Goal: Task Accomplishment & Management: Manage account settings

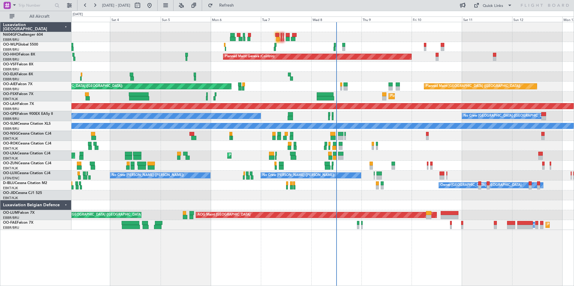
click at [360, 148] on div "AOG Maint Kortrijk-[GEOGRAPHIC_DATA]" at bounding box center [322, 146] width 502 height 10
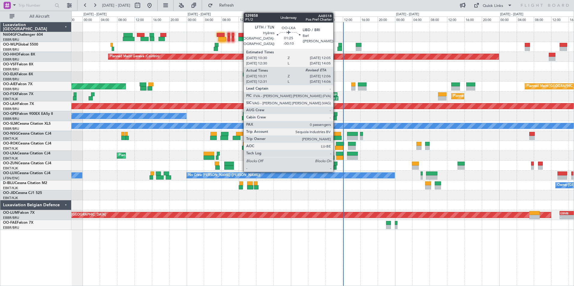
click at [336, 156] on div at bounding box center [339, 158] width 7 height 4
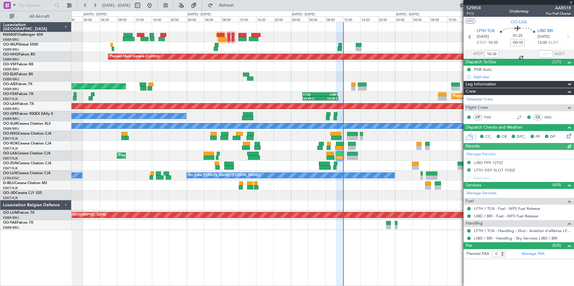
click at [544, 53] on div at bounding box center [546, 53] width 14 height 7
click at [542, 53] on input "text" at bounding box center [546, 53] width 14 height 7
click at [394, 94] on div "Planned Maint Kortrijk-Wevelgem 02:49 Z 10:58 Z KTEB 02:45 Z LHBP 10:45 Z 09:10…" at bounding box center [322, 97] width 502 height 10
type input "11:59"
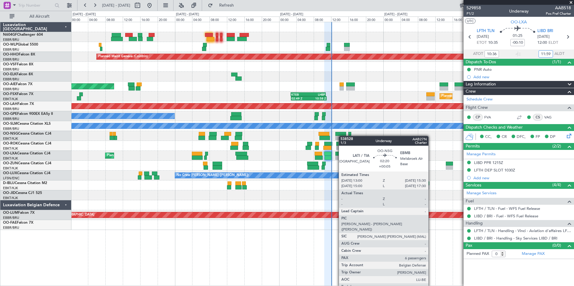
click at [340, 136] on div at bounding box center [340, 138] width 11 height 4
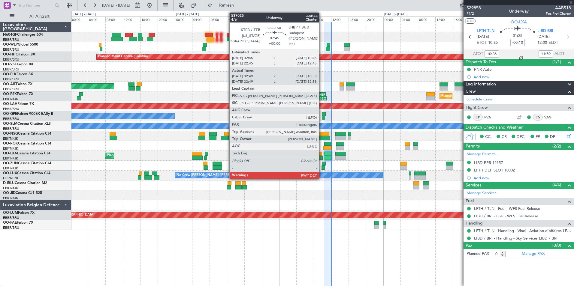
type input "+00:05"
type input "6"
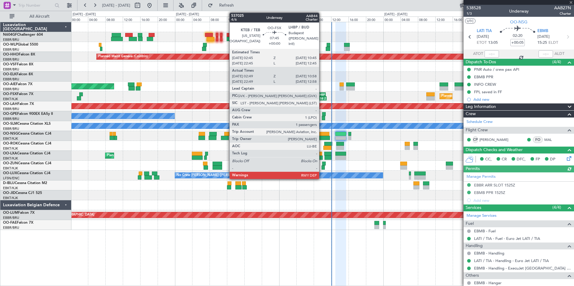
click at [360, 113] on div "No Crew Malaga No Crew Brussels (Brussels National)" at bounding box center [322, 116] width 502 height 10
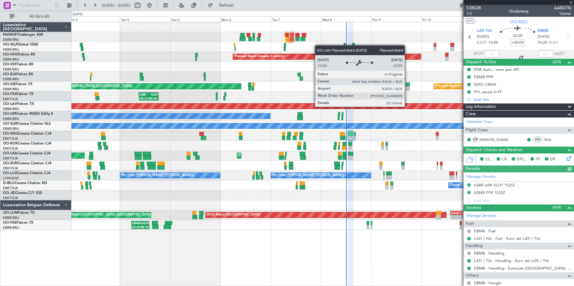
click at [368, 103] on div "Planned Maint [PERSON_NAME]-[GEOGRAPHIC_DATA][PERSON_NAME] ([GEOGRAPHIC_DATA][P…" at bounding box center [322, 106] width 502 height 10
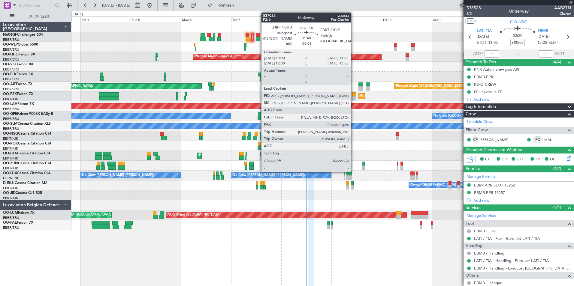
click at [354, 95] on div at bounding box center [354, 94] width 4 height 4
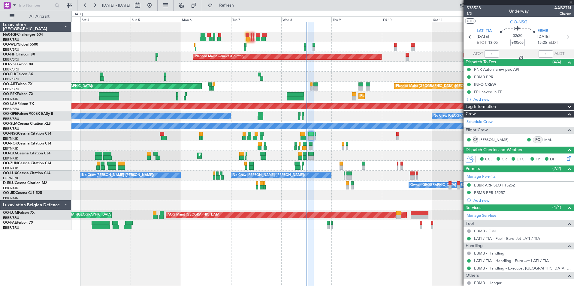
type input "-00:05"
type input "0"
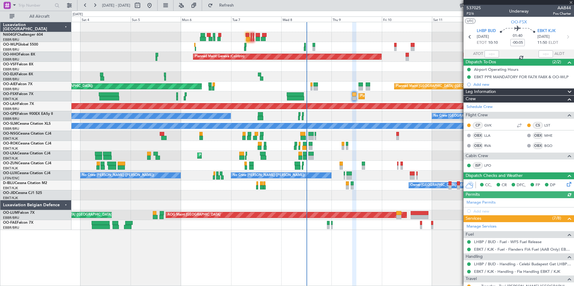
click at [342, 148] on div at bounding box center [343, 148] width 3 height 4
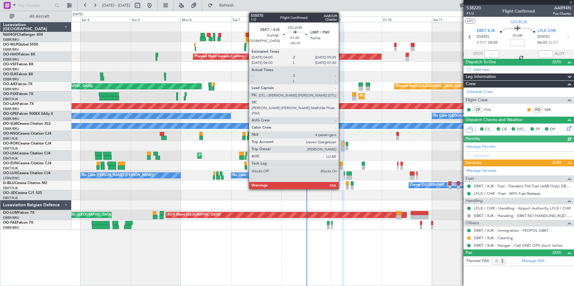
click at [342, 166] on div at bounding box center [341, 168] width 3 height 4
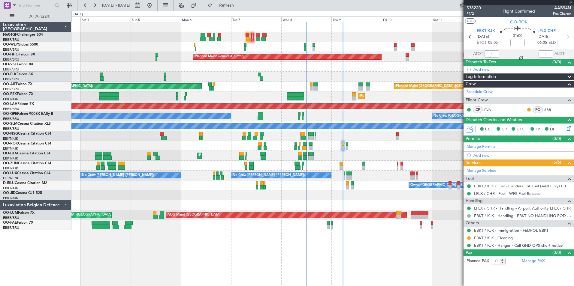
type input "-00:10"
type input "4"
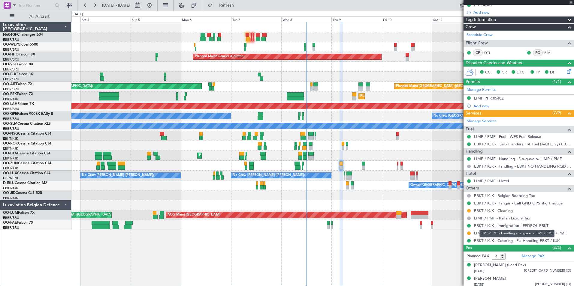
scroll to position [94, 0]
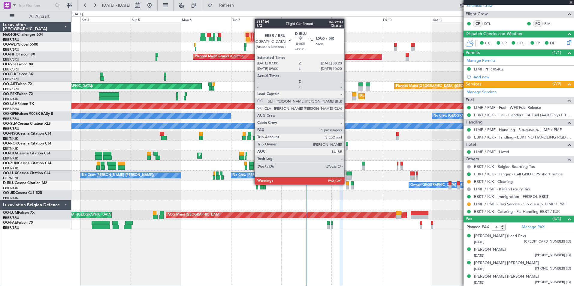
click at [347, 185] on div at bounding box center [347, 184] width 3 height 4
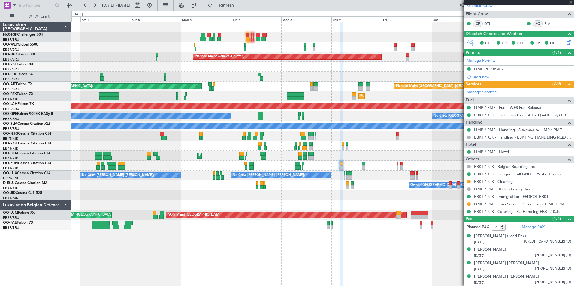
type input "+00:05"
type input "1"
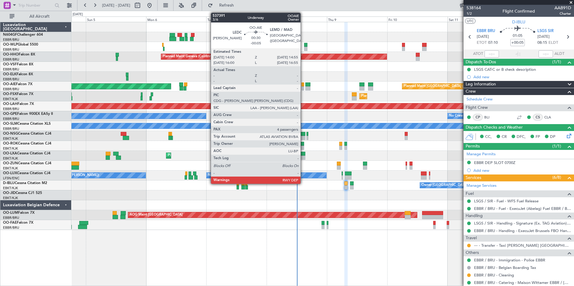
click at [303, 89] on div at bounding box center [302, 88] width 2 height 4
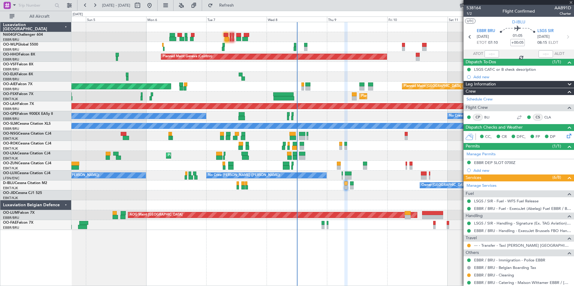
click at [261, 151] on div "Planned Maint Kortrijk-Wevelgem AOG Maint Rimini" at bounding box center [322, 156] width 502 height 10
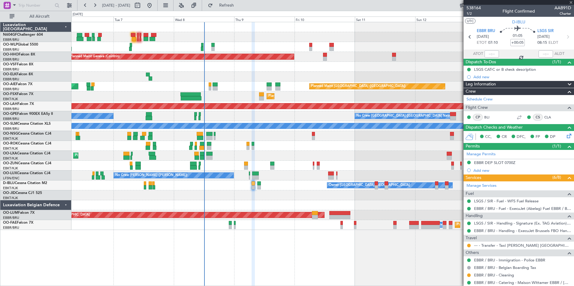
type input "-00:05"
type input "4"
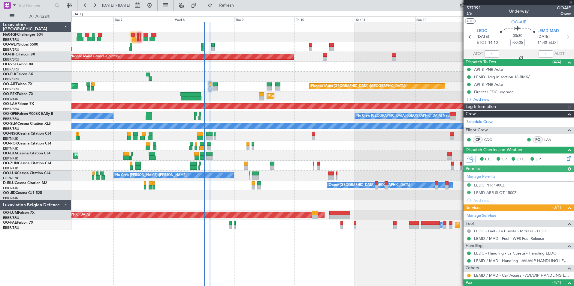
click at [287, 174] on div "No Crew Nancy (Essey) No Crew Nancy (Essey)" at bounding box center [322, 176] width 502 height 10
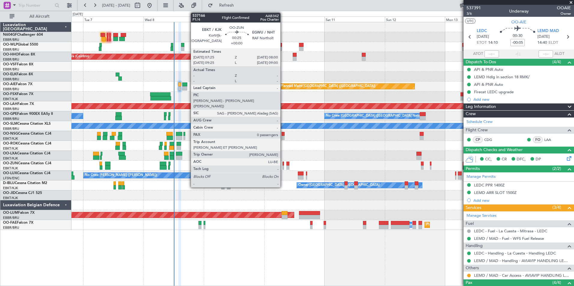
click at [283, 165] on div at bounding box center [283, 164] width 2 height 4
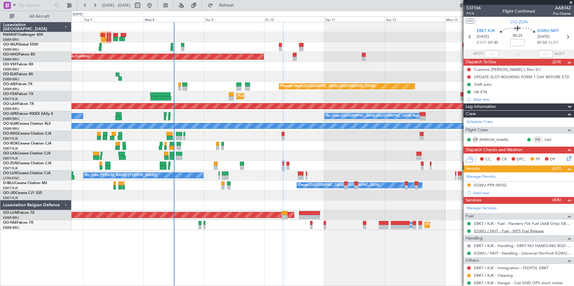
scroll to position [17, 0]
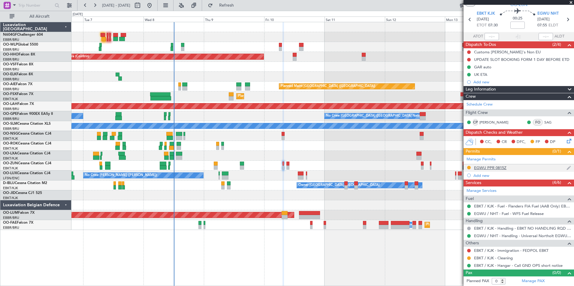
click at [503, 170] on div "EGWU PPR 0815Z" at bounding box center [519, 169] width 110 height 8
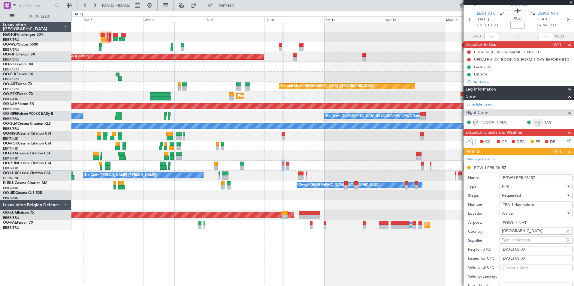
scroll to position [124, 0]
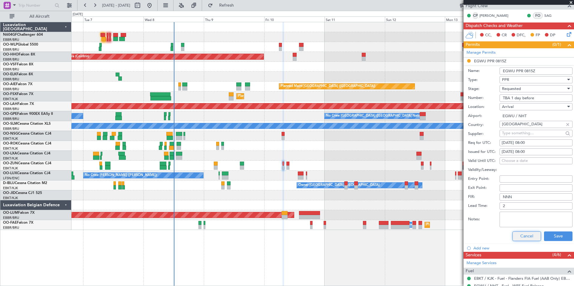
click at [521, 237] on button "Cancel" at bounding box center [526, 237] width 29 height 10
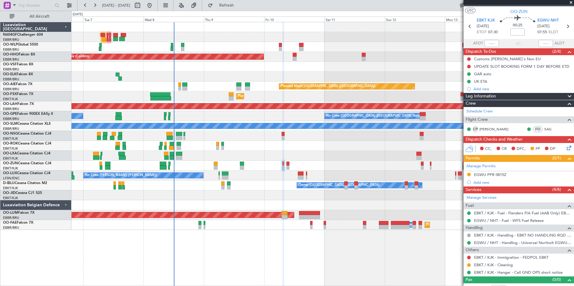
scroll to position [11, 0]
click at [565, 23] on icon at bounding box center [568, 26] width 8 height 8
type input "5"
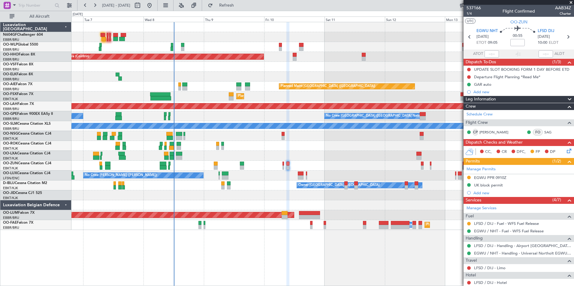
click at [409, 75] on div "Planned Maint Geneva (Cointrin) Planned Maint London (Farnborough) Unplanned Ma…" at bounding box center [322, 126] width 502 height 208
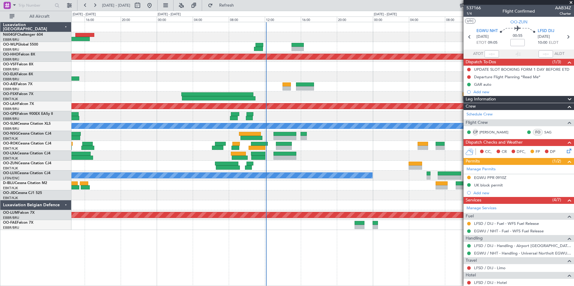
click at [308, 98] on div "Planned Maint Kortrijk-[GEOGRAPHIC_DATA]" at bounding box center [322, 97] width 502 height 10
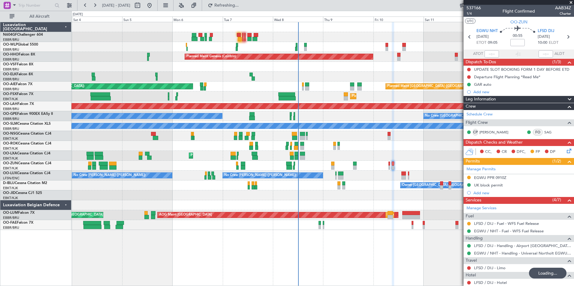
click at [318, 96] on div "Planned Maint Kortrijk-[GEOGRAPHIC_DATA]" at bounding box center [322, 97] width 502 height 10
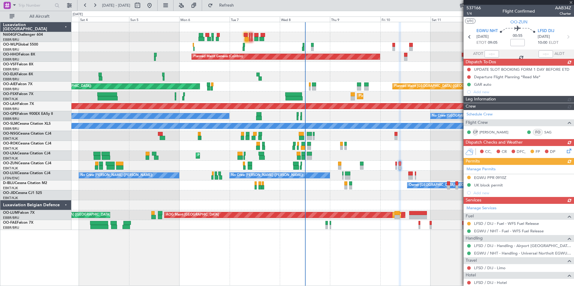
drag, startPoint x: 318, startPoint y: 96, endPoint x: 276, endPoint y: 95, distance: 42.3
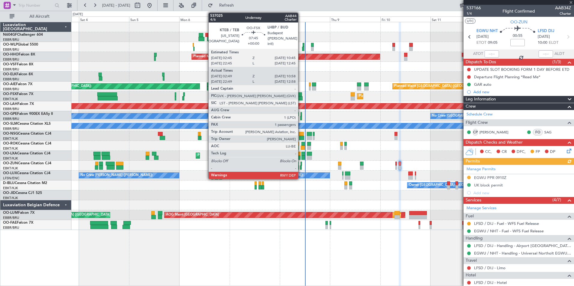
click at [361, 177] on div "No Crew Nancy (Essey) No Crew Nancy (Essey)" at bounding box center [322, 176] width 502 height 10
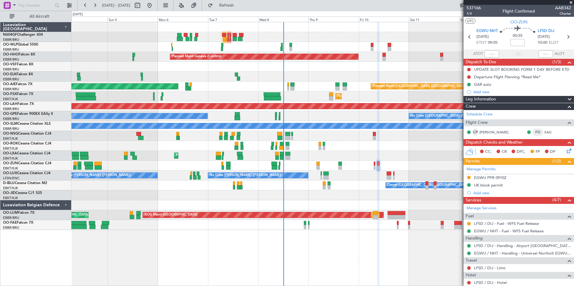
click at [332, 155] on div "Planned Maint Kortrijk-Wevelgem AOG Maint Rimini No Crew Brussels (Brussels Nat…" at bounding box center [322, 156] width 502 height 10
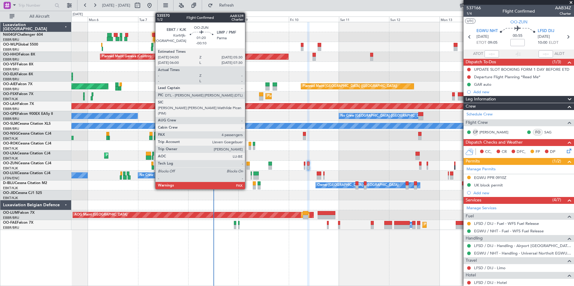
click at [248, 167] on div at bounding box center [247, 168] width 3 height 4
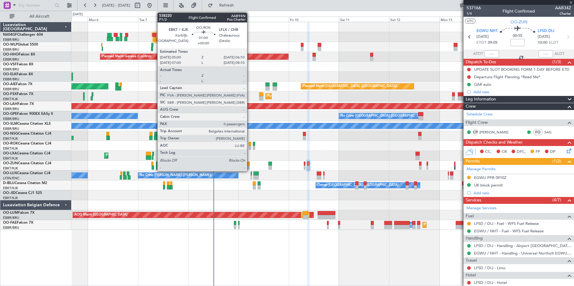
type input "-00:10"
type input "4"
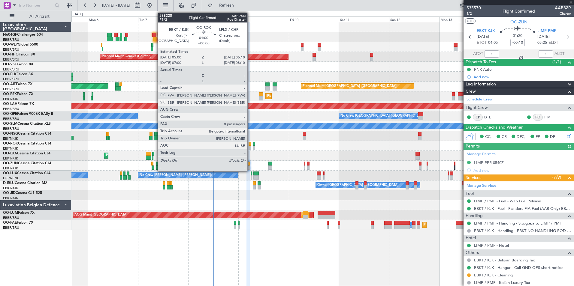
click at [250, 146] on div at bounding box center [250, 148] width 3 height 4
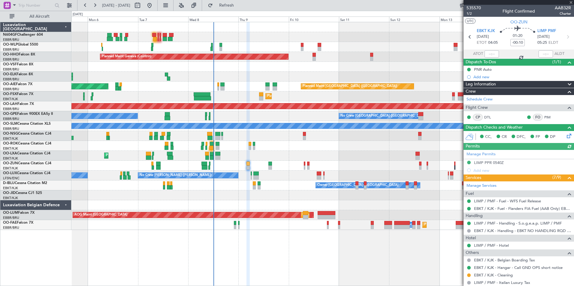
type input "0"
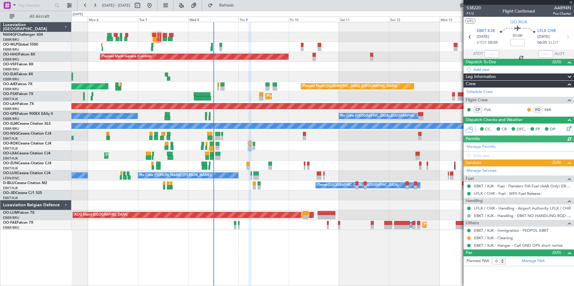
click at [259, 97] on div at bounding box center [261, 98] width 4 height 4
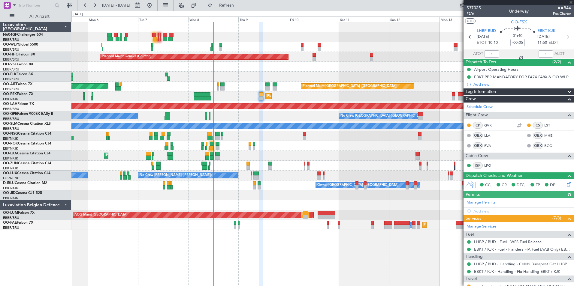
scroll to position [50, 0]
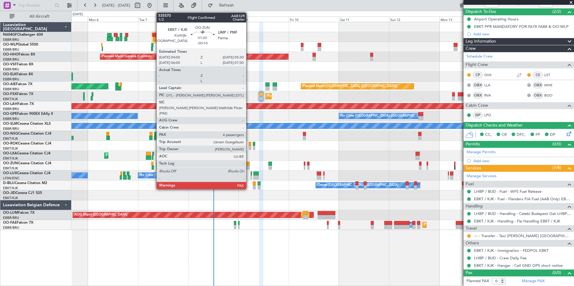
click at [249, 168] on div at bounding box center [247, 168] width 3 height 4
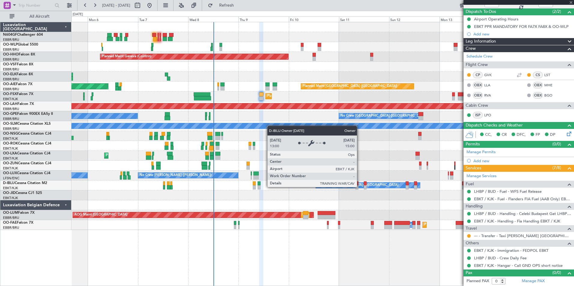
type input "-00:10"
type input "4"
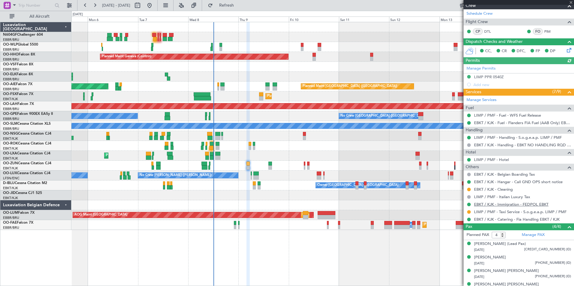
scroll to position [86, 0]
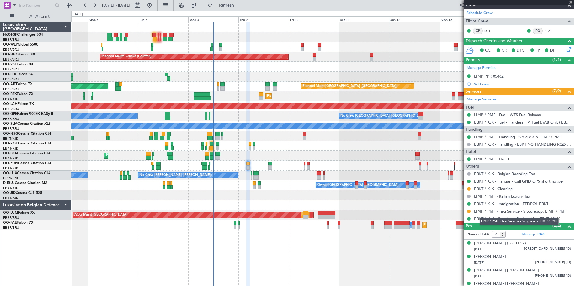
click at [510, 212] on link "LIMP / PMF - Taxi Service - S.o.g.e.a.p. LIMP / PMF" at bounding box center [520, 211] width 92 height 5
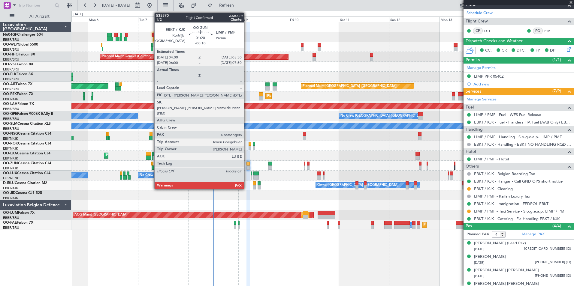
click at [247, 166] on div at bounding box center [247, 168] width 3 height 4
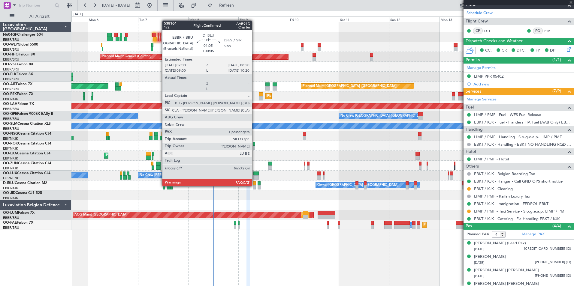
click at [255, 186] on div at bounding box center [254, 188] width 3 height 4
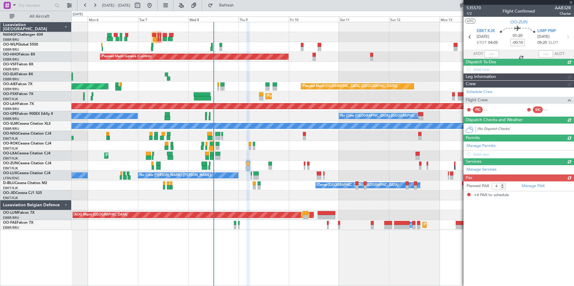
scroll to position [0, 0]
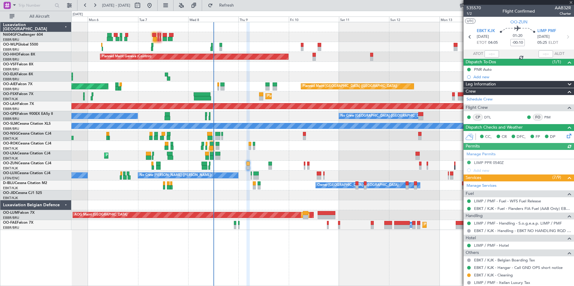
type input "+00:05"
type input "1"
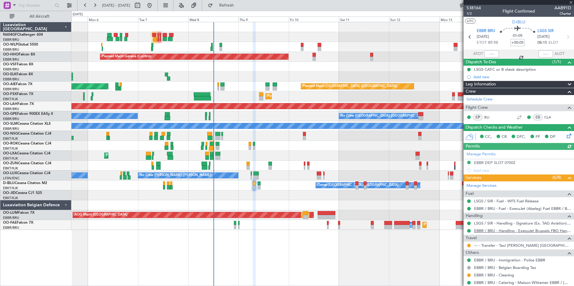
scroll to position [31, 0]
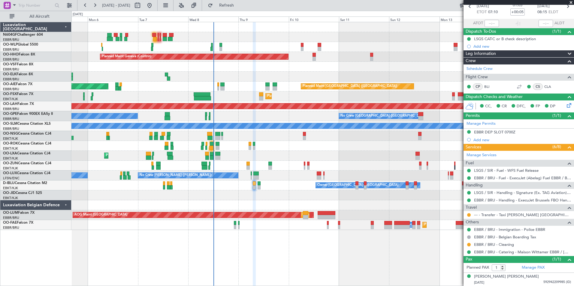
drag, startPoint x: 353, startPoint y: 220, endPoint x: 338, endPoint y: 221, distance: 15.0
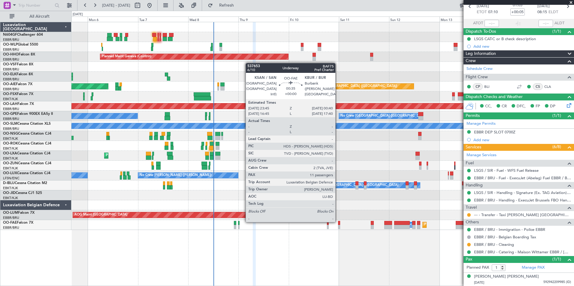
click at [297, 249] on div "Planned Maint Geneva (Cointrin) Unplanned Maint London (Farnborough) Planned Ma…" at bounding box center [322, 154] width 503 height 264
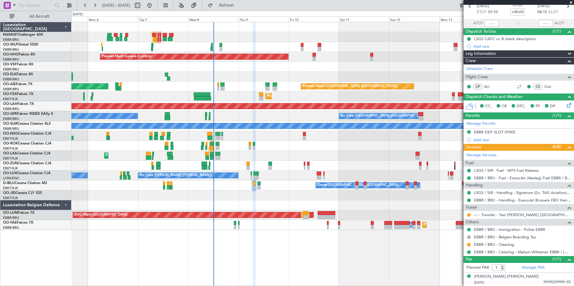
click at [366, 211] on div "AOG Maint Sibiu Planned Maint Brussels (Brussels National) Planned Maint Brusse…" at bounding box center [322, 215] width 502 height 10
click at [345, 157] on div "Planned Maint Kortrijk-Wevelgem No Crew Brussels (Brussels National) AOG Maint …" at bounding box center [322, 156] width 502 height 10
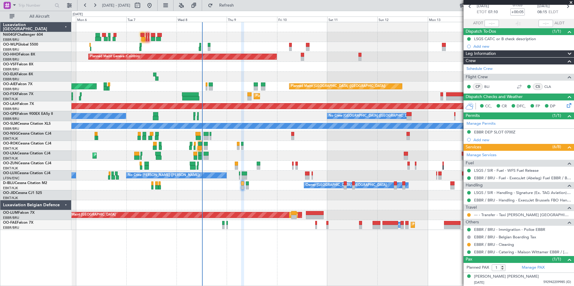
click at [249, 63] on div at bounding box center [322, 67] width 502 height 10
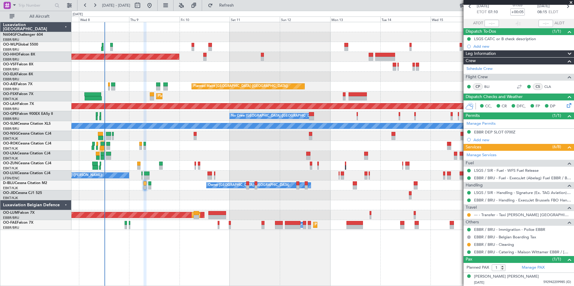
click at [264, 191] on div "Planned Maint Geneva (Cointrin) Planned Maint London (Farnborough) Unplanned Ma…" at bounding box center [322, 126] width 502 height 208
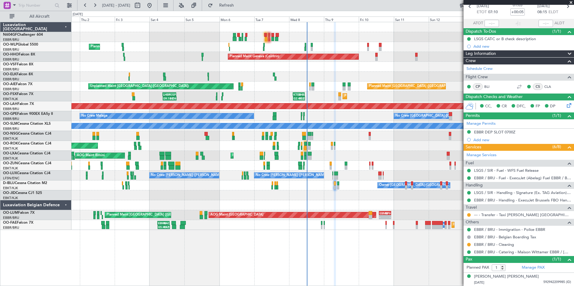
click at [268, 154] on div "Planned Maint Milan (Linate) - - EBLG 16:00 Z KIND 00:55 Z Planned Maint Geneva…" at bounding box center [322, 126] width 502 height 208
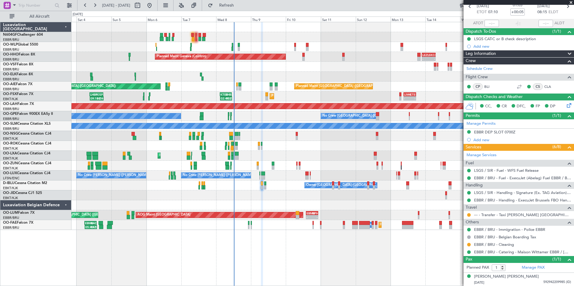
click at [242, 149] on div "- - EBLG 16:00 Z KIND 00:55 Z Planned Maint Milan (Linate) - - EBLG 19:00 Z FIM…" at bounding box center [322, 126] width 502 height 208
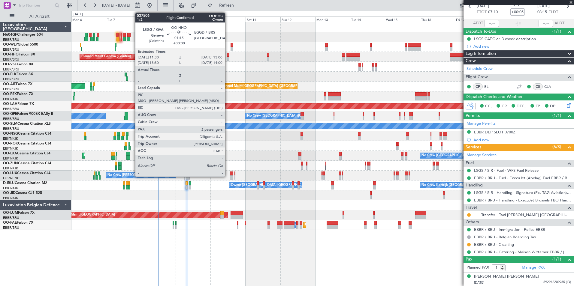
click at [228, 56] on div at bounding box center [228, 55] width 2 height 4
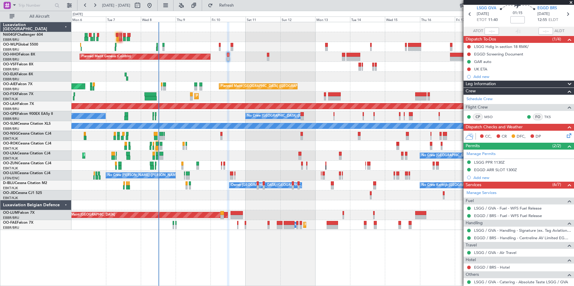
scroll to position [23, 0]
click at [502, 53] on div "EGGD Screening Document" at bounding box center [498, 53] width 49 height 5
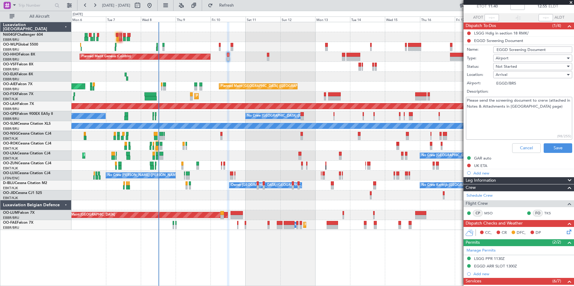
scroll to position [41, 0]
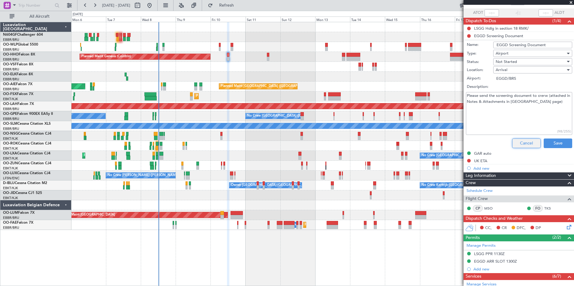
click at [529, 145] on button "Cancel" at bounding box center [526, 144] width 29 height 10
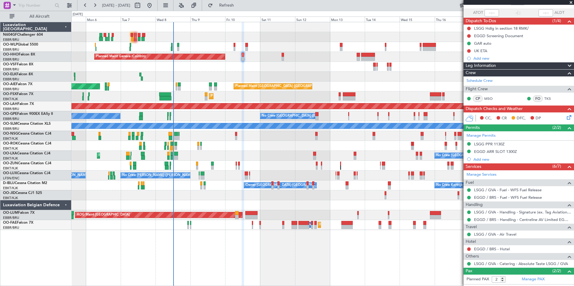
click at [256, 160] on div "Planned Maint Kortrijk-Wevelgem No Crew Brussels (Brussels National) AOG Maint …" at bounding box center [322, 156] width 502 height 10
click at [234, 4] on span "Refresh" at bounding box center [226, 5] width 25 height 4
click at [204, 168] on div "Planned Maint Milan (Linate) Planned Maint Geneva (Cointrin) Planned Maint Lond…" at bounding box center [322, 126] width 502 height 208
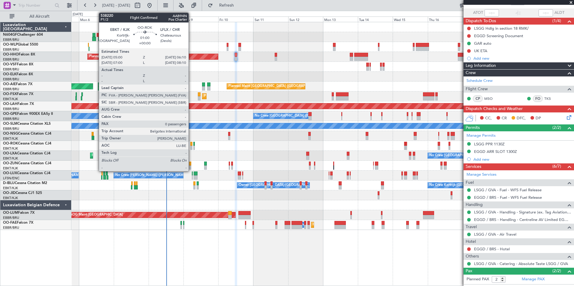
click at [191, 145] on div at bounding box center [191, 144] width 2 height 4
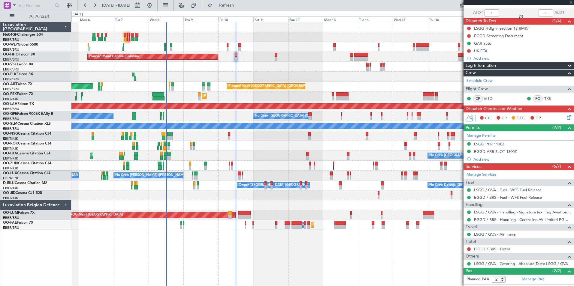
type input "0"
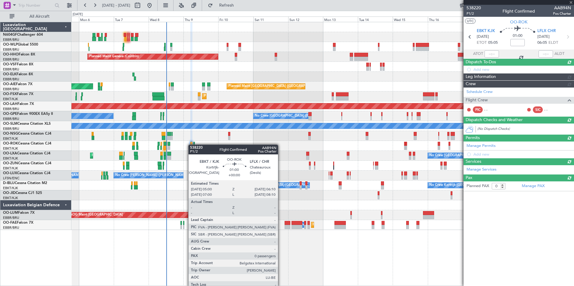
scroll to position [0, 0]
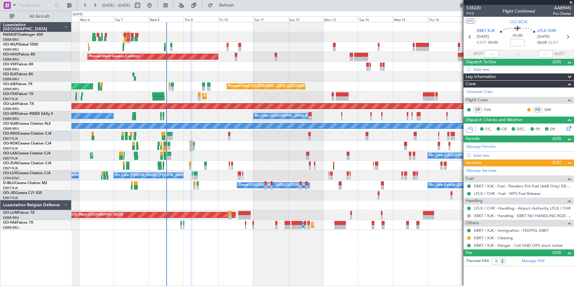
click at [192, 149] on div "AOG Maint Kortrijk-[GEOGRAPHIC_DATA]" at bounding box center [322, 146] width 502 height 10
click at [190, 146] on div at bounding box center [191, 148] width 2 height 4
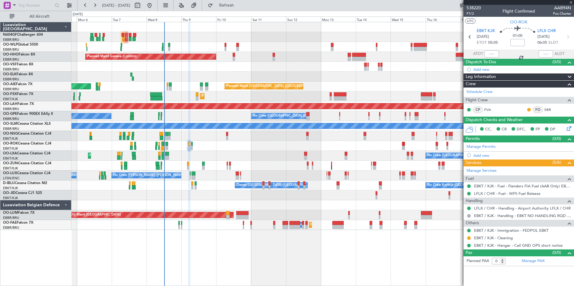
click at [191, 146] on div "AOG Maint Kortrijk-[GEOGRAPHIC_DATA]" at bounding box center [322, 146] width 502 height 10
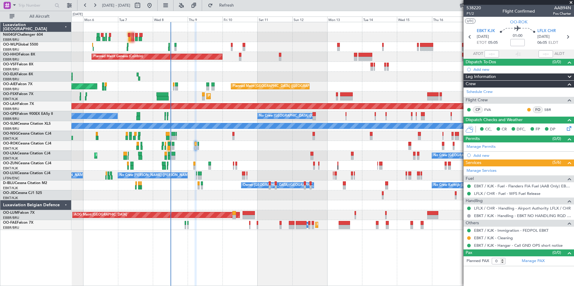
click at [225, 143] on div "AOG Maint Kortrijk-[GEOGRAPHIC_DATA]" at bounding box center [322, 146] width 502 height 10
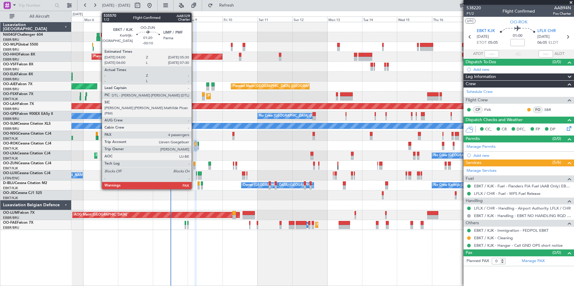
click at [194, 165] on div at bounding box center [194, 164] width 2 height 4
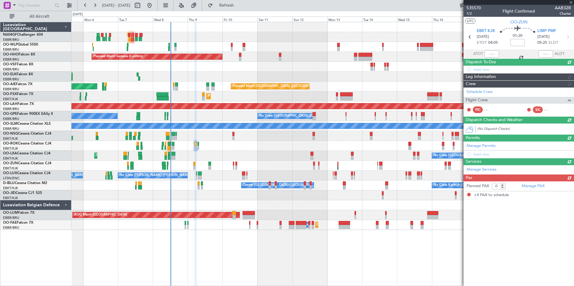
click at [256, 112] on div "No Crew Brussels (Brussels National) No Crew Malaga No Crew Brussels (Brussels …" at bounding box center [322, 116] width 502 height 10
type input "-00:10"
type input "4"
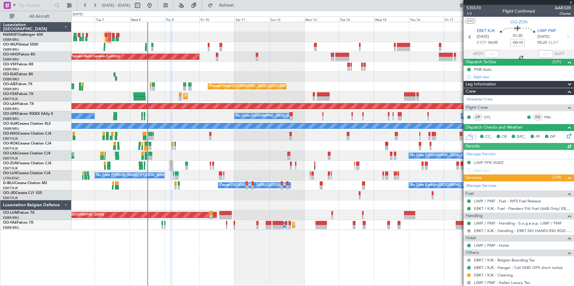
click at [240, 149] on div at bounding box center [322, 146] width 502 height 10
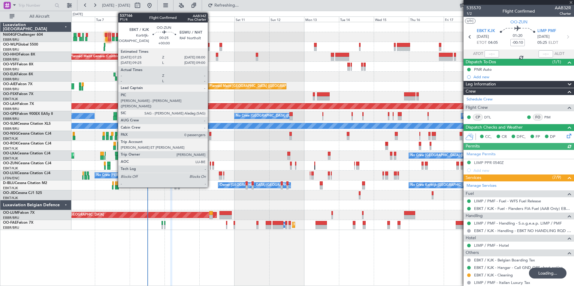
click at [210, 165] on div at bounding box center [210, 164] width 1 height 4
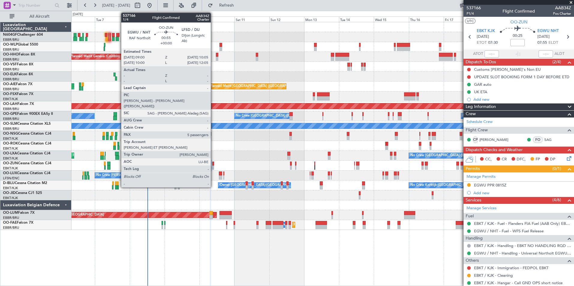
click at [213, 166] on div at bounding box center [213, 168] width 2 height 4
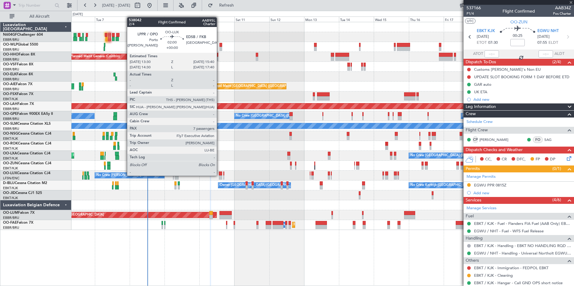
type input "5"
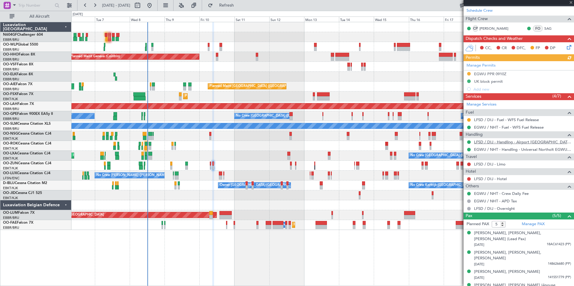
scroll to position [114, 0]
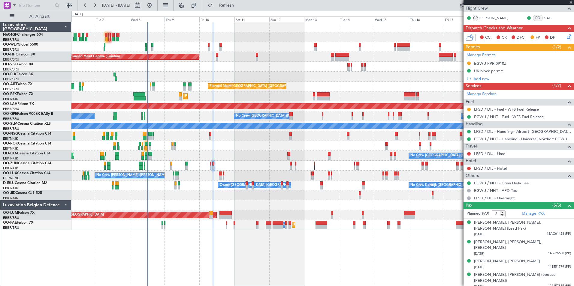
click at [204, 166] on div at bounding box center [322, 166] width 502 height 10
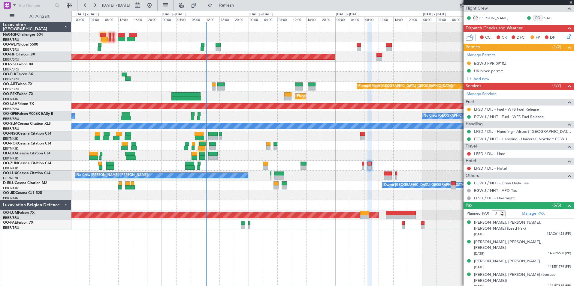
click at [202, 148] on div at bounding box center [201, 148] width 7 height 4
type input "-00:25"
type input "10:19"
type input "4"
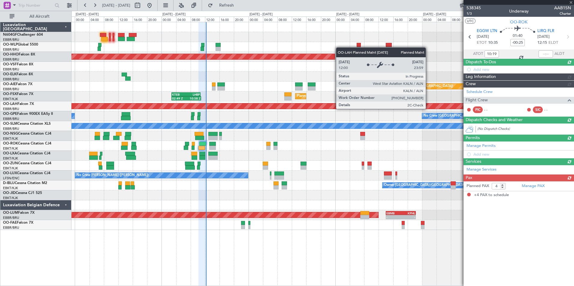
scroll to position [0, 0]
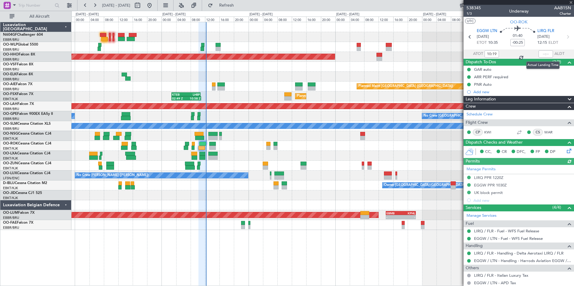
click at [539, 54] on div at bounding box center [546, 53] width 14 height 7
click at [541, 54] on div at bounding box center [546, 53] width 14 height 7
click at [542, 54] on input "text" at bounding box center [546, 53] width 14 height 7
click at [430, 58] on div "Planned Maint Geneva (Cointrin) - - LEZL 21:40 Z SKCG 07:10 Z" at bounding box center [322, 57] width 502 height 10
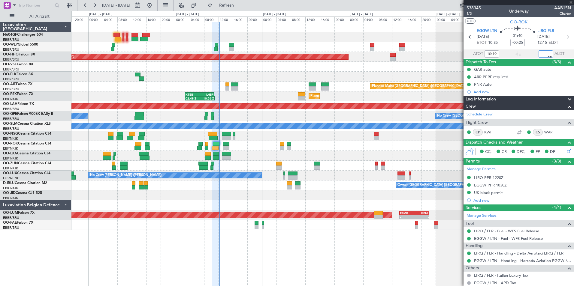
click at [261, 147] on div "Planned Maint Geneva (Cointrin) - - LEZL 21:40 Z SKCG 07:10 Z Planned Maint Lon…" at bounding box center [322, 126] width 502 height 208
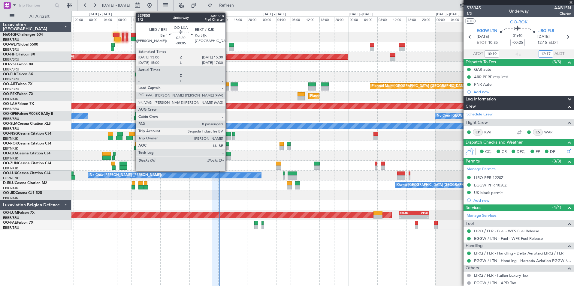
click at [228, 153] on div at bounding box center [226, 154] width 9 height 4
type input "12:17"
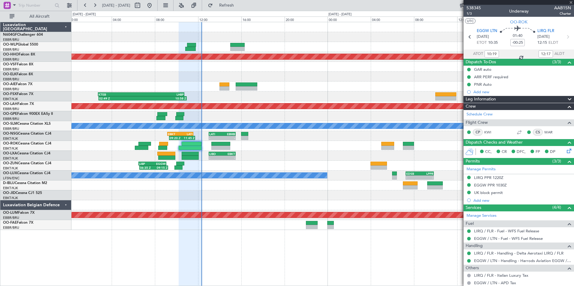
type input "-00:05"
type input "8"
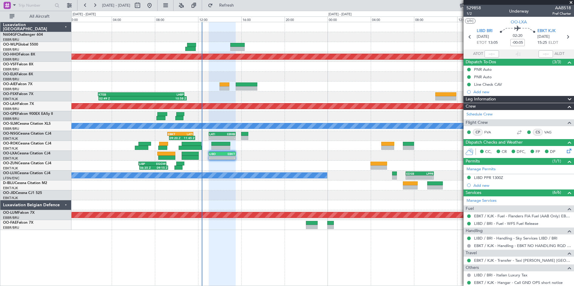
click at [280, 169] on div "06:35 Z 09:15 Z LIBP 06:30 Z EGGW 09:05 Z" at bounding box center [322, 166] width 502 height 10
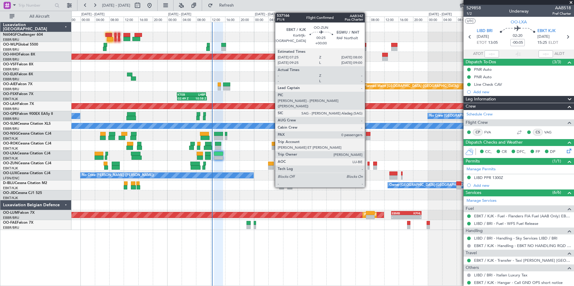
click at [367, 167] on div at bounding box center [368, 168] width 2 height 4
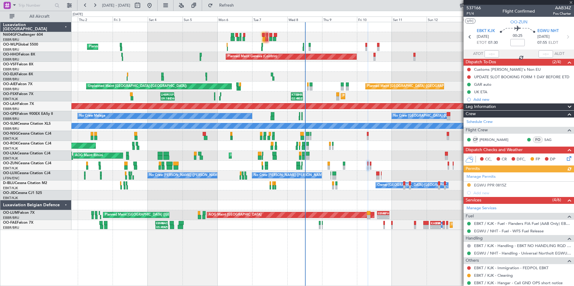
click at [355, 166] on div at bounding box center [322, 166] width 502 height 10
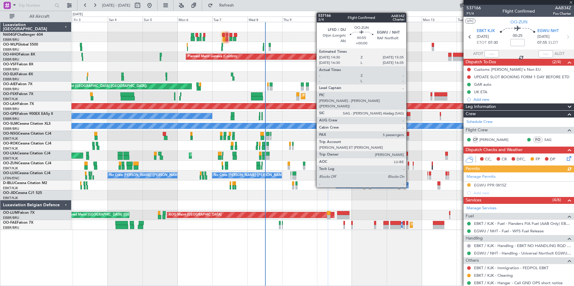
click at [409, 167] on div at bounding box center [409, 168] width 2 height 4
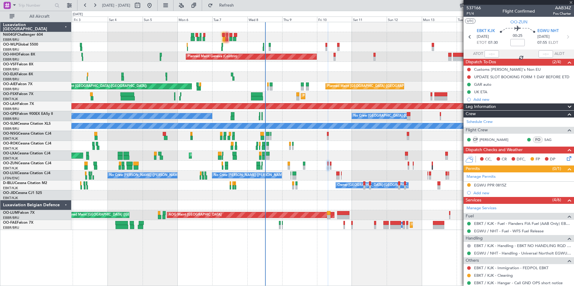
type input "5"
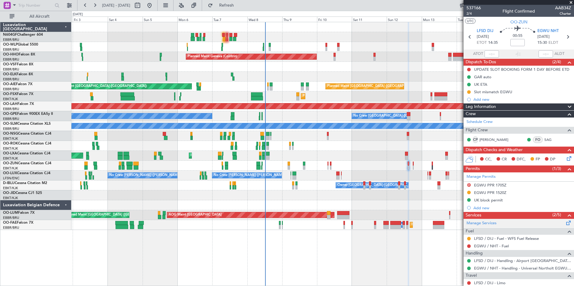
scroll to position [100, 0]
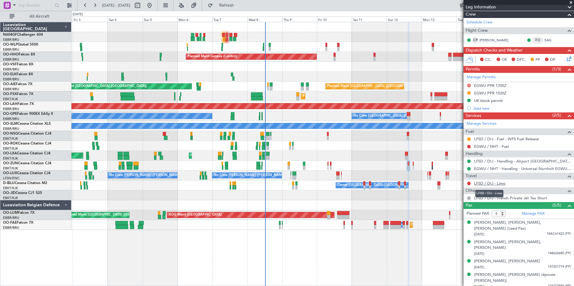
click at [503, 184] on link "LFSD / DIJ - Limo" at bounding box center [490, 183] width 32 height 5
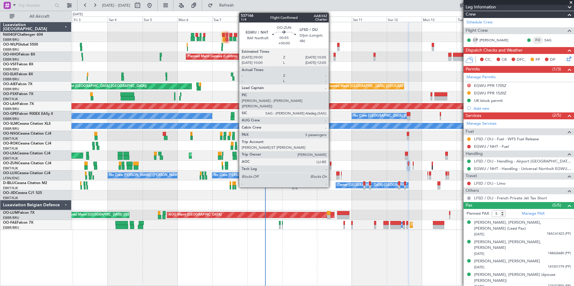
click at [331, 167] on div at bounding box center [331, 168] width 2 height 4
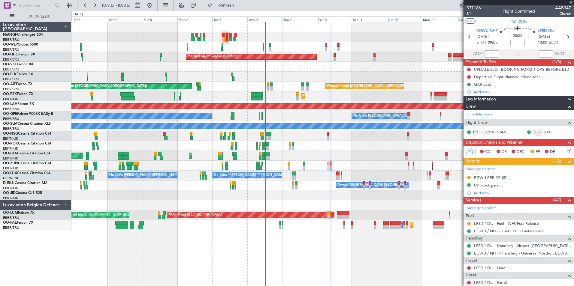
scroll to position [114, 0]
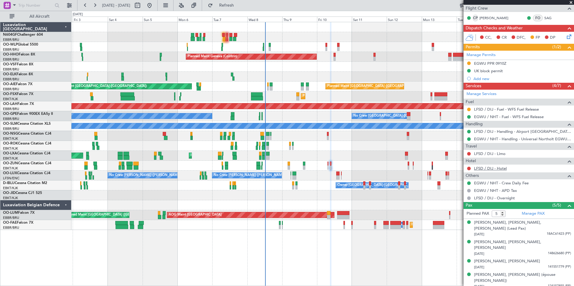
click at [487, 169] on link "LFSD / DIJ - Hotel" at bounding box center [490, 168] width 33 height 5
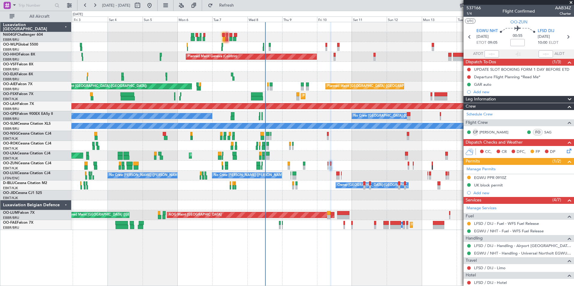
scroll to position [108, 0]
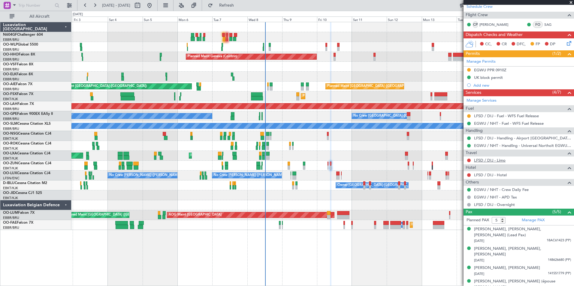
click at [489, 161] on link "LFSD / DIJ - Limo" at bounding box center [490, 160] width 32 height 5
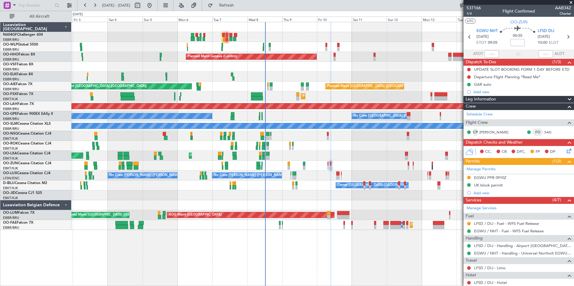
scroll to position [108, 0]
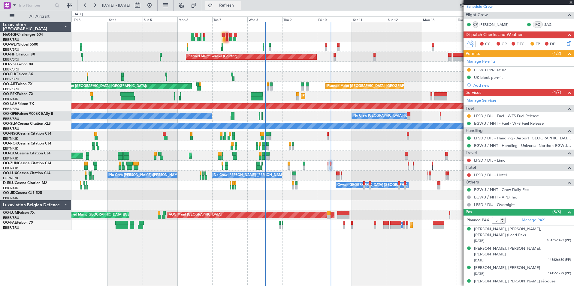
click at [239, 8] on span "Refresh" at bounding box center [226, 5] width 25 height 4
click at [361, 177] on div "Planned Maint Milan (Linate) Planned Maint Geneva (Cointrin) Planned Maint Kort…" at bounding box center [322, 126] width 502 height 208
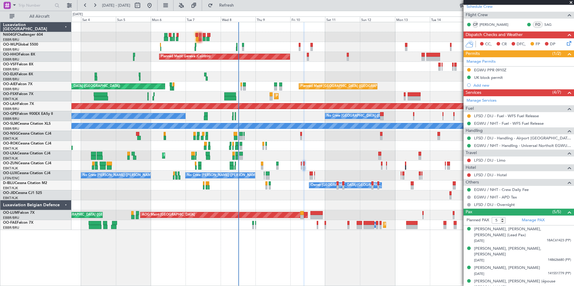
click at [216, 83] on div "Planned Maint Milan (Linate) Planned Maint Geneva (Cointrin) Planned Maint Lond…" at bounding box center [322, 126] width 502 height 208
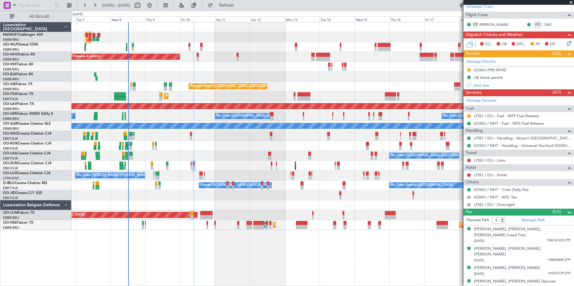
click at [219, 45] on div "Planned Maint Geneva (Cointrin) Planned Maint London (Farnborough) Unplanned Ma…" at bounding box center [322, 126] width 502 height 208
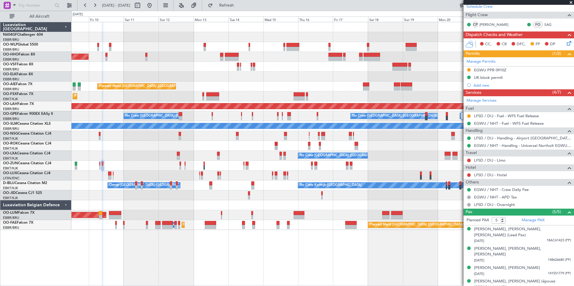
click at [325, 69] on div at bounding box center [322, 67] width 502 height 10
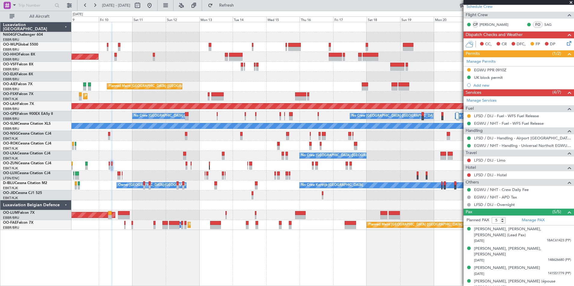
click at [255, 72] on div at bounding box center [322, 77] width 502 height 10
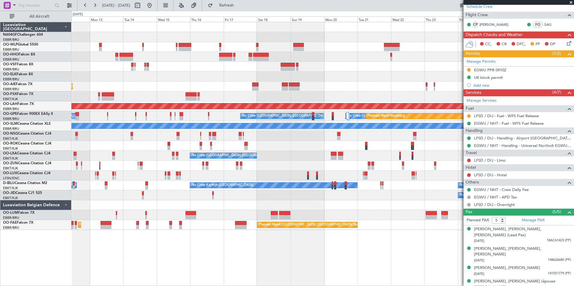
click at [238, 79] on div at bounding box center [322, 77] width 502 height 10
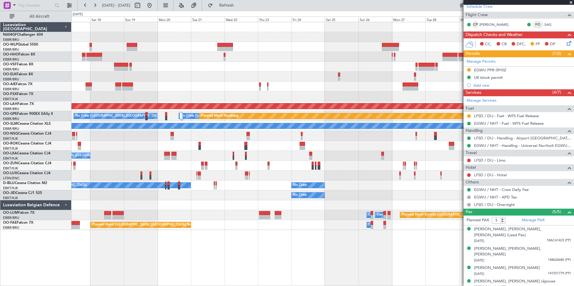
click at [204, 95] on div "Planned Maint Alton-st Louis (St Louis Regl) No Crew Brussels (Brussels Nationa…" at bounding box center [322, 126] width 502 height 208
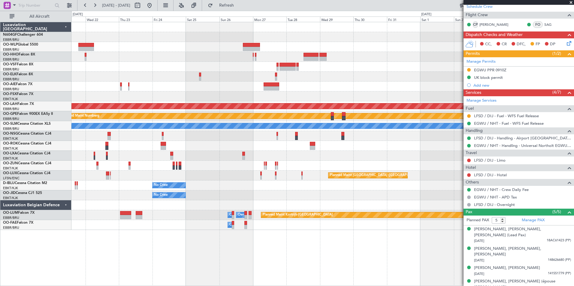
click at [190, 102] on div "Planned Maint [PERSON_NAME]-[GEOGRAPHIC_DATA][PERSON_NAME] ([GEOGRAPHIC_DATA][P…" at bounding box center [322, 106] width 502 height 10
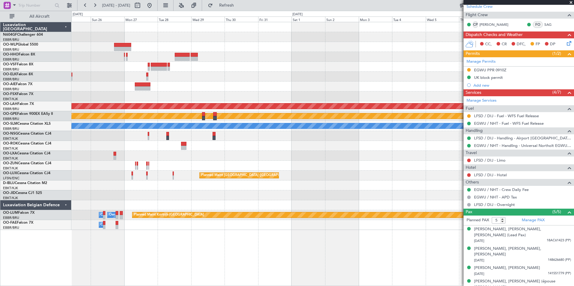
click at [188, 108] on div "Planned Maint Alton-st Louis (St Louis Regl) No Crew Brussels (Brussels Nationa…" at bounding box center [322, 126] width 502 height 208
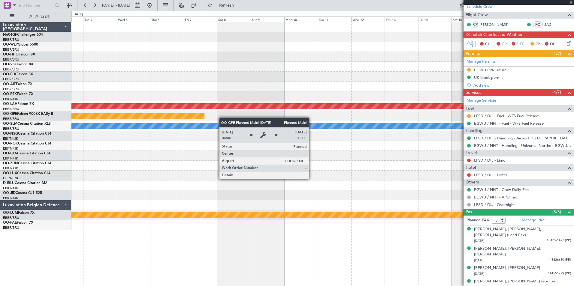
click at [190, 114] on div "Planned Maint Alton-st Louis (St Louis Regl) Planned Maint Nurnberg A/C Unavail…" at bounding box center [322, 126] width 502 height 208
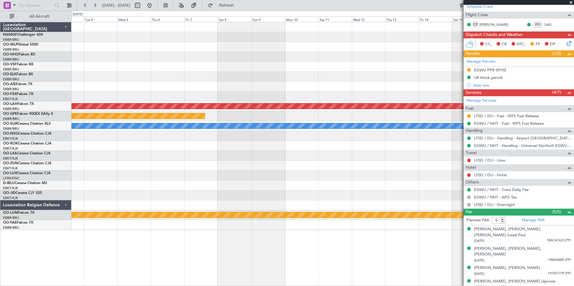
click at [191, 122] on div "A/C Unavailable [GEOGRAPHIC_DATA]" at bounding box center [322, 126] width 502 height 10
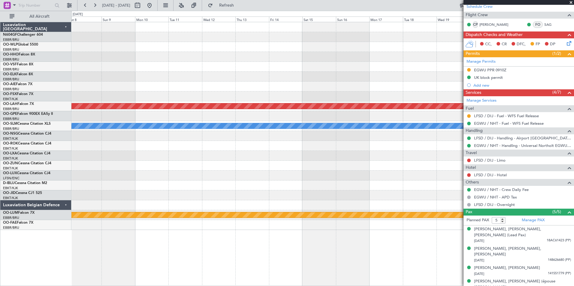
click at [172, 128] on div "Planned Maint Alton-st Louis (St Louis Regl) Planned Maint Nurnberg A/C Unavail…" at bounding box center [322, 126] width 502 height 208
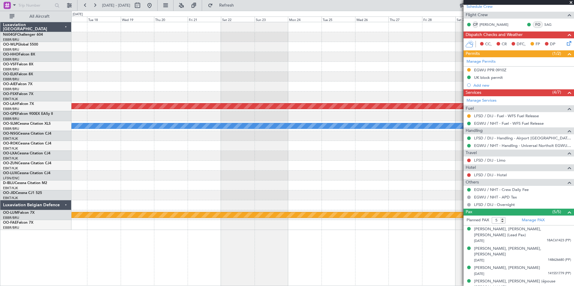
click at [145, 133] on div "Planned Maint Alton-st Louis (St Louis Regl) A/C Unavailable Monchengladbach Pl…" at bounding box center [322, 126] width 502 height 208
click at [145, 133] on div at bounding box center [322, 136] width 502 height 10
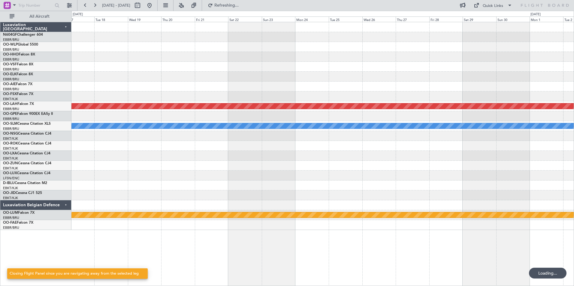
scroll to position [0, 0]
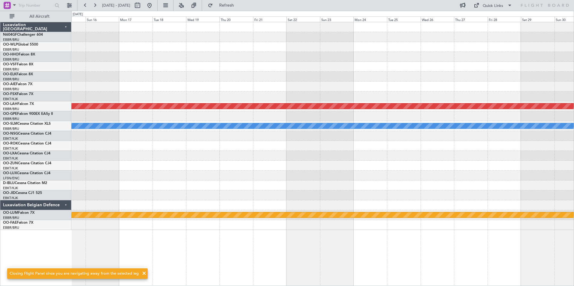
click at [245, 146] on div "Planned Maint Alton-st Louis (St Louis Regl) A/C Unavailable Monchengladbach Pl…" at bounding box center [322, 126] width 502 height 208
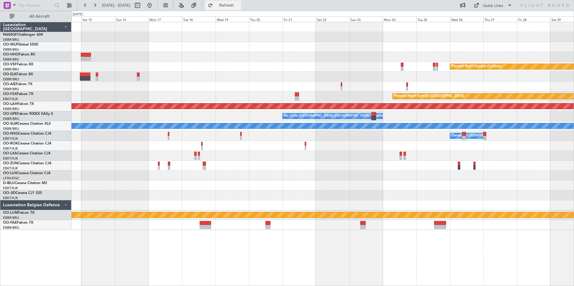
click at [239, 7] on span "Refresh" at bounding box center [226, 5] width 25 height 4
click at [154, 8] on button at bounding box center [150, 6] width 10 height 10
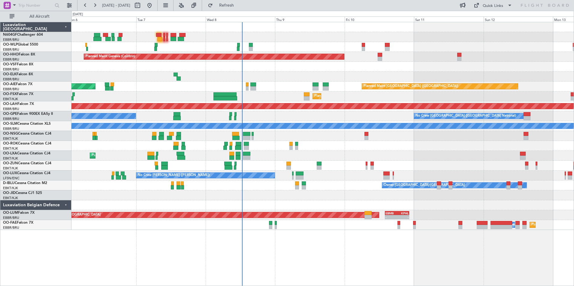
click at [437, 263] on div "Planned Maint Geneva (Cointrin) - - LEZL 21:40 Z SKCG 07:10 Z Planned Maint Lon…" at bounding box center [322, 154] width 503 height 264
click at [276, 200] on div at bounding box center [322, 196] width 502 height 10
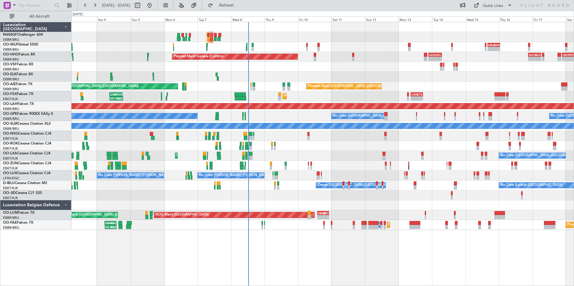
click at [236, 202] on div "- - EBLG 16:00 Z KIND 00:55 Z Planned Maint Milan (Linate) - - EBLG 19:00 Z FIM…" at bounding box center [322, 126] width 502 height 208
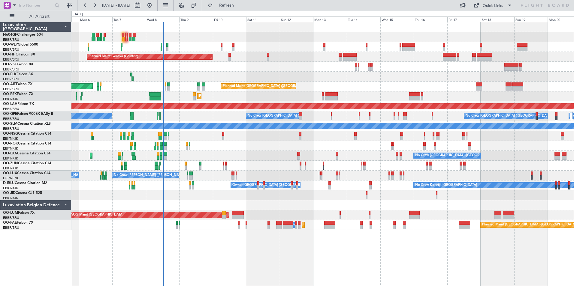
click at [305, 156] on div "Planned Maint Milan (Linate) Planned Maint Geneva (Cointrin) Planned Maint Lond…" at bounding box center [322, 126] width 502 height 208
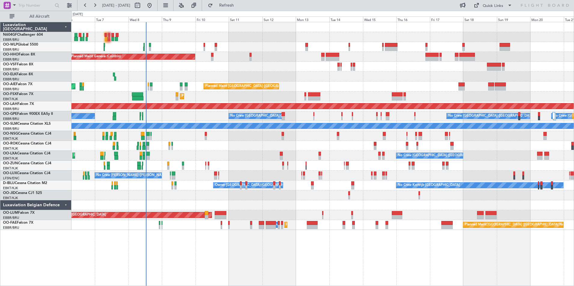
click at [230, 140] on div "Planned Maint Milan (Linate) Planned Maint Geneva (Cointrin) Planned Maint Lond…" at bounding box center [322, 126] width 502 height 208
click at [269, 80] on div "Planned Maint Milan (Linate) Planned Maint Geneva (Cointrin) Unplanned Maint Lo…" at bounding box center [322, 126] width 502 height 208
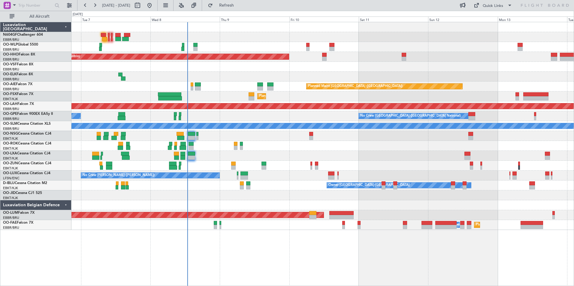
click at [238, 143] on div "Planned Maint Geneva (Cointrin) Planned Maint London (Farnborough) Unplanned Ma…" at bounding box center [322, 126] width 502 height 208
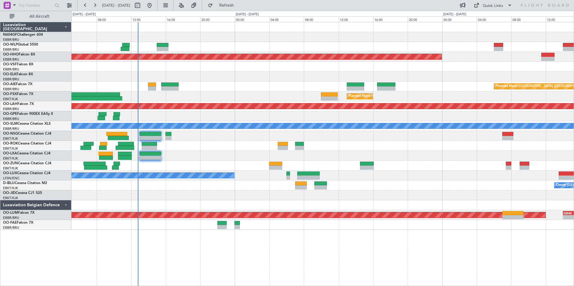
click at [282, 164] on div "Planned Maint Geneva (Cointrin) Planned Maint London (Farnborough) Planned Main…" at bounding box center [322, 126] width 502 height 208
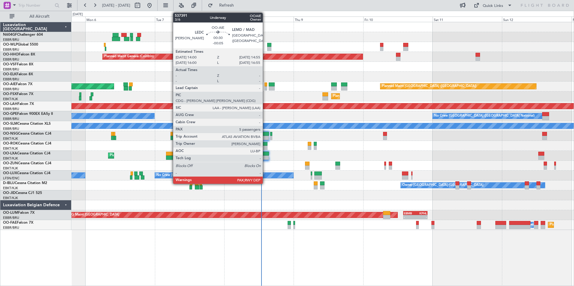
click at [266, 86] on div at bounding box center [265, 85] width 3 height 4
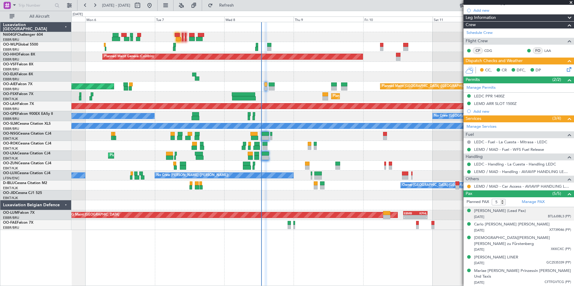
scroll to position [89, 0]
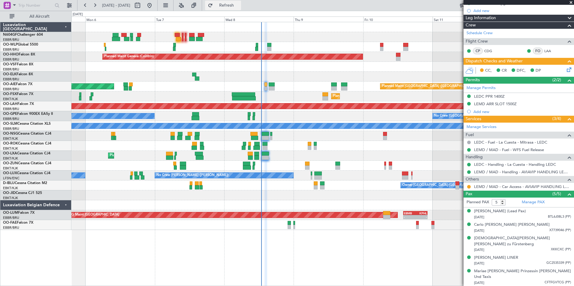
click at [239, 7] on span "Refresh" at bounding box center [226, 5] width 25 height 4
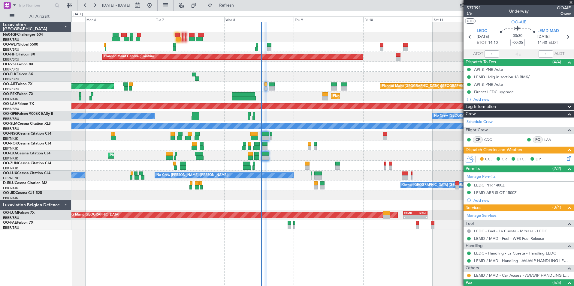
click at [470, 14] on span "3/6" at bounding box center [474, 13] width 14 height 5
click at [248, 14] on div "0 0 Sun 5 Mon 6 Tue 7 Wed 8 Thu 9 Fri 10 Sat 11 Oct 2025 Sun 12 Mon 13" at bounding box center [323, 16] width 502 height 11
click at [244, 11] on fb-refresh-button "Refresh" at bounding box center [223, 5] width 42 height 11
click at [239, 8] on span "Refresh" at bounding box center [226, 5] width 25 height 4
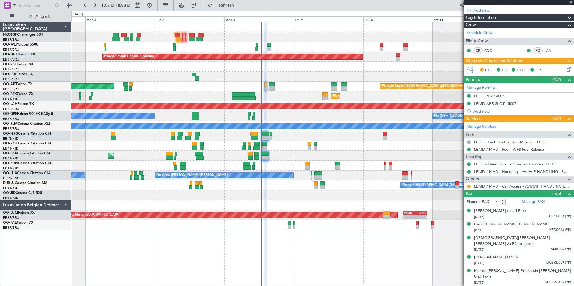
click at [519, 187] on link "LEMD / MAD - Car Access - AVIAVIP HANDLING LEMD /MAD" at bounding box center [522, 186] width 97 height 5
click at [239, 6] on span "Refresh" at bounding box center [226, 5] width 25 height 4
click at [229, 150] on div "Planned Maint Geneva (Cointrin) - - LEZL 21:40 Z SKCG 07:10 Z Planned Maint Lon…" at bounding box center [322, 126] width 502 height 208
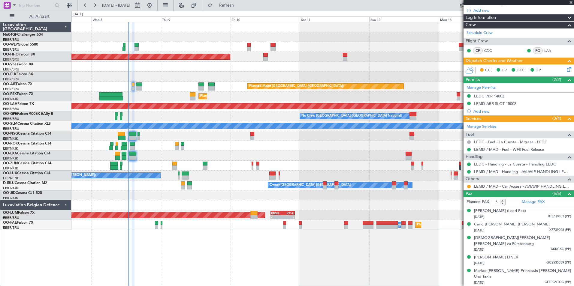
click at [208, 148] on div "- - EBLG 16:00 Z KIND 00:55 Z Planned Maint Geneva (Cointrin) - - LEZL 21:40 Z …" at bounding box center [322, 126] width 502 height 208
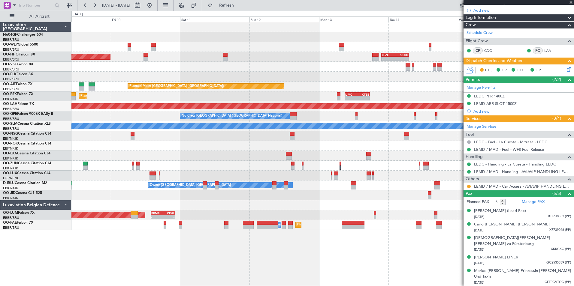
click at [248, 136] on div "- - EBLG 16:00 Z KIND 00:55 Z Planned Maint Geneva (Cointrin) - - LEZL 21:40 Z …" at bounding box center [322, 126] width 502 height 208
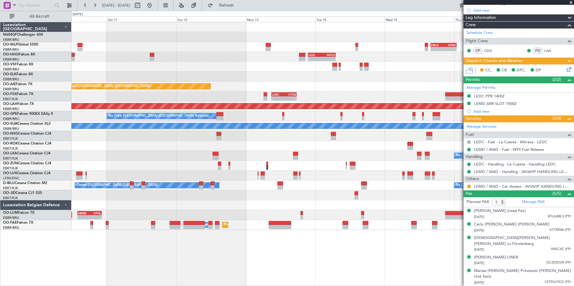
click at [268, 65] on div "- - EBLG 16:00 Z KIND 00:55 Z - - LEZL 21:40 Z SKCG 07:10 Z - - SKCG 21:00 Z EG…" at bounding box center [322, 126] width 502 height 208
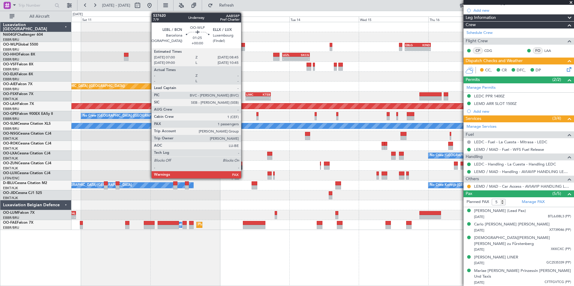
click at [244, 47] on div at bounding box center [242, 49] width 5 height 4
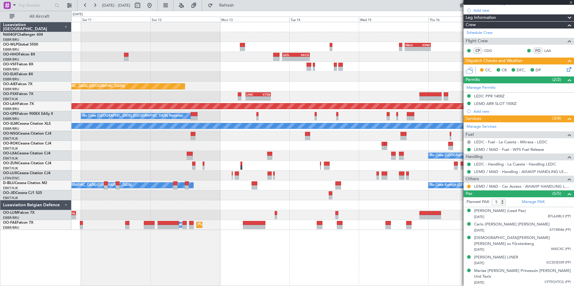
type input "2"
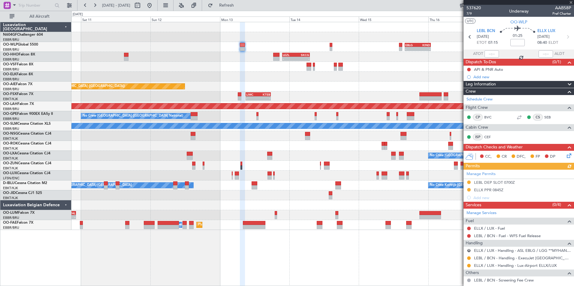
scroll to position [59, 0]
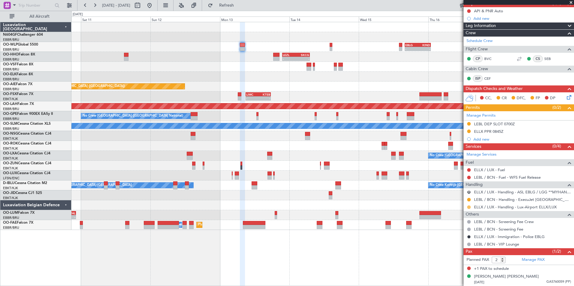
click at [469, 207] on button at bounding box center [469, 208] width 4 height 4
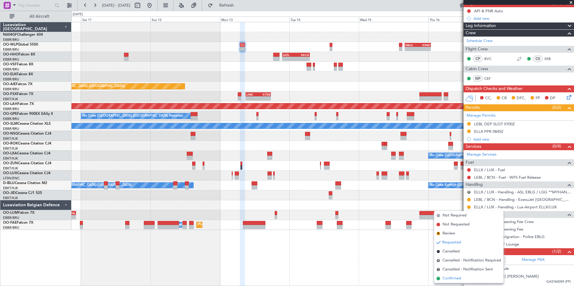
click at [454, 278] on span "Confirmed" at bounding box center [452, 279] width 19 height 6
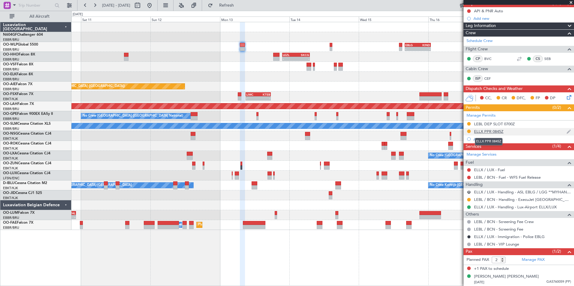
click at [487, 132] on div "ELLX PPR 0845Z" at bounding box center [488, 131] width 29 height 5
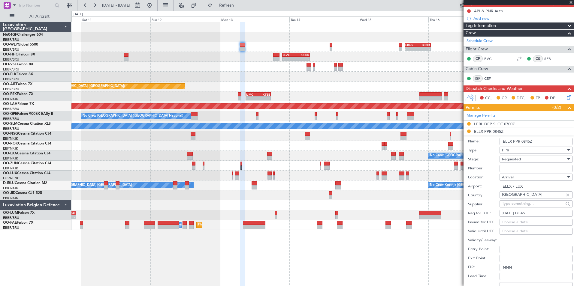
click at [530, 168] on input "Number:" at bounding box center [536, 168] width 73 height 7
paste input "67709"
type input "67709"
click at [533, 160] on div "Requested" at bounding box center [534, 159] width 64 height 9
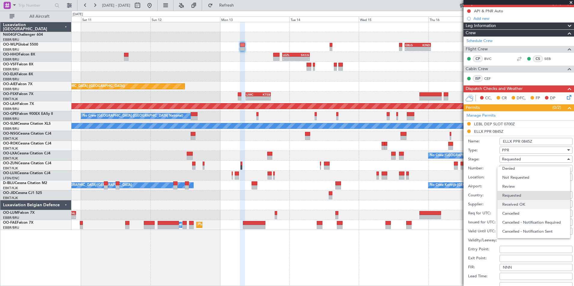
click at [527, 206] on span "Received OK" at bounding box center [533, 204] width 63 height 9
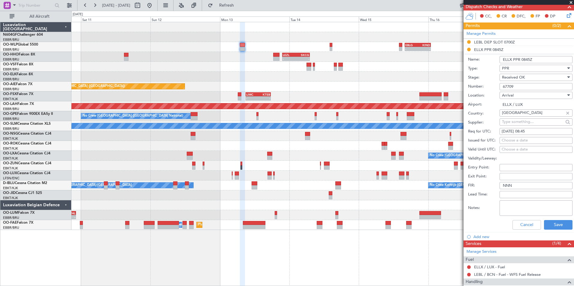
scroll to position [140, 0]
click at [553, 233] on li "Add new" at bounding box center [519, 237] width 110 height 8
click at [556, 227] on button "Save" at bounding box center [558, 226] width 29 height 10
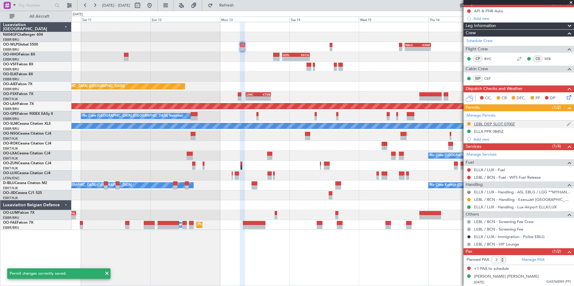
scroll to position [0, 0]
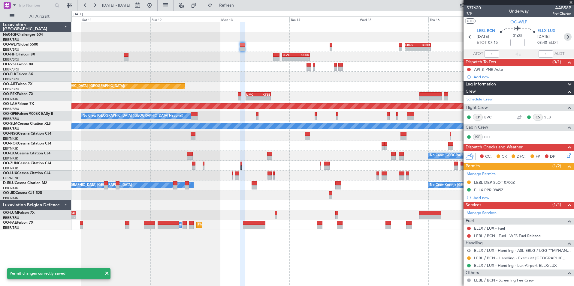
click at [564, 37] on icon at bounding box center [568, 37] width 8 height 8
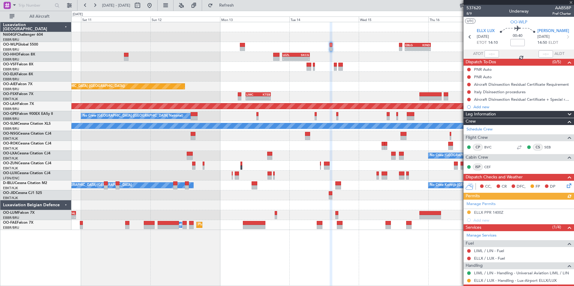
scroll to position [36, 0]
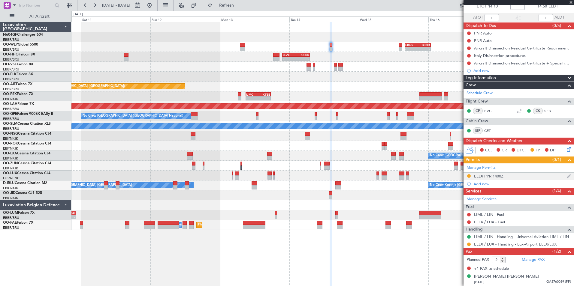
click at [490, 177] on div "ELLX PPR 1400Z" at bounding box center [488, 176] width 29 height 5
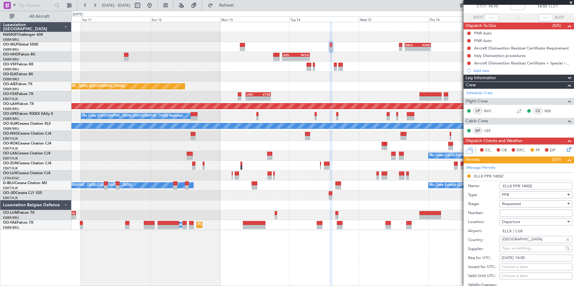
click at [516, 205] on span "Requested" at bounding box center [511, 203] width 19 height 5
click at [519, 249] on span "Received OK" at bounding box center [533, 249] width 63 height 9
click at [518, 212] on input "Number:" at bounding box center [536, 213] width 73 height 7
paste input "67709"
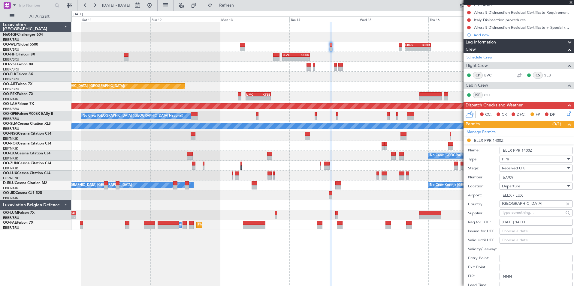
scroll to position [160, 0]
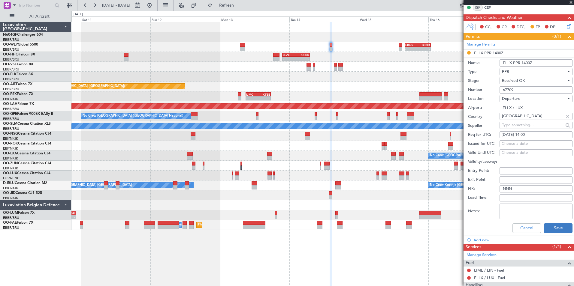
type input "67709"
click at [544, 227] on button "Save" at bounding box center [558, 229] width 29 height 10
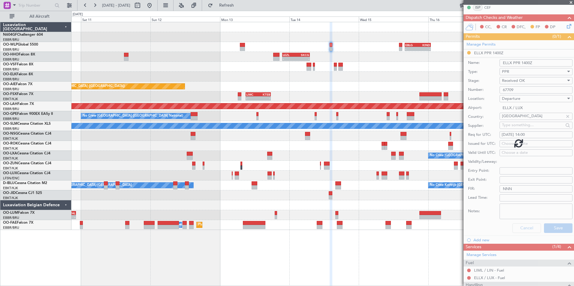
scroll to position [36, 0]
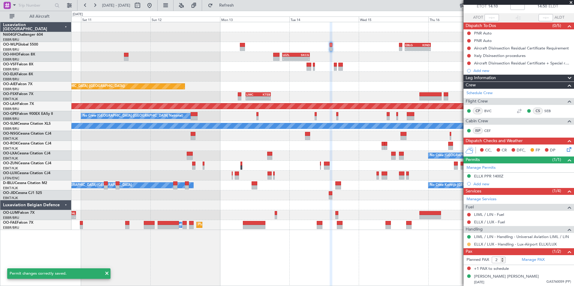
click at [468, 246] on mat-tooltip-component "Requested" at bounding box center [468, 254] width 27 height 16
click at [469, 245] on button at bounding box center [469, 245] width 4 height 4
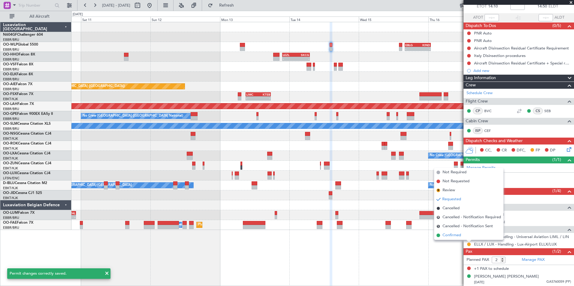
click at [457, 234] on span "Confirmed" at bounding box center [452, 236] width 19 height 6
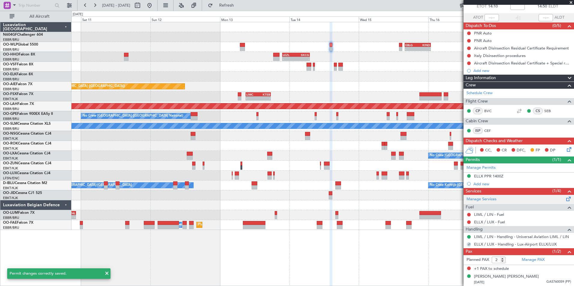
scroll to position [0, 0]
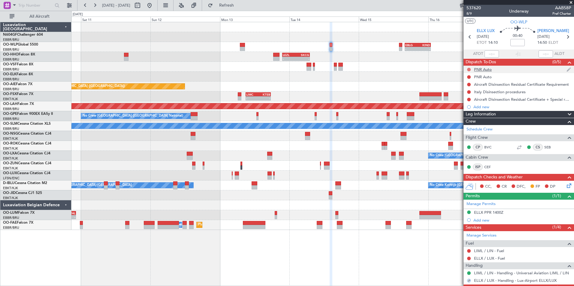
click at [468, 70] on button at bounding box center [469, 70] width 4 height 4
click at [471, 96] on span "Completed" at bounding box center [472, 96] width 20 height 6
click at [468, 77] on button at bounding box center [469, 77] width 4 height 4
click at [470, 104] on span "Completed" at bounding box center [472, 104] width 20 height 6
click at [310, 138] on div at bounding box center [322, 136] width 502 height 10
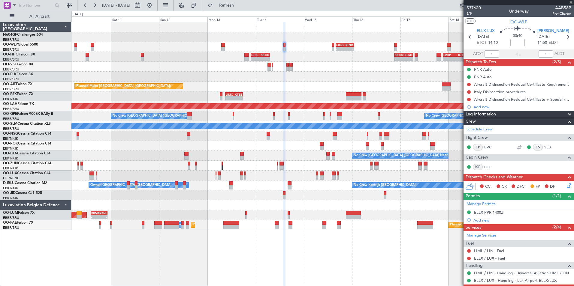
click at [129, 71] on div "- - EBLG 16:00 Z KIND 00:55 Z - - EBLG 19:00 Z FIMP 06:10 Z - - LEZL 21:40 Z SK…" at bounding box center [322, 126] width 502 height 208
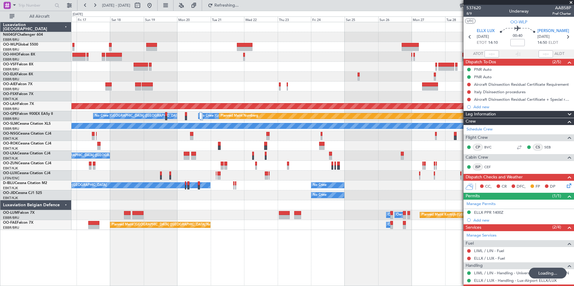
click at [224, 94] on div at bounding box center [322, 97] width 502 height 10
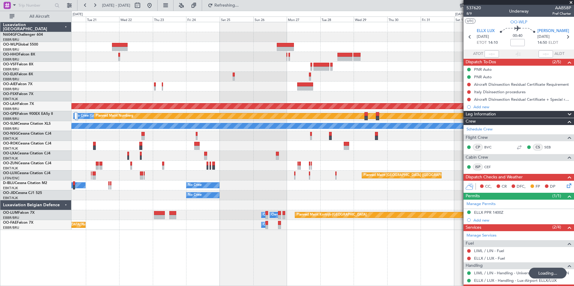
click at [185, 102] on div "Planned Maint [PERSON_NAME]-[GEOGRAPHIC_DATA][PERSON_NAME] ([GEOGRAPHIC_DATA][P…" at bounding box center [322, 106] width 502 height 10
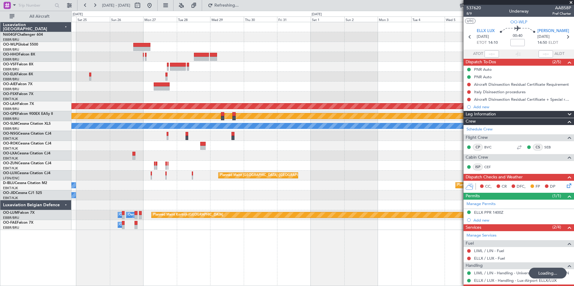
click at [151, 108] on div "Planned Maint [PERSON_NAME]-[GEOGRAPHIC_DATA][PERSON_NAME] ([GEOGRAPHIC_DATA][P…" at bounding box center [323, 106] width 1506 height 5
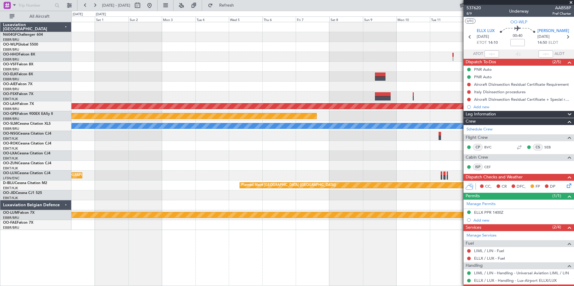
click at [147, 112] on div "Planned Maint Alton-st Louis (St Louis Regl) Planned Maint Nurnberg A/C Unavail…" at bounding box center [322, 126] width 502 height 208
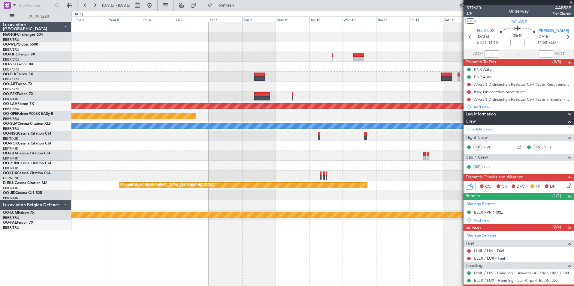
click at [125, 112] on div "Planned Maint Nurnberg No Crew Brussels (Brussels National)" at bounding box center [322, 116] width 502 height 10
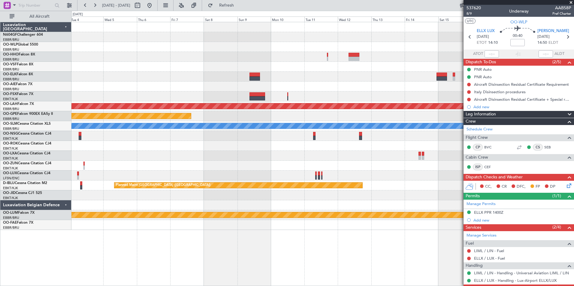
click at [128, 113] on div "Planned Maint Nurnberg No Crew Brussels (Brussels National)" at bounding box center [322, 116] width 502 height 10
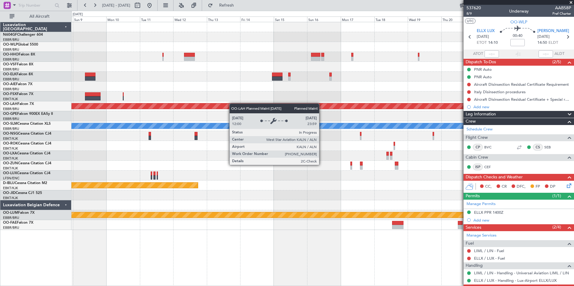
click at [213, 105] on div "Planned Maint Geneva (Cointrin) Planned Maint Kortrijk-Wevelgem Planned Maint A…" at bounding box center [322, 126] width 502 height 208
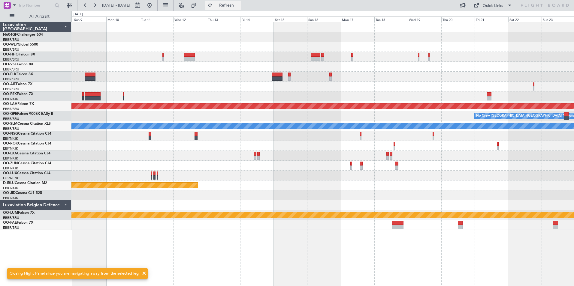
click at [239, 6] on span "Refresh" at bounding box center [226, 5] width 25 height 4
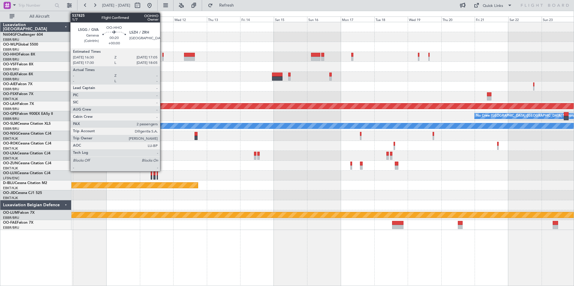
click at [163, 55] on div at bounding box center [162, 55] width 1 height 4
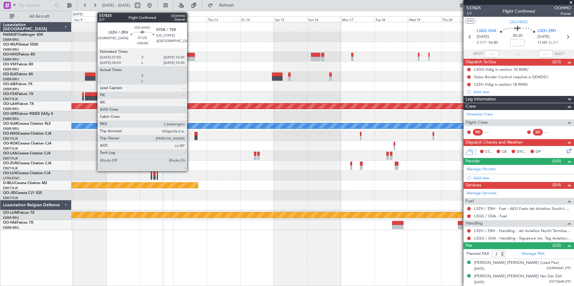
click at [190, 59] on div at bounding box center [189, 59] width 11 height 4
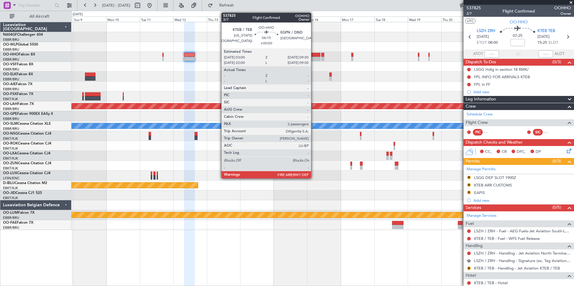
click at [314, 58] on div at bounding box center [315, 59] width 9 height 4
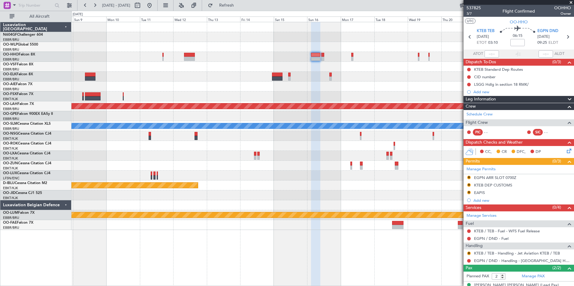
scroll to position [22, 0]
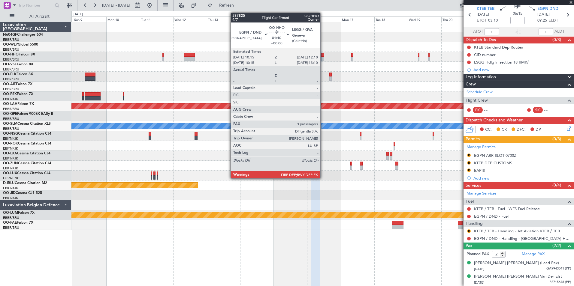
click at [323, 58] on div at bounding box center [322, 59] width 3 height 4
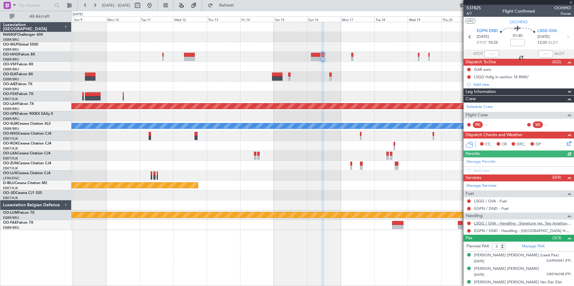
scroll to position [6, 0]
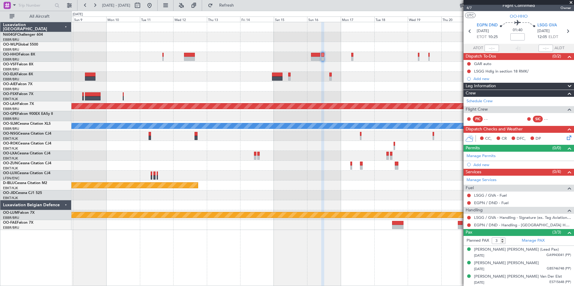
click at [353, 58] on div at bounding box center [322, 57] width 502 height 10
click at [351, 57] on div at bounding box center [322, 57] width 502 height 10
click at [354, 57] on div at bounding box center [322, 57] width 502 height 10
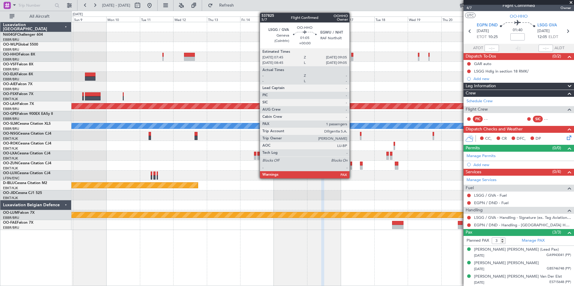
click at [352, 57] on div at bounding box center [352, 59] width 2 height 4
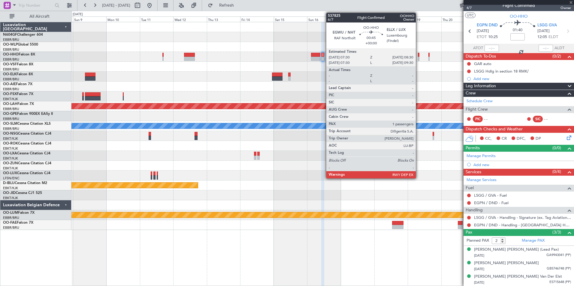
scroll to position [0, 0]
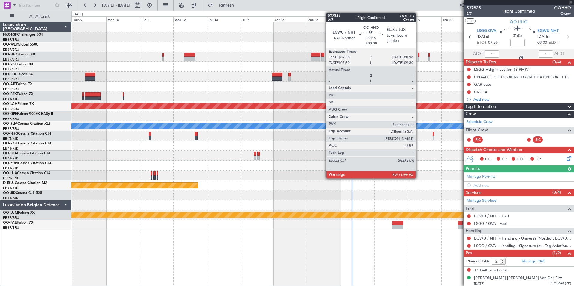
click at [418, 58] on div at bounding box center [419, 59] width 2 height 4
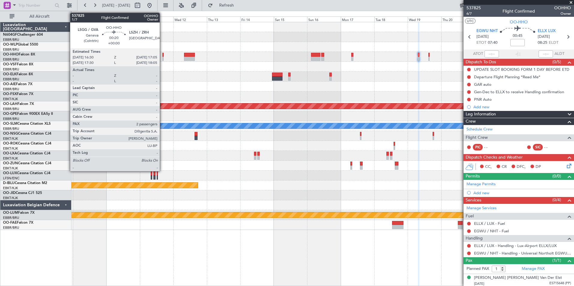
click at [162, 59] on div at bounding box center [162, 59] width 1 height 4
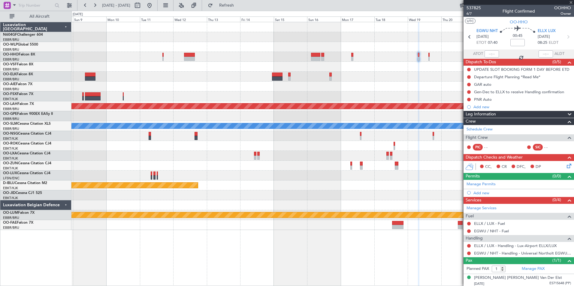
click at [248, 89] on div "Planned Maint Geneva (Cointrin) Planned Maint Kortrijk-Wevelgem Planned Maint A…" at bounding box center [322, 126] width 502 height 208
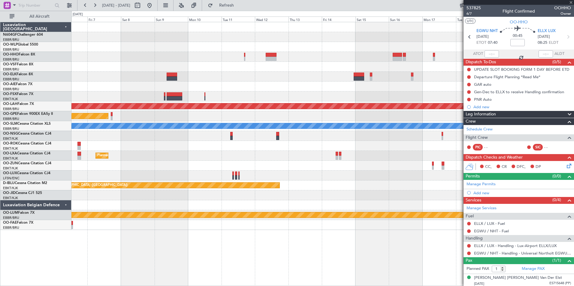
type input "2"
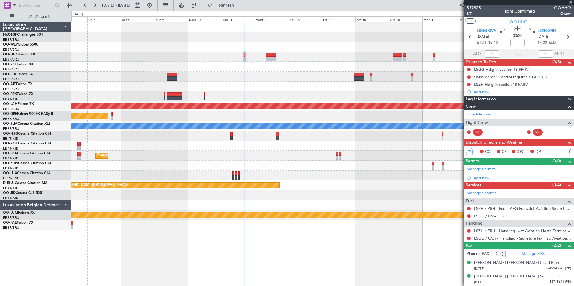
click at [502, 218] on link "LSGG / GVA - Fuel" at bounding box center [490, 216] width 33 height 5
click at [239, 3] on span "Refresh" at bounding box center [226, 5] width 25 height 4
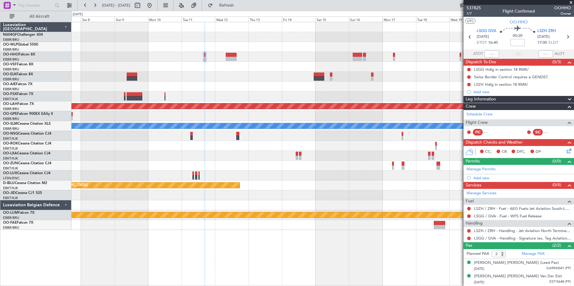
click at [362, 82] on div at bounding box center [322, 87] width 502 height 10
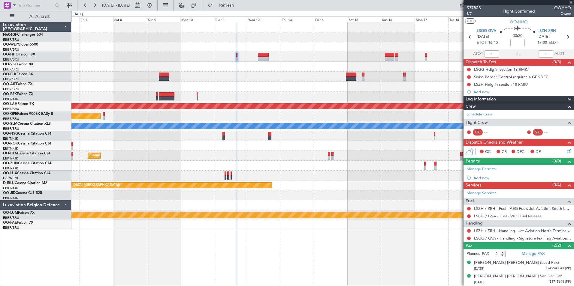
click at [275, 92] on div "Planned Maint Kortrijk-Wevelgem Planned Maint Alton-st Louis (St Louis Regl) No…" at bounding box center [322, 126] width 502 height 208
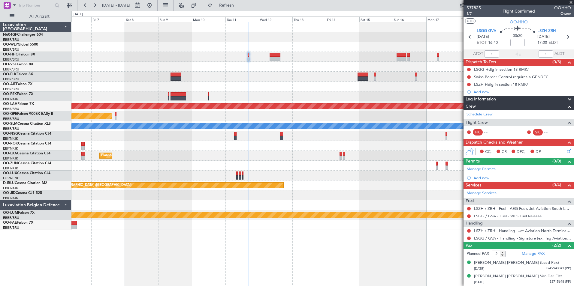
click at [287, 83] on div "Planned Maint Kortrijk-Wevelgem Planned Maint Alton-st Louis (St Louis Regl) No…" at bounding box center [322, 126] width 502 height 208
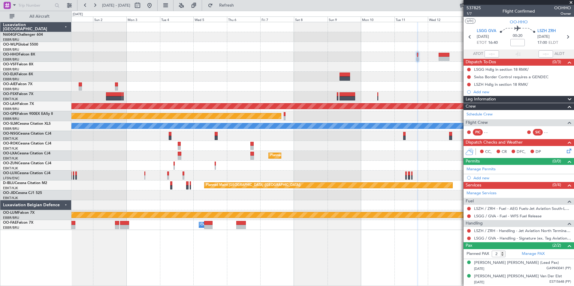
click at [319, 83] on div "Planned Maint Alton-st Louis (St Louis Regl) Planned Maint Nurnberg A/C Unavail…" at bounding box center [322, 126] width 502 height 208
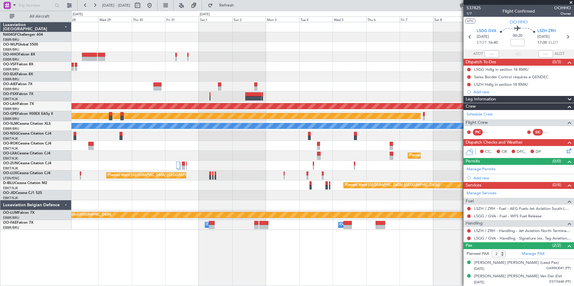
click at [392, 84] on div "Planned Maint Alton-st Louis (St Louis Regl) Planned Maint Nurnberg No Crew Bru…" at bounding box center [322, 126] width 502 height 208
click at [115, 30] on div "Planned Maint Alton-st Louis (St Louis Regl) Planned Maint Nurnberg No Crew Bru…" at bounding box center [322, 126] width 502 height 208
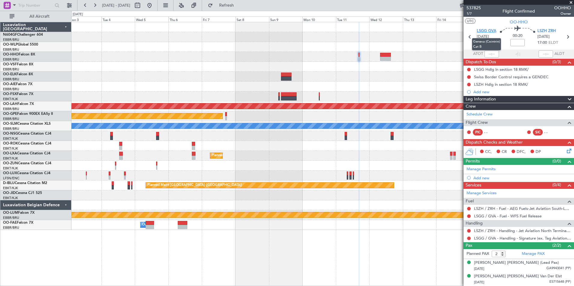
click at [481, 29] on span "LSGG GVA" at bounding box center [487, 31] width 20 height 6
click at [487, 177] on div "Add new" at bounding box center [519, 178] width 92 height 5
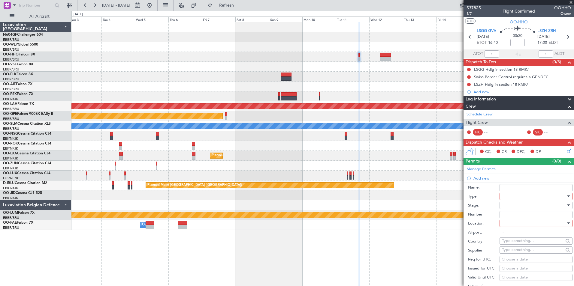
scroll to position [71, 0]
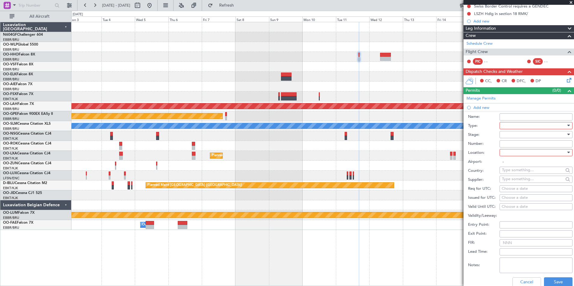
click at [522, 128] on div at bounding box center [534, 125] width 64 height 9
click at [515, 179] on span "Slot" at bounding box center [533, 182] width 63 height 9
click at [520, 153] on div at bounding box center [534, 152] width 64 height 9
click at [527, 162] on span "Departure" at bounding box center [533, 164] width 63 height 9
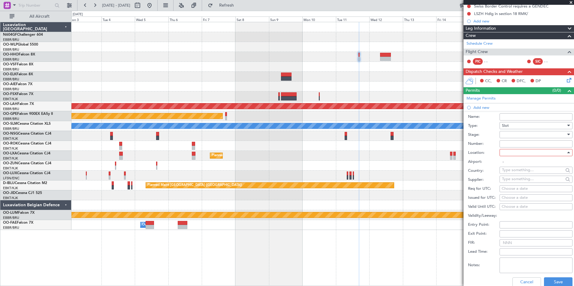
type input "LSGG / GVA"
click at [524, 187] on div "Choose a date" at bounding box center [536, 189] width 69 height 6
select select "10"
select select "2025"
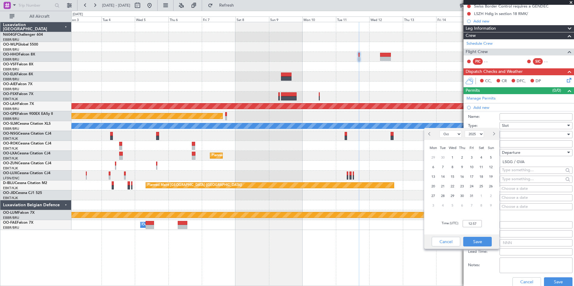
click at [495, 136] on button "Next month" at bounding box center [493, 134] width 7 height 10
select select "11"
click at [443, 178] on span "11" at bounding box center [443, 177] width 8 height 8
click at [475, 220] on div "Time (UTC): 00:00" at bounding box center [461, 224] width 75 height 22
click at [476, 225] on input "00:00" at bounding box center [472, 223] width 19 height 7
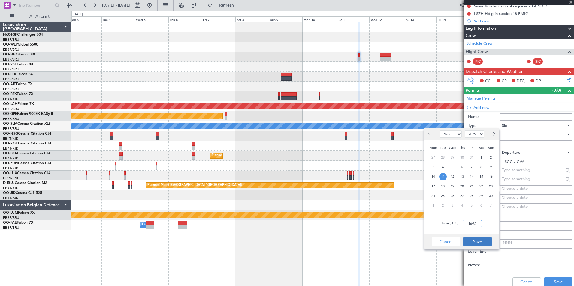
type input "16:30"
click at [480, 243] on button "Save" at bounding box center [477, 242] width 29 height 10
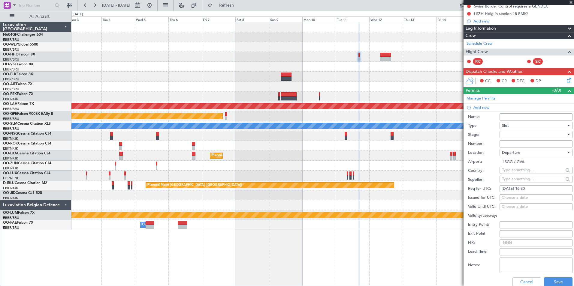
scroll to position [108, 0]
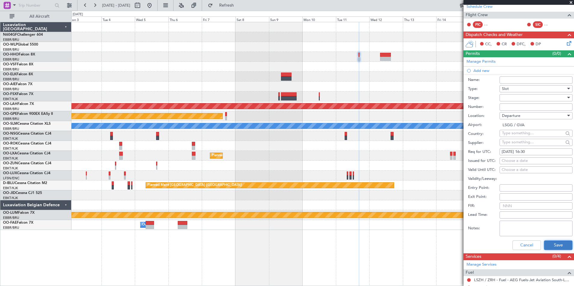
click at [553, 243] on button "Save" at bounding box center [558, 246] width 29 height 10
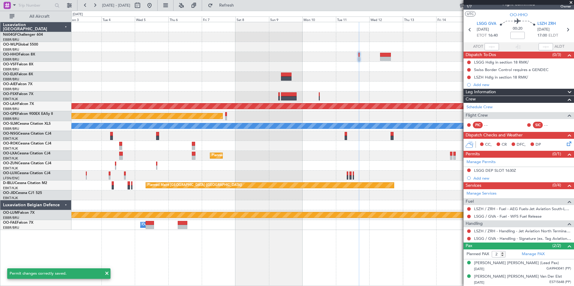
scroll to position [0, 0]
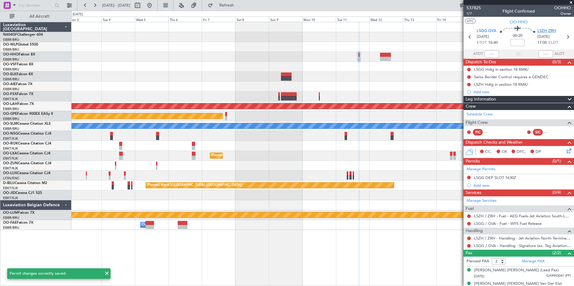
click at [548, 29] on span "LSZH ZRH" at bounding box center [546, 31] width 19 height 6
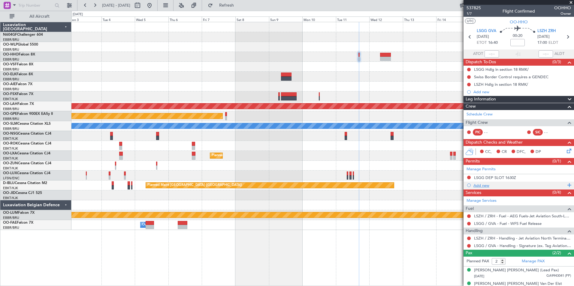
click at [488, 187] on div "Add new" at bounding box center [519, 185] width 92 height 5
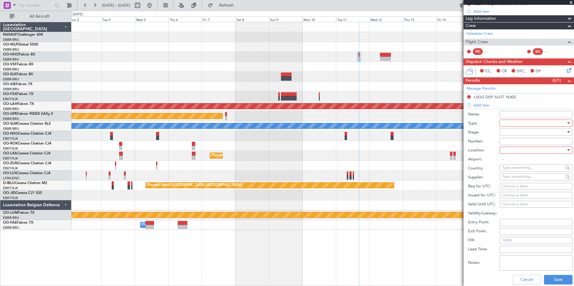
scroll to position [82, 0]
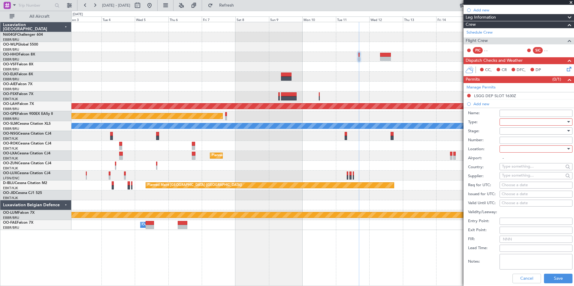
click at [525, 122] on div at bounding box center [534, 122] width 64 height 9
click at [517, 180] on span "Slot" at bounding box center [533, 178] width 63 height 9
click at [513, 152] on div at bounding box center [534, 149] width 64 height 9
click at [519, 183] on span "Arrival" at bounding box center [533, 179] width 63 height 9
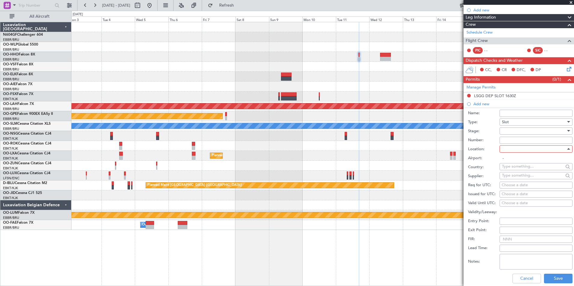
type input "LSZH / ZRH"
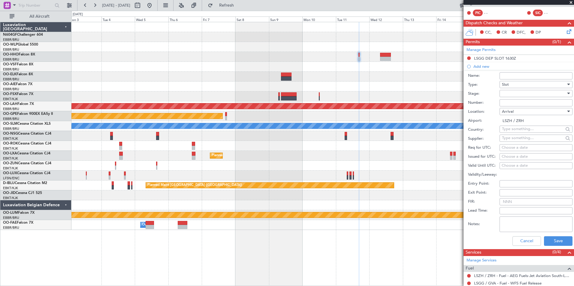
scroll to position [120, 0]
click at [522, 147] on div "Choose a date" at bounding box center [536, 148] width 69 height 6
select select "10"
select select "2025"
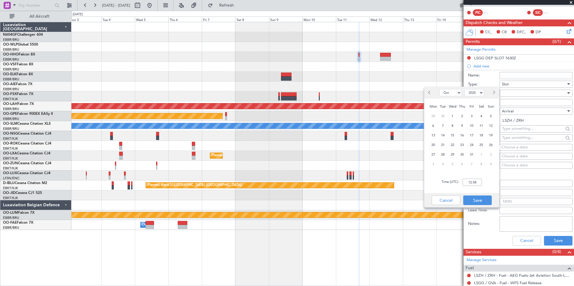
click at [493, 94] on span "Next month" at bounding box center [494, 93] width 4 height 4
select select "11"
click at [443, 135] on span "11" at bounding box center [443, 136] width 8 height 8
click at [470, 183] on input "00:00" at bounding box center [472, 182] width 19 height 7
type input "17:05"
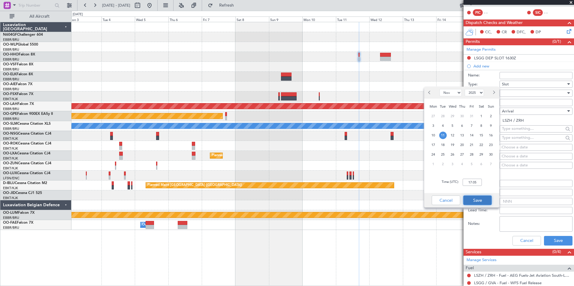
click at [483, 201] on button "Save" at bounding box center [477, 201] width 29 height 10
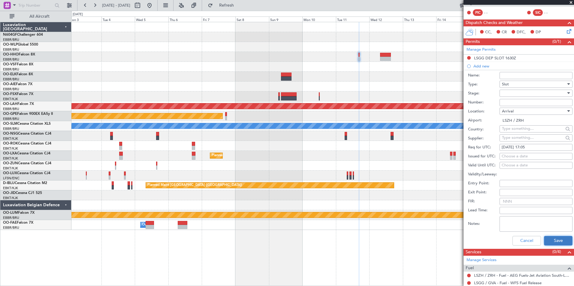
click at [546, 239] on button "Save" at bounding box center [558, 241] width 29 height 10
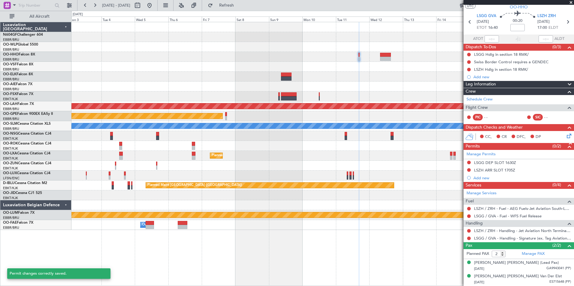
scroll to position [15, 0]
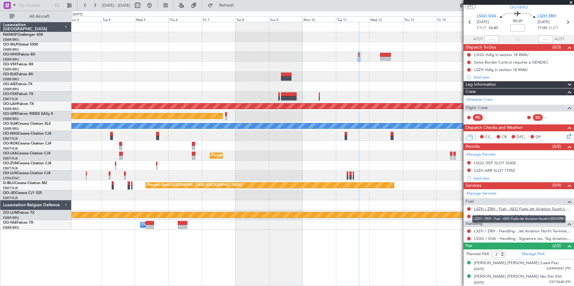
click at [516, 209] on link "LSZH / ZRH - Fuel - AEG Fuels-Jet Aviation South-LSZH/ZRH" at bounding box center [522, 209] width 97 height 5
click at [236, 5] on span "Refresh" at bounding box center [226, 5] width 25 height 4
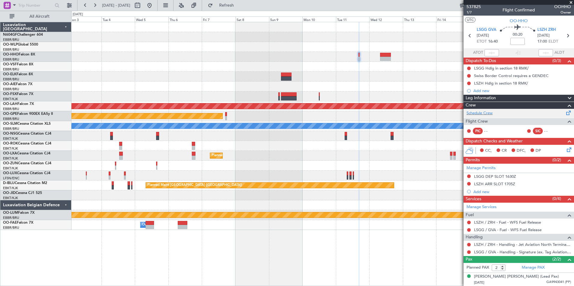
scroll to position [0, 0]
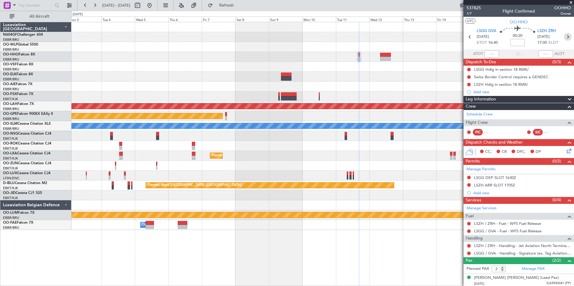
click at [564, 35] on icon at bounding box center [568, 37] width 8 height 8
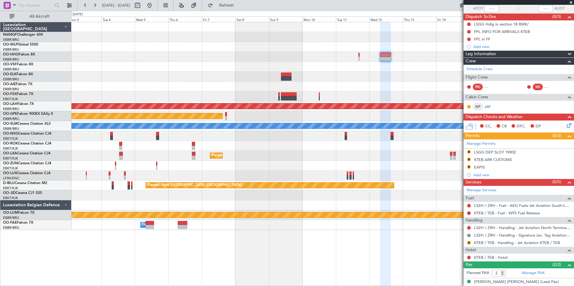
scroll to position [51, 0]
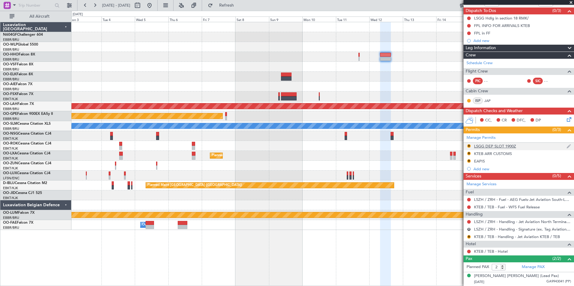
click at [514, 146] on div "LSGG DEP SLOT 1900Z" at bounding box center [495, 146] width 42 height 5
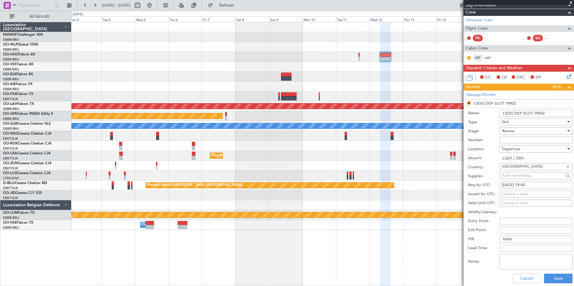
scroll to position [96, 0]
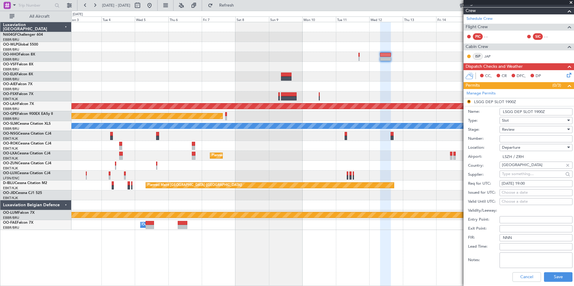
click at [541, 184] on div "11/11/2025 19:00" at bounding box center [536, 184] width 69 height 6
select select "11"
select select "2025"
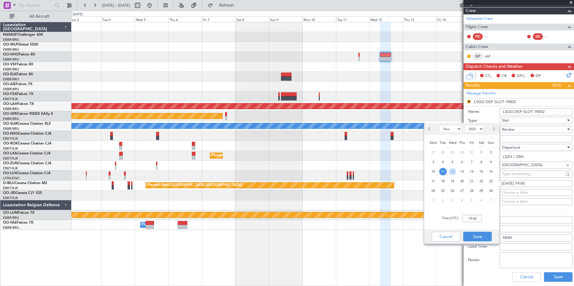
click at [449, 172] on span "12" at bounding box center [453, 172] width 8 height 8
click at [466, 219] on input "00:00" at bounding box center [472, 218] width 19 height 7
type input "07:50"
click at [476, 238] on button "Save" at bounding box center [477, 237] width 29 height 10
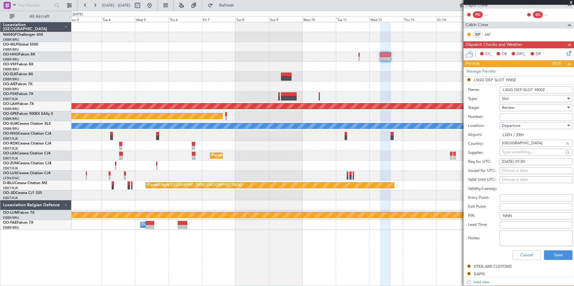
scroll to position [118, 0]
click at [554, 254] on button "Save" at bounding box center [558, 255] width 29 height 10
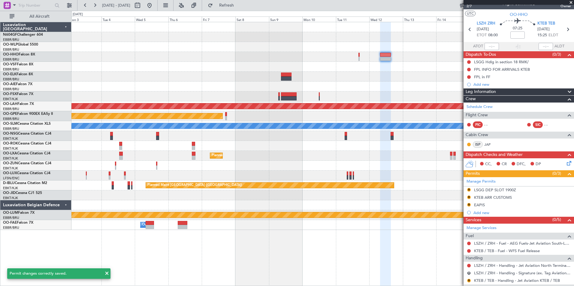
scroll to position [8, 0]
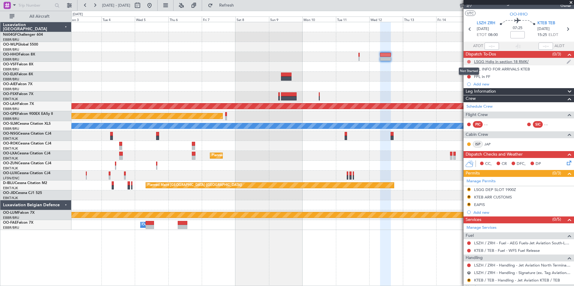
click at [469, 62] on button at bounding box center [469, 62] width 4 height 4
click at [436, 81] on div at bounding box center [322, 77] width 502 height 10
click at [458, 41] on div at bounding box center [322, 37] width 502 height 10
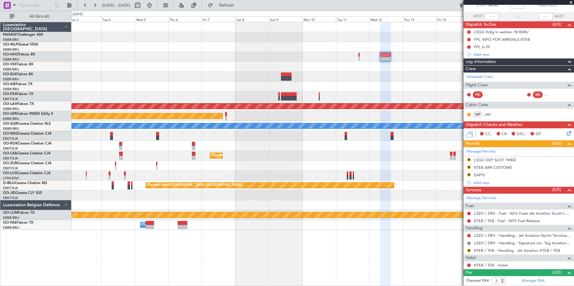
scroll to position [38, 0]
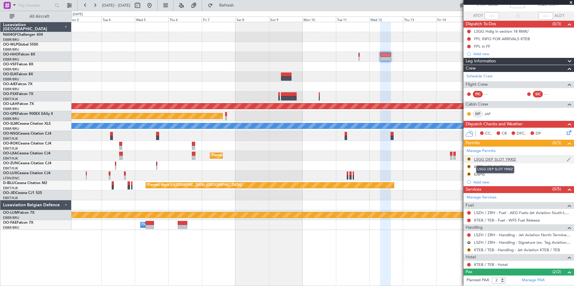
click at [494, 159] on div "LSGG DEP SLOT 1900Z" at bounding box center [495, 159] width 42 height 5
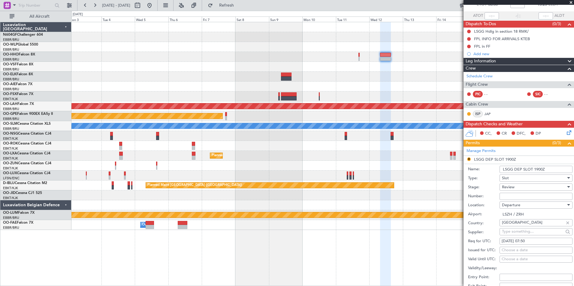
click at [515, 171] on input "LSGG DEP SLOT 1900Z" at bounding box center [536, 169] width 73 height 7
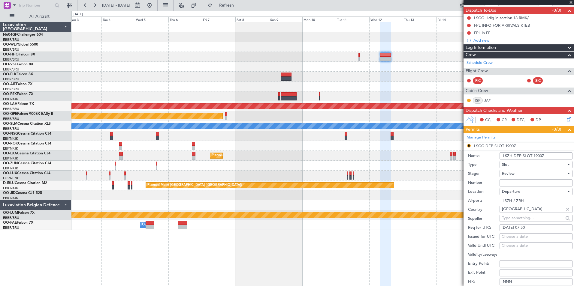
click at [546, 155] on input "LSZH DEP SLOT 1900Z" at bounding box center [536, 156] width 73 height 7
click at [540, 155] on input "LSZH DEP SLOT 1900Z" at bounding box center [536, 156] width 73 height 7
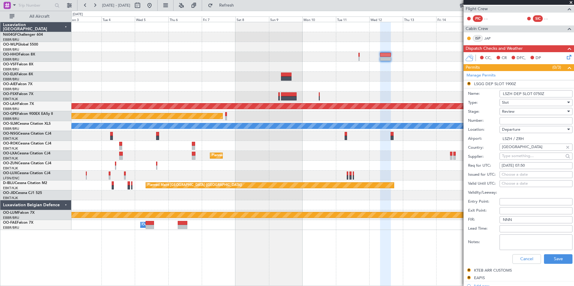
scroll to position [114, 0]
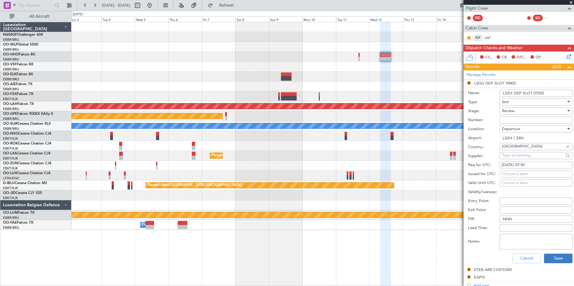
type input "LSZH DEP SLOT 0750Z"
click at [560, 257] on button "Save" at bounding box center [558, 259] width 29 height 10
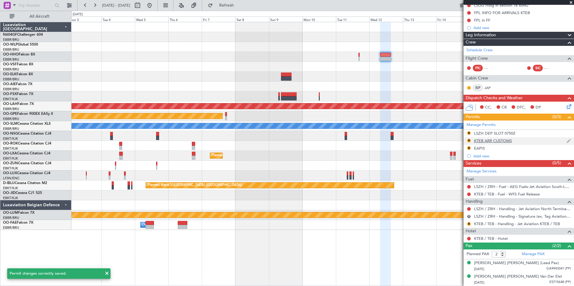
scroll to position [0, 0]
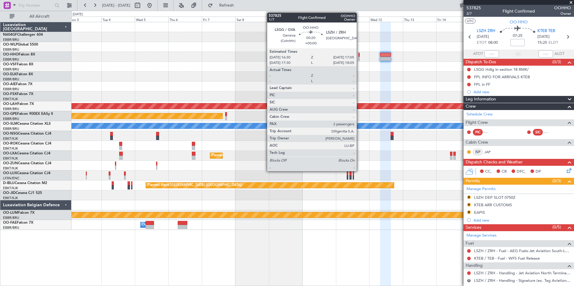
click at [359, 57] on div at bounding box center [358, 59] width 1 height 4
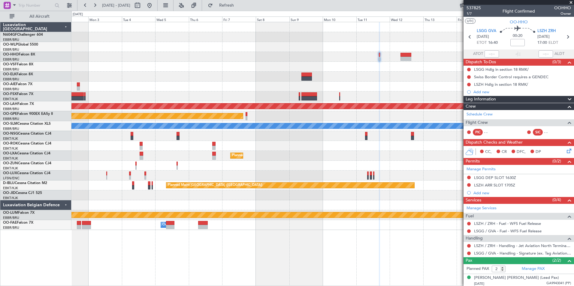
click at [321, 81] on div at bounding box center [322, 77] width 502 height 10
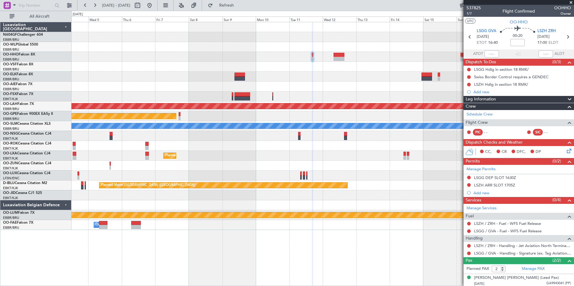
click at [309, 80] on div "Planned Maint Alton-st Louis (St Louis Regl) Planned Maint Nurnberg No Crew Bru…" at bounding box center [322, 126] width 502 height 208
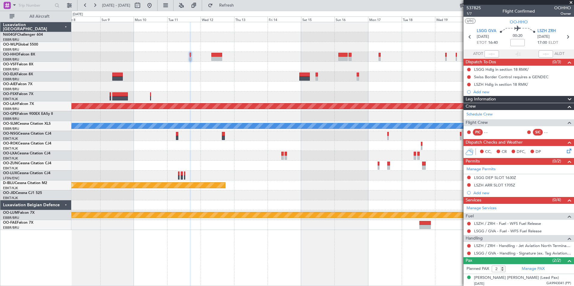
click at [283, 71] on div "Planned Maint Geneva (Cointrin) Planned Maint Kortrijk-Wevelgem Planned Maint A…" at bounding box center [322, 126] width 502 height 208
click at [320, 54] on div at bounding box center [322, 57] width 502 height 10
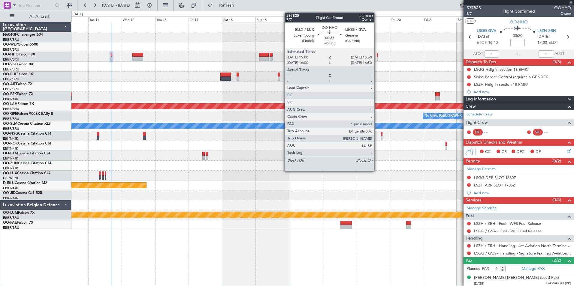
click at [377, 59] on div at bounding box center [377, 59] width 1 height 4
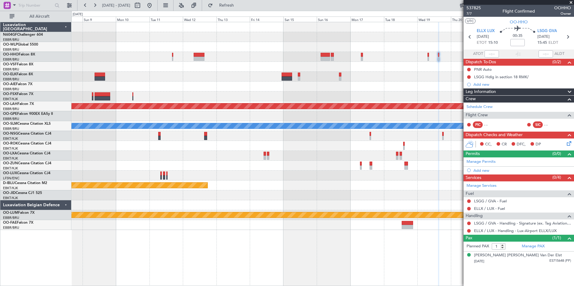
click at [304, 62] on div "Planned Maint Geneva (Cointrin) Planned Maint Kortrijk-Wevelgem Planned Maint A…" at bounding box center [322, 126] width 502 height 208
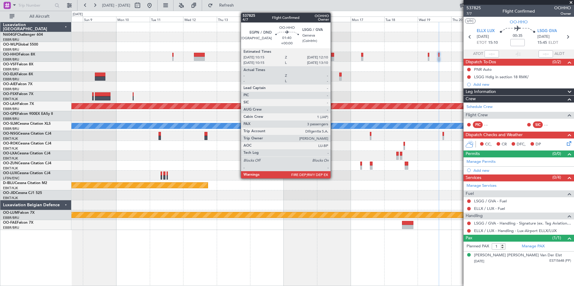
click at [333, 59] on div at bounding box center [332, 59] width 3 height 4
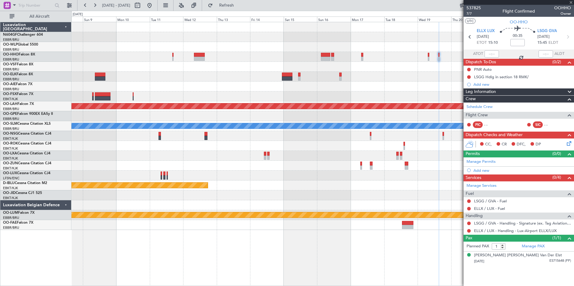
type input "3"
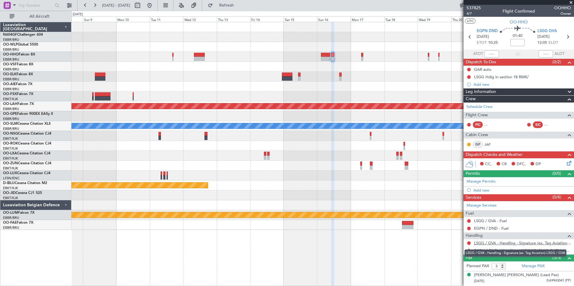
click at [494, 243] on link "LSGG / GVA - Handling - Signature (ex. Tag Aviation) LSGG / GVA" at bounding box center [522, 243] width 97 height 5
click at [470, 244] on button at bounding box center [469, 244] width 4 height 4
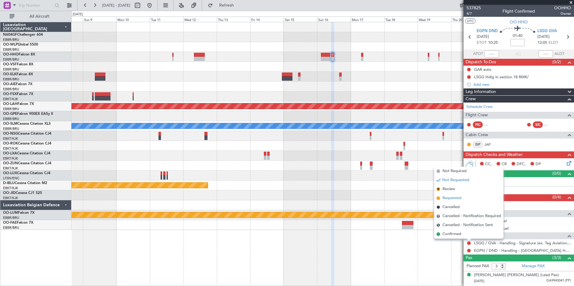
click at [453, 198] on span "Requested" at bounding box center [452, 198] width 19 height 6
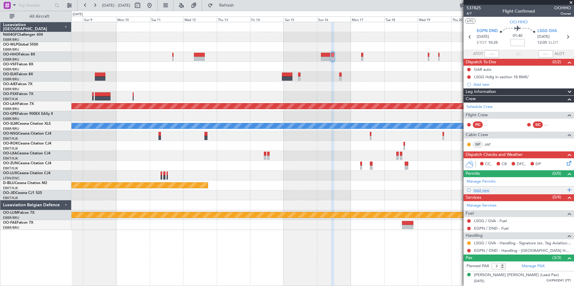
click at [479, 191] on div "Add new" at bounding box center [519, 190] width 92 height 5
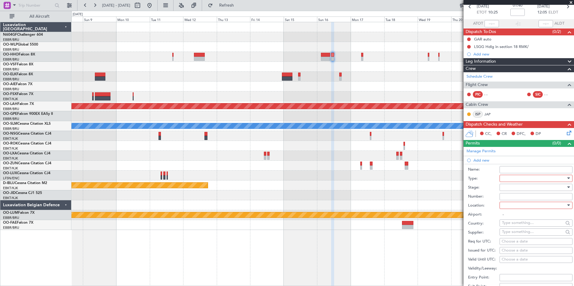
scroll to position [36, 0]
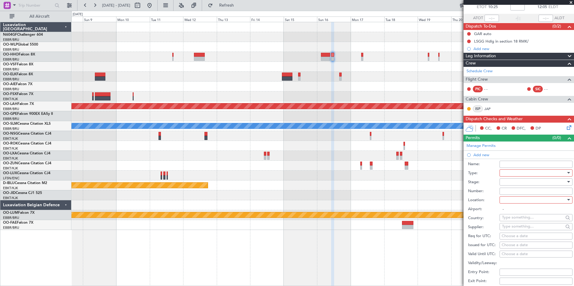
click at [531, 174] on div at bounding box center [534, 173] width 64 height 9
click at [523, 238] on span "Slot" at bounding box center [533, 242] width 63 height 9
click at [521, 200] on div at bounding box center [534, 200] width 64 height 9
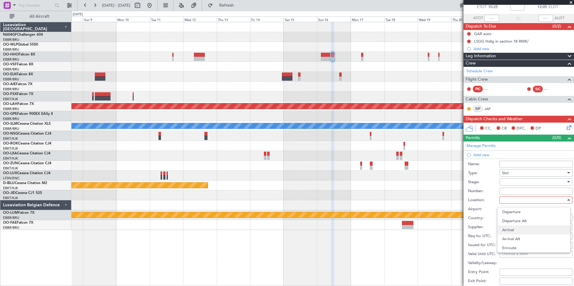
click at [518, 233] on span "Arrival" at bounding box center [533, 230] width 63 height 9
type input "LSGG / GVA"
click at [519, 237] on div "Choose a date" at bounding box center [536, 237] width 69 height 6
select select "10"
select select "2025"
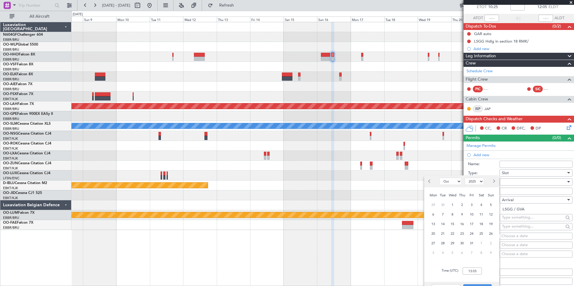
click at [492, 185] on button "Next month" at bounding box center [493, 182] width 7 height 10
select select "11"
click at [491, 224] on span "16" at bounding box center [491, 225] width 8 height 8
click at [476, 270] on input "00:00" at bounding box center [472, 271] width 19 height 7
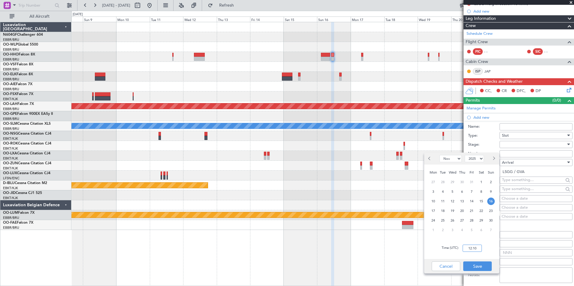
scroll to position [76, 0]
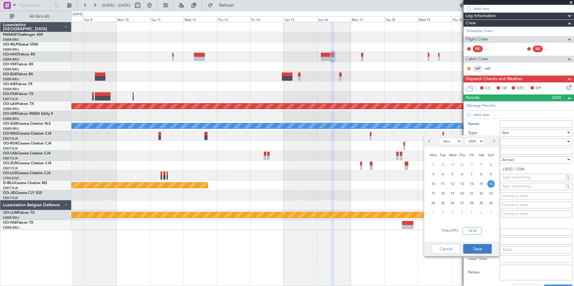
type input "12:10"
click at [478, 250] on button "Save" at bounding box center [477, 249] width 29 height 10
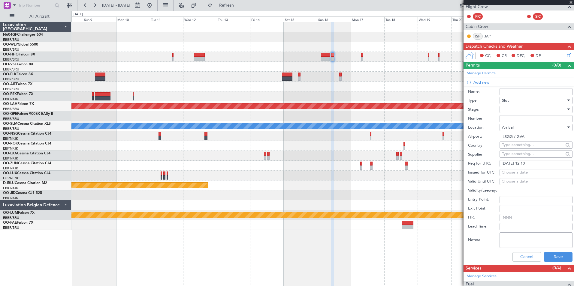
scroll to position [118, 0]
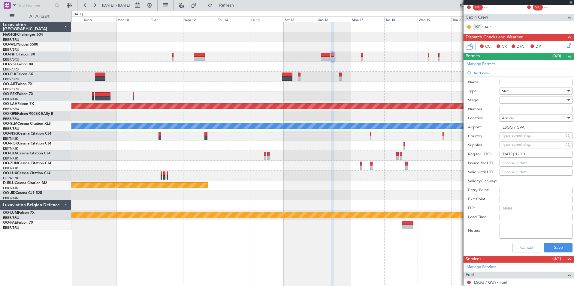
click at [525, 100] on div at bounding box center [534, 100] width 64 height 9
click at [523, 140] on span "Requested" at bounding box center [533, 139] width 63 height 9
click at [554, 247] on button "Save" at bounding box center [558, 248] width 29 height 10
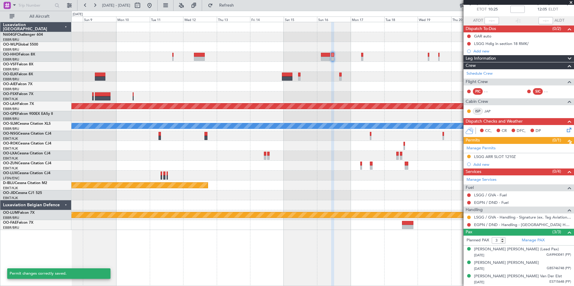
scroll to position [33, 0]
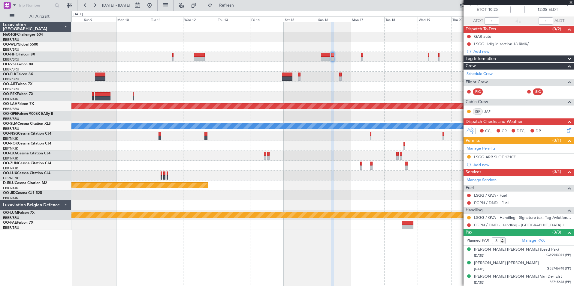
click at [333, 161] on div "Planned Maint Geneva (Cointrin) Planned Maint [GEOGRAPHIC_DATA]-[GEOGRAPHIC_DAT…" at bounding box center [322, 126] width 502 height 208
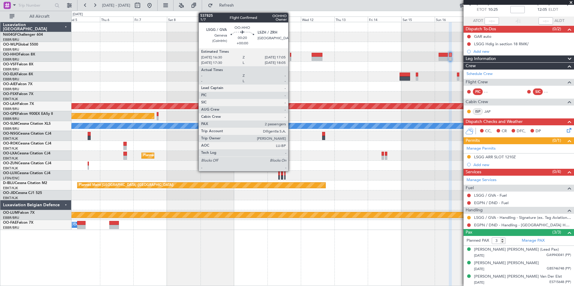
click at [291, 56] on div at bounding box center [290, 55] width 1 height 4
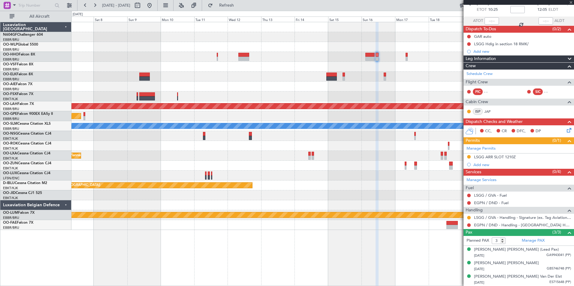
click at [265, 83] on div "Planned Maint Geneva (Cointrin) Planned Maint Kortrijk-Wevelgem Planned Maint A…" at bounding box center [322, 126] width 502 height 208
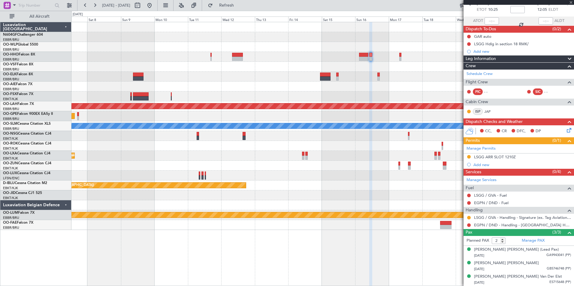
scroll to position [0, 0]
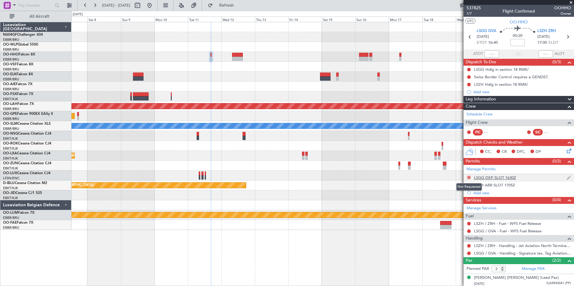
click at [468, 177] on button at bounding box center [469, 178] width 4 height 4
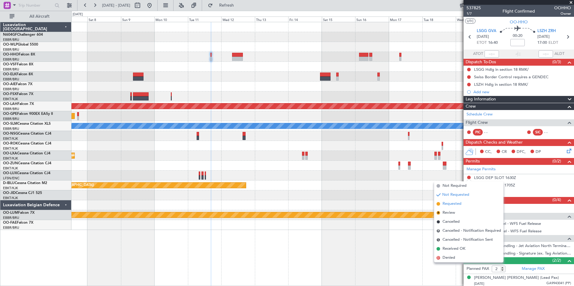
click at [457, 205] on span "Requested" at bounding box center [452, 204] width 19 height 6
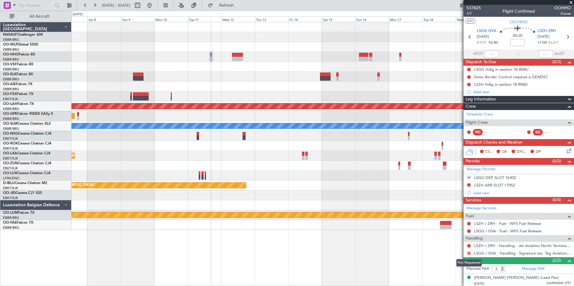
click at [468, 254] on button at bounding box center [469, 254] width 4 height 4
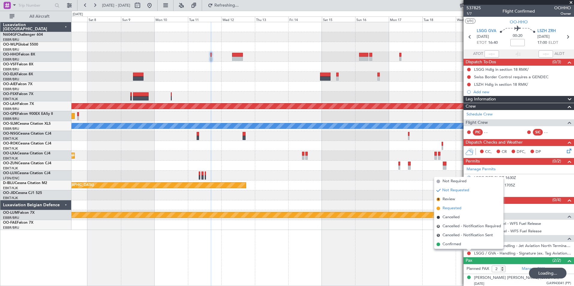
click at [455, 207] on span "Requested" at bounding box center [452, 209] width 19 height 6
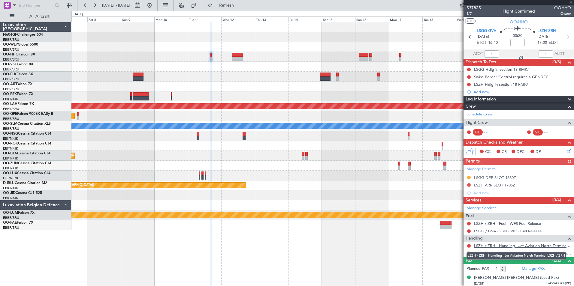
click at [485, 246] on link "LSZH / ZRH - Handling - Jet Aviation North Terminal LSZH / ZRH" at bounding box center [522, 245] width 97 height 5
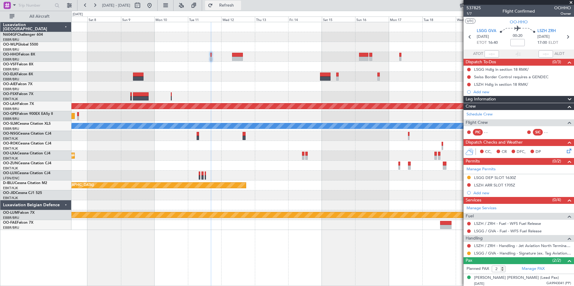
click at [239, 4] on span "Refresh" at bounding box center [226, 5] width 25 height 4
click at [468, 186] on div "Manage Permits LSGG DEP SLOT 1630Z LSZH ARR SLOT 1705Z Add new" at bounding box center [519, 181] width 110 height 32
click at [470, 184] on div "Manage Permits LSGG DEP SLOT 1630Z LSZH ARR SLOT 1705Z Add new" at bounding box center [519, 181] width 110 height 32
click at [468, 185] on div "Manage Permits LSGG DEP SLOT 1630Z LSZH ARR SLOT 1705Z Add new" at bounding box center [519, 181] width 110 height 32
click at [469, 184] on button at bounding box center [469, 185] width 4 height 4
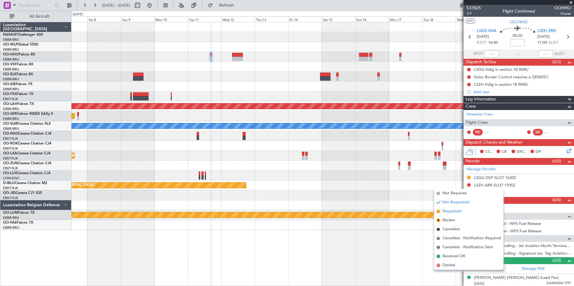
click at [460, 211] on span "Requested" at bounding box center [452, 212] width 19 height 6
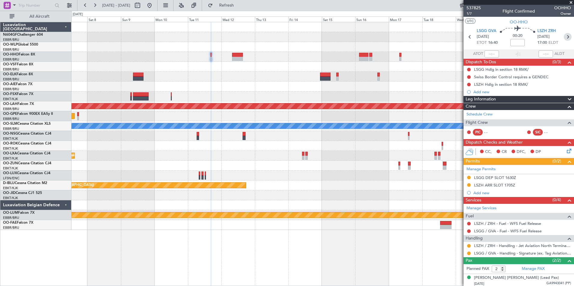
click at [564, 38] on icon at bounding box center [568, 37] width 8 height 8
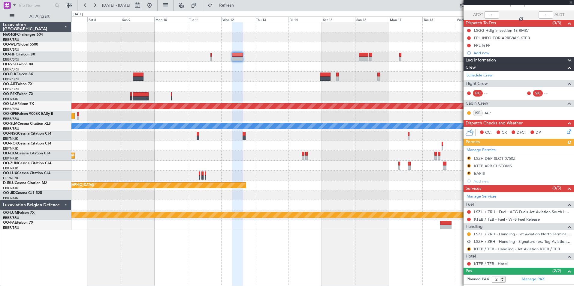
scroll to position [40, 0]
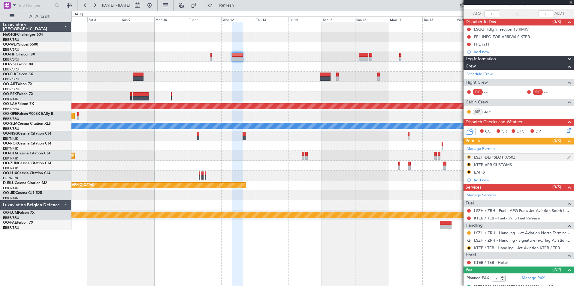
click at [469, 157] on button "R" at bounding box center [469, 158] width 4 height 4
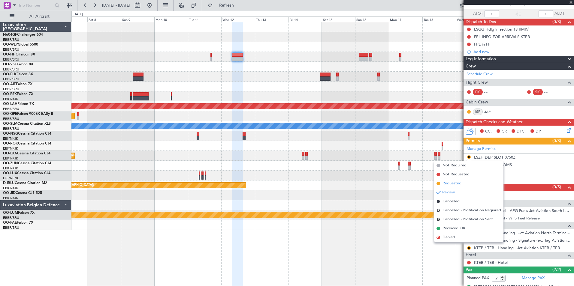
click at [458, 184] on span "Requested" at bounding box center [452, 184] width 19 height 6
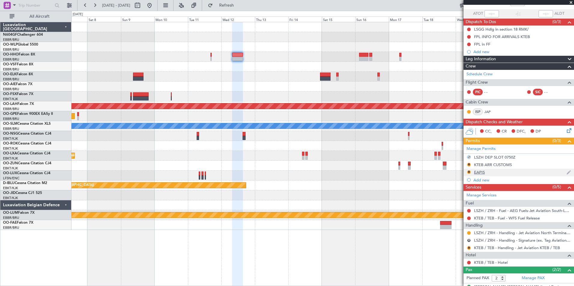
scroll to position [64, 0]
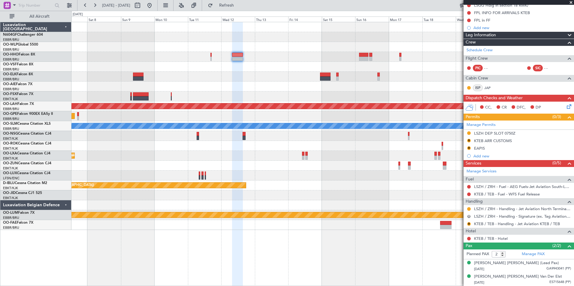
click at [469, 216] on button "R" at bounding box center [469, 217] width 4 height 4
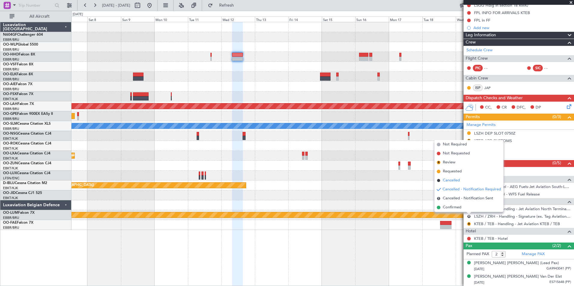
click at [455, 178] on span "Cancelled" at bounding box center [451, 181] width 17 height 6
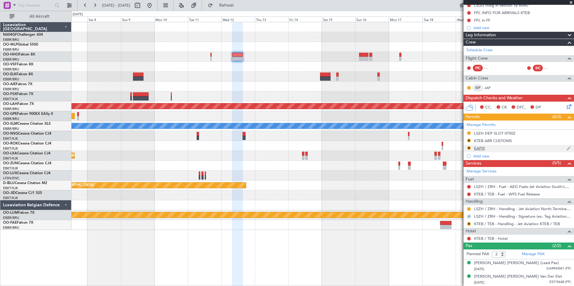
scroll to position [0, 0]
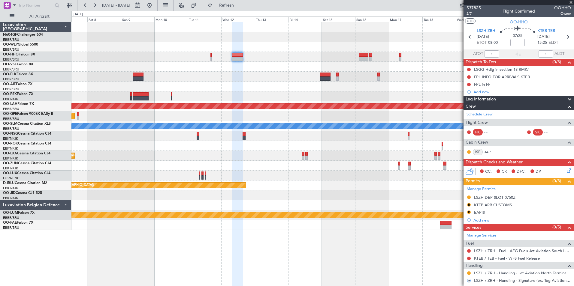
click at [471, 13] on span "2/7" at bounding box center [474, 13] width 14 height 5
click at [244, 5] on fb-refresh-button "Refresh" at bounding box center [223, 5] width 42 height 11
click at [239, 5] on span "Refresh" at bounding box center [226, 5] width 25 height 4
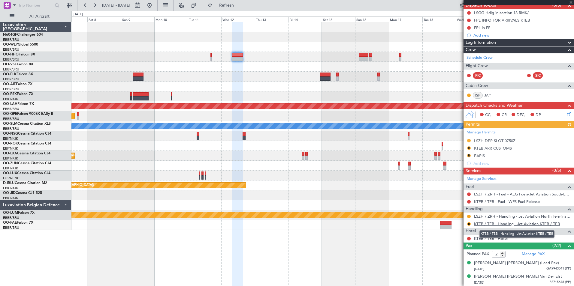
click at [493, 224] on link "KTEB / TEB - Handling - Jet Aviation KTEB / TEB" at bounding box center [517, 224] width 86 height 5
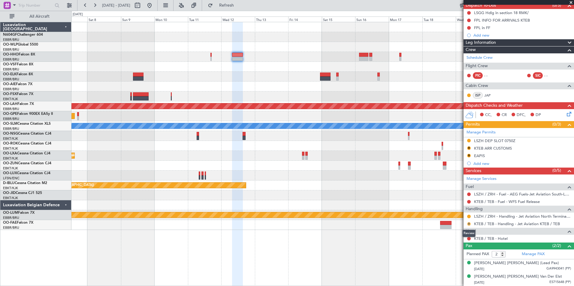
click at [469, 224] on button "R" at bounding box center [469, 224] width 4 height 4
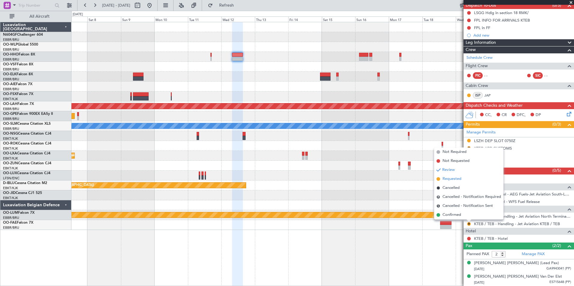
click at [457, 180] on span "Requested" at bounding box center [452, 179] width 19 height 6
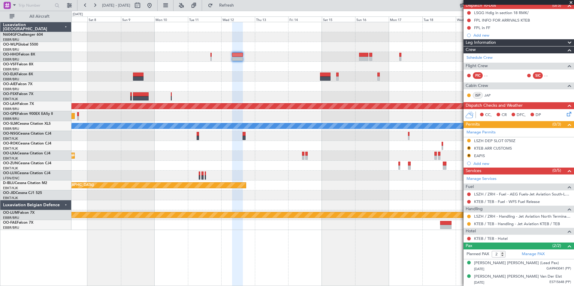
scroll to position [0, 0]
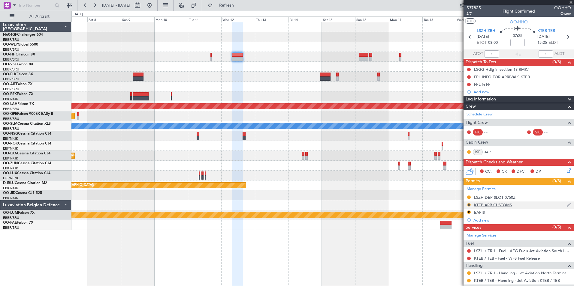
click at [469, 204] on button "R" at bounding box center [469, 205] width 4 height 4
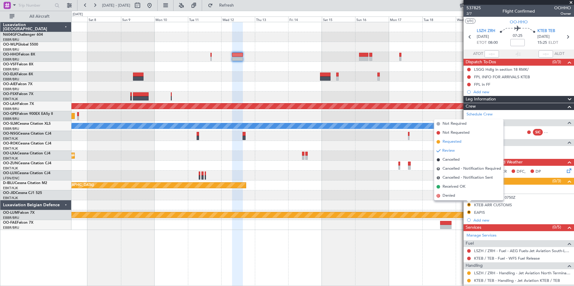
click at [458, 143] on span "Requested" at bounding box center [452, 142] width 19 height 6
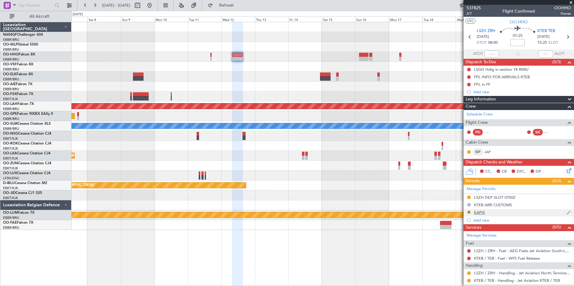
click at [469, 212] on button "R" at bounding box center [469, 213] width 4 height 4
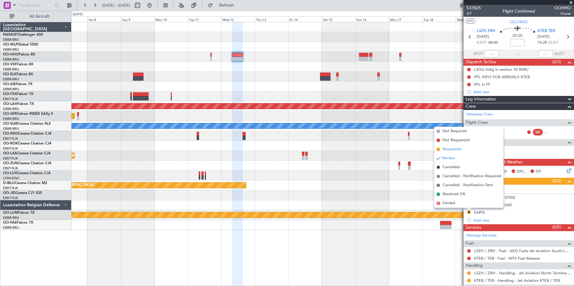
click at [450, 147] on span "Requested" at bounding box center [452, 150] width 19 height 6
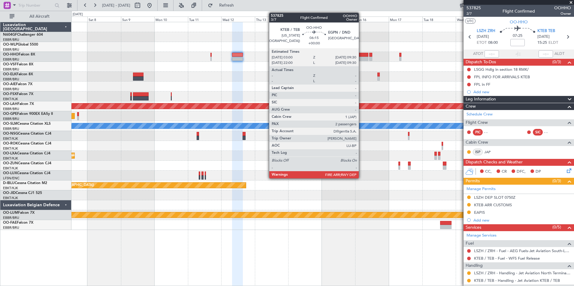
click at [361, 58] on div at bounding box center [363, 59] width 9 height 4
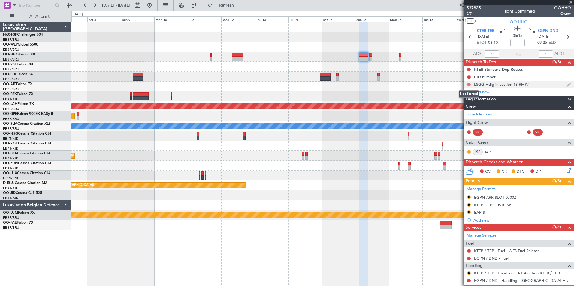
click at [468, 83] on button at bounding box center [469, 85] width 4 height 4
click at [466, 118] on span "Cancelled" at bounding box center [470, 120] width 17 height 6
click at [468, 205] on button "R" at bounding box center [469, 205] width 4 height 4
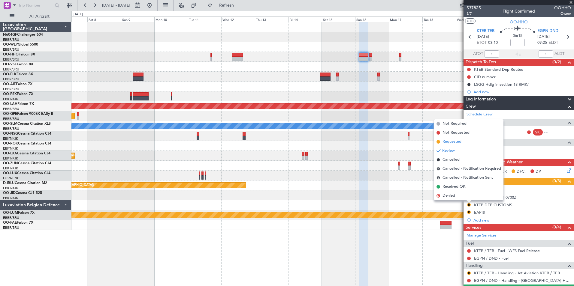
click at [459, 143] on span "Requested" at bounding box center [452, 142] width 19 height 6
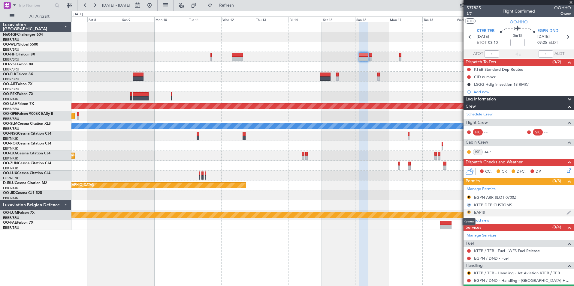
click at [469, 212] on button "R" at bounding box center [469, 213] width 4 height 4
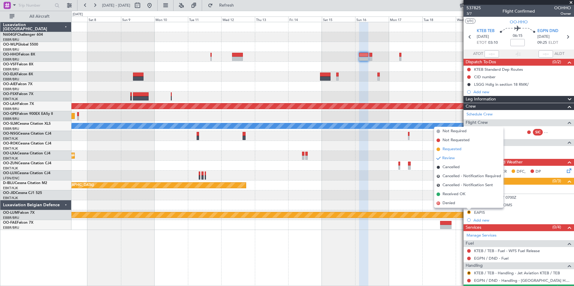
click at [457, 151] on span "Requested" at bounding box center [452, 150] width 19 height 6
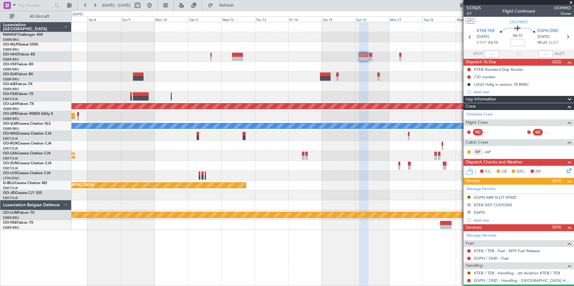
scroll to position [42, 0]
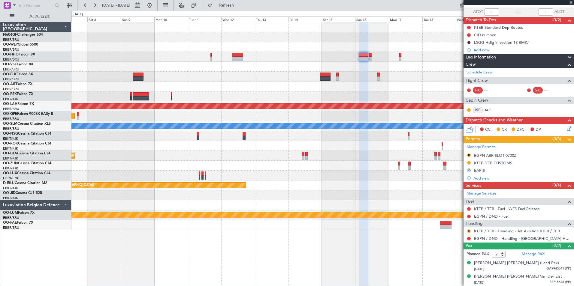
click at [470, 231] on button "R" at bounding box center [469, 232] width 4 height 4
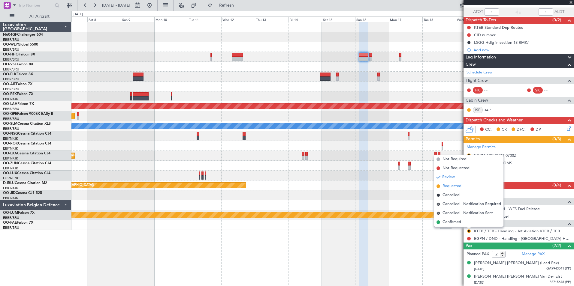
click at [467, 185] on li "Requested" at bounding box center [468, 186] width 69 height 9
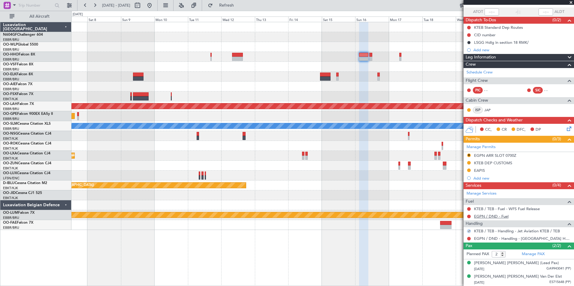
click at [484, 217] on link "EGPN / DND - Fuel" at bounding box center [491, 216] width 35 height 5
click at [241, 10] on button "Refresh" at bounding box center [223, 6] width 36 height 10
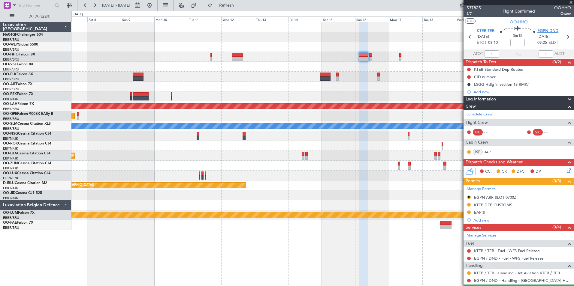
click at [551, 29] on span "EGPN DND" at bounding box center [547, 31] width 21 height 6
click at [467, 196] on button "R" at bounding box center [469, 198] width 4 height 4
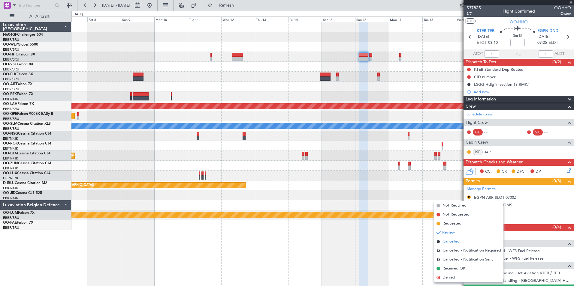
click at [459, 240] on span "Cancelled" at bounding box center [451, 242] width 17 height 6
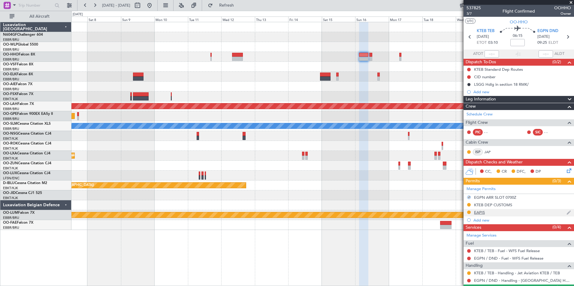
scroll to position [42, 0]
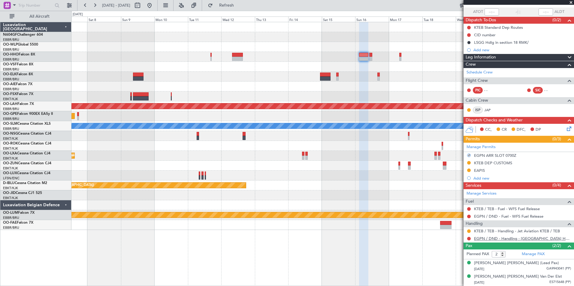
click at [488, 237] on link "EGPN / DND - Handling - [GEOGRAPHIC_DATA] Handling EGPN / DND" at bounding box center [522, 238] width 97 height 5
click at [239, 5] on span "Refresh" at bounding box center [226, 5] width 25 height 4
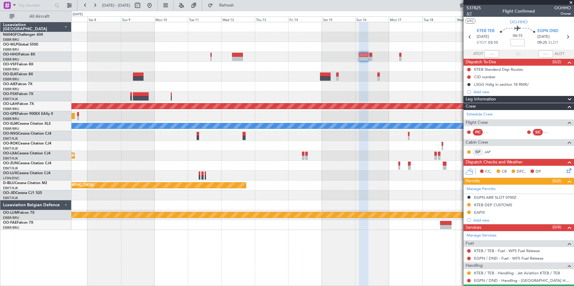
click at [471, 14] on span "3/7" at bounding box center [474, 13] width 14 height 5
click at [234, 8] on button "Refresh" at bounding box center [223, 6] width 36 height 10
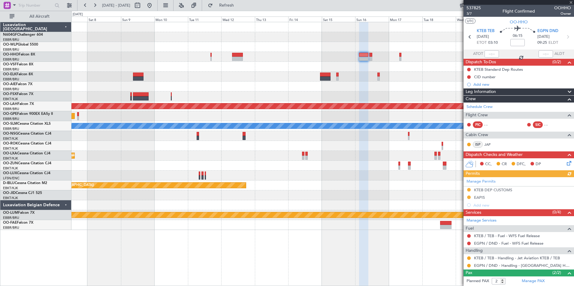
scroll to position [27, 0]
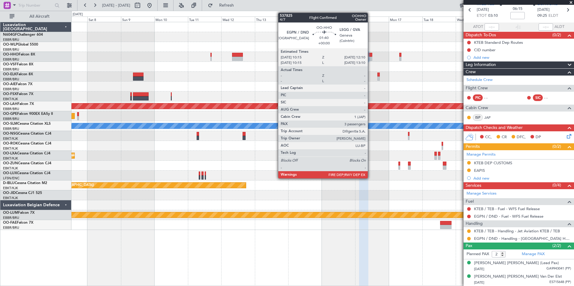
click at [370, 58] on div at bounding box center [370, 59] width 3 height 4
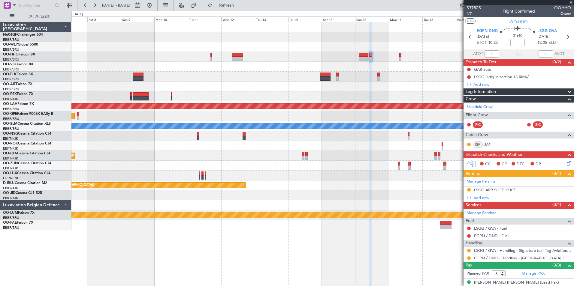
scroll to position [33, 0]
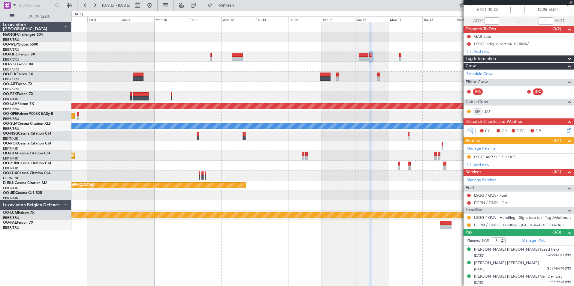
click at [488, 195] on link "LSGG / GVA - Fuel" at bounding box center [490, 195] width 33 height 5
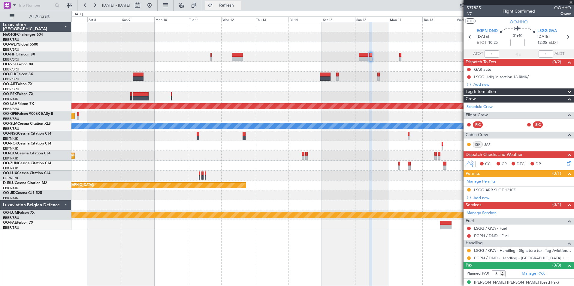
click at [241, 8] on button "Refresh" at bounding box center [223, 6] width 36 height 10
click at [484, 235] on link "EGPN / DND - Fuel" at bounding box center [491, 236] width 35 height 5
click at [239, 6] on span "Refresh" at bounding box center [226, 5] width 25 height 4
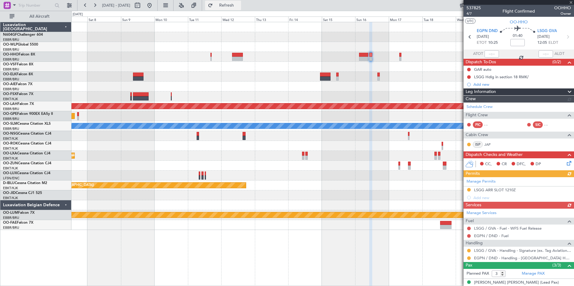
click at [239, 3] on span "Refresh" at bounding box center [226, 5] width 25 height 4
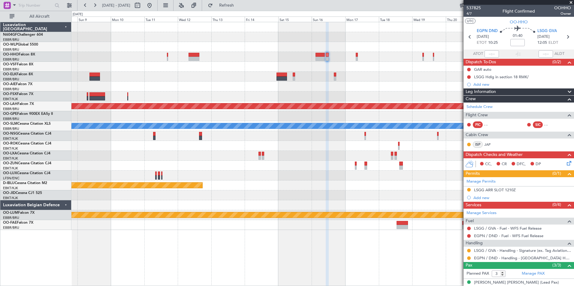
click at [356, 60] on div at bounding box center [357, 59] width 2 height 4
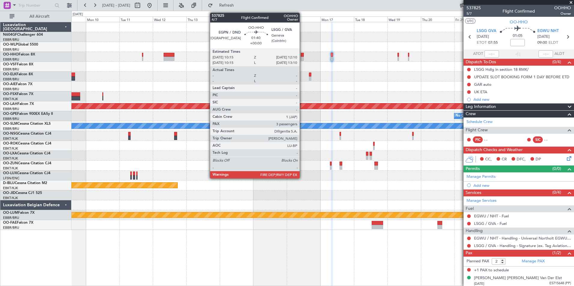
click at [302, 57] on div at bounding box center [302, 59] width 3 height 4
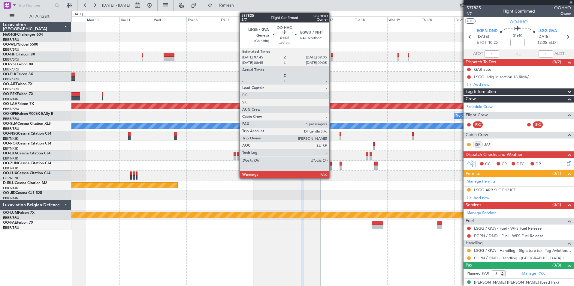
click at [332, 59] on div at bounding box center [332, 59] width 2 height 4
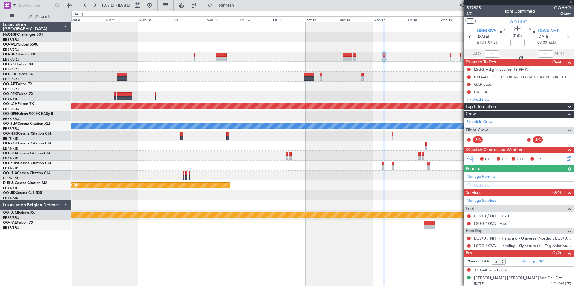
click at [398, 71] on div "Planned Maint Geneva (Cointrin) Planned Maint Kortrijk-Wevelgem Planned Maint A…" at bounding box center [322, 126] width 502 height 208
click at [319, 64] on div "Planned Maint Geneva (Cointrin) Planned Maint Kortrijk-Wevelgem Planned Maint A…" at bounding box center [322, 126] width 502 height 208
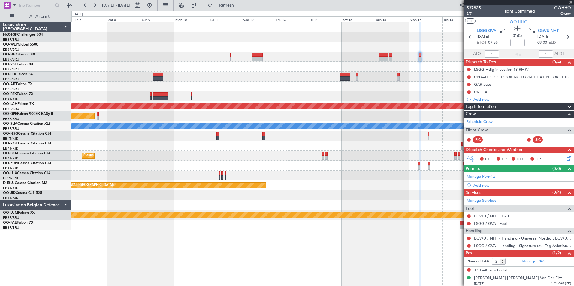
click at [231, 56] on div at bounding box center [322, 57] width 502 height 10
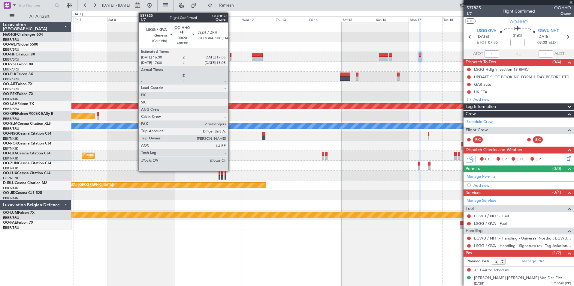
click at [231, 56] on div at bounding box center [230, 55] width 1 height 4
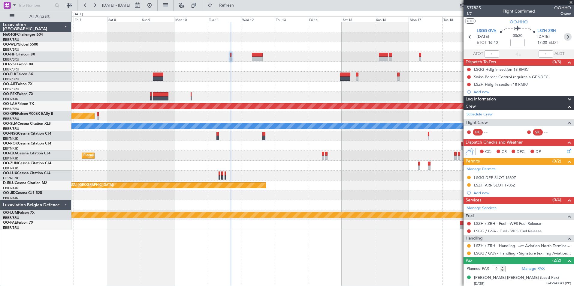
click at [565, 37] on icon at bounding box center [568, 37] width 8 height 8
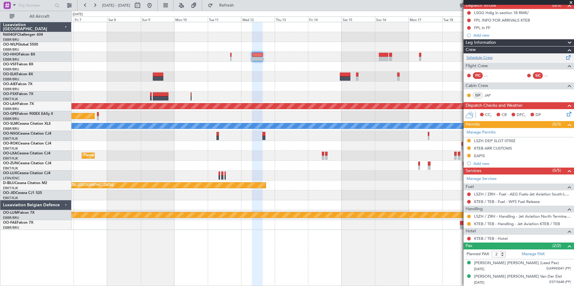
scroll to position [56, 0]
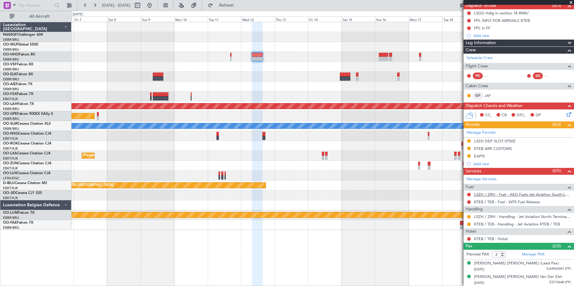
click at [538, 194] on link "LSZH / ZRH - Fuel - AEG Fuels-Jet Aviation South-LSZH/ZRH" at bounding box center [522, 194] width 97 height 5
click at [239, 6] on span "Refresh" at bounding box center [226, 5] width 25 height 4
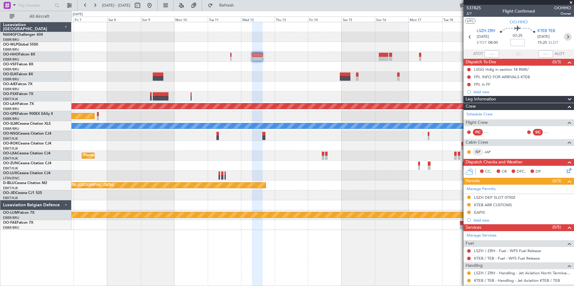
click at [565, 37] on icon at bounding box center [568, 37] width 8 height 8
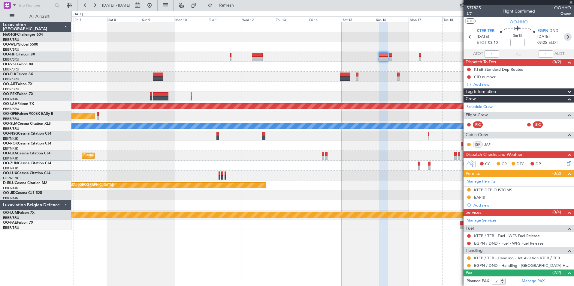
click at [565, 37] on icon at bounding box center [568, 37] width 8 height 8
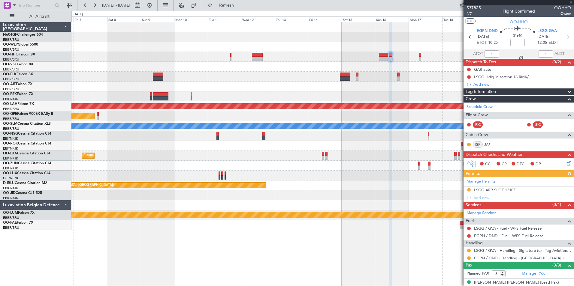
scroll to position [33, 0]
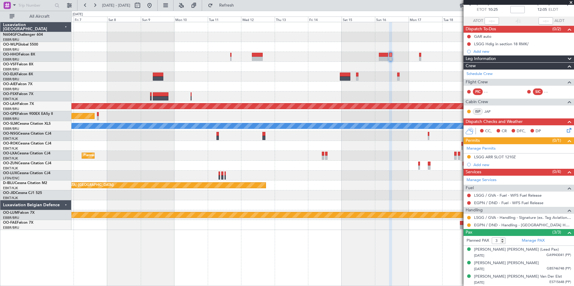
click at [319, 51] on div at bounding box center [322, 47] width 502 height 10
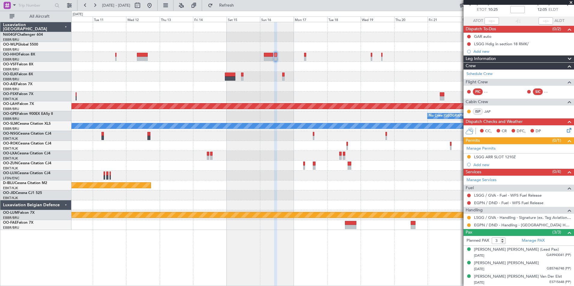
click at [300, 66] on div "Planned Maint Geneva (Cointrin)" at bounding box center [322, 67] width 502 height 10
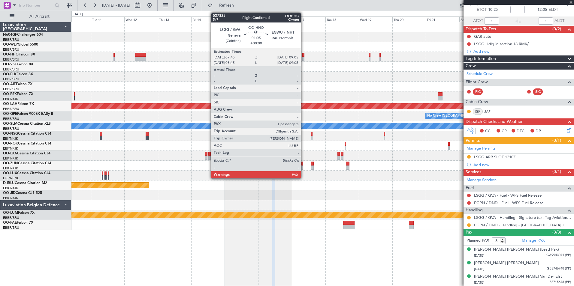
click at [304, 57] on div at bounding box center [303, 59] width 2 height 4
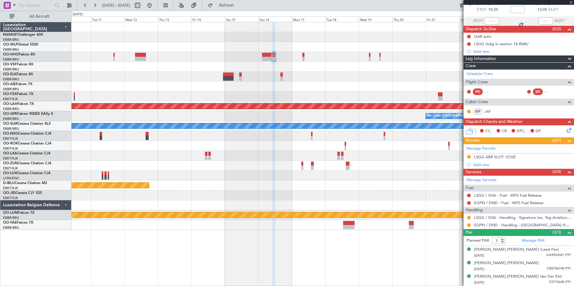
type input "2"
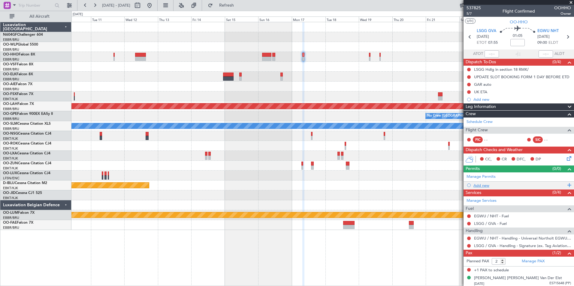
scroll to position [2, 0]
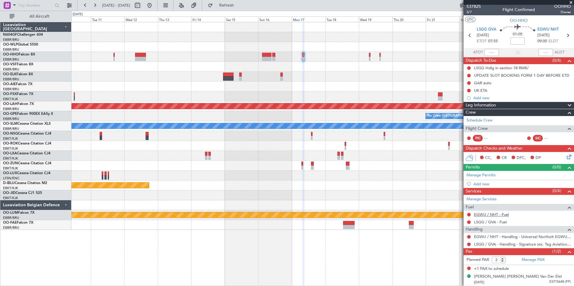
click at [485, 215] on link "EGWU / NHT - Fuel" at bounding box center [491, 214] width 35 height 5
click at [497, 222] on link "LSGG / GVA - Fuel" at bounding box center [490, 222] width 33 height 5
click at [231, 6] on button "Refresh" at bounding box center [223, 6] width 36 height 10
click at [508, 244] on link "LSGG / GVA - Handling - Signature (ex. Tag Aviation) LSGG / GVA" at bounding box center [522, 244] width 97 height 5
click at [477, 184] on div "Add new" at bounding box center [519, 184] width 92 height 5
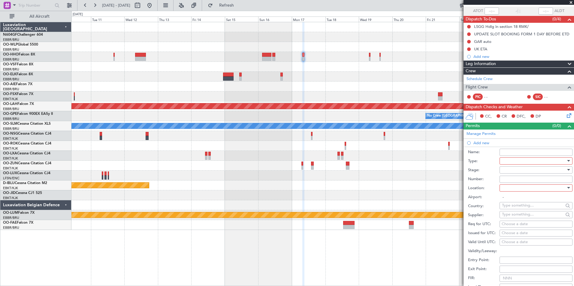
scroll to position [89, 0]
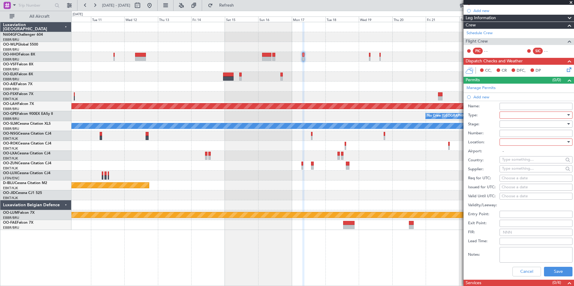
click at [529, 117] on div at bounding box center [534, 115] width 64 height 9
click at [530, 170] on span "Slot" at bounding box center [533, 171] width 63 height 9
click at [527, 141] on div at bounding box center [534, 142] width 64 height 9
click at [525, 153] on span "Departure" at bounding box center [533, 154] width 63 height 9
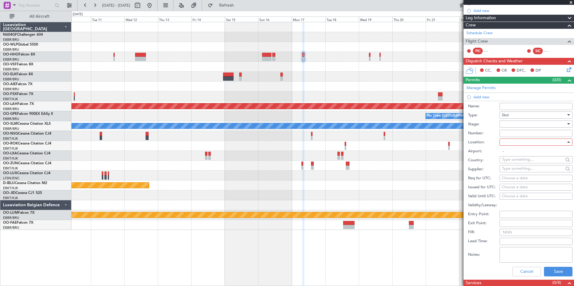
type input "LSGG / GVA"
click at [522, 180] on div "Choose a date" at bounding box center [536, 179] width 69 height 6
select select "10"
select select "2025"
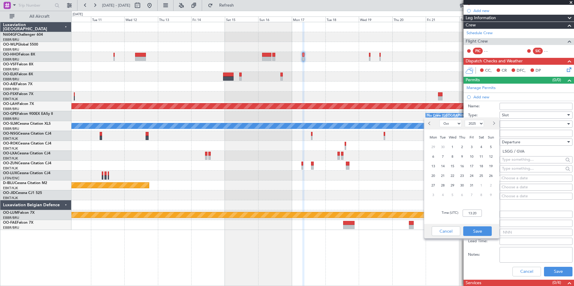
click at [497, 125] on div at bounding box center [492, 124] width 14 height 10
click at [494, 124] on span "Next month" at bounding box center [494, 124] width 4 height 4
select select "11"
click at [435, 175] on span "17" at bounding box center [434, 176] width 8 height 8
click at [469, 213] on input "00:00" at bounding box center [472, 213] width 19 height 7
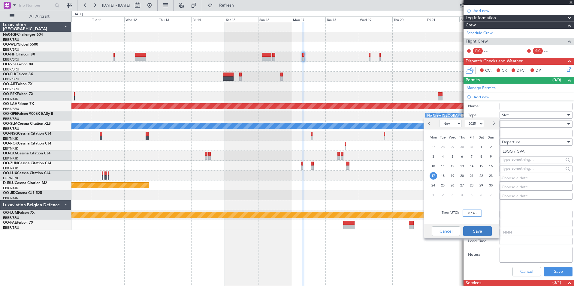
type input "07:45"
click at [481, 231] on button "Save" at bounding box center [477, 232] width 29 height 10
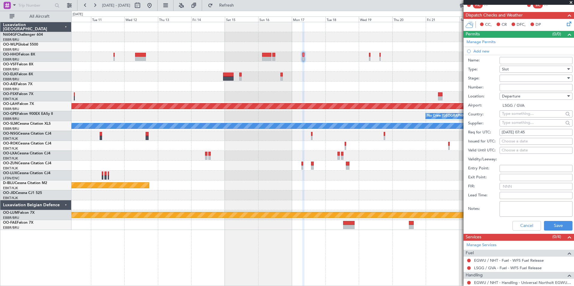
scroll to position [135, 0]
click at [522, 78] on div at bounding box center [534, 77] width 64 height 9
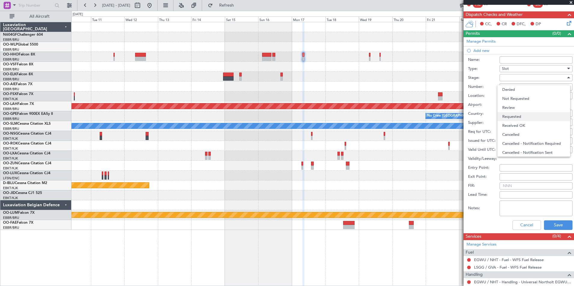
click at [529, 115] on span "Requested" at bounding box center [533, 116] width 63 height 9
click at [557, 226] on button "Save" at bounding box center [558, 226] width 29 height 10
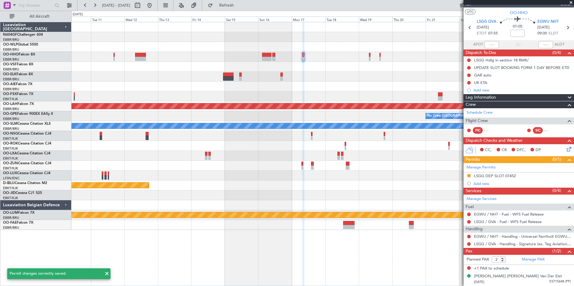
scroll to position [9, 0]
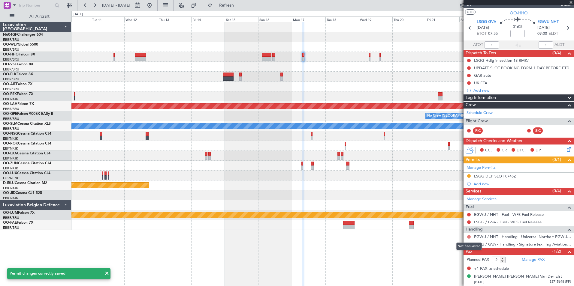
click at [469, 237] on button at bounding box center [469, 237] width 4 height 4
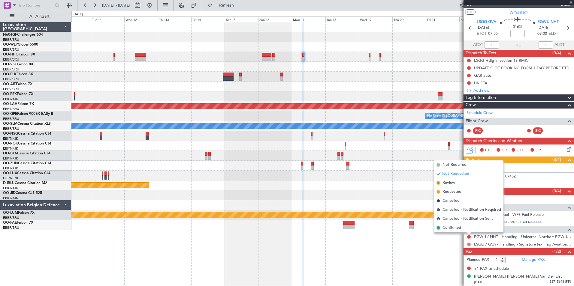
click at [469, 243] on button at bounding box center [469, 245] width 4 height 4
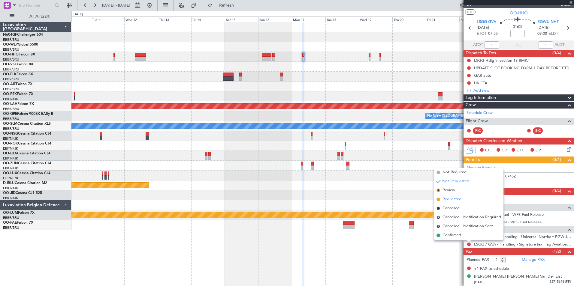
click at [461, 199] on span "Requested" at bounding box center [452, 200] width 19 height 6
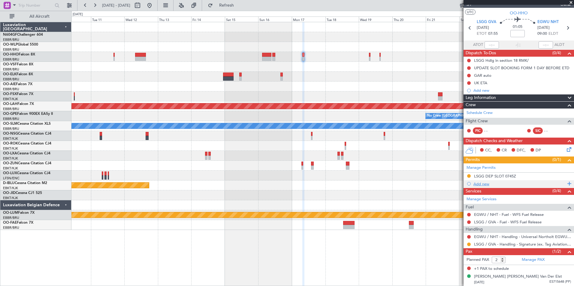
click at [487, 183] on div "Add new" at bounding box center [519, 184] width 92 height 5
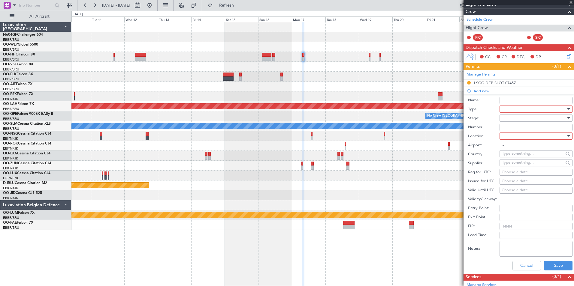
scroll to position [103, 0]
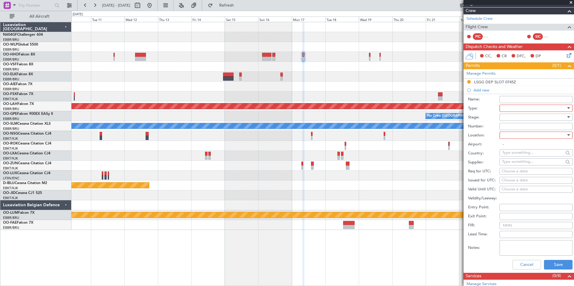
click at [544, 109] on div at bounding box center [534, 108] width 64 height 9
click at [522, 186] on span "PPR" at bounding box center [533, 183] width 63 height 9
click at [521, 136] on div at bounding box center [534, 135] width 64 height 9
click at [526, 168] on span "Arrival" at bounding box center [533, 165] width 63 height 9
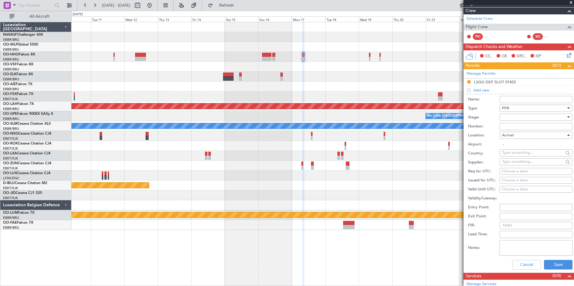
type input "EGWU / NHT"
click at [518, 118] on div at bounding box center [534, 117] width 64 height 9
click at [528, 153] on span "Requested" at bounding box center [533, 156] width 63 height 9
click at [527, 171] on div "Choose a date" at bounding box center [536, 172] width 69 height 6
select select "10"
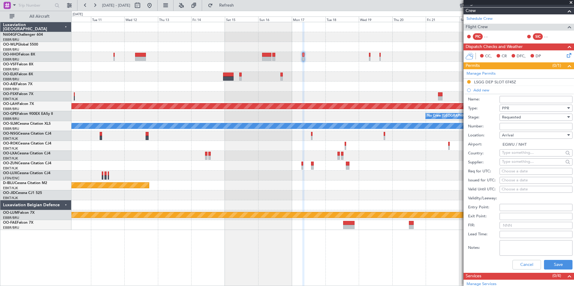
select select "2025"
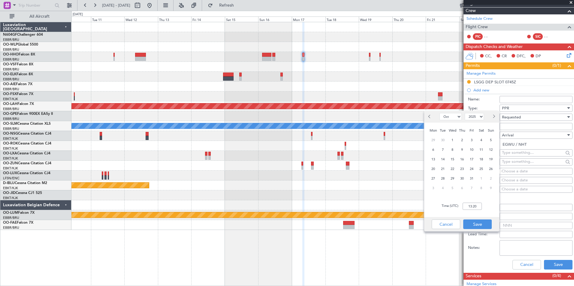
click at [494, 120] on button "Next month" at bounding box center [493, 117] width 7 height 10
select select "11"
click at [433, 169] on span "17" at bounding box center [434, 169] width 8 height 8
click at [475, 212] on div "Time (UTC): 00:00" at bounding box center [461, 207] width 75 height 22
click at [476, 202] on div "Time (UTC): 00:00" at bounding box center [461, 207] width 75 height 22
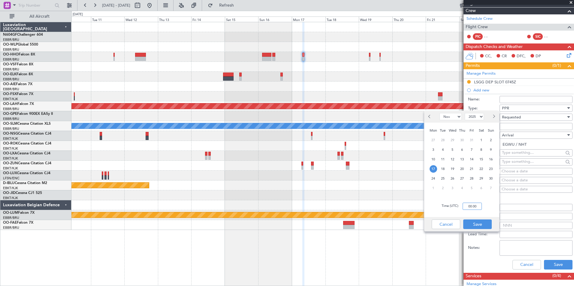
click at [477, 205] on input "00:00" at bounding box center [472, 206] width 19 height 7
type input "09:05"
click at [480, 223] on button "Save" at bounding box center [477, 225] width 29 height 10
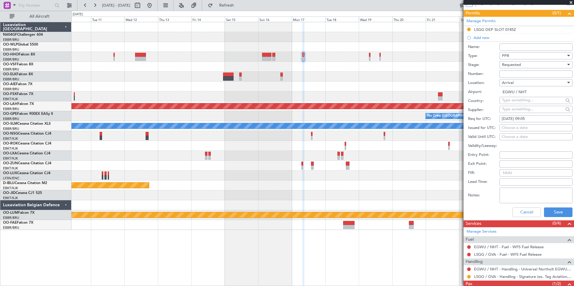
scroll to position [156, 0]
click at [548, 216] on button "Save" at bounding box center [558, 212] width 29 height 10
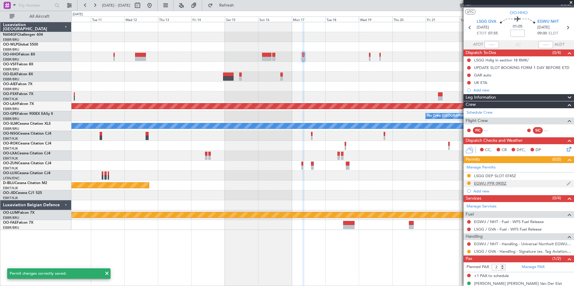
scroll to position [17, 0]
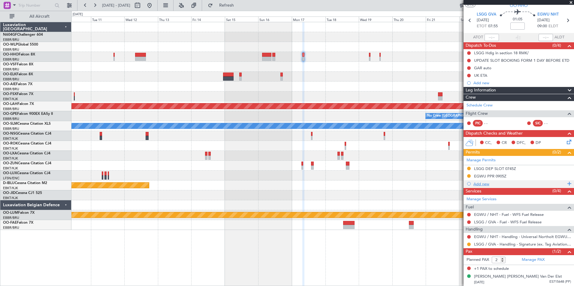
click at [475, 184] on div "Add new" at bounding box center [519, 184] width 92 height 5
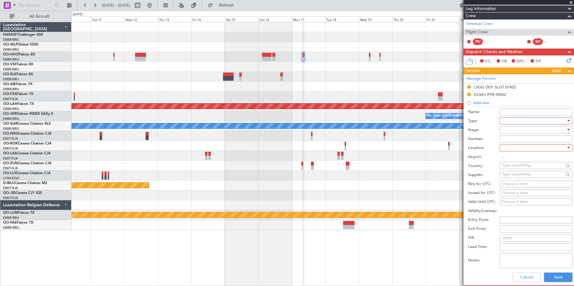
scroll to position [99, 0]
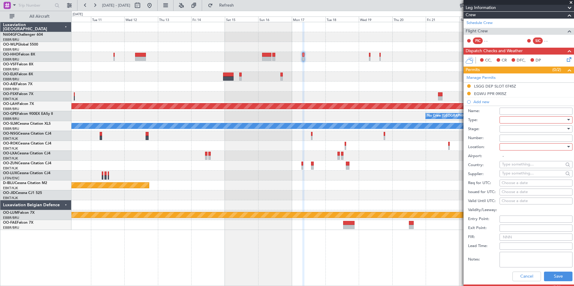
click at [521, 124] on div at bounding box center [534, 120] width 64 height 9
click at [522, 151] on span "Parking" at bounding box center [533, 148] width 63 height 9
click at [522, 150] on div at bounding box center [534, 147] width 64 height 9
click at [523, 180] on span "Arrival" at bounding box center [533, 177] width 63 height 9
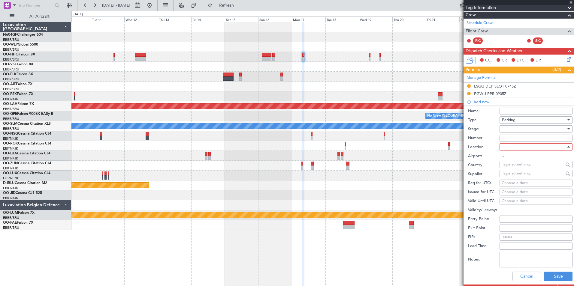
type input "EGWU / NHT"
click at [550, 276] on button "Save" at bounding box center [558, 277] width 29 height 10
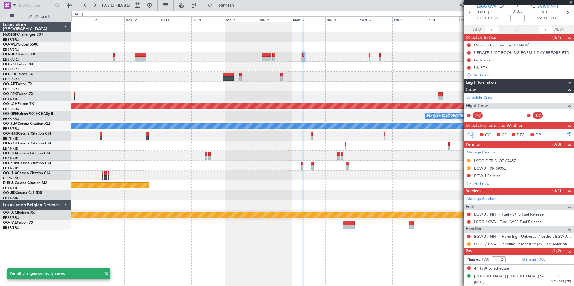
scroll to position [24, 0]
click at [468, 169] on button at bounding box center [469, 169] width 4 height 4
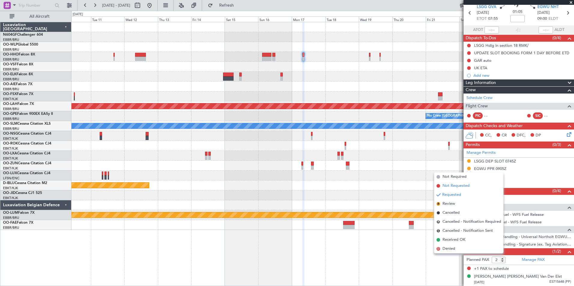
click at [465, 187] on span "Not Requested" at bounding box center [456, 186] width 27 height 6
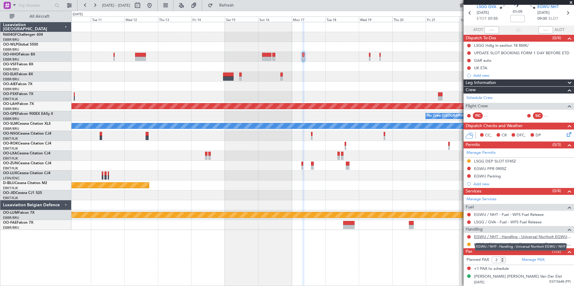
click at [523, 237] on link "EGWU / NHT - Handling - Universal Northolt EGWU / NHT" at bounding box center [522, 236] width 97 height 5
click at [241, 9] on button "Refresh" at bounding box center [223, 6] width 36 height 10
click at [469, 168] on div "Manage Permits LSGG DEP SLOT 0745Z EGWU PPR 0905Z EGWU Parking Add new" at bounding box center [519, 168] width 110 height 39
click at [470, 168] on button at bounding box center [469, 169] width 4 height 4
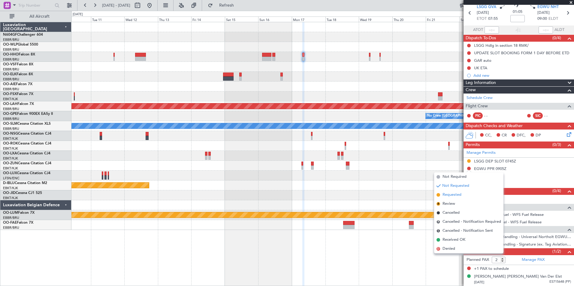
click at [462, 195] on li "Requested" at bounding box center [468, 195] width 69 height 9
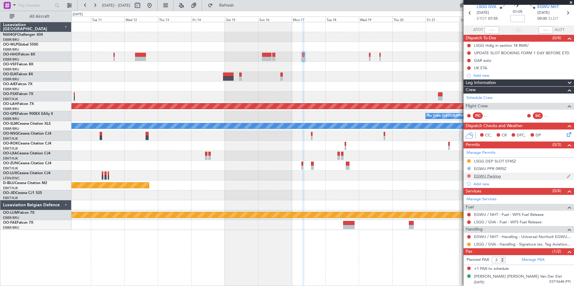
click at [470, 175] on button at bounding box center [469, 176] width 4 height 4
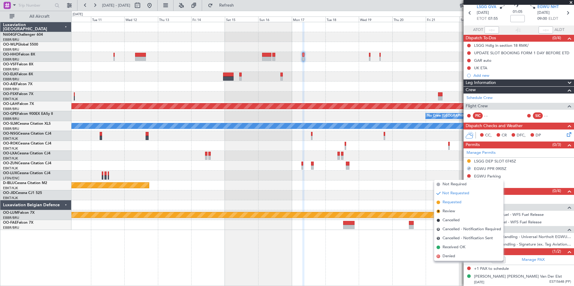
click at [464, 203] on li "Requested" at bounding box center [468, 202] width 69 height 9
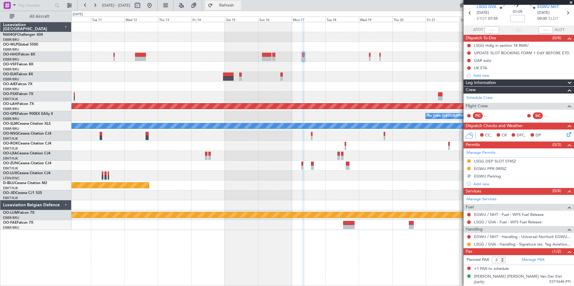
click at [239, 6] on span "Refresh" at bounding box center [226, 5] width 25 height 4
click at [239, 4] on span "Refresh" at bounding box center [226, 5] width 25 height 4
click at [241, 8] on button "Refresh" at bounding box center [223, 6] width 36 height 10
click at [241, 8] on button "Refreshing..." at bounding box center [223, 6] width 36 height 10
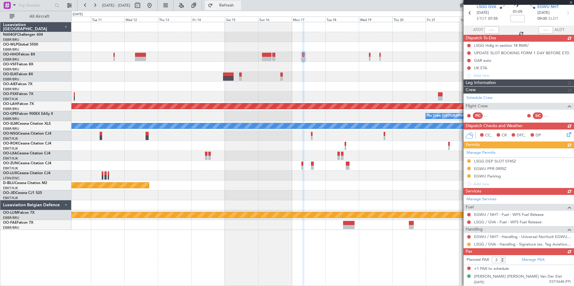
click at [241, 8] on button "Refresh" at bounding box center [223, 6] width 36 height 10
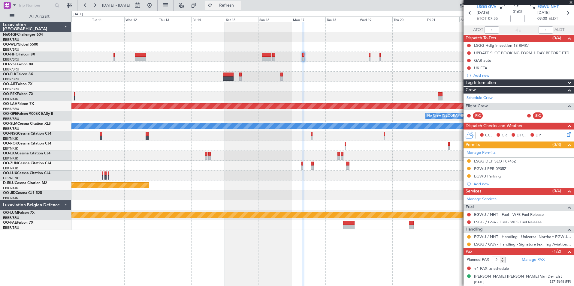
click at [239, 5] on span "Refresh" at bounding box center [226, 5] width 25 height 4
click at [565, 14] on icon at bounding box center [568, 13] width 8 height 8
click at [564, 15] on icon at bounding box center [568, 13] width 8 height 8
type input "1"
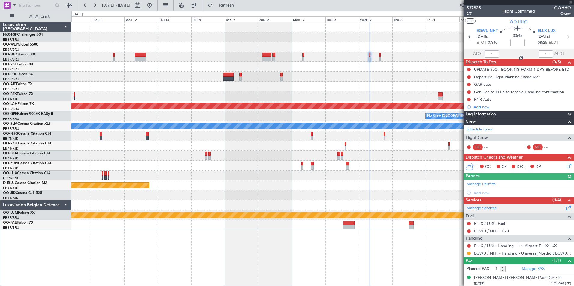
scroll to position [1, 0]
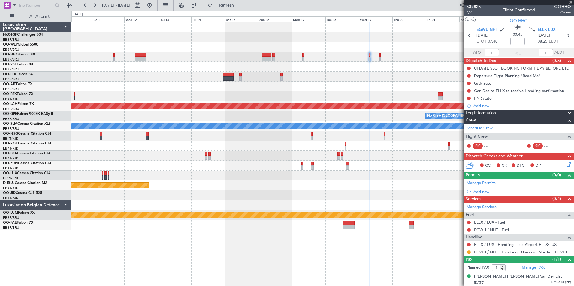
click at [485, 223] on link "ELLX / LUX - Fuel" at bounding box center [489, 222] width 31 height 5
click at [493, 230] on div "ELLX / LUX - Fuel" at bounding box center [489, 233] width 29 height 8
click at [489, 229] on link "EGWU / NHT - Fuel" at bounding box center [491, 230] width 35 height 5
click at [482, 191] on div "Add new" at bounding box center [519, 191] width 92 height 5
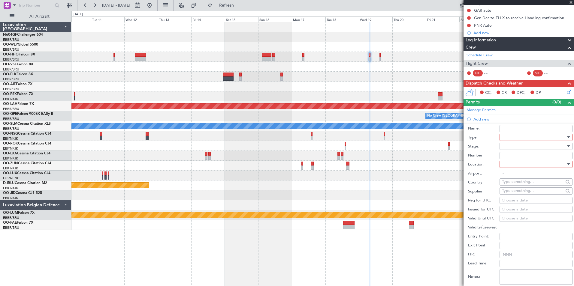
scroll to position [74, 0]
click at [527, 135] on div at bounding box center [534, 137] width 64 height 9
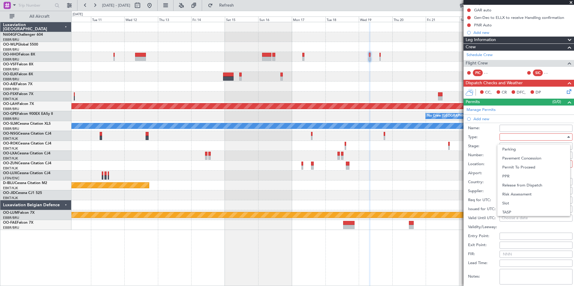
scroll to position [181, 0]
click at [532, 165] on span "PPR" at bounding box center [533, 166] width 63 height 9
click at [532, 164] on div at bounding box center [534, 164] width 64 height 9
click at [531, 180] on span "Departure" at bounding box center [533, 176] width 63 height 9
type input "EGWU / NHT"
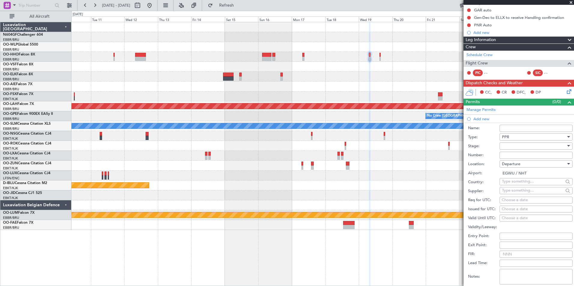
click at [533, 201] on div "Choose a date" at bounding box center [536, 201] width 69 height 6
select select "10"
select select "2025"
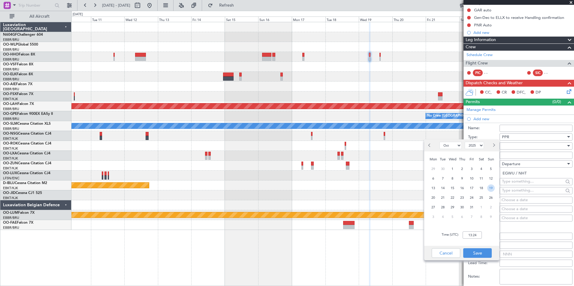
click at [491, 189] on span "19" at bounding box center [491, 189] width 8 height 8
click at [473, 235] on input "00:00" at bounding box center [472, 235] width 19 height 7
type input "07:30"
click at [479, 253] on button "Save" at bounding box center [477, 254] width 29 height 10
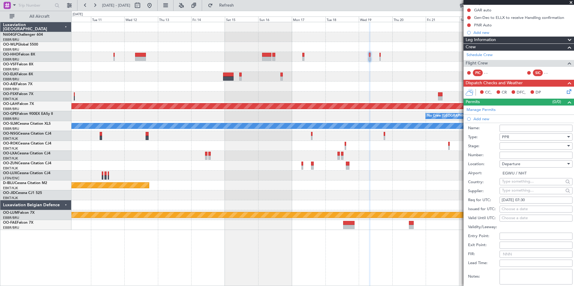
scroll to position [180, 0]
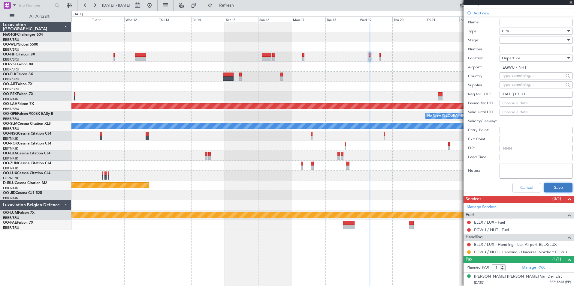
click at [563, 189] on button "Save" at bounding box center [558, 188] width 29 height 10
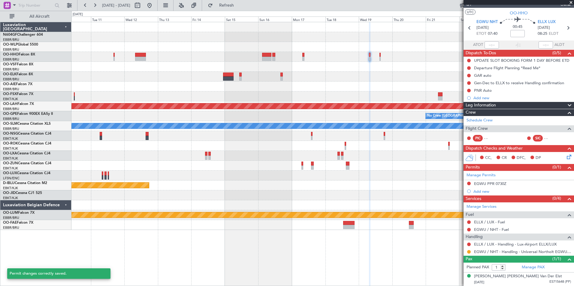
scroll to position [9, 0]
click at [468, 183] on button at bounding box center [469, 184] width 4 height 4
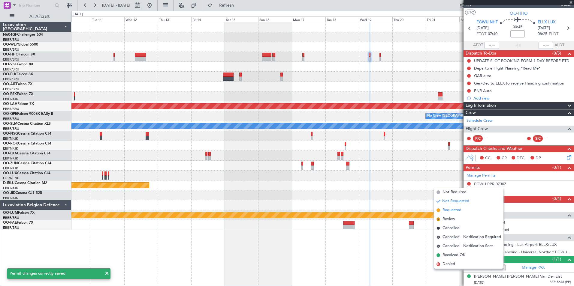
click at [461, 210] on span "Requested" at bounding box center [452, 210] width 19 height 6
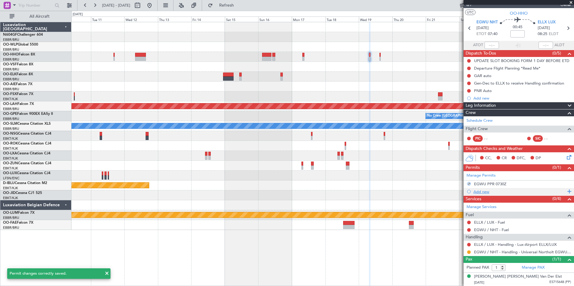
click at [484, 192] on div "Add new" at bounding box center [519, 191] width 92 height 5
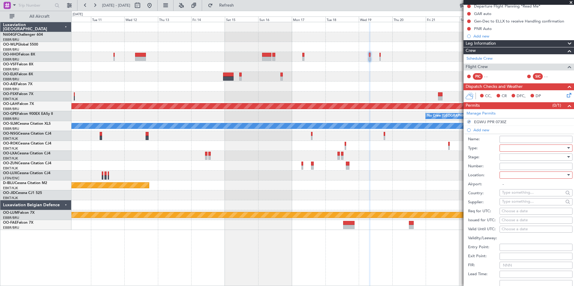
scroll to position [72, 0]
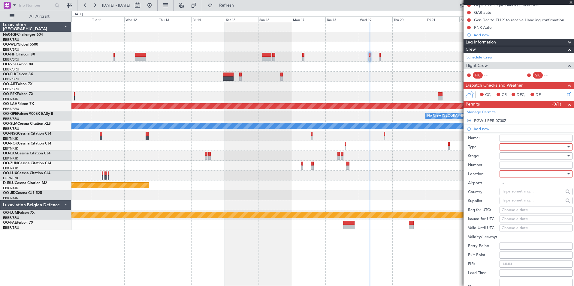
click at [523, 145] on div at bounding box center [534, 147] width 64 height 9
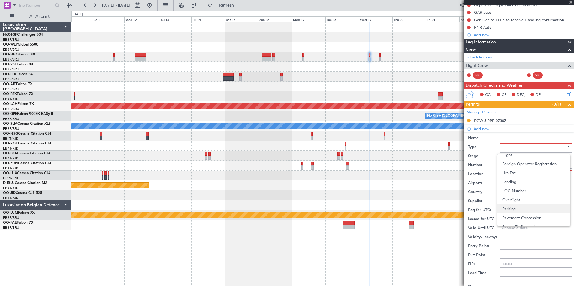
scroll to position [181, 0]
click at [537, 179] on span "PPR" at bounding box center [533, 176] width 63 height 9
click at [539, 174] on div at bounding box center [534, 174] width 64 height 9
click at [536, 202] on span "Arrival" at bounding box center [533, 204] width 63 height 9
type input "ELLX / LUX"
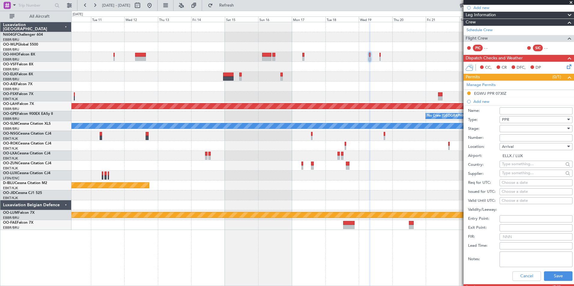
scroll to position [101, 0]
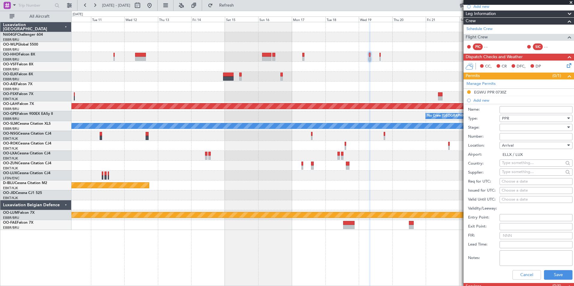
click at [535, 183] on div "Choose a date" at bounding box center [536, 182] width 69 height 6
select select "10"
select select "2025"
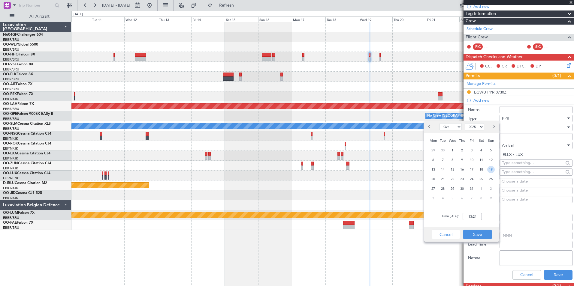
click at [491, 171] on span "19" at bounding box center [491, 170] width 8 height 8
click at [471, 215] on input "00:00" at bounding box center [472, 216] width 19 height 7
type input "08:30"
click at [480, 234] on button "Save" at bounding box center [477, 235] width 29 height 10
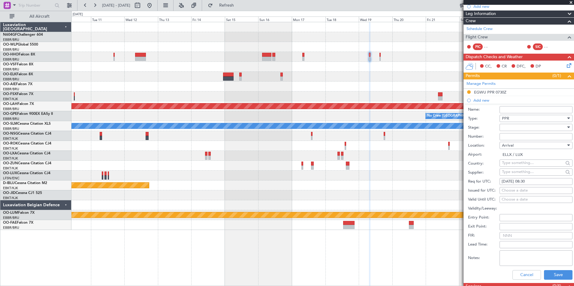
click at [551, 131] on div at bounding box center [534, 127] width 64 height 9
click at [488, 145] on div at bounding box center [287, 143] width 574 height 286
click at [560, 279] on button "Save" at bounding box center [558, 275] width 29 height 10
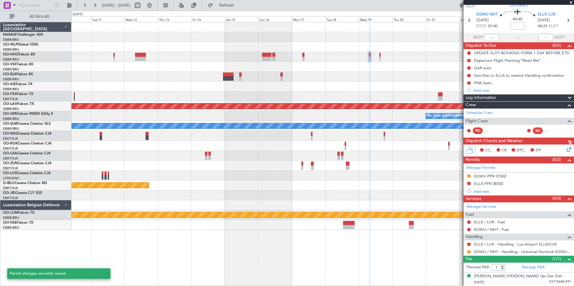
scroll to position [16, 0]
click at [239, 7] on span "Refresh" at bounding box center [226, 5] width 25 height 4
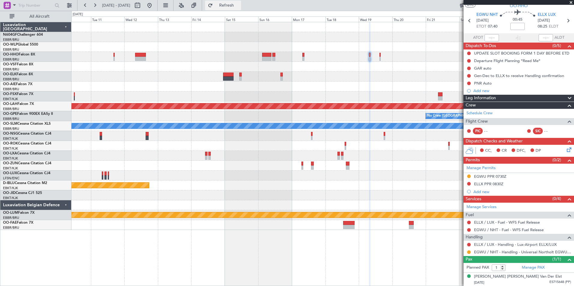
click at [239, 3] on span "Refresh" at bounding box center [226, 5] width 25 height 4
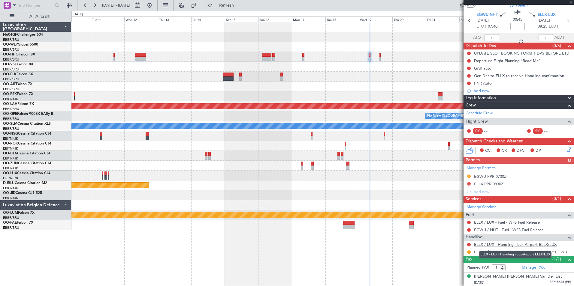
click at [503, 245] on link "ELLX / LUX - Handling - Lux-Airport ELLX/LUX" at bounding box center [515, 244] width 83 height 5
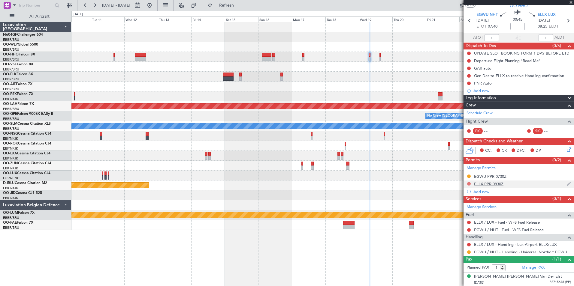
click at [469, 184] on button at bounding box center [469, 184] width 4 height 4
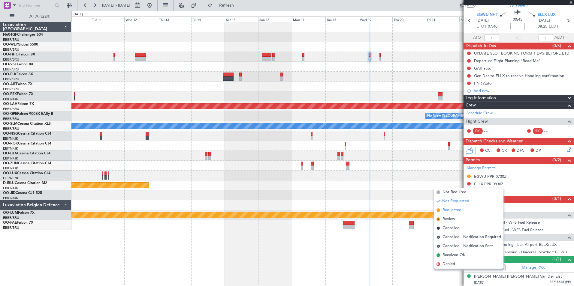
click at [453, 209] on span "Requested" at bounding box center [452, 210] width 19 height 6
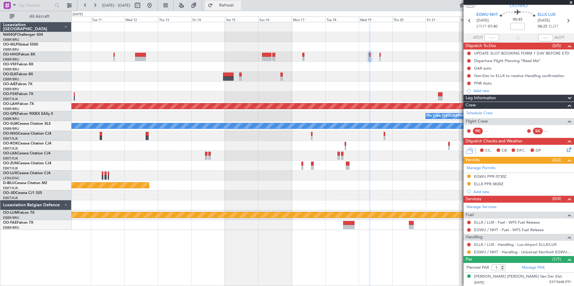
click at [239, 6] on span "Refresh" at bounding box center [226, 5] width 25 height 4
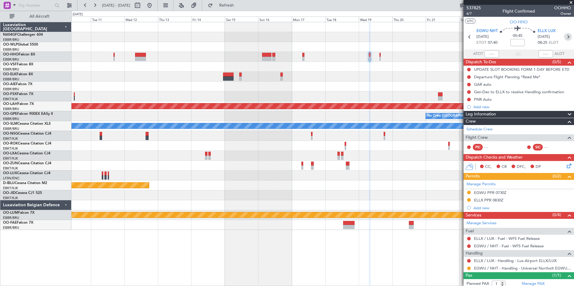
click at [564, 39] on icon at bounding box center [568, 37] width 8 height 8
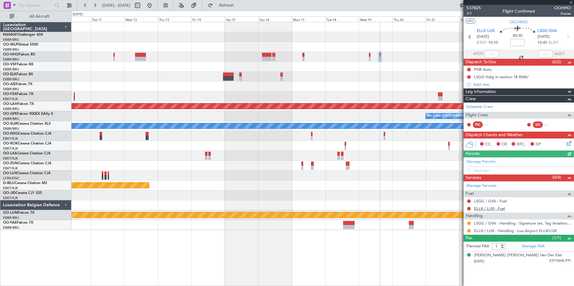
click at [484, 208] on link "ELLX / LUX - Fuel" at bounding box center [489, 208] width 31 height 5
click at [231, 5] on button "Refresh" at bounding box center [223, 6] width 36 height 10
click at [495, 202] on link "LSGG / GVA - Fuel" at bounding box center [490, 201] width 33 height 5
click at [239, 7] on span "Refresh" at bounding box center [226, 5] width 25 height 4
click at [489, 171] on div "Add new" at bounding box center [519, 170] width 92 height 5
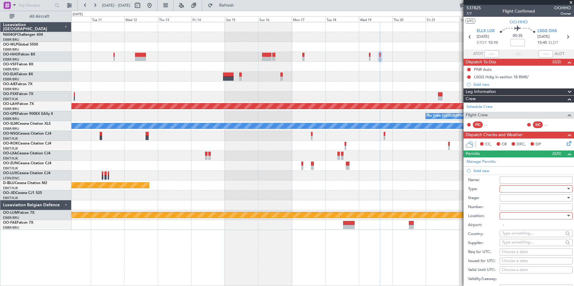
click at [518, 189] on div at bounding box center [534, 189] width 64 height 9
click at [526, 221] on span "PPR" at bounding box center [533, 221] width 63 height 9
click at [527, 219] on div at bounding box center [534, 216] width 64 height 9
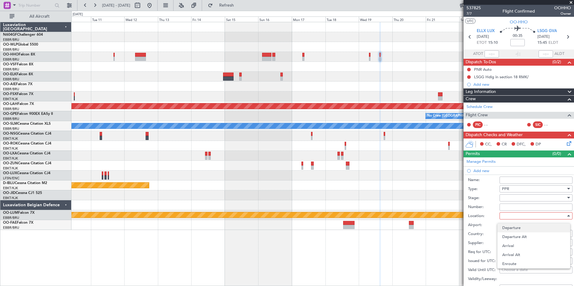
click at [531, 227] on span "Departure" at bounding box center [533, 228] width 63 height 9
type input "ELLX / LUX"
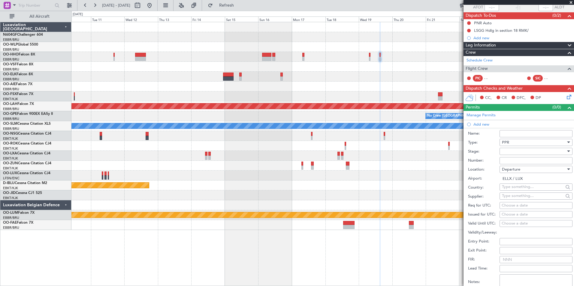
scroll to position [47, 0]
click at [530, 205] on div "Choose a date" at bounding box center [536, 206] width 69 height 6
select select "10"
select select "2025"
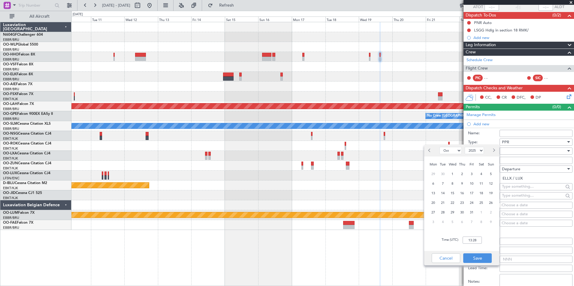
click at [493, 152] on span "Next month" at bounding box center [494, 151] width 4 height 4
select select "11"
click at [452, 202] on span "19" at bounding box center [453, 203] width 8 height 8
click at [467, 241] on input "00:00" at bounding box center [472, 240] width 19 height 7
type input "15:00"
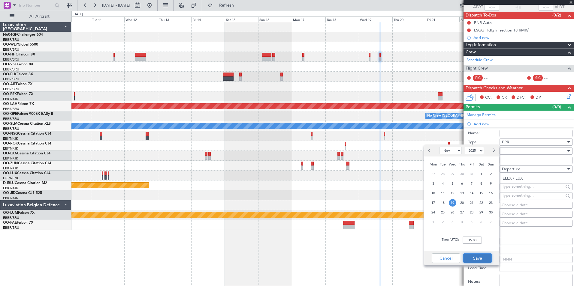
click at [481, 261] on button "Save" at bounding box center [477, 259] width 29 height 10
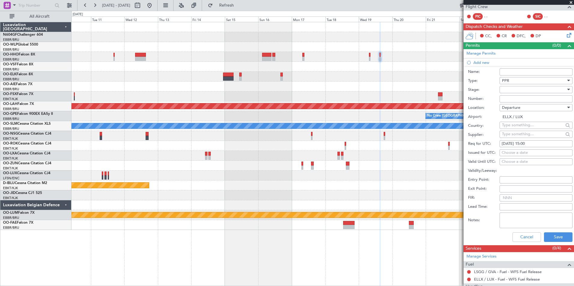
scroll to position [109, 0]
click at [550, 236] on button "Save" at bounding box center [558, 237] width 29 height 10
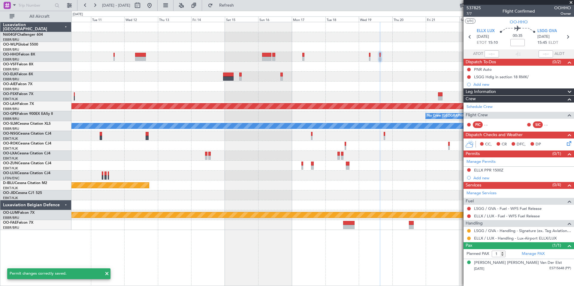
scroll to position [0, 0]
click at [468, 169] on button at bounding box center [469, 170] width 4 height 4
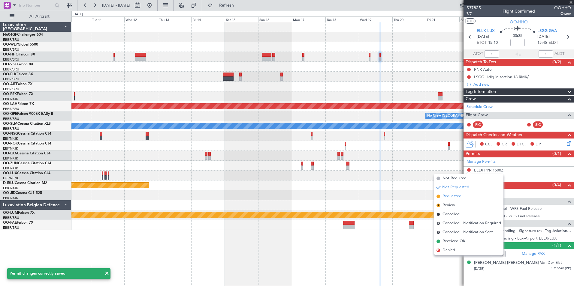
click at [456, 199] on span "Requested" at bounding box center [452, 197] width 19 height 6
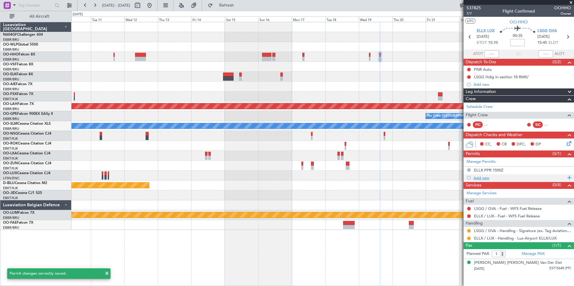
click at [483, 177] on div "Add new" at bounding box center [519, 178] width 92 height 5
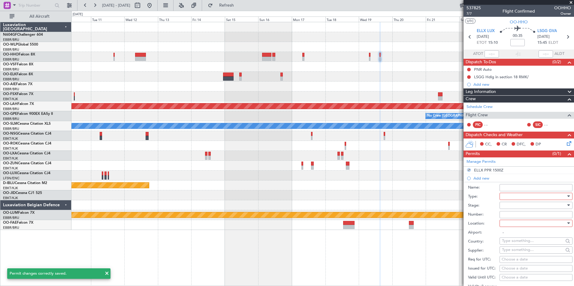
click at [512, 198] on div at bounding box center [534, 196] width 64 height 9
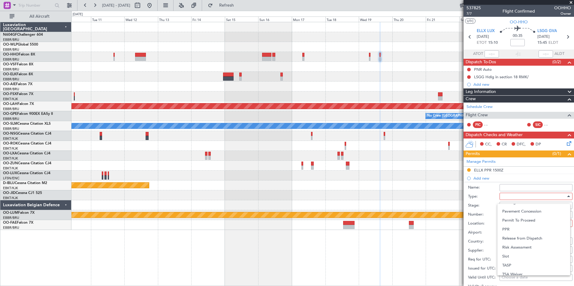
scroll to position [181, 0]
click at [521, 249] on span "Slot" at bounding box center [533, 253] width 63 height 9
click at [531, 206] on div at bounding box center [534, 205] width 64 height 9
click at [523, 242] on span "Requested" at bounding box center [533, 244] width 63 height 9
click at [530, 222] on div at bounding box center [534, 223] width 64 height 9
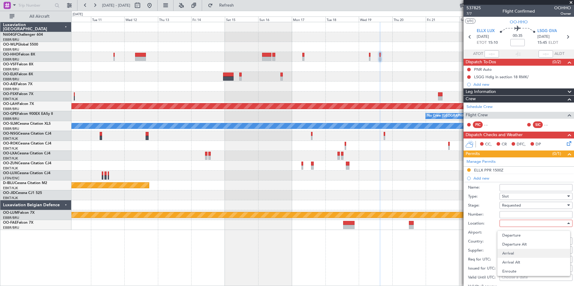
click at [526, 252] on span "Arrival" at bounding box center [533, 253] width 63 height 9
type input "LSGG / GVA"
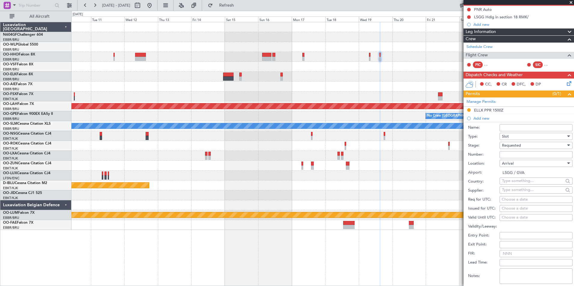
scroll to position [62, 0]
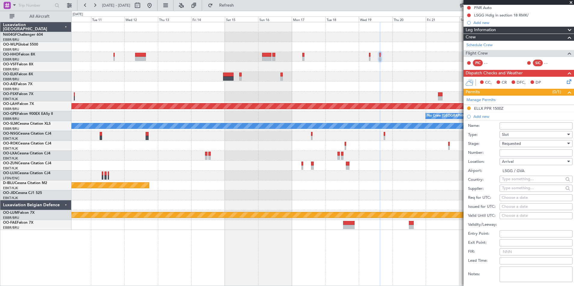
click at [542, 199] on div "Choose a date" at bounding box center [536, 198] width 69 height 6
select select "10"
select select "2025"
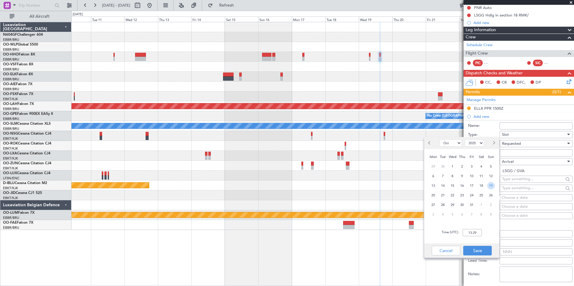
click at [490, 186] on span "19" at bounding box center [491, 186] width 8 height 8
click at [474, 235] on input "00:00" at bounding box center [472, 232] width 19 height 7
type input "15:50"
click at [484, 251] on button "Save" at bounding box center [477, 251] width 29 height 10
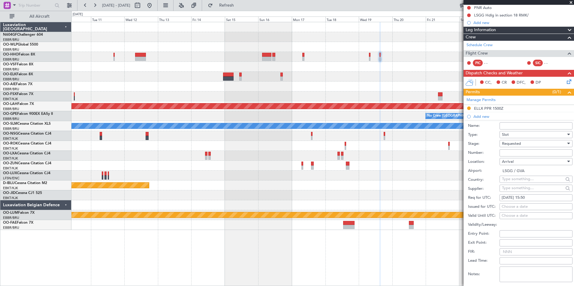
scroll to position [165, 0]
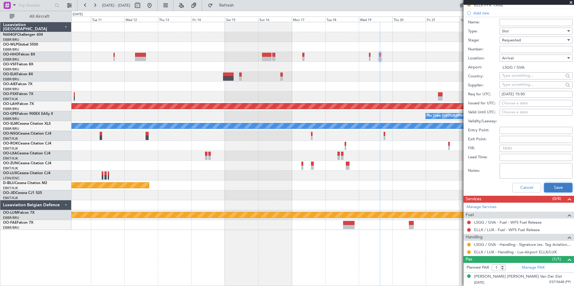
click at [544, 188] on button "Save" at bounding box center [558, 188] width 29 height 10
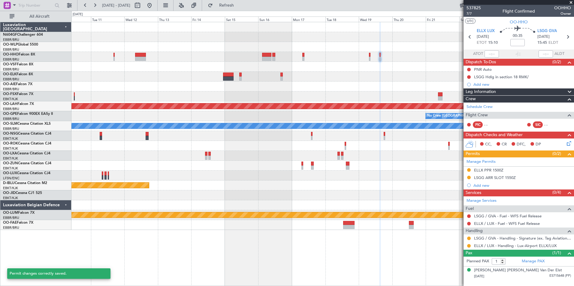
scroll to position [0, 0]
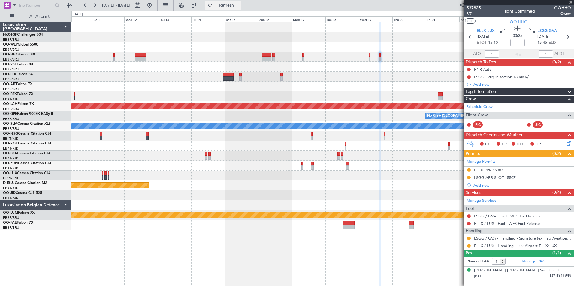
click at [241, 10] on button "Refresh" at bounding box center [223, 6] width 36 height 10
click at [470, 38] on icon at bounding box center [470, 37] width 8 height 8
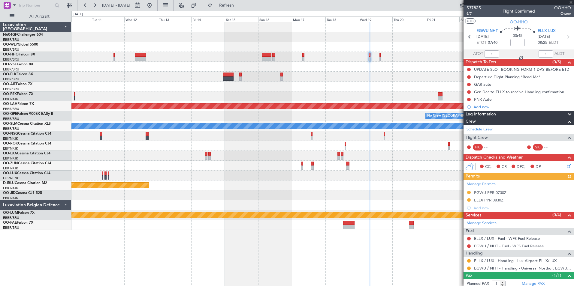
scroll to position [16, 0]
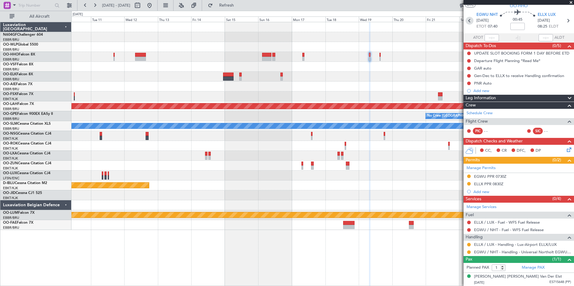
click at [467, 22] on icon at bounding box center [470, 21] width 8 height 8
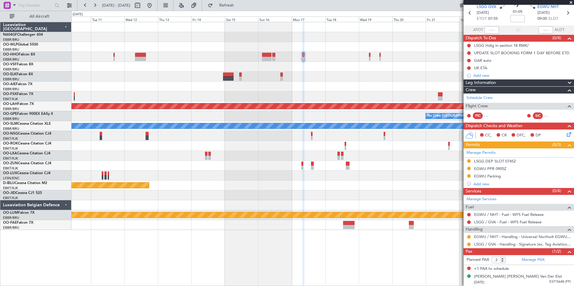
scroll to position [0, 0]
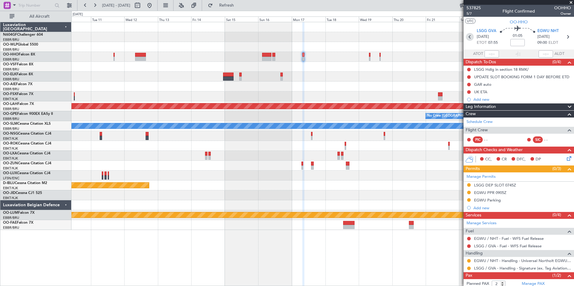
click at [466, 35] on icon at bounding box center [470, 37] width 8 height 8
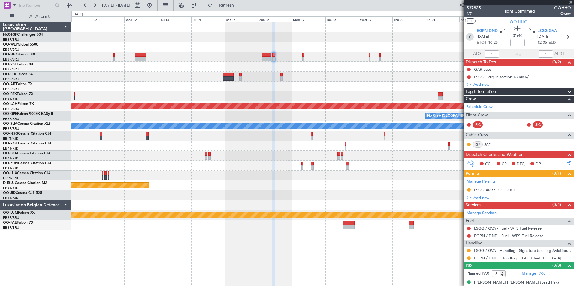
click at [468, 35] on icon at bounding box center [470, 37] width 8 height 8
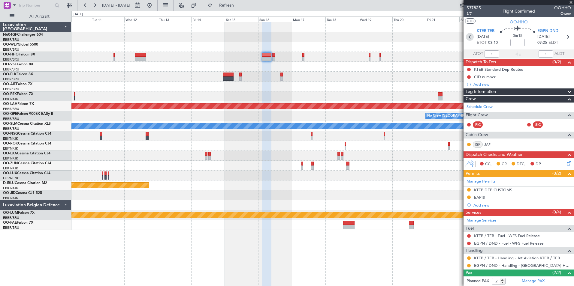
click at [467, 39] on icon at bounding box center [470, 37] width 8 height 8
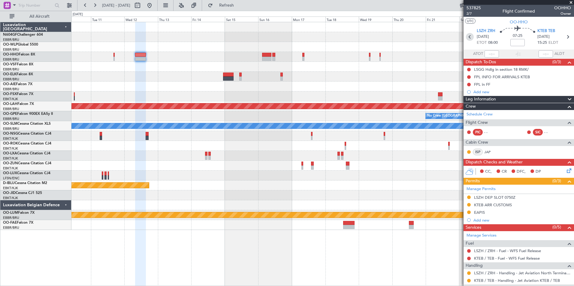
click at [470, 38] on icon at bounding box center [470, 37] width 8 height 8
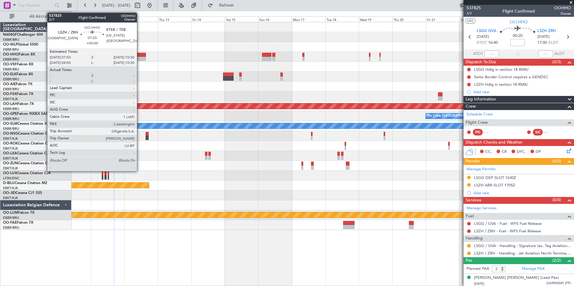
click at [140, 54] on div at bounding box center [140, 55] width 11 height 4
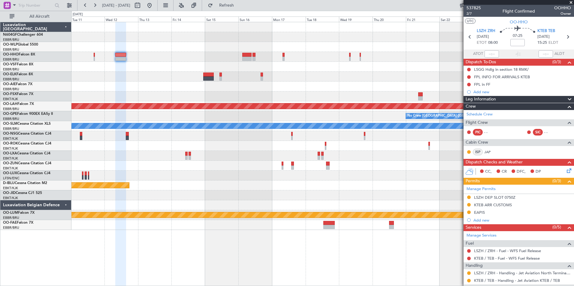
click at [196, 82] on div "Planned Maint Geneva (Cointrin) Planned Maint Kortrijk-Wevelgem Planned Maint A…" at bounding box center [322, 126] width 502 height 208
click at [564, 38] on icon at bounding box center [568, 37] width 8 height 8
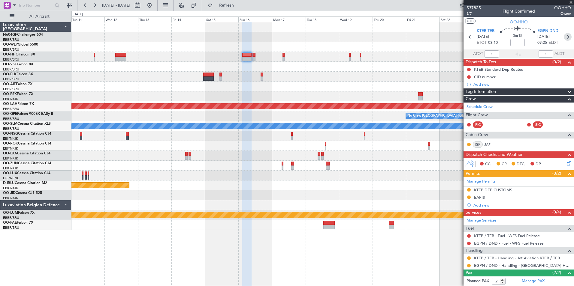
click at [564, 36] on icon at bounding box center [568, 37] width 8 height 8
type input "3"
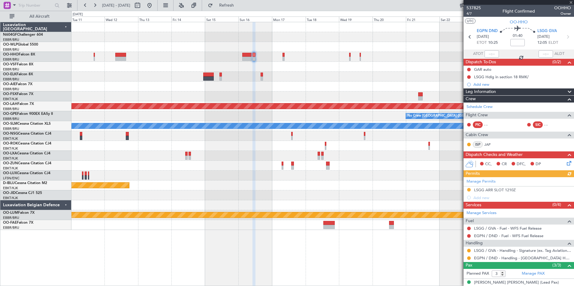
scroll to position [33, 0]
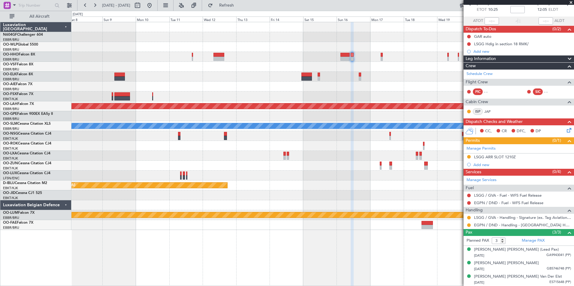
click at [322, 116] on div "Planned Maint Geneva (Cointrin) Planned Maint Kortrijk-Wevelgem Planned Maint A…" at bounding box center [322, 126] width 502 height 208
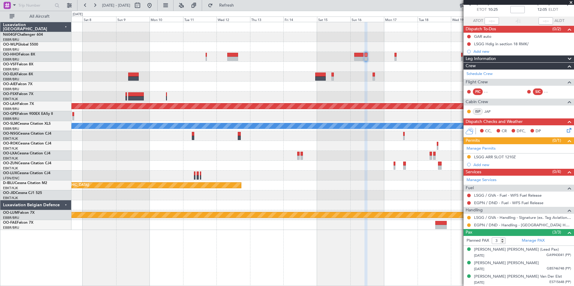
click at [367, 142] on div "Planned Maint Geneva (Cointrin) Planned Maint Kortrijk-Wevelgem Planned Maint A…" at bounding box center [322, 126] width 502 height 208
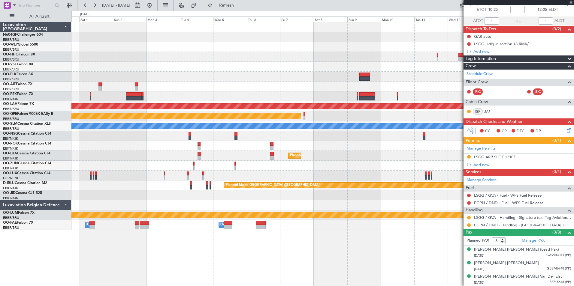
click at [360, 147] on div "Planned Maint Alton-st Louis (St Louis Regl) Planned Maint Nurnberg A/C Unavail…" at bounding box center [322, 126] width 502 height 208
click at [376, 163] on div "Planned Maint Alton-st Louis (St Louis Regl) Planned Maint Nurnberg A/C Unavail…" at bounding box center [322, 126] width 502 height 208
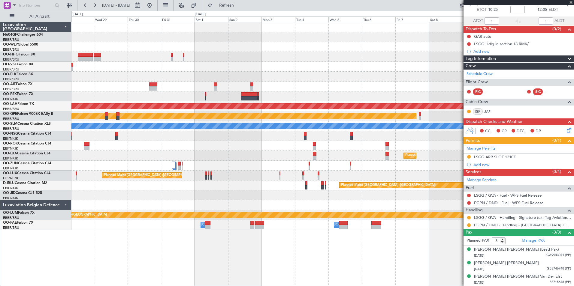
click at [327, 151] on div "Planned Maint Alton-st Louis (St Louis Regl) Planned Maint Nurnberg No Crew Bru…" at bounding box center [322, 126] width 502 height 208
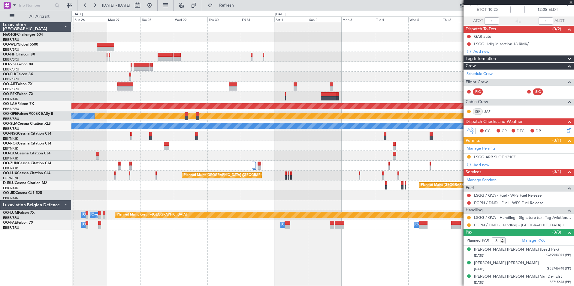
click at [329, 155] on div "Planned Maint Alton-st Louis (St Louis Regl) Planned Maint Nurnberg No Crew Bru…" at bounding box center [322, 126] width 502 height 208
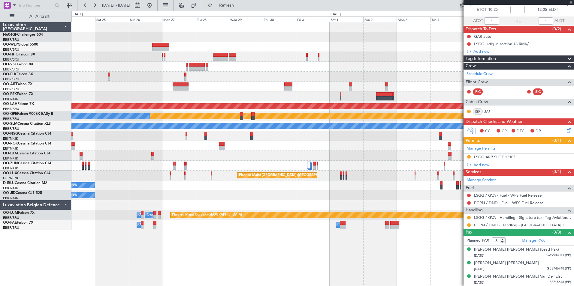
click at [225, 134] on div "Planned Maint Alton-st Louis (St Louis Regl) Planned Maint Nurnberg No Crew Bru…" at bounding box center [322, 126] width 502 height 208
click at [314, 99] on div "Planned Maint Alton-st Louis (St Louis Regl) Planned Maint Nurnberg No Crew Bru…" at bounding box center [322, 126] width 502 height 208
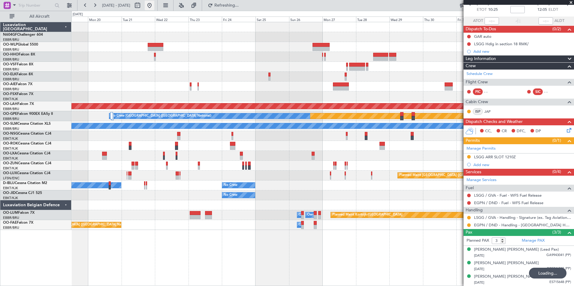
click at [154, 9] on button at bounding box center [150, 6] width 10 height 10
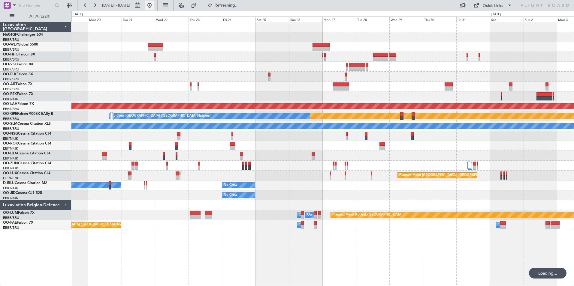
scroll to position [0, 0]
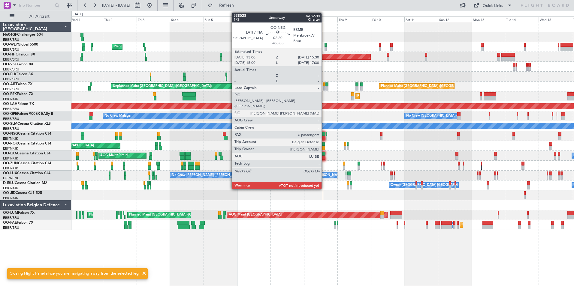
click at [324, 138] on div at bounding box center [324, 138] width 4 height 4
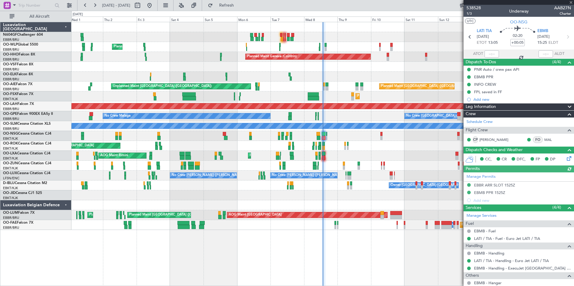
scroll to position [121, 0]
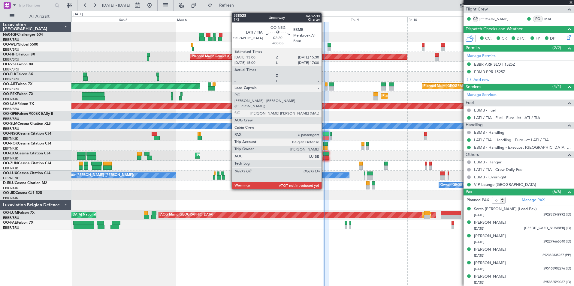
click at [324, 137] on div at bounding box center [326, 138] width 6 height 4
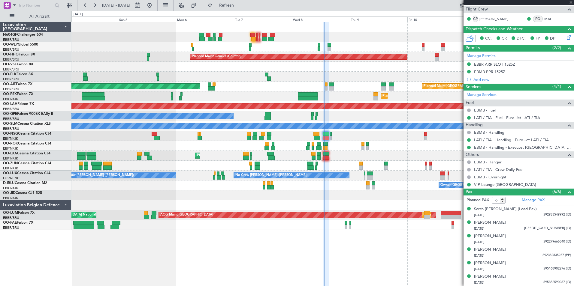
scroll to position [0, 0]
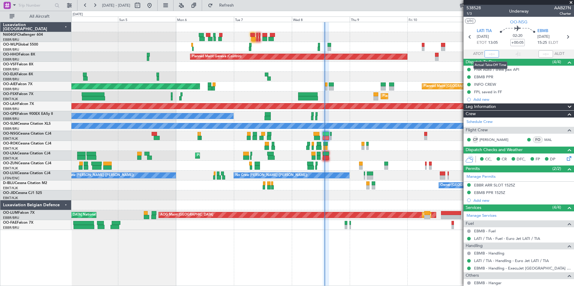
click at [489, 55] on input "text" at bounding box center [492, 53] width 14 height 7
click at [405, 78] on div at bounding box center [322, 77] width 502 height 10
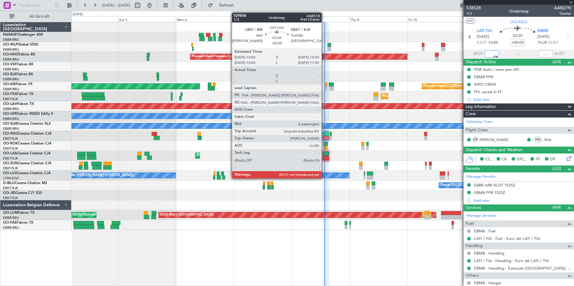
click at [325, 156] on div at bounding box center [326, 154] width 6 height 4
type input "13:15"
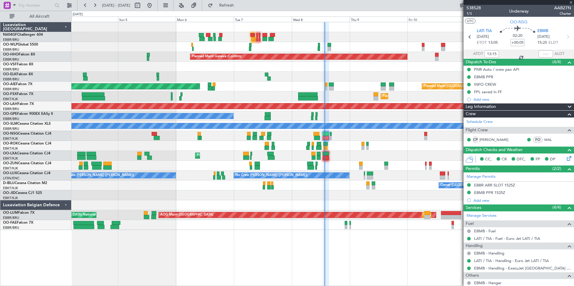
type input "-00:05"
type input "8"
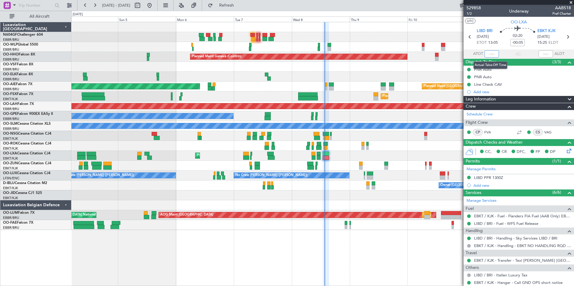
click at [486, 50] on input "text" at bounding box center [492, 53] width 14 height 7
click at [385, 143] on div "AOG Maint Kortrijk-[GEOGRAPHIC_DATA]" at bounding box center [322, 146] width 502 height 10
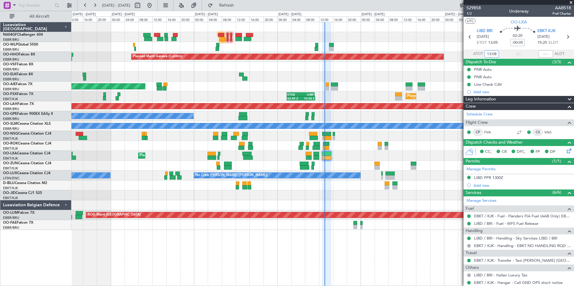
type input "13:08"
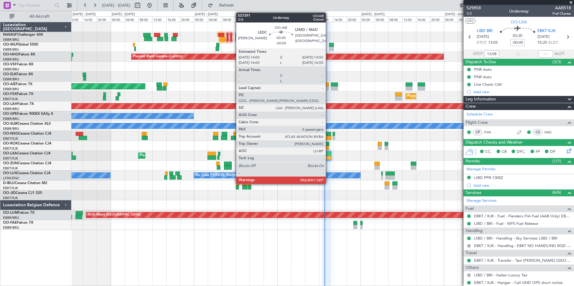
click at [328, 89] on div at bounding box center [327, 88] width 3 height 4
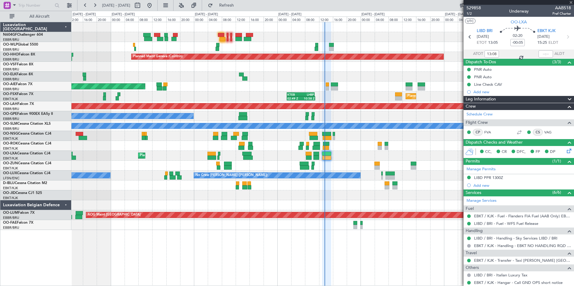
type input "5"
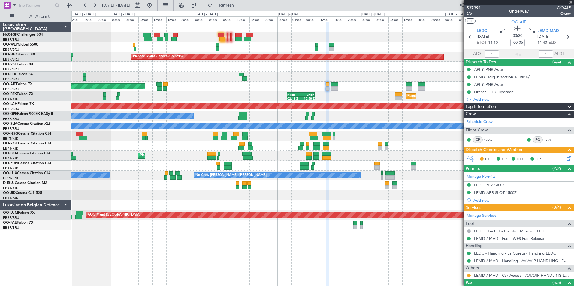
click at [354, 167] on div at bounding box center [322, 166] width 502 height 10
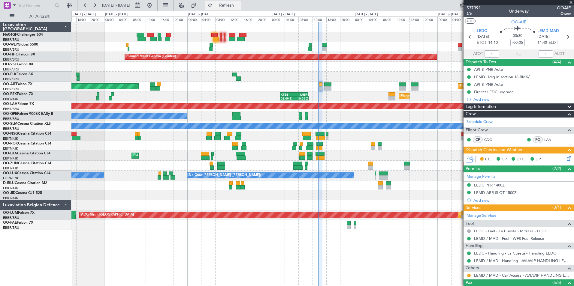
click at [226, 8] on button "Refresh" at bounding box center [223, 6] width 36 height 10
click at [290, 90] on div "Unplanned Maint [GEOGRAPHIC_DATA] ([GEOGRAPHIC_DATA]) Planned Maint [GEOGRAPHIC…" at bounding box center [322, 87] width 502 height 10
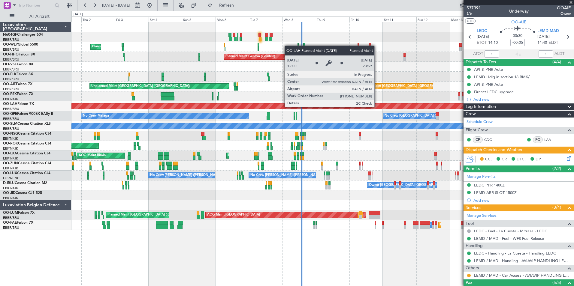
click at [214, 86] on div "Planned Maint Milan (Linate) Planned Maint Geneva ([GEOGRAPHIC_DATA]) Planned M…" at bounding box center [322, 126] width 502 height 208
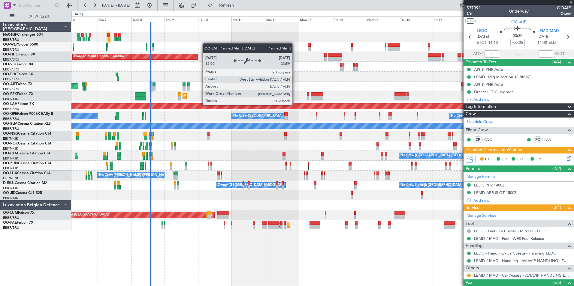
click at [233, 106] on div "Planned Maint [PERSON_NAME]-[GEOGRAPHIC_DATA][PERSON_NAME] ([GEOGRAPHIC_DATA][P…" at bounding box center [323, 106] width 1506 height 5
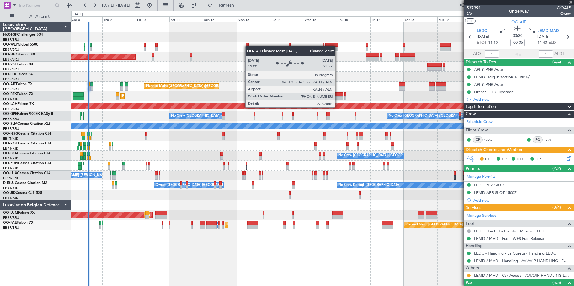
click at [236, 104] on div "Planned Maint [PERSON_NAME]-[GEOGRAPHIC_DATA][PERSON_NAME] ([GEOGRAPHIC_DATA][P…" at bounding box center [323, 106] width 1506 height 5
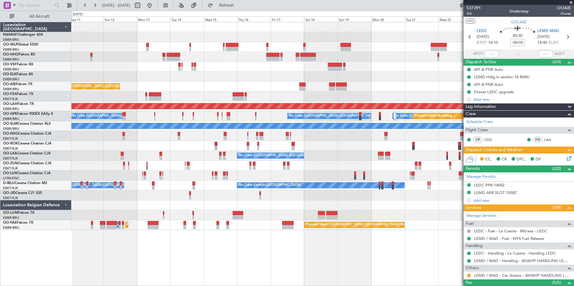
click at [262, 104] on div "Planned Maint [PERSON_NAME]-[GEOGRAPHIC_DATA][PERSON_NAME] ([GEOGRAPHIC_DATA][P…" at bounding box center [322, 106] width 502 height 10
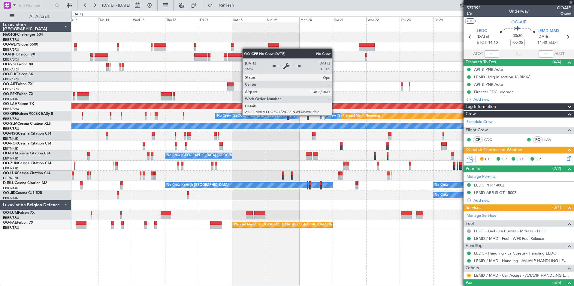
click at [231, 101] on div "Planned Maint Geneva (Cointrin) Planned Maint [GEOGRAPHIC_DATA] ([GEOGRAPHIC_DA…" at bounding box center [322, 126] width 502 height 208
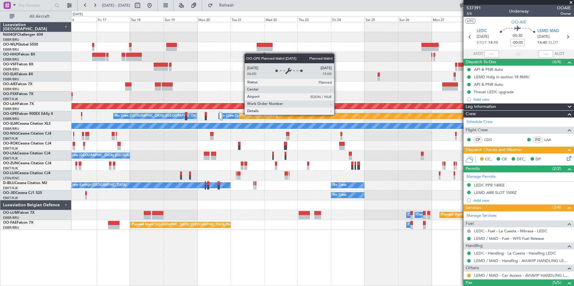
click at [199, 113] on div "No Crew [GEOGRAPHIC_DATA] ([GEOGRAPHIC_DATA] National) No Crew [GEOGRAPHIC_DATA…" at bounding box center [322, 116] width 502 height 10
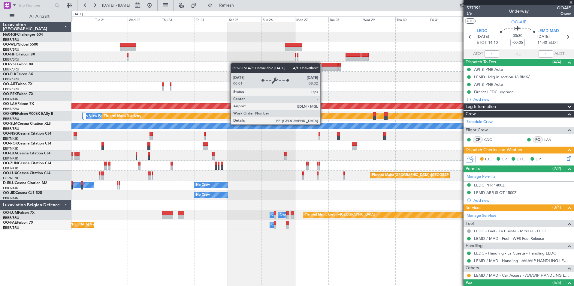
click at [218, 120] on div "Planned Maint [PERSON_NAME]-[GEOGRAPHIC_DATA][PERSON_NAME] ([GEOGRAPHIC_DATA][P…" at bounding box center [322, 126] width 502 height 208
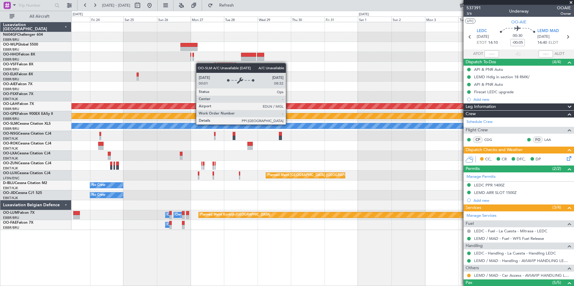
click at [172, 106] on div "Planned Maint [PERSON_NAME]-[GEOGRAPHIC_DATA][PERSON_NAME] ([GEOGRAPHIC_DATA][P…" at bounding box center [322, 126] width 502 height 208
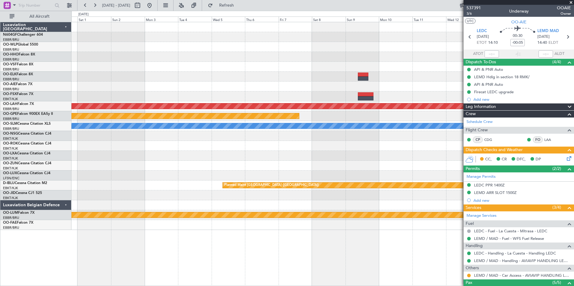
click at [192, 92] on div "Planned Maint [PERSON_NAME]-[GEOGRAPHIC_DATA][PERSON_NAME] ([GEOGRAPHIC_DATA][P…" at bounding box center [322, 126] width 502 height 208
click at [174, 96] on div "Planned Maint [PERSON_NAME]-[GEOGRAPHIC_DATA][PERSON_NAME] ([GEOGRAPHIC_DATA][P…" at bounding box center [322, 126] width 502 height 208
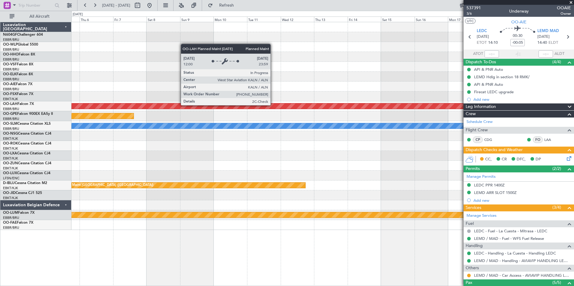
click at [124, 90] on div "Planned Maint Kortrijk-[GEOGRAPHIC_DATA] Planned [GEOGRAPHIC_DATA][PERSON_NAME]…" at bounding box center [322, 126] width 502 height 208
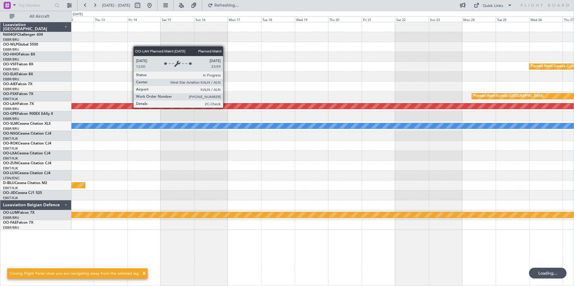
click at [156, 105] on div "Planned Maint [PERSON_NAME]-[GEOGRAPHIC_DATA][PERSON_NAME] ([GEOGRAPHIC_DATA][P…" at bounding box center [322, 106] width 502 height 10
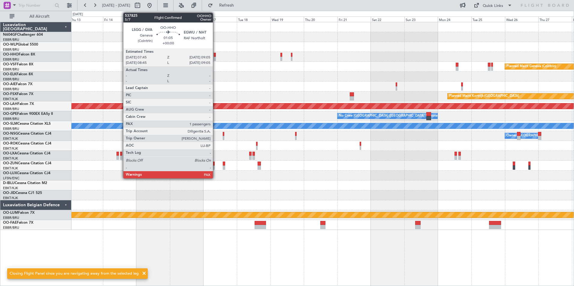
click at [216, 58] on div at bounding box center [215, 59] width 2 height 4
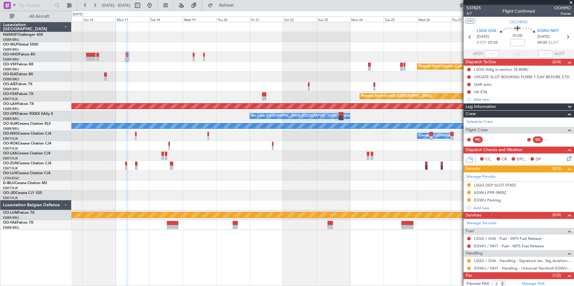
click at [196, 65] on div "Planned Maint Geneva (Cointrin)" at bounding box center [322, 67] width 502 height 10
click at [566, 158] on icon at bounding box center [568, 157] width 5 height 5
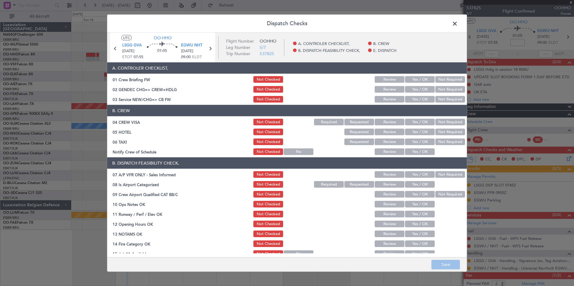
click at [416, 97] on button "Yes / OK" at bounding box center [420, 99] width 30 height 7
click at [425, 144] on button "Yes / OK" at bounding box center [420, 142] width 30 height 7
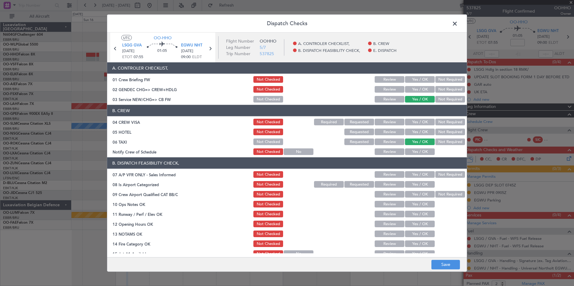
click at [448, 137] on section "B. CREW 04 CREW VISA Not Checked Required Requested Review Yes / OK Not Require…" at bounding box center [287, 130] width 360 height 51
click at [448, 141] on button "Not Required" at bounding box center [450, 142] width 30 height 7
click at [425, 150] on button "Yes / OK" at bounding box center [420, 152] width 30 height 7
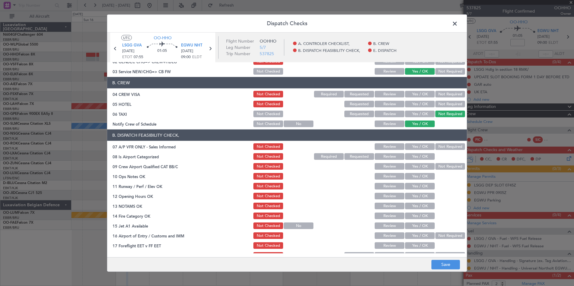
scroll to position [37, 0]
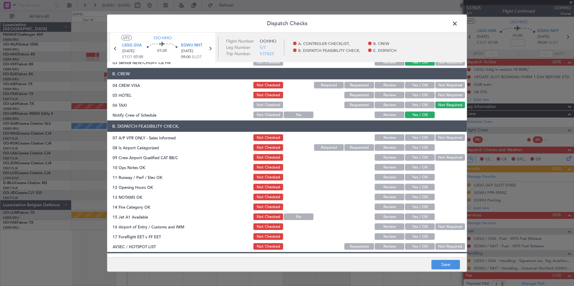
click at [438, 143] on section "B. DISPATCH FEASIBILITY CHECK, 07 A/P VFR ONLY - Sales Informed Not Checked Rev…" at bounding box center [287, 186] width 360 height 130
click at [437, 137] on button "Not Required" at bounding box center [450, 137] width 30 height 7
click at [416, 145] on button "Yes / OK" at bounding box center [420, 147] width 30 height 7
click at [438, 158] on button "Not Required" at bounding box center [450, 157] width 30 height 7
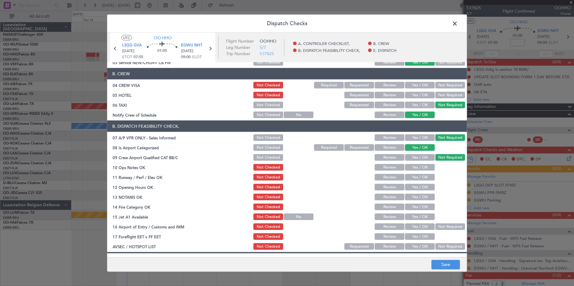
click at [415, 171] on div "Yes / OK" at bounding box center [419, 167] width 30 height 8
click at [413, 174] on button "Yes / OK" at bounding box center [420, 177] width 30 height 7
click at [413, 166] on button "Yes / OK" at bounding box center [420, 167] width 30 height 7
click at [420, 184] on div "Yes / OK" at bounding box center [419, 187] width 30 height 8
click at [420, 207] on button "Yes / OK" at bounding box center [420, 207] width 30 height 7
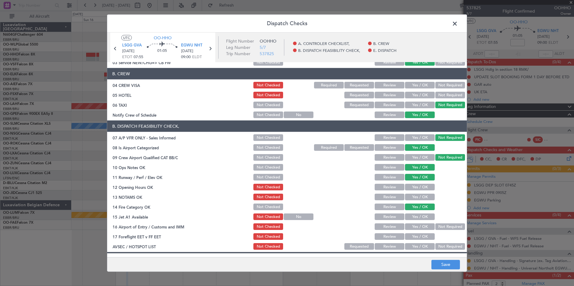
click at [422, 219] on button "Yes / OK" at bounding box center [420, 217] width 30 height 7
click at [443, 225] on button "Not Required" at bounding box center [450, 227] width 30 height 7
click at [421, 248] on button "Yes / OK" at bounding box center [420, 246] width 30 height 7
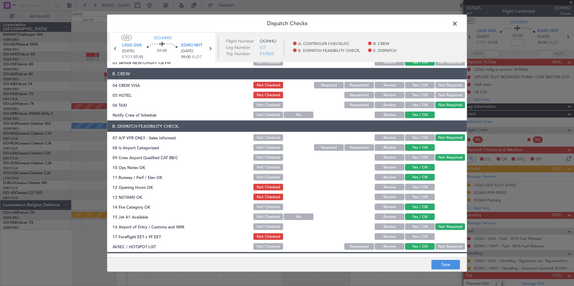
scroll to position [88, 0]
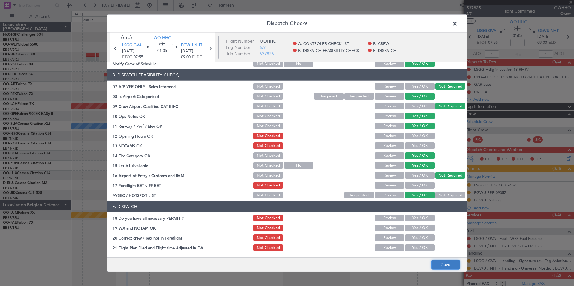
click at [437, 267] on button "Save" at bounding box center [445, 265] width 29 height 10
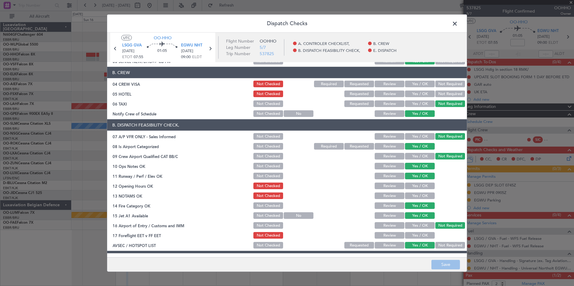
scroll to position [0, 0]
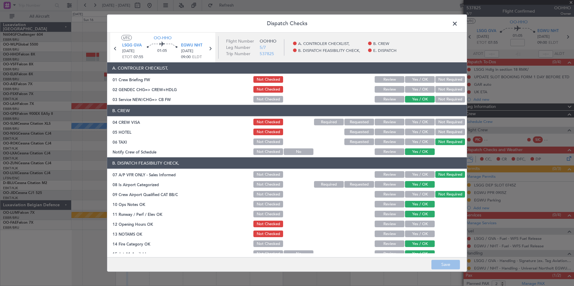
click at [458, 20] on span at bounding box center [458, 25] width 0 height 12
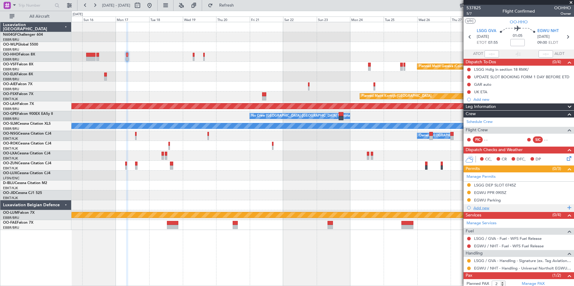
scroll to position [24, 0]
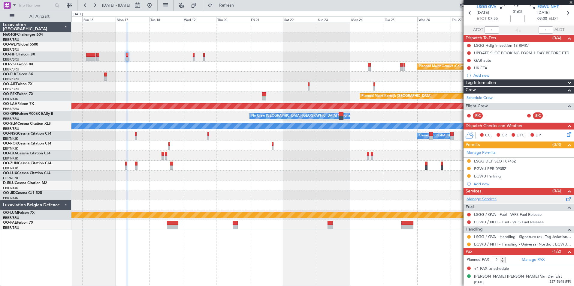
click at [490, 199] on link "Manage Services" at bounding box center [482, 200] width 30 height 6
click at [231, 8] on button "Refresh" at bounding box center [223, 6] width 36 height 10
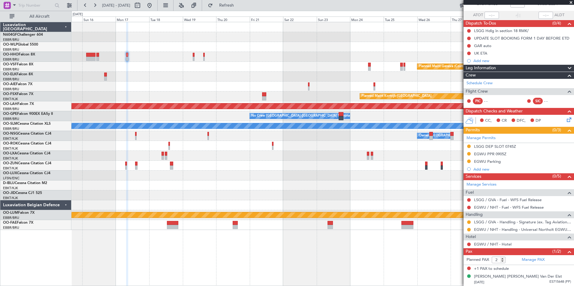
scroll to position [0, 0]
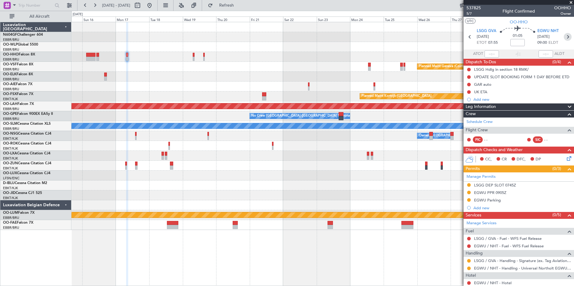
click at [564, 40] on icon at bounding box center [568, 37] width 8 height 8
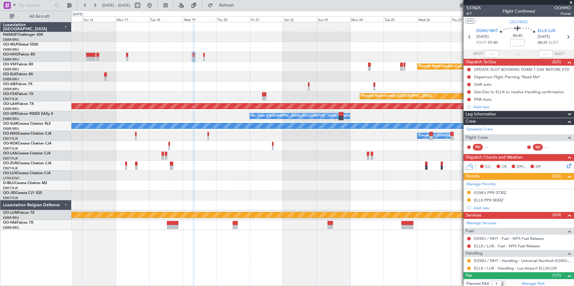
click at [305, 186] on div "Planned Maint [GEOGRAPHIC_DATA] ([GEOGRAPHIC_DATA])" at bounding box center [322, 186] width 502 height 10
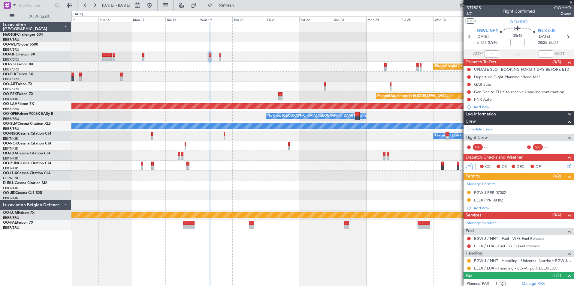
click at [305, 186] on div "Planned Maint [GEOGRAPHIC_DATA] ([GEOGRAPHIC_DATA])" at bounding box center [322, 186] width 502 height 10
click at [239, 6] on span "Refresh" at bounding box center [226, 5] width 25 height 4
click at [566, 165] on icon at bounding box center [568, 165] width 5 height 5
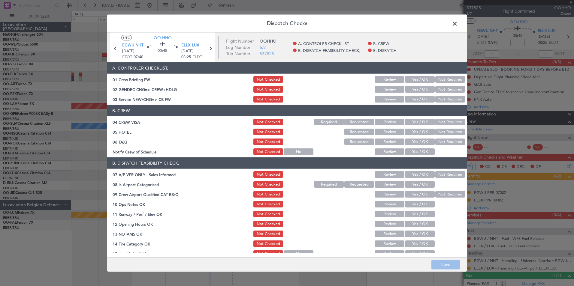
click at [421, 152] on button "Yes / OK" at bounding box center [420, 152] width 30 height 7
click at [441, 141] on button "Not Required" at bounding box center [450, 142] width 30 height 7
click at [443, 134] on button "Not Required" at bounding box center [450, 132] width 30 height 7
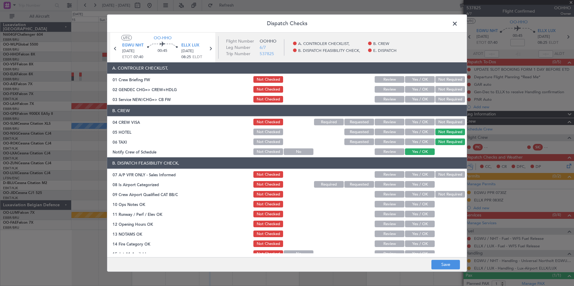
click at [424, 120] on button "Yes / OK" at bounding box center [420, 122] width 30 height 7
click at [260, 123] on button "Not Checked" at bounding box center [268, 122] width 30 height 7
click at [406, 101] on button "Yes / OK" at bounding box center [420, 99] width 30 height 7
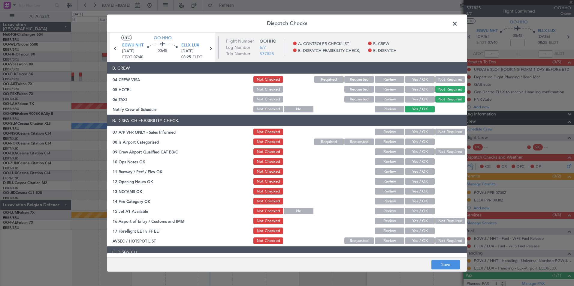
scroll to position [43, 0]
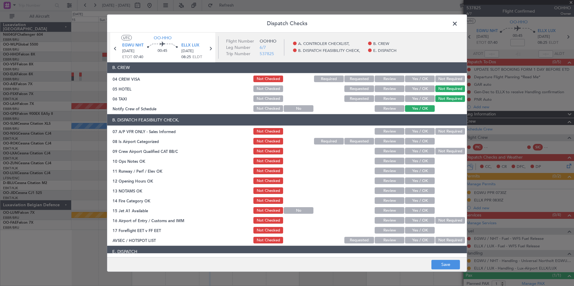
click at [446, 136] on section "B. DISPATCH FEASIBILITY CHECK, 07 A/P VFR ONLY - Sales Informed Not Checked Rev…" at bounding box center [287, 179] width 360 height 130
click at [436, 134] on button "Not Required" at bounding box center [450, 131] width 30 height 7
click at [418, 144] on button "Yes / OK" at bounding box center [420, 141] width 30 height 7
click at [446, 154] on button "Not Required" at bounding box center [450, 151] width 30 height 7
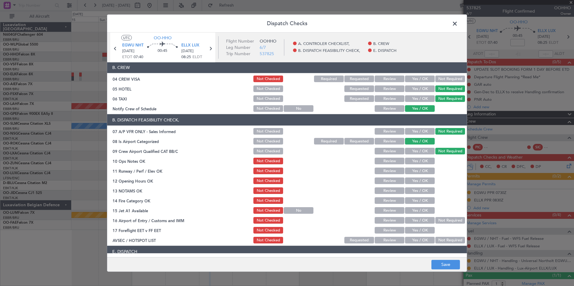
click at [422, 162] on button "Yes / OK" at bounding box center [420, 161] width 30 height 7
click at [424, 168] on button "Yes / OK" at bounding box center [420, 171] width 30 height 7
click at [425, 201] on button "Yes / OK" at bounding box center [420, 201] width 30 height 7
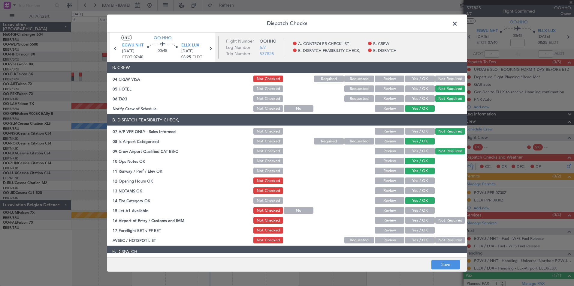
click at [424, 210] on button "Yes / OK" at bounding box center [420, 210] width 30 height 7
click at [440, 222] on button "Not Required" at bounding box center [450, 220] width 30 height 7
click at [426, 244] on div "Yes / OK" at bounding box center [419, 240] width 30 height 8
click at [425, 240] on button "Yes / OK" at bounding box center [420, 240] width 30 height 7
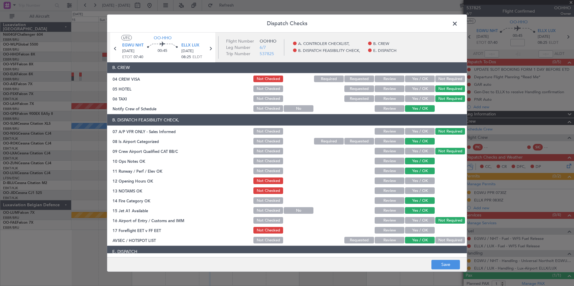
scroll to position [88, 0]
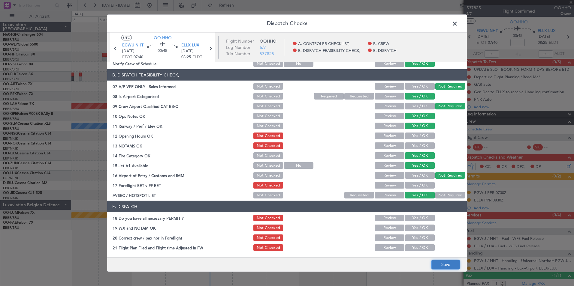
click at [449, 266] on button "Save" at bounding box center [445, 265] width 29 height 10
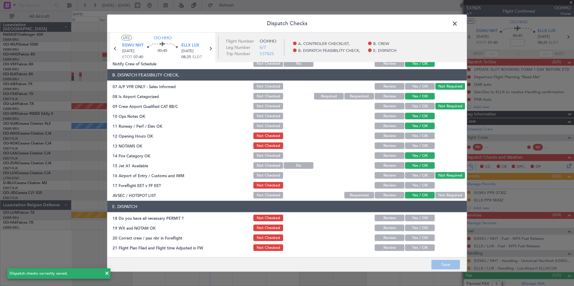
click at [458, 23] on span at bounding box center [458, 25] width 0 height 12
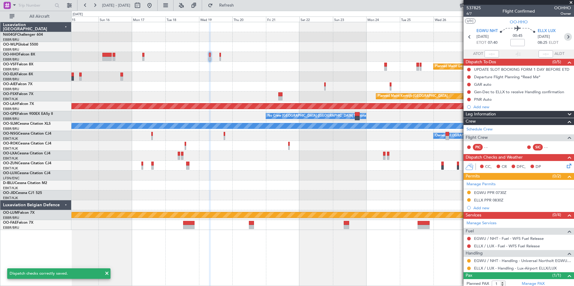
click at [564, 39] on icon at bounding box center [568, 37] width 8 height 8
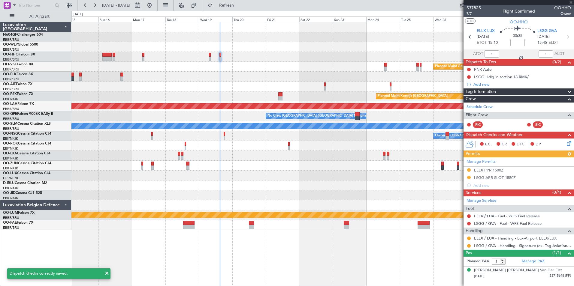
click at [567, 145] on icon at bounding box center [568, 142] width 5 height 5
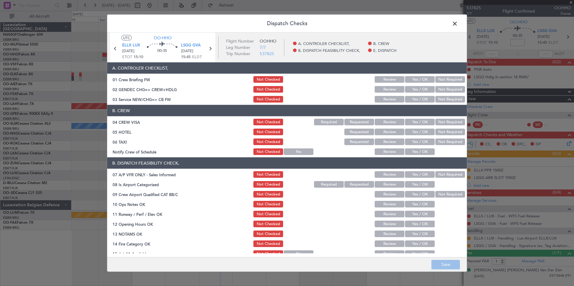
click at [419, 98] on button "Yes / OK" at bounding box center [420, 99] width 30 height 7
click at [445, 124] on button "Not Required" at bounding box center [450, 122] width 30 height 7
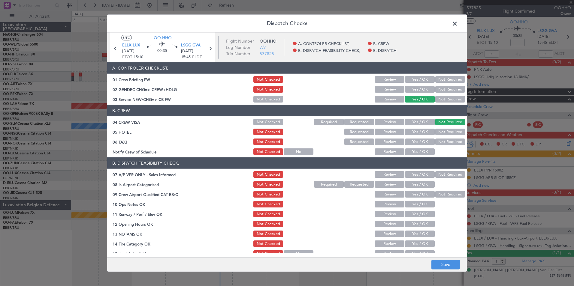
click at [447, 133] on button "Not Required" at bounding box center [450, 132] width 30 height 7
click at [450, 139] on button "Not Required" at bounding box center [450, 142] width 30 height 7
click at [425, 149] on button "Yes / OK" at bounding box center [420, 152] width 30 height 7
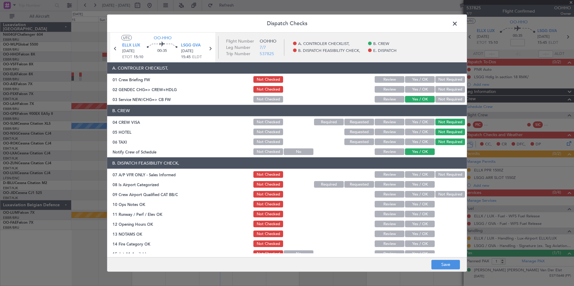
scroll to position [61, 0]
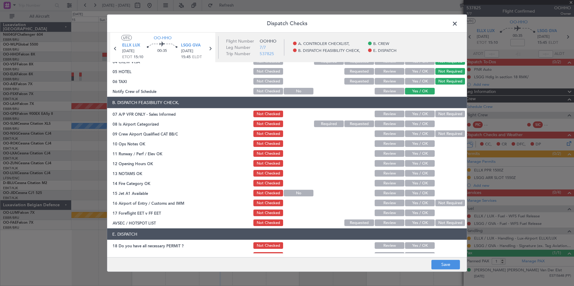
click at [446, 115] on button "Not Required" at bounding box center [450, 114] width 30 height 7
click at [424, 122] on button "Yes / OK" at bounding box center [420, 124] width 30 height 7
click at [436, 136] on button "Not Required" at bounding box center [450, 134] width 30 height 7
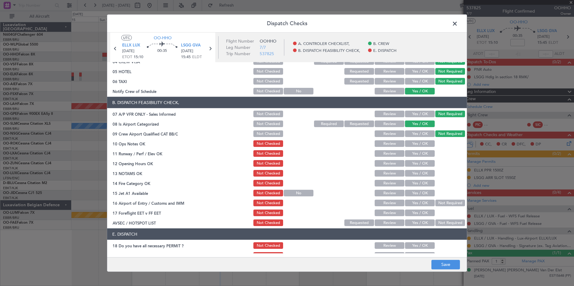
click at [424, 143] on button "Yes / OK" at bounding box center [420, 143] width 30 height 7
click at [424, 153] on button "Yes / OK" at bounding box center [420, 153] width 30 height 7
click at [422, 184] on button "Yes / OK" at bounding box center [420, 183] width 30 height 7
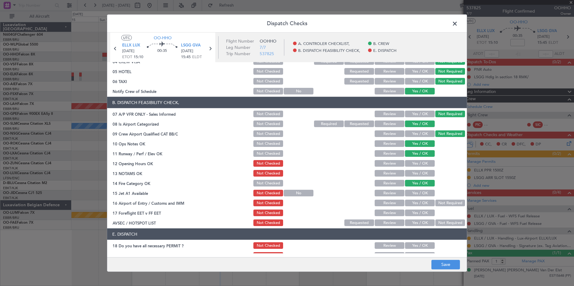
click at [424, 196] on button "Yes / OK" at bounding box center [420, 193] width 30 height 7
click at [446, 207] on div "Not Required" at bounding box center [449, 203] width 30 height 8
click at [446, 204] on button "Not Required" at bounding box center [450, 203] width 30 height 7
click at [426, 222] on button "Yes / OK" at bounding box center [420, 223] width 30 height 7
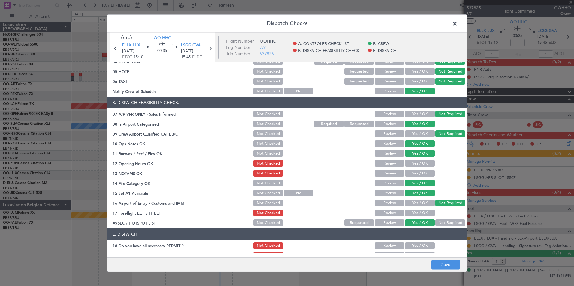
scroll to position [88, 0]
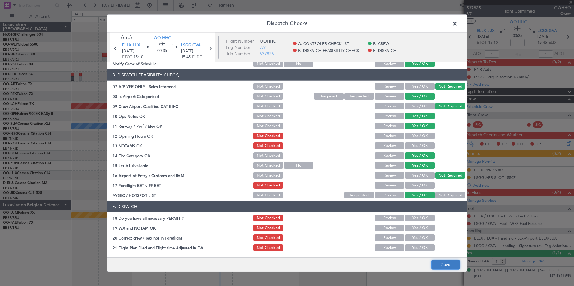
click at [449, 266] on button "Save" at bounding box center [445, 265] width 29 height 10
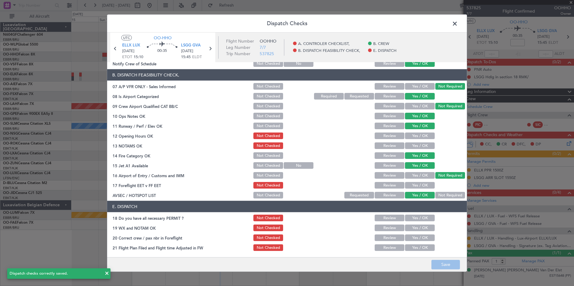
click at [458, 24] on span at bounding box center [458, 25] width 0 height 12
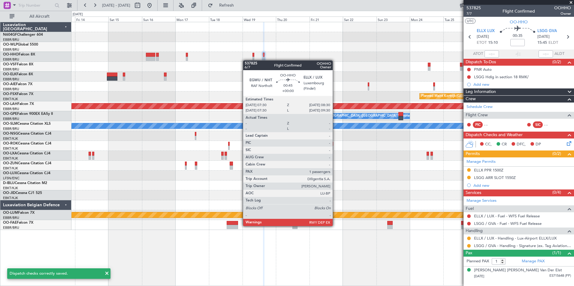
click at [273, 62] on div "Planned Maint Geneva (Cointrin) Planned Maint Kortrijk-Wevelgem Planned Maint A…" at bounding box center [322, 126] width 502 height 208
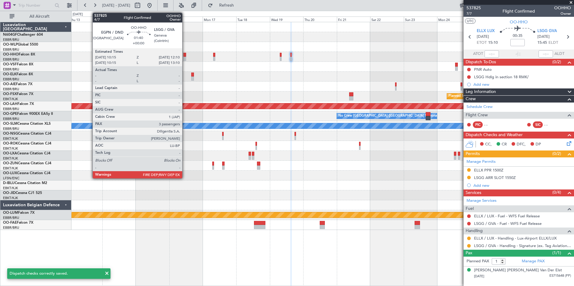
click at [185, 56] on div at bounding box center [184, 55] width 3 height 4
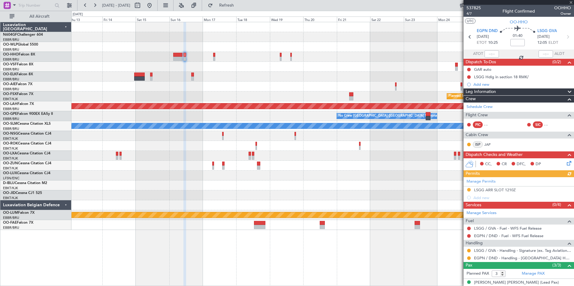
click at [567, 165] on icon at bounding box center [568, 162] width 5 height 5
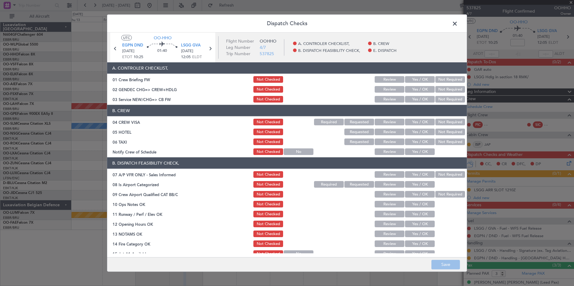
click at [415, 103] on div "Yes / OK" at bounding box center [419, 99] width 30 height 8
click at [415, 100] on button "Yes / OK" at bounding box center [420, 99] width 30 height 7
click at [420, 148] on div "Yes / OK" at bounding box center [419, 152] width 30 height 8
click at [423, 151] on button "Yes / OK" at bounding box center [420, 152] width 30 height 7
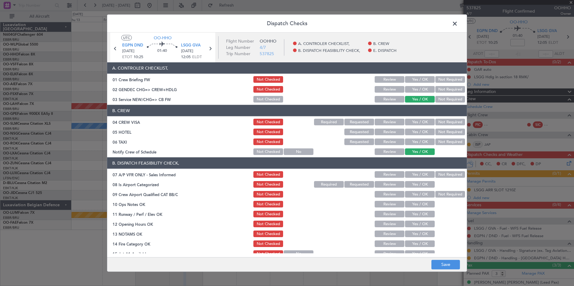
click at [439, 147] on section "B. CREW 04 CREW VISA Not Checked Required Requested Review Yes / OK Not Require…" at bounding box center [287, 130] width 360 height 51
click at [439, 142] on button "Not Required" at bounding box center [450, 142] width 30 height 7
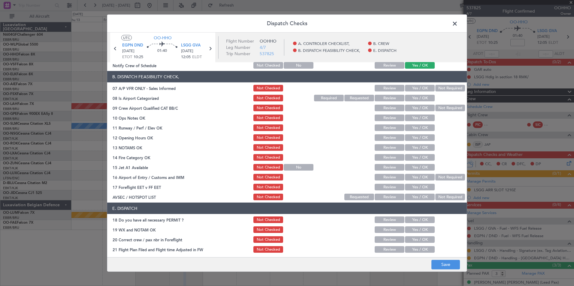
click at [440, 86] on button "Not Required" at bounding box center [450, 88] width 30 height 7
click at [422, 96] on button "Yes / OK" at bounding box center [420, 98] width 30 height 7
click at [444, 110] on button "Not Required" at bounding box center [450, 108] width 30 height 7
click at [418, 119] on button "Yes / OK" at bounding box center [420, 118] width 30 height 7
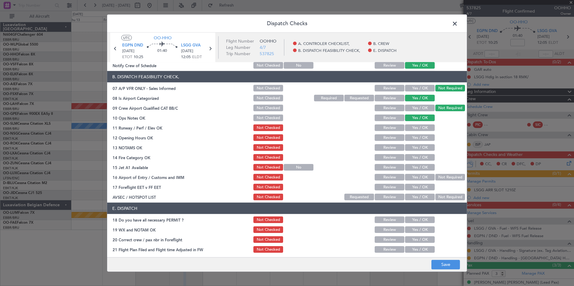
click at [419, 127] on button "Yes / OK" at bounding box center [420, 128] width 30 height 7
click at [421, 132] on div "Yes / OK" at bounding box center [419, 128] width 30 height 8
click at [423, 136] on button "Yes / OK" at bounding box center [420, 137] width 30 height 7
click at [421, 169] on button "Yes / OK" at bounding box center [420, 167] width 30 height 7
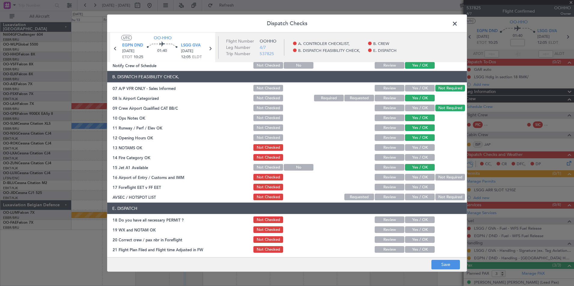
click at [444, 177] on button "Not Required" at bounding box center [450, 177] width 30 height 7
click at [428, 196] on button "Yes / OK" at bounding box center [420, 197] width 30 height 7
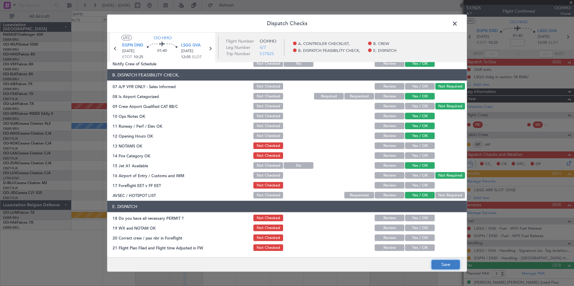
click at [443, 267] on button "Save" at bounding box center [445, 265] width 29 height 10
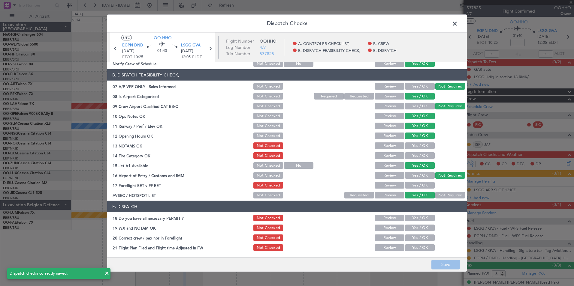
click at [458, 23] on span at bounding box center [458, 25] width 0 height 12
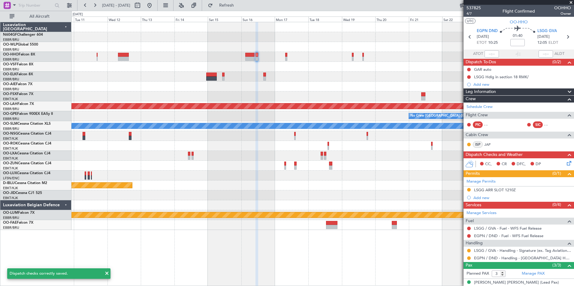
click at [385, 72] on div at bounding box center [322, 77] width 502 height 10
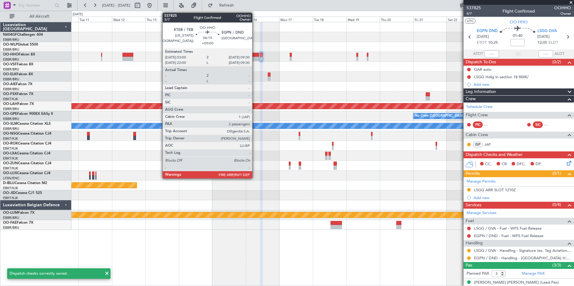
click at [255, 56] on div at bounding box center [254, 55] width 9 height 4
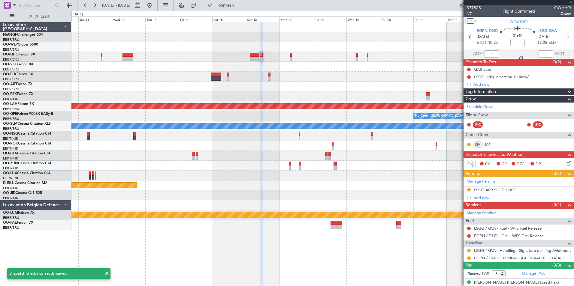
type input "2"
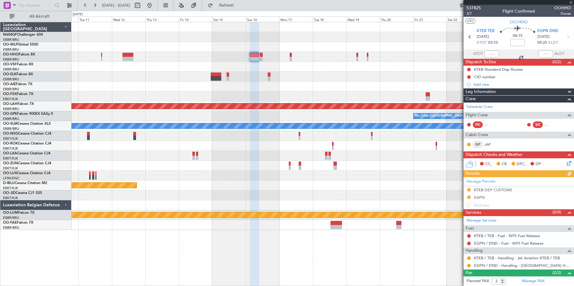
click at [569, 162] on div "CC, CR DFC, DP" at bounding box center [519, 165] width 110 height 12
click at [568, 162] on icon at bounding box center [568, 162] width 5 height 5
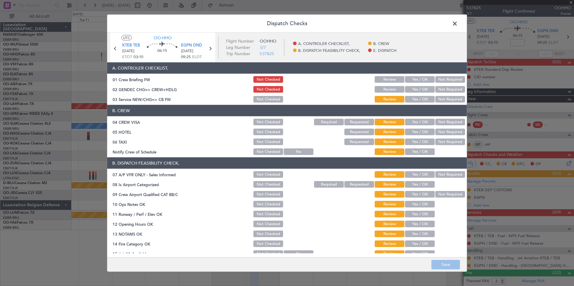
click at [416, 153] on button "Yes / OK" at bounding box center [420, 152] width 30 height 7
click at [443, 261] on button "Save" at bounding box center [445, 265] width 29 height 10
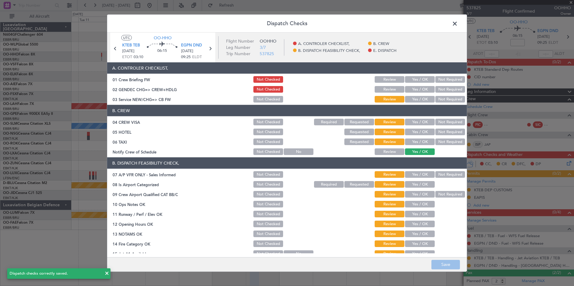
click at [458, 23] on span at bounding box center [458, 25] width 0 height 12
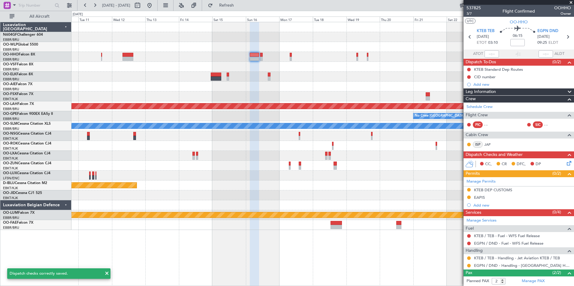
click at [566, 165] on icon at bounding box center [568, 162] width 5 height 5
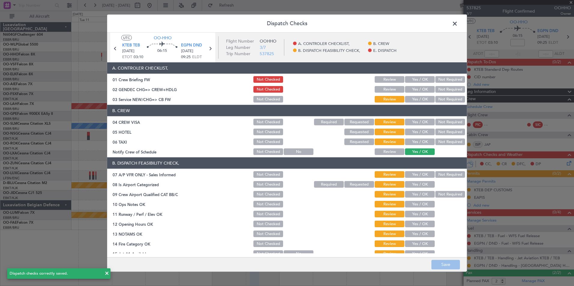
scroll to position [29, 0]
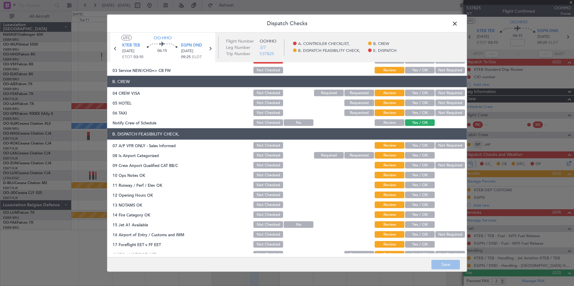
click at [446, 148] on button "Not Required" at bounding box center [450, 145] width 30 height 7
click at [419, 160] on section "B. DISPATCH FEASIBILITY CHECK, 07 A/P VFR ONLY - Sales Informed Not Checked Rev…" at bounding box center [287, 193] width 360 height 130
click at [419, 157] on button "Yes / OK" at bounding box center [420, 155] width 30 height 7
click at [441, 166] on button "Not Required" at bounding box center [450, 165] width 30 height 7
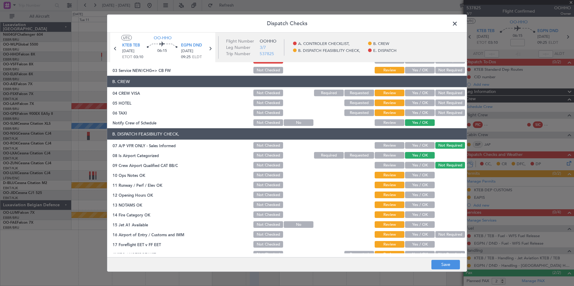
click at [420, 175] on button "Yes / OK" at bounding box center [420, 175] width 30 height 7
click at [422, 185] on button "Yes / OK" at bounding box center [420, 185] width 30 height 7
click at [420, 213] on button "Yes / OK" at bounding box center [420, 215] width 30 height 7
click at [421, 226] on button "Yes / OK" at bounding box center [420, 225] width 30 height 7
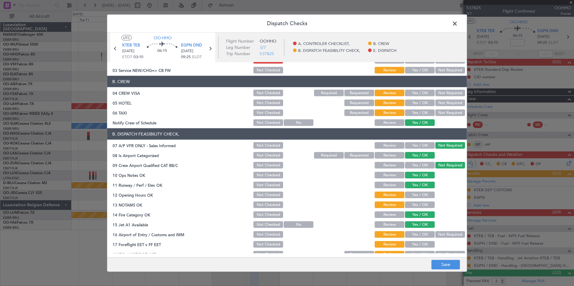
click at [443, 235] on button "Not Required" at bounding box center [450, 234] width 30 height 7
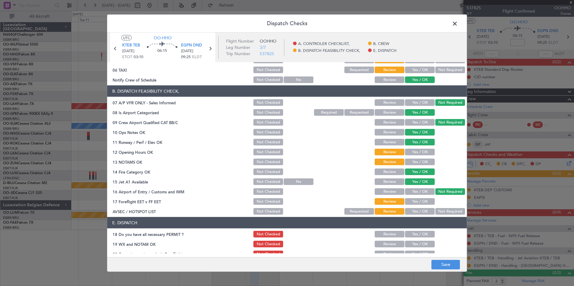
scroll to position [81, 0]
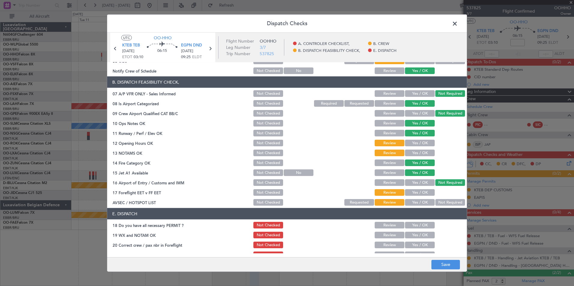
click at [418, 202] on button "Yes / OK" at bounding box center [420, 202] width 30 height 7
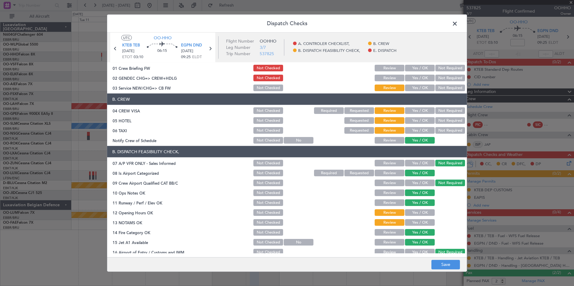
scroll to position [8, 0]
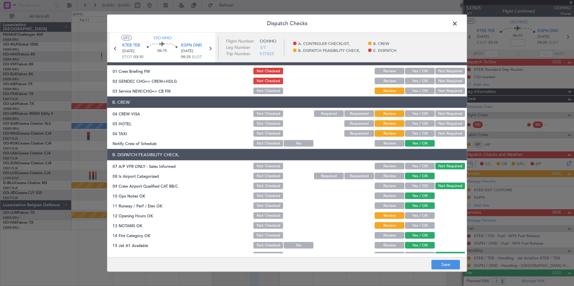
click at [444, 133] on button "Not Required" at bounding box center [450, 133] width 30 height 7
click at [450, 122] on button "Not Required" at bounding box center [450, 123] width 30 height 7
click at [449, 116] on button "Not Required" at bounding box center [450, 113] width 30 height 7
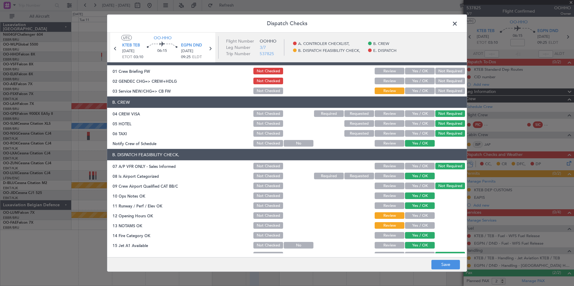
click at [272, 118] on div "Not Checked" at bounding box center [267, 114] width 30 height 8
click at [271, 116] on button "Not Checked" at bounding box center [268, 113] width 30 height 7
click at [418, 91] on button "Yes / OK" at bounding box center [420, 91] width 30 height 7
click at [451, 264] on button "Save" at bounding box center [445, 265] width 29 height 10
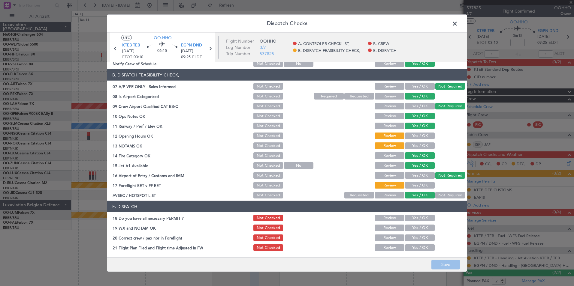
click at [458, 25] on span at bounding box center [458, 25] width 0 height 12
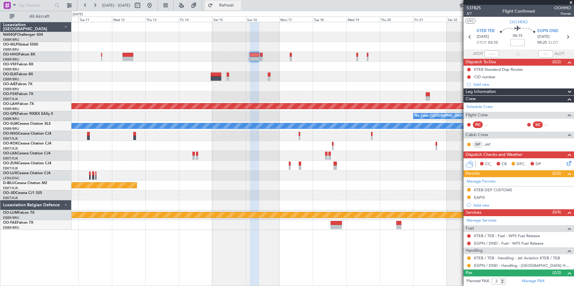
click at [239, 5] on span "Refresh" at bounding box center [226, 5] width 25 height 4
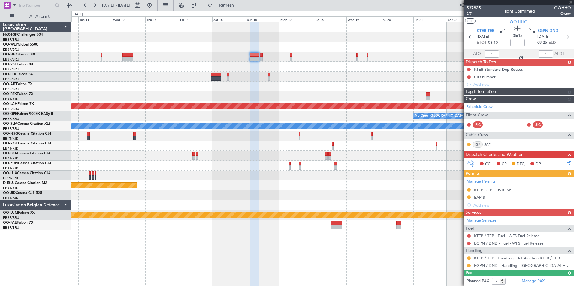
click at [263, 75] on div "Planned Maint Geneva (Cointrin) Planned Maint Kortrijk-Wevelgem Planned Maint A…" at bounding box center [322, 126] width 502 height 208
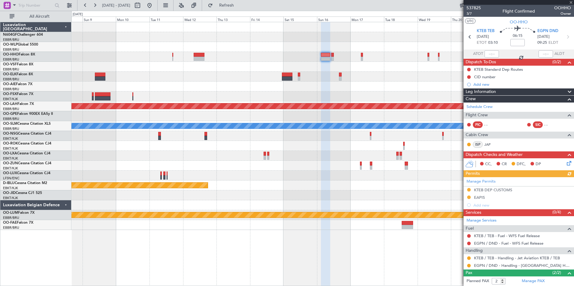
click at [172, 58] on div at bounding box center [322, 57] width 502 height 10
click at [174, 59] on div at bounding box center [322, 57] width 502 height 10
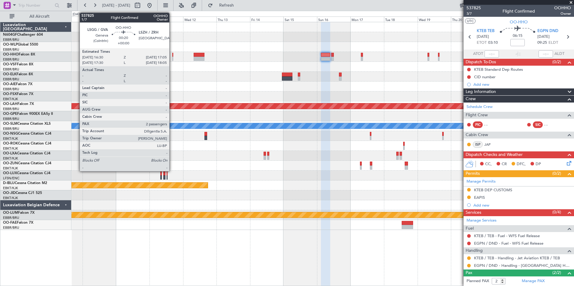
click at [172, 58] on div at bounding box center [172, 59] width 1 height 4
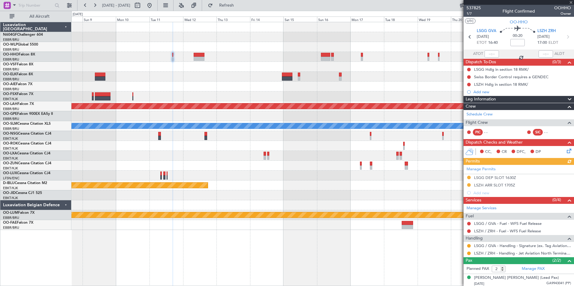
click at [566, 153] on icon at bounding box center [568, 150] width 5 height 5
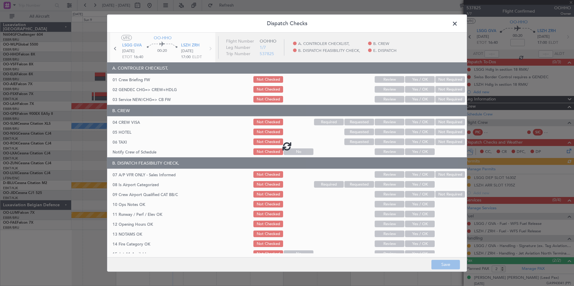
click at [409, 98] on div at bounding box center [287, 146] width 360 height 227
click at [411, 98] on div at bounding box center [287, 146] width 360 height 227
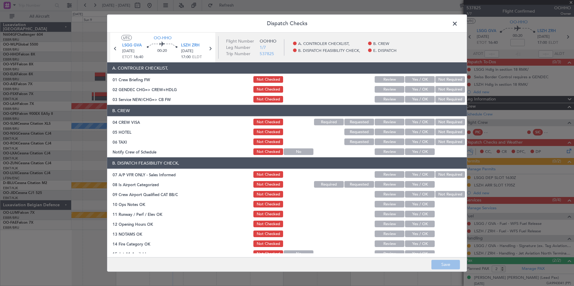
click at [414, 100] on button "Yes / OK" at bounding box center [420, 99] width 30 height 7
click at [448, 118] on div "Not Required" at bounding box center [449, 122] width 30 height 8
click at [450, 122] on button "Not Required" at bounding box center [450, 122] width 30 height 7
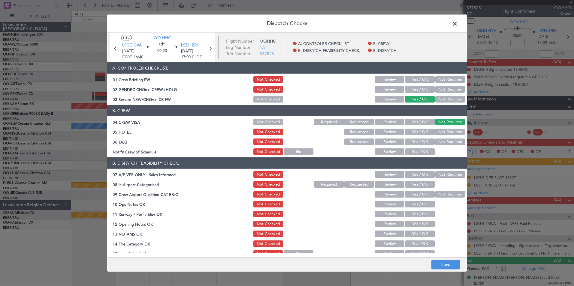
click at [452, 133] on button "Not Required" at bounding box center [450, 132] width 30 height 7
click at [421, 148] on div "Yes / OK" at bounding box center [419, 152] width 30 height 8
click at [421, 150] on button "Yes / OK" at bounding box center [420, 152] width 30 height 7
click at [443, 140] on button "Not Required" at bounding box center [450, 142] width 30 height 7
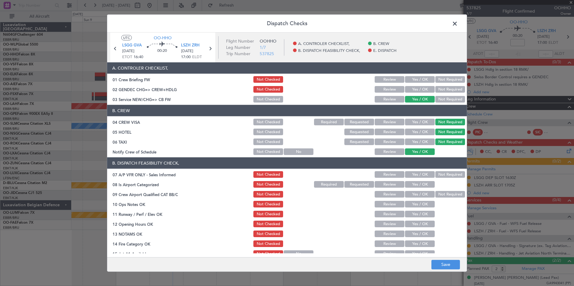
click at [262, 134] on button "Not Checked" at bounding box center [268, 132] width 30 height 7
click at [426, 131] on button "Yes / OK" at bounding box center [420, 132] width 30 height 7
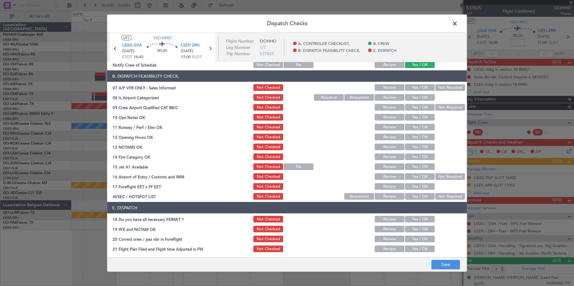
scroll to position [88, 0]
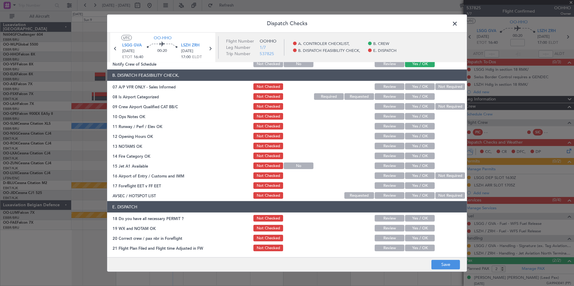
click at [443, 89] on button "Not Required" at bounding box center [450, 86] width 30 height 7
click at [425, 94] on button "Yes / OK" at bounding box center [420, 96] width 30 height 7
click at [441, 104] on button "Not Required" at bounding box center [450, 106] width 30 height 7
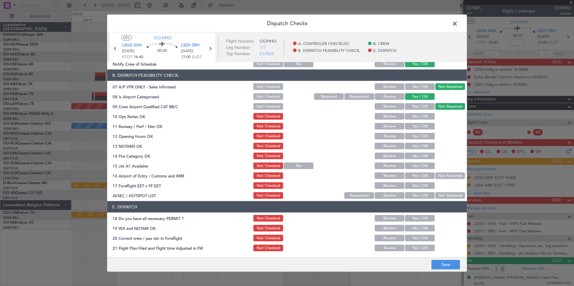
click at [430, 115] on button "Yes / OK" at bounding box center [420, 116] width 30 height 7
click at [427, 128] on button "Yes / OK" at bounding box center [420, 126] width 30 height 7
click at [422, 138] on button "Yes / OK" at bounding box center [420, 136] width 30 height 7
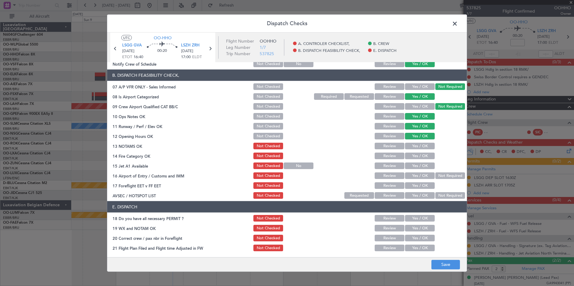
click at [421, 157] on button "Yes / OK" at bounding box center [420, 156] width 30 height 7
click at [420, 165] on button "Yes / OK" at bounding box center [420, 166] width 30 height 7
click at [446, 182] on div at bounding box center [449, 186] width 30 height 8
click at [445, 177] on button "Not Required" at bounding box center [450, 176] width 30 height 7
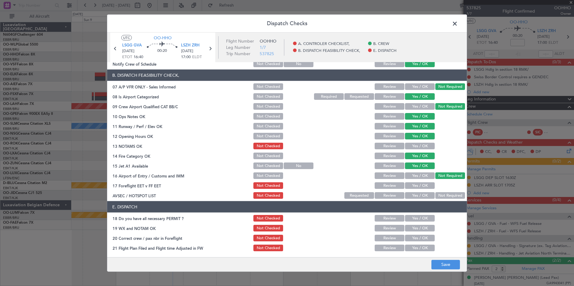
click at [426, 195] on button "Yes / OK" at bounding box center [420, 195] width 30 height 7
click at [443, 265] on button "Save" at bounding box center [445, 265] width 29 height 10
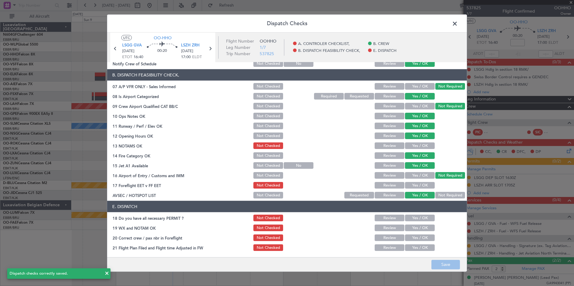
click at [458, 26] on span at bounding box center [458, 25] width 0 height 12
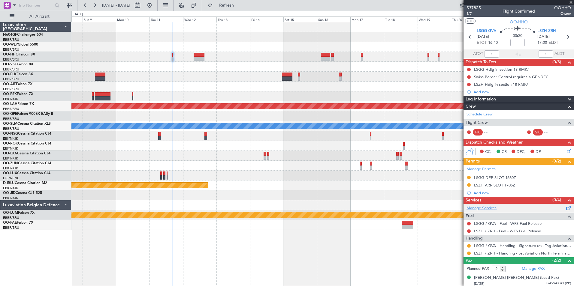
click at [487, 208] on link "Manage Services" at bounding box center [482, 209] width 30 height 6
click at [480, 192] on div "Add new" at bounding box center [519, 193] width 92 height 5
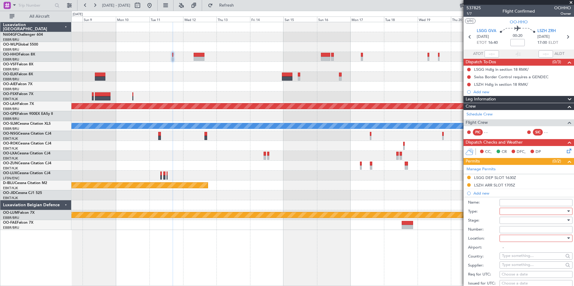
click at [522, 210] on div at bounding box center [534, 211] width 64 height 9
click at [527, 240] on span "Parking" at bounding box center [533, 238] width 63 height 9
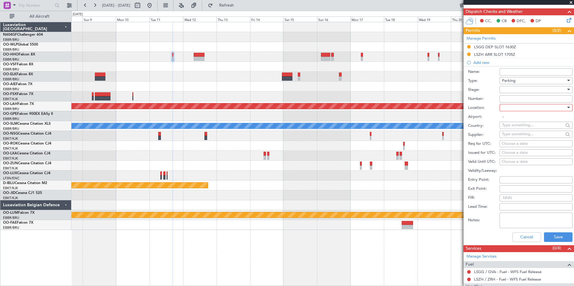
scroll to position [131, 0]
click at [505, 92] on div at bounding box center [534, 89] width 64 height 9
click at [517, 128] on span "Requested" at bounding box center [533, 128] width 63 height 9
click at [519, 106] on div at bounding box center [534, 107] width 64 height 9
click at [526, 136] on span "Arrival" at bounding box center [533, 137] width 63 height 9
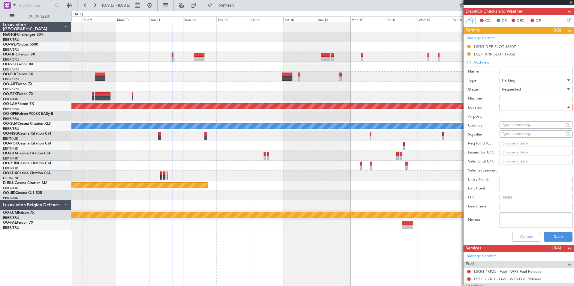
type input "LSZH / ZRH"
click at [551, 239] on button "Save" at bounding box center [558, 237] width 29 height 10
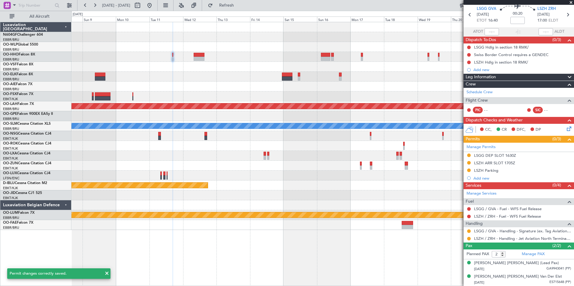
scroll to position [0, 0]
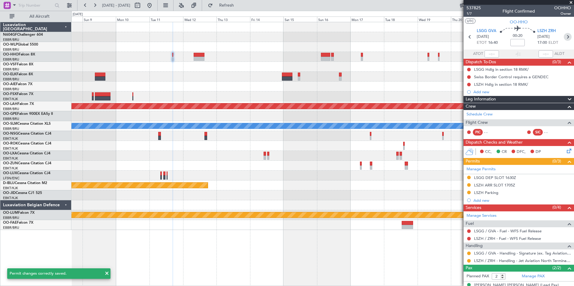
click at [564, 39] on icon at bounding box center [568, 37] width 8 height 8
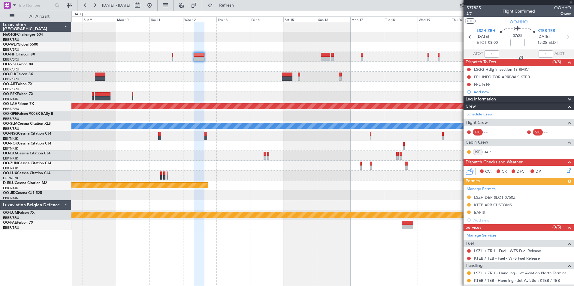
scroll to position [57, 0]
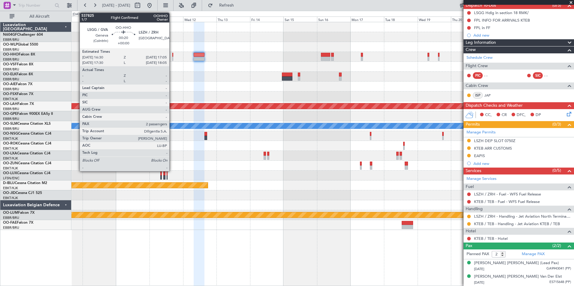
click at [172, 57] on div at bounding box center [172, 59] width 1 height 4
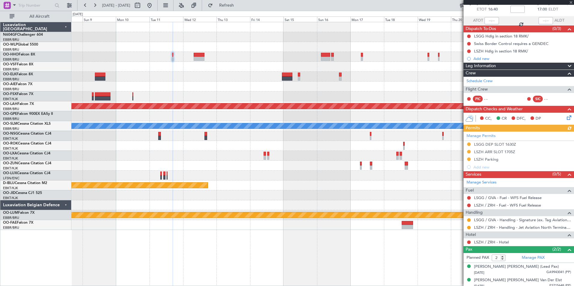
scroll to position [37, 0]
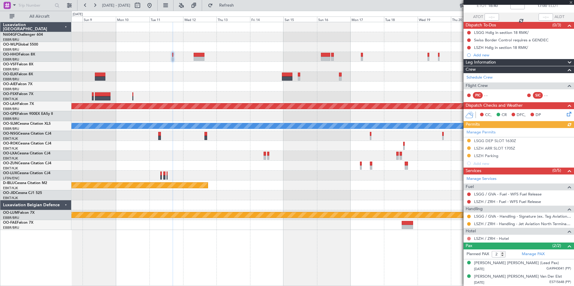
click at [470, 239] on button at bounding box center [469, 239] width 4 height 4
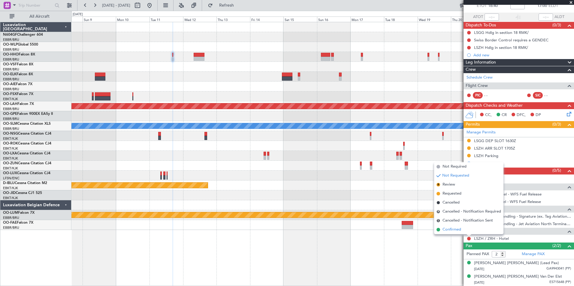
click at [461, 231] on span "Confirmed" at bounding box center [452, 230] width 19 height 6
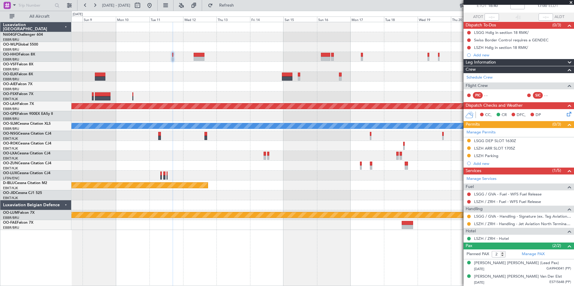
scroll to position [0, 0]
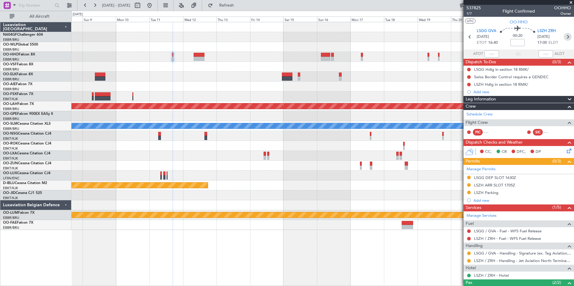
click at [564, 39] on icon at bounding box center [568, 37] width 8 height 8
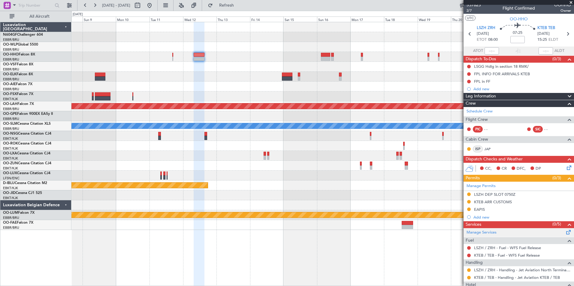
scroll to position [3, 0]
click at [566, 170] on icon at bounding box center [568, 167] width 5 height 5
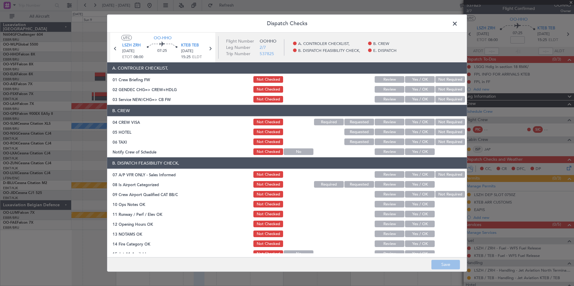
click at [422, 154] on button "Yes / OK" at bounding box center [420, 152] width 30 height 7
click at [446, 139] on button "Not Required" at bounding box center [450, 142] width 30 height 7
click at [445, 120] on button "Not Required" at bounding box center [450, 122] width 30 height 7
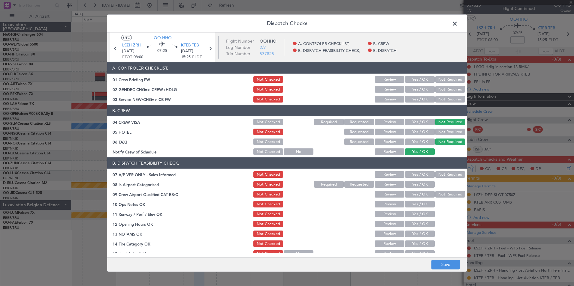
click at [263, 123] on button "Not Checked" at bounding box center [268, 122] width 30 height 7
click at [414, 97] on button "Yes / OK" at bounding box center [420, 99] width 30 height 7
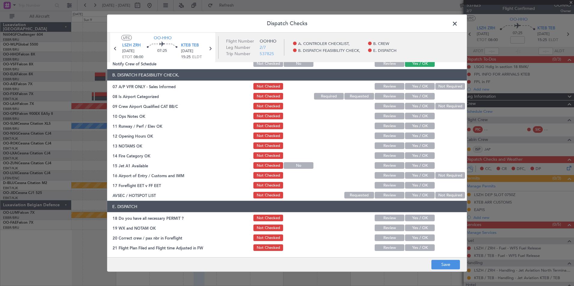
click at [441, 85] on button "Not Required" at bounding box center [450, 86] width 30 height 7
click at [423, 95] on button "Yes / OK" at bounding box center [420, 96] width 30 height 7
click at [437, 105] on button "Not Required" at bounding box center [450, 106] width 30 height 7
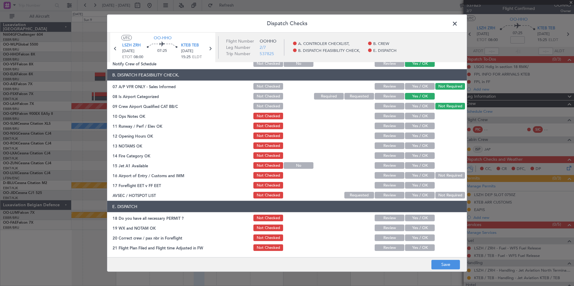
click at [419, 117] on button "Yes / OK" at bounding box center [420, 116] width 30 height 7
click at [423, 126] on button "Yes / OK" at bounding box center [420, 126] width 30 height 7
click at [423, 157] on button "Yes / OK" at bounding box center [420, 156] width 30 height 7
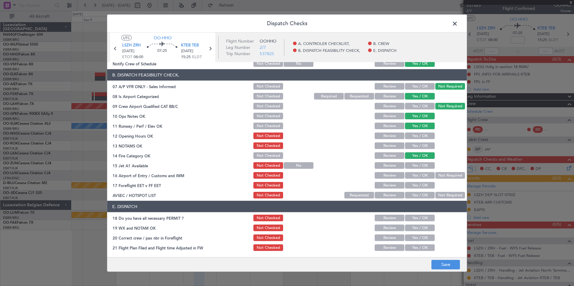
click at [426, 165] on button "Yes / OK" at bounding box center [420, 165] width 30 height 7
click at [447, 176] on button "Not Required" at bounding box center [450, 175] width 30 height 7
click at [270, 174] on button "Not Checked" at bounding box center [268, 175] width 30 height 7
click at [405, 194] on button "Yes / OK" at bounding box center [420, 195] width 30 height 7
click at [447, 267] on button "Save" at bounding box center [445, 265] width 29 height 10
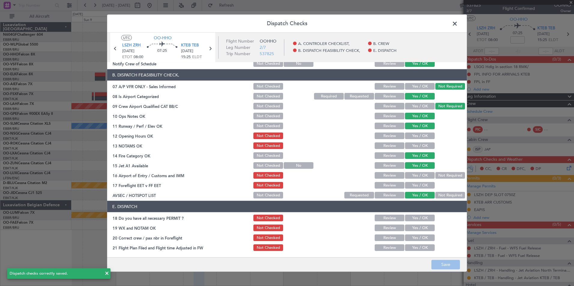
click at [458, 25] on span at bounding box center [458, 25] width 0 height 12
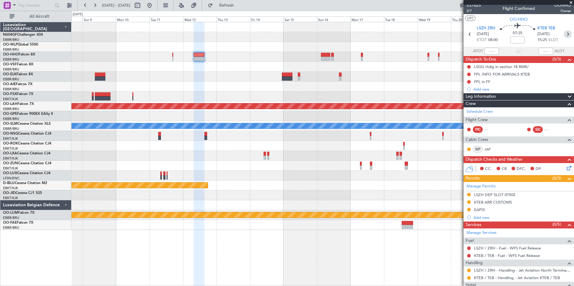
click at [564, 36] on icon at bounding box center [568, 34] width 8 height 8
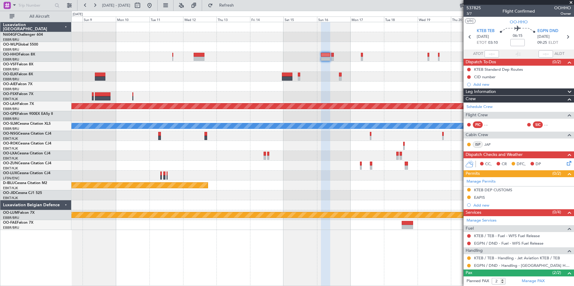
click at [566, 164] on icon at bounding box center [568, 162] width 5 height 5
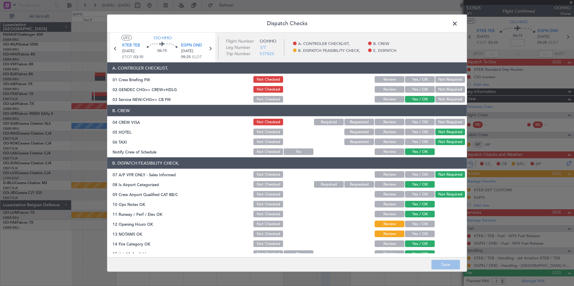
scroll to position [88, 0]
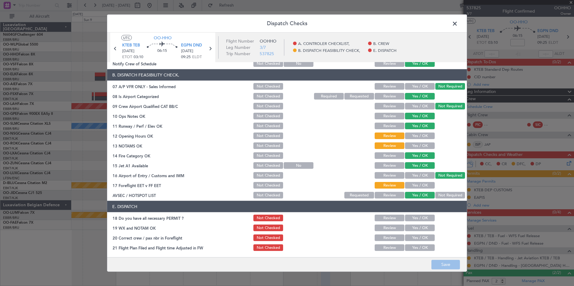
click at [458, 22] on span at bounding box center [458, 25] width 0 height 12
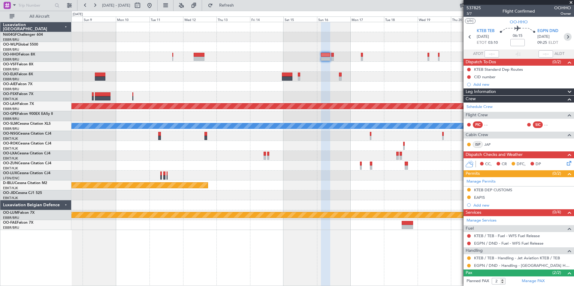
click at [564, 34] on icon at bounding box center [568, 37] width 8 height 8
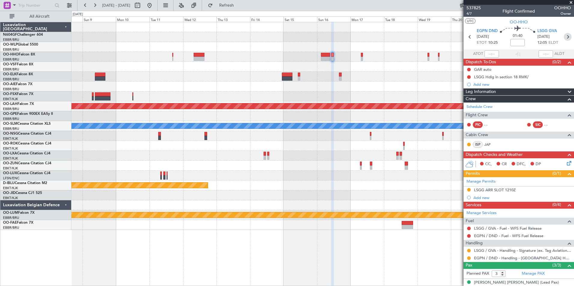
click at [566, 34] on icon at bounding box center [568, 37] width 8 height 8
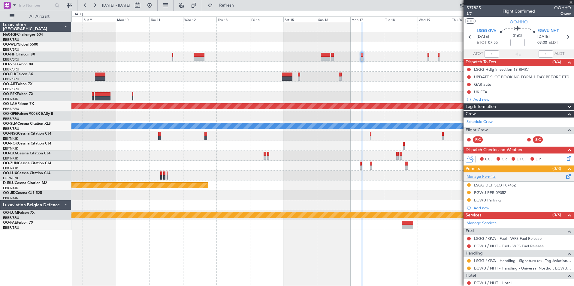
scroll to position [39, 0]
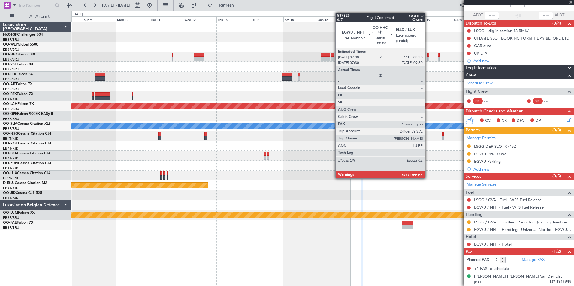
click at [428, 58] on div at bounding box center [428, 59] width 2 height 4
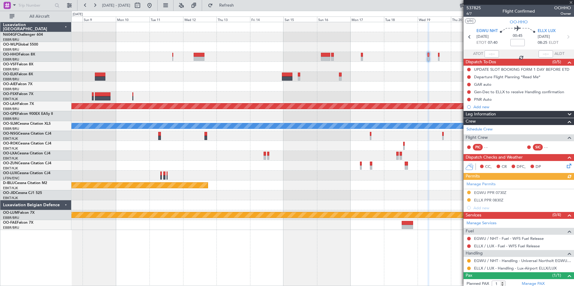
scroll to position [16, 0]
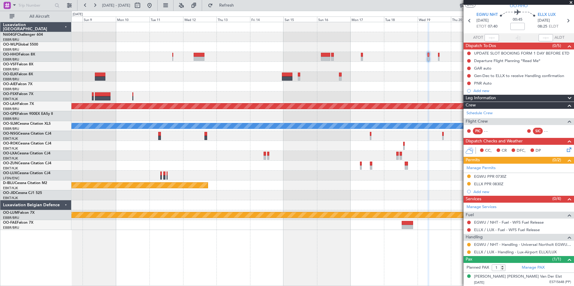
click at [440, 57] on div at bounding box center [322, 57] width 502 height 10
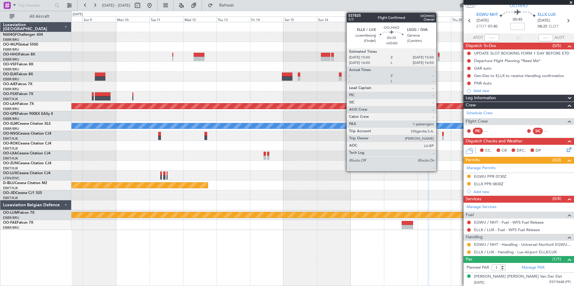
click at [439, 57] on div at bounding box center [438, 59] width 1 height 4
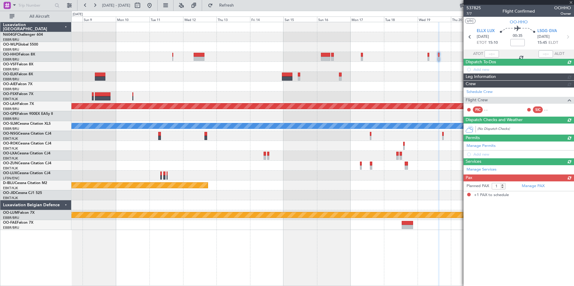
scroll to position [0, 0]
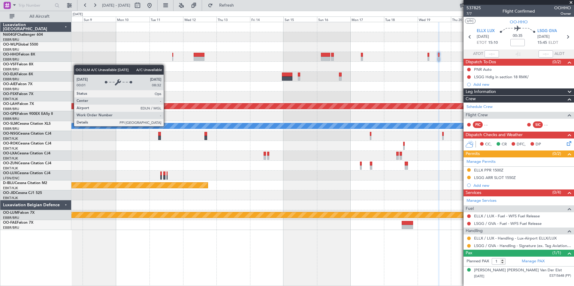
click at [209, 133] on div "Planned Maint Geneva (Cointrin) Planned Maint Kortrijk-Wevelgem Planned Maint A…" at bounding box center [322, 126] width 502 height 208
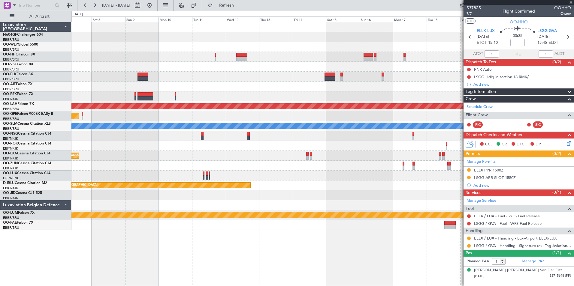
click at [253, 103] on div "Planned Maint Geneva (Cointrin) Planned Maint Kortrijk-Wevelgem Planned Maint A…" at bounding box center [322, 126] width 502 height 208
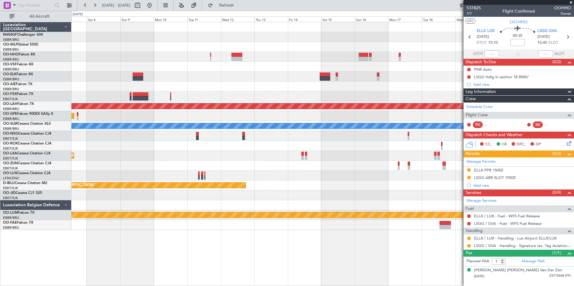
click at [138, 85] on div at bounding box center [322, 87] width 502 height 10
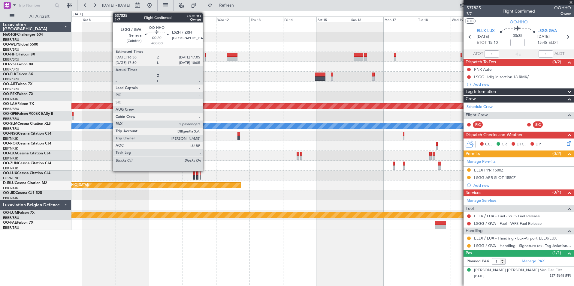
click at [205, 57] on div at bounding box center [205, 59] width 1 height 4
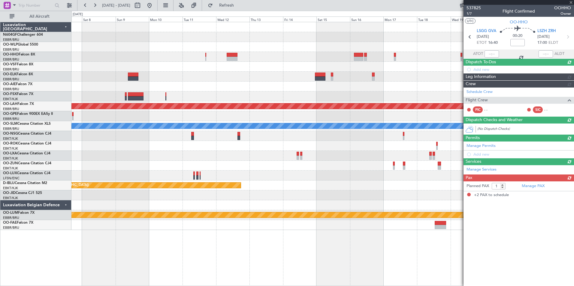
type input "2"
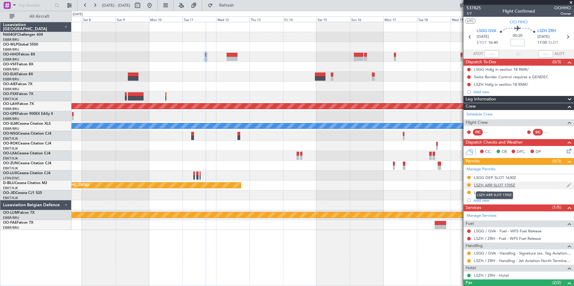
click at [480, 186] on div "LSZH ARR SLOT 1705Z" at bounding box center [494, 185] width 41 height 5
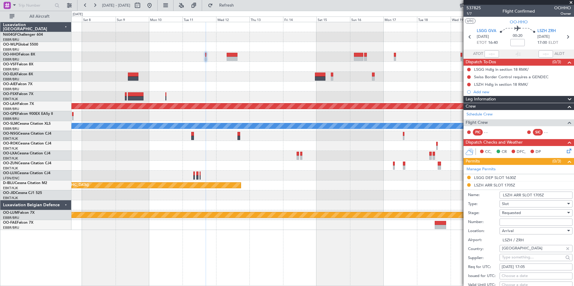
click at [533, 221] on input "Number:" at bounding box center [536, 222] width 73 height 7
paste input "LSZHAXXE0101A0"
type input "LSZHAXXE0101A0"
click at [526, 213] on div "Requested" at bounding box center [534, 213] width 64 height 9
click at [521, 262] on span "Received OK" at bounding box center [533, 261] width 63 height 9
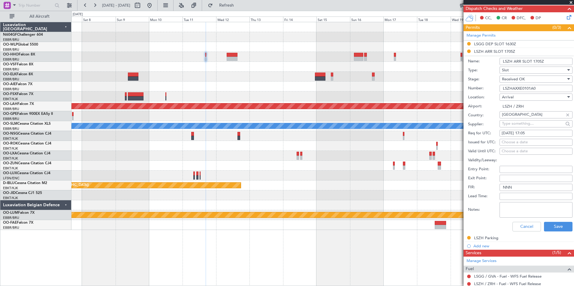
scroll to position [134, 0]
click at [552, 229] on button "Save" at bounding box center [558, 227] width 29 height 10
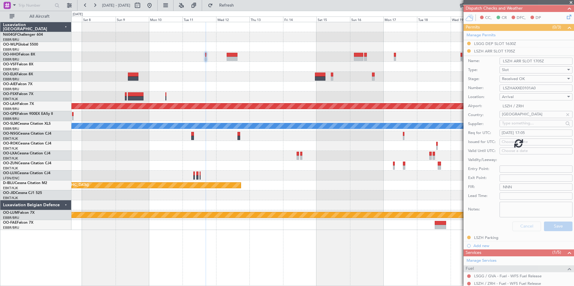
scroll to position [37, 0]
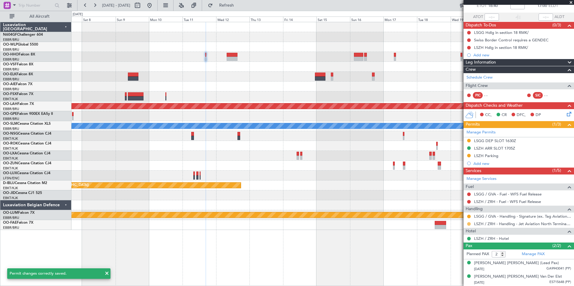
click at [469, 224] on button at bounding box center [469, 224] width 4 height 4
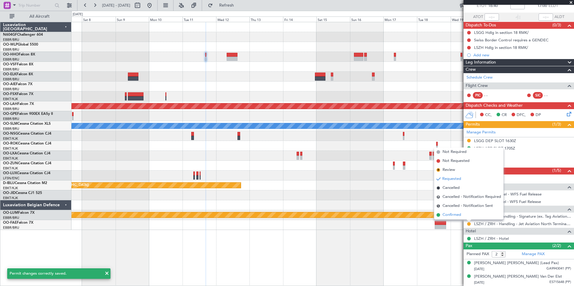
click at [456, 214] on span "Confirmed" at bounding box center [452, 215] width 19 height 6
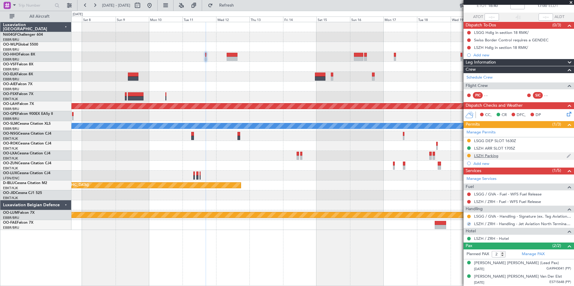
click at [469, 158] on div at bounding box center [469, 155] width 5 height 5
click at [469, 155] on button at bounding box center [469, 156] width 4 height 4
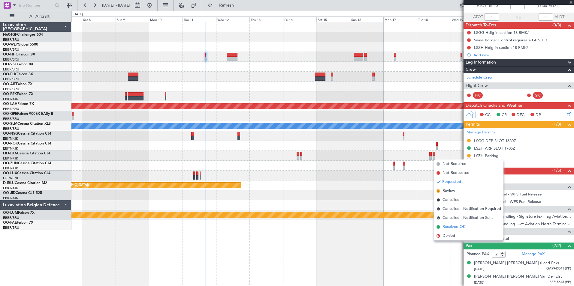
click at [463, 228] on span "Received OK" at bounding box center [454, 227] width 23 height 6
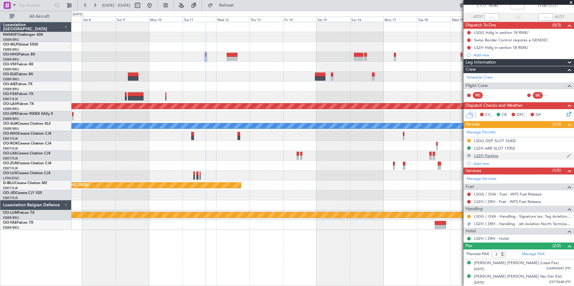
scroll to position [0, 0]
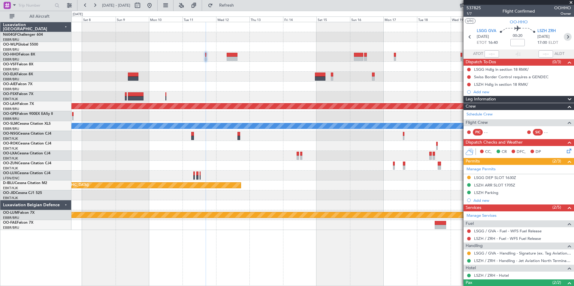
click at [564, 38] on icon at bounding box center [568, 37] width 8 height 8
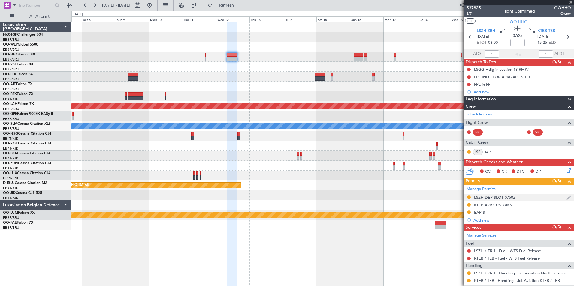
click at [491, 198] on div "LSZH DEP SLOT 0750Z" at bounding box center [494, 197] width 41 height 5
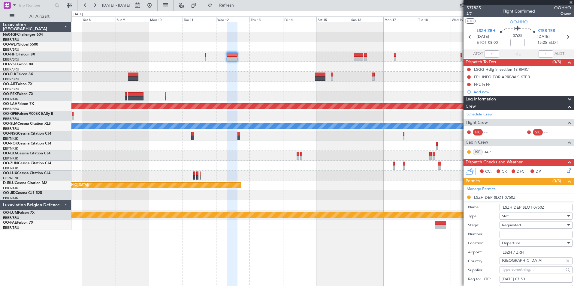
click at [530, 224] on div "Requested" at bounding box center [534, 225] width 64 height 9
click at [531, 270] on span "Received OK" at bounding box center [533, 273] width 63 height 9
click at [529, 231] on input "Number:" at bounding box center [536, 234] width 73 height 7
click at [528, 234] on input "Number:" at bounding box center [536, 234] width 73 height 7
paste input "LSZHDXXE0101D0"
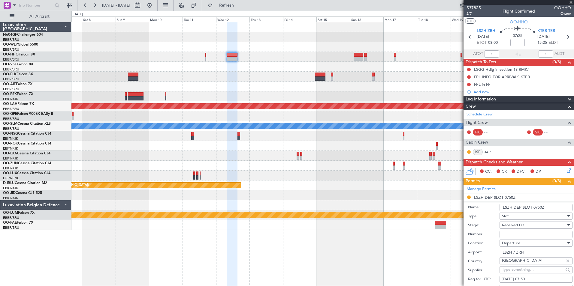
type input "LSZHDXXE0101D0"
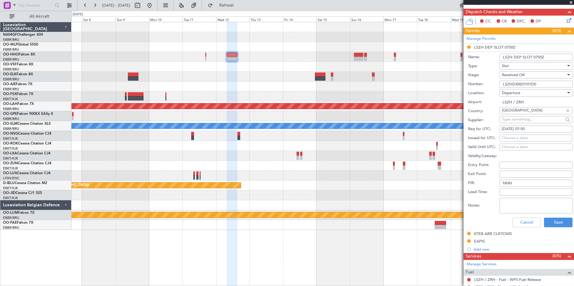
scroll to position [151, 0]
click at [557, 223] on button "Save" at bounding box center [558, 223] width 29 height 10
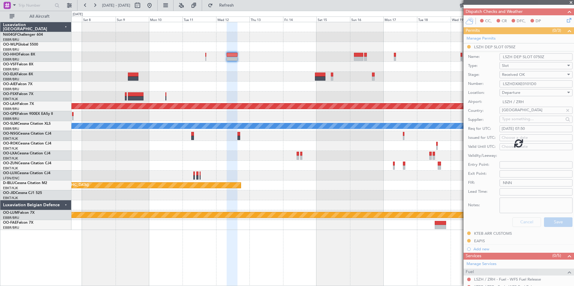
scroll to position [57, 0]
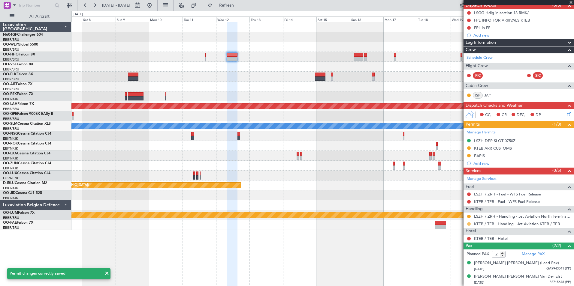
click at [467, 223] on button at bounding box center [469, 224] width 4 height 4
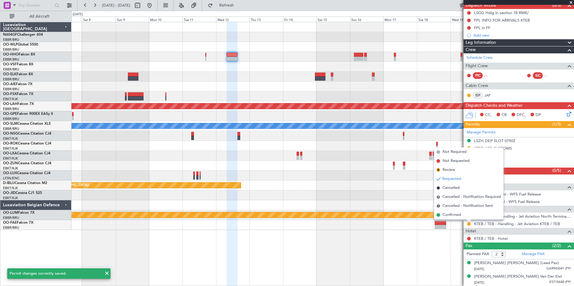
drag, startPoint x: 467, startPoint y: 223, endPoint x: 450, endPoint y: 227, distance: 18.1
click at [450, 227] on fb-app "07 Nov 2025 - 22 Nov 2025 Refresh Quick Links All Aircraft Planned Maint Geneva…" at bounding box center [287, 146] width 574 height 282
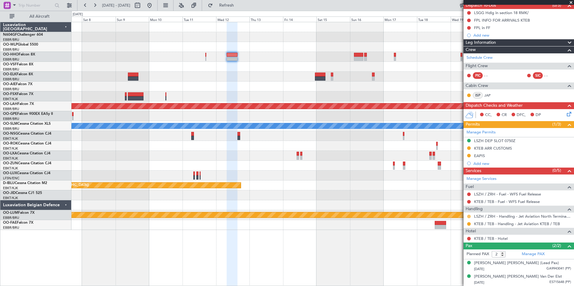
click at [469, 215] on button at bounding box center [469, 217] width 4 height 4
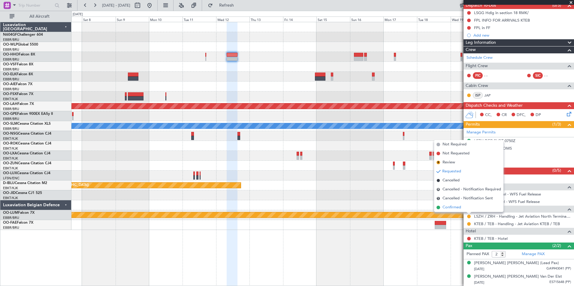
click at [467, 205] on li "Confirmed" at bounding box center [468, 207] width 69 height 9
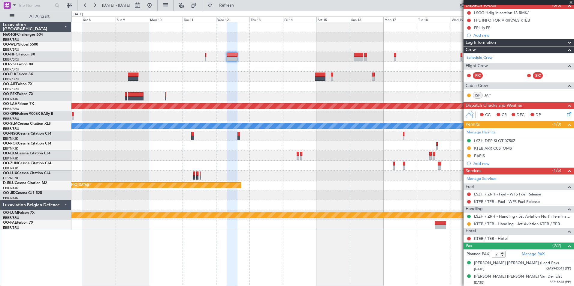
scroll to position [0, 0]
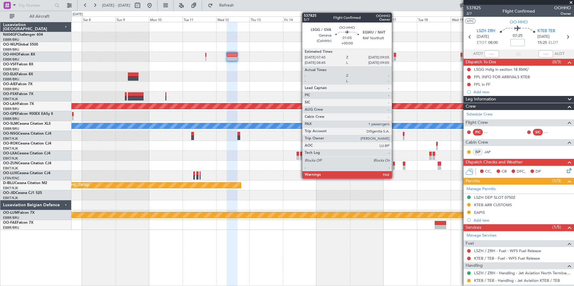
click at [394, 58] on div at bounding box center [395, 59] width 2 height 4
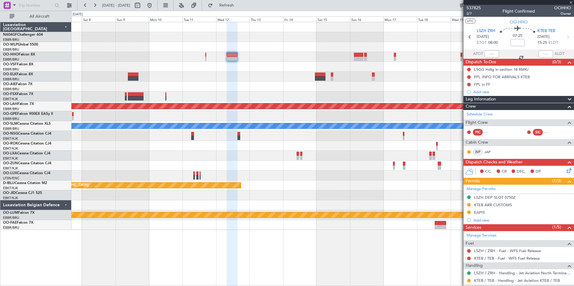
click at [307, 75] on div "Planned Maint Geneva (Cointrin) Planned Maint Kortrijk-Wevelgem Planned Maint A…" at bounding box center [322, 126] width 502 height 208
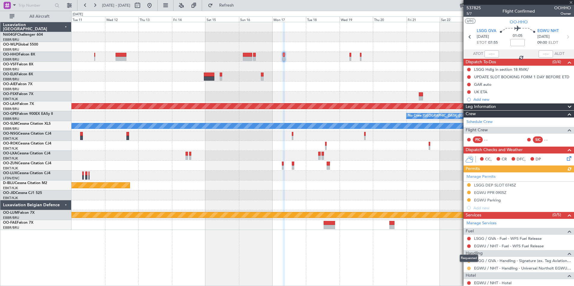
click at [469, 268] on button at bounding box center [469, 269] width 4 height 4
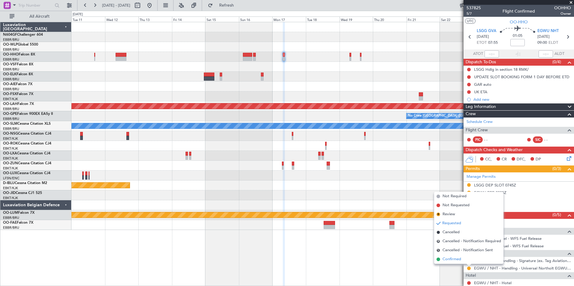
click at [456, 258] on span "Confirmed" at bounding box center [452, 260] width 19 height 6
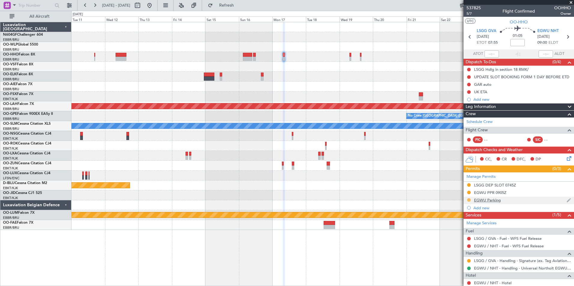
click at [469, 201] on button at bounding box center [469, 200] width 4 height 4
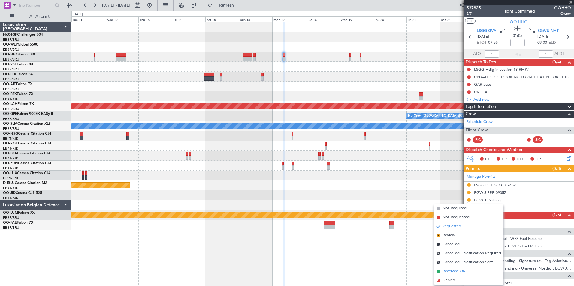
click at [465, 269] on span "Received OK" at bounding box center [454, 272] width 23 height 6
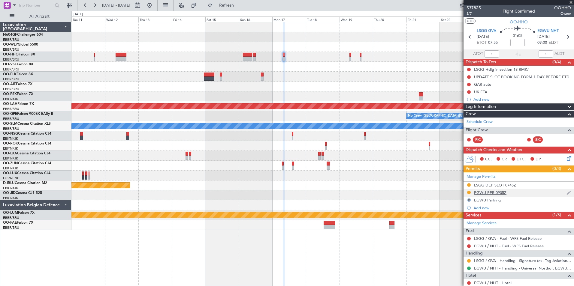
scroll to position [39, 0]
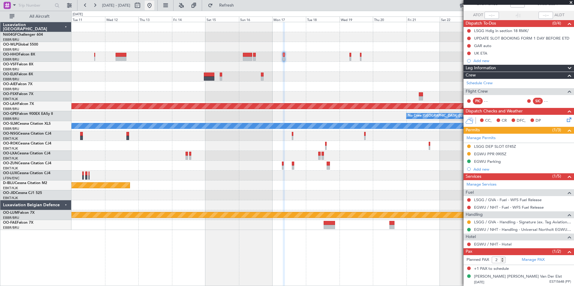
click at [154, 5] on button at bounding box center [150, 6] width 10 height 10
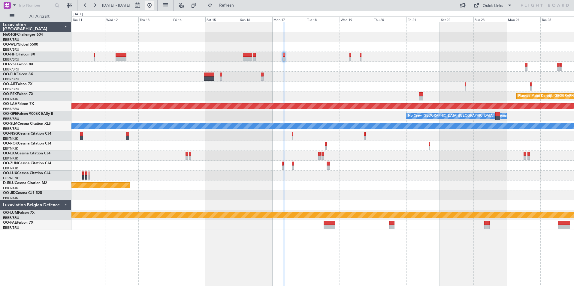
scroll to position [0, 0]
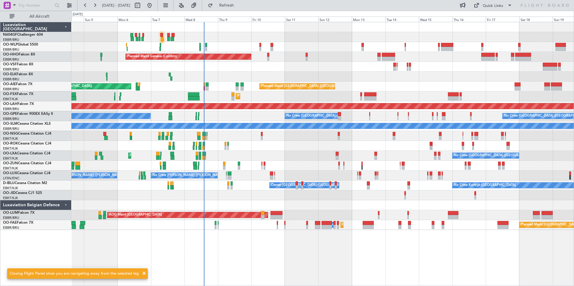
click at [244, 148] on div "Planned Maint Milan (Linate) Planned Maint Geneva (Cointrin) Unplanned Maint Lo…" at bounding box center [322, 126] width 502 height 208
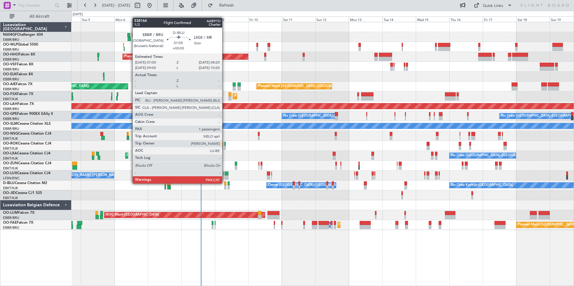
click at [225, 184] on div at bounding box center [225, 184] width 2 height 4
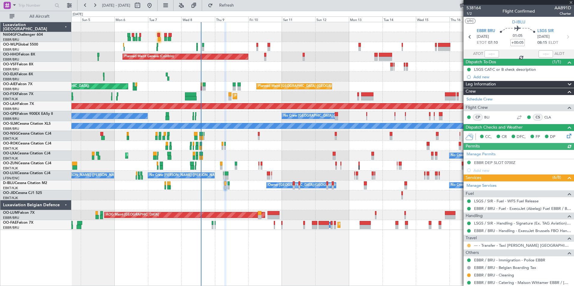
click at [470, 245] on button at bounding box center [469, 246] width 4 height 4
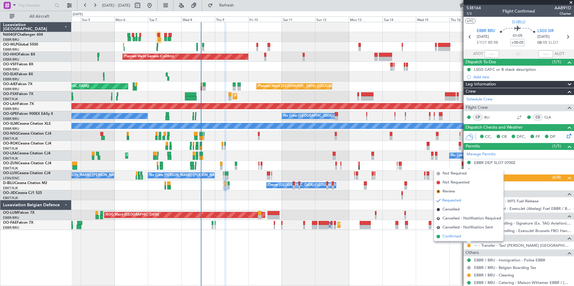
click at [462, 238] on li "Confirmed" at bounding box center [468, 236] width 69 height 9
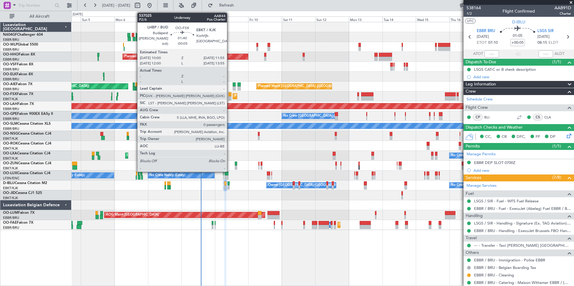
click at [230, 96] on div at bounding box center [229, 94] width 3 height 4
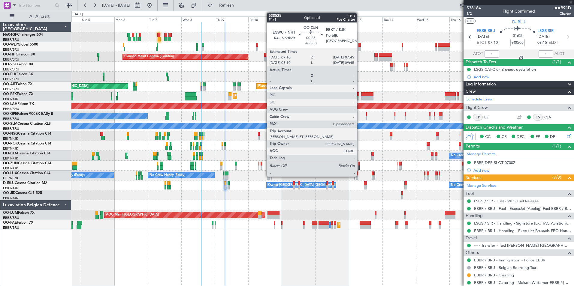
type input "-00:05"
type input "0"
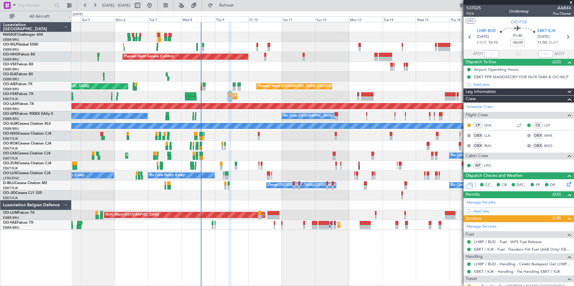
scroll to position [50, 0]
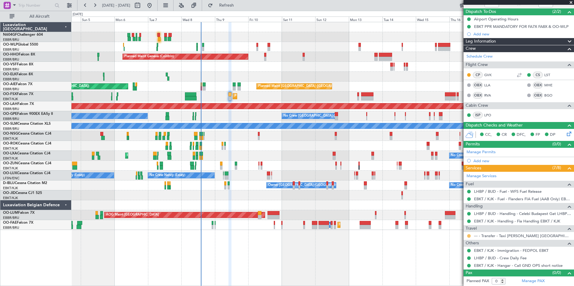
click at [468, 237] on button at bounding box center [469, 236] width 4 height 4
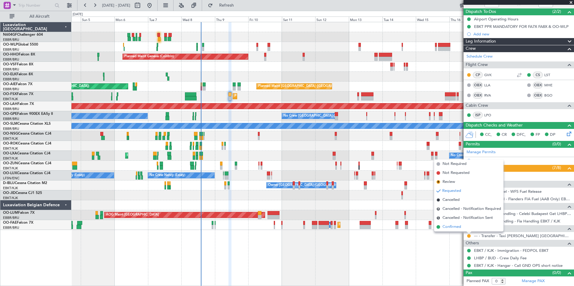
click at [455, 228] on span "Confirmed" at bounding box center [452, 227] width 19 height 6
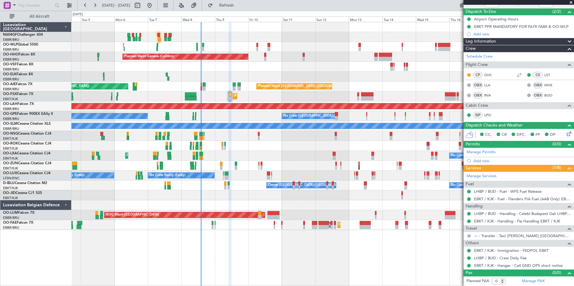
click at [316, 146] on div "AOG Maint Kortrijk-[GEOGRAPHIC_DATA]" at bounding box center [322, 146] width 502 height 10
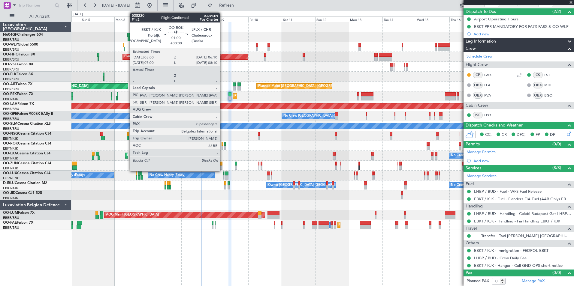
click at [222, 147] on div at bounding box center [223, 148] width 2 height 4
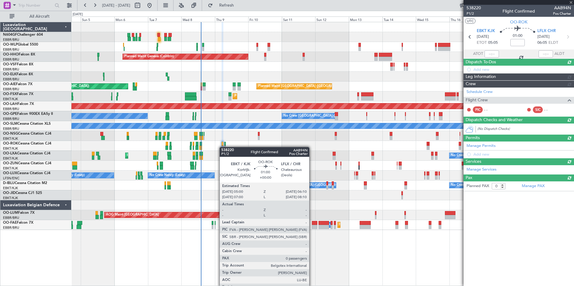
scroll to position [0, 0]
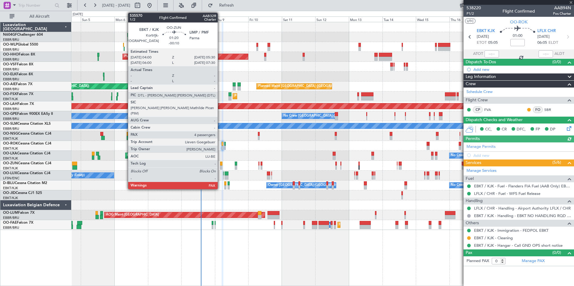
click at [220, 166] on div at bounding box center [221, 168] width 2 height 4
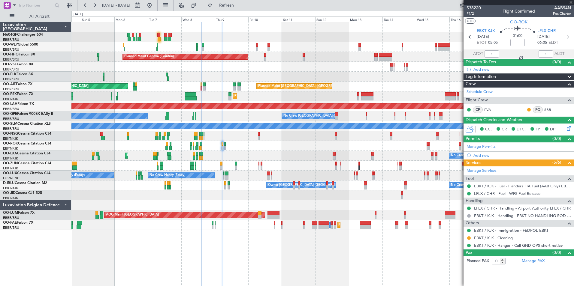
type input "-00:10"
type input "4"
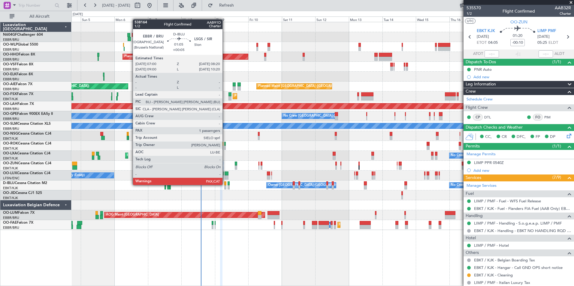
click at [225, 185] on div at bounding box center [225, 184] width 2 height 4
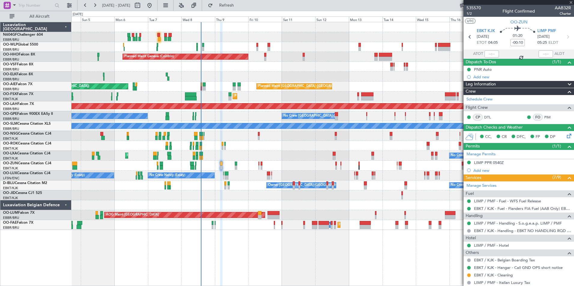
type input "+00:05"
type input "1"
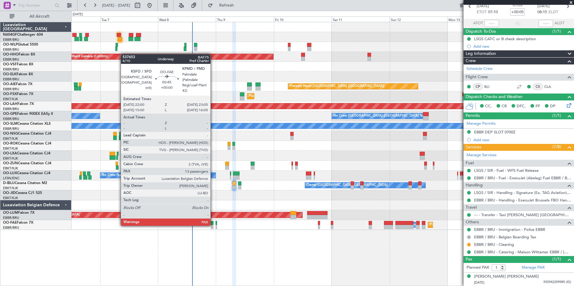
click at [213, 225] on div at bounding box center [212, 227] width 3 height 4
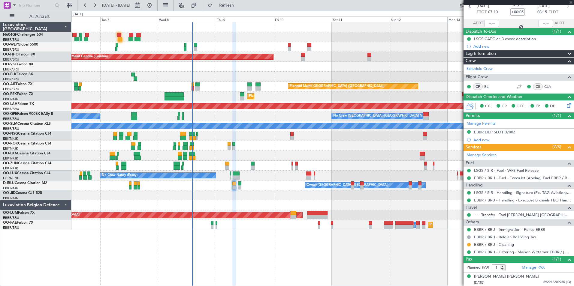
type input "13"
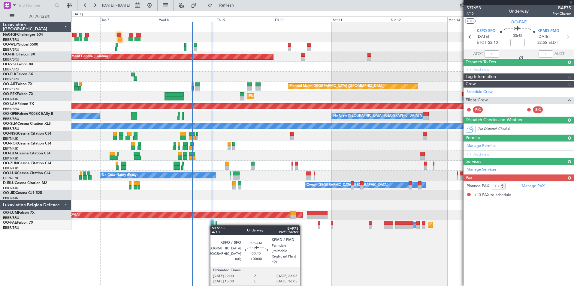
scroll to position [0, 0]
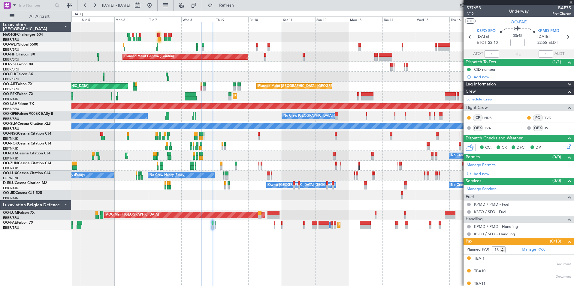
click at [220, 208] on div at bounding box center [322, 206] width 502 height 10
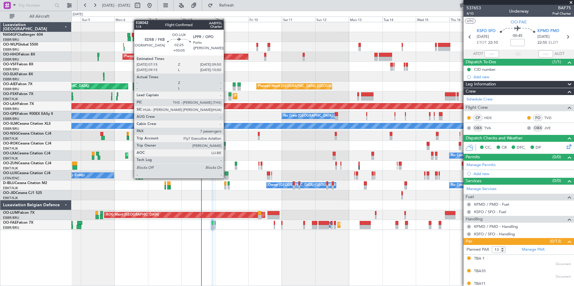
click at [226, 179] on div at bounding box center [227, 178] width 4 height 4
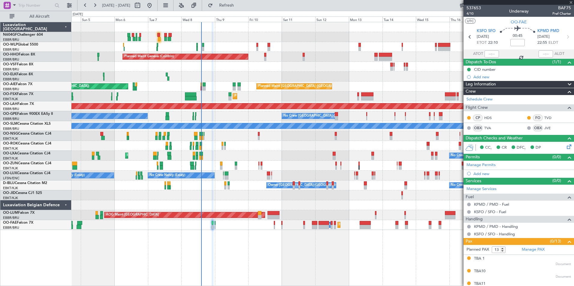
type input "+00:05"
type input "7"
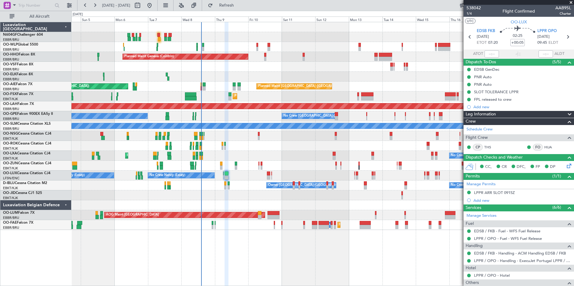
click at [349, 130] on div "Planned Maint Milan (Linate) Planned Maint Geneva ([GEOGRAPHIC_DATA]) Planned M…" at bounding box center [322, 126] width 502 height 208
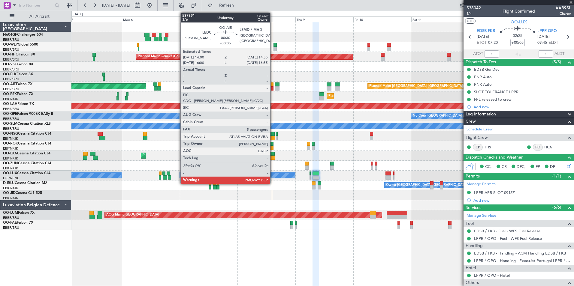
click at [273, 87] on div at bounding box center [272, 88] width 2 height 4
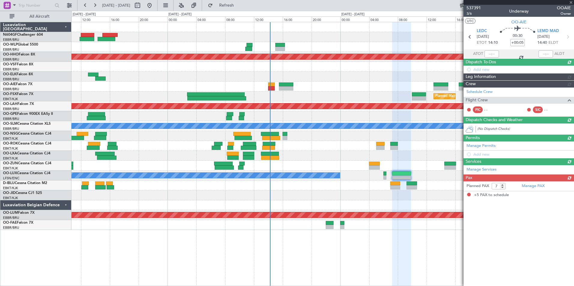
type input "-00:05"
type input "5"
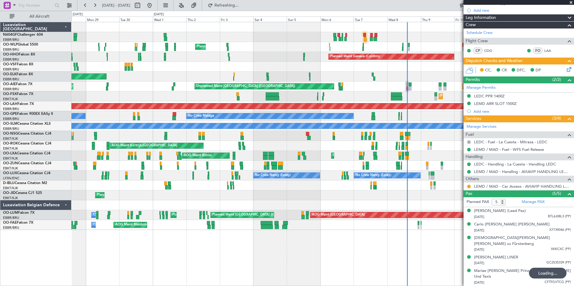
click at [380, 227] on div "Planned Maint Milan (Linate) Planned Maint Geneva ([GEOGRAPHIC_DATA]) Planned M…" at bounding box center [322, 154] width 503 height 264
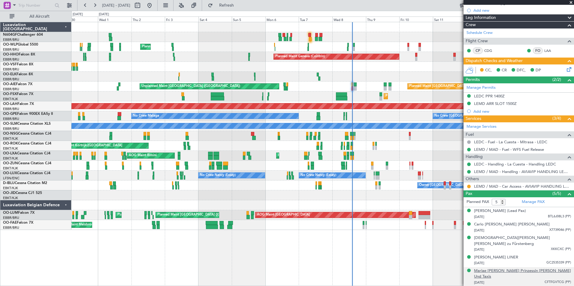
click at [484, 270] on div "Mariae [PERSON_NAME] Prinzessin [PERSON_NAME] Und Taxis" at bounding box center [522, 274] width 97 height 12
click at [250, 11] on div "Planned Maint Milan (Linate) Planned Maint Geneva ([GEOGRAPHIC_DATA]) Planned M…" at bounding box center [287, 149] width 574 height 276
click at [239, 5] on span "Refresh" at bounding box center [226, 5] width 25 height 4
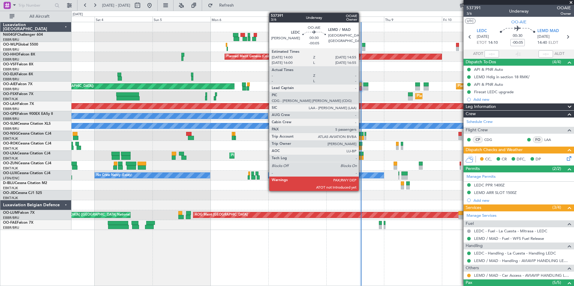
click at [361, 88] on div at bounding box center [361, 88] width 2 height 4
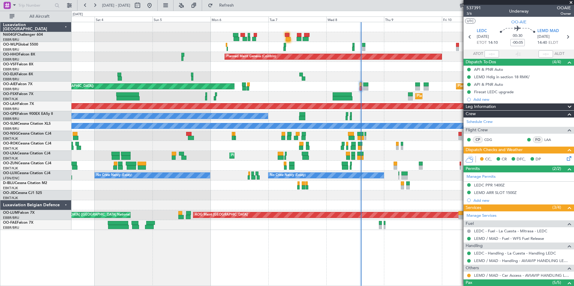
click at [327, 92] on div "Planned Maint Kortrijk-[GEOGRAPHIC_DATA]" at bounding box center [322, 97] width 502 height 10
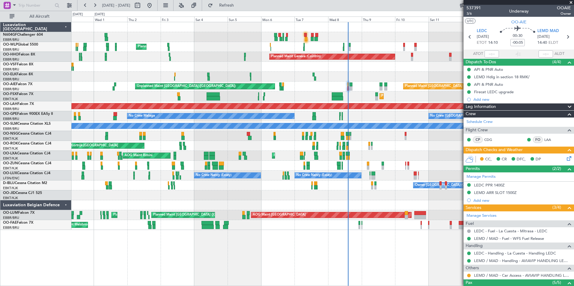
click at [296, 142] on div "AOG Maint Kortrijk-[GEOGRAPHIC_DATA]" at bounding box center [322, 146] width 502 height 10
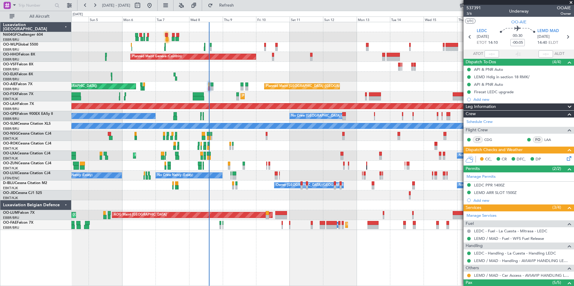
click at [231, 141] on div "Planned Maint Milan (Linate) Planned Maint Geneva (Cointrin) Planned Maint Lond…" at bounding box center [322, 126] width 502 height 208
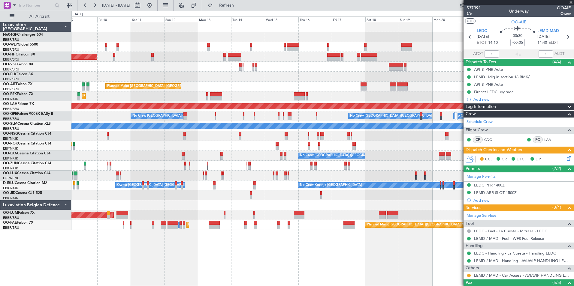
click at [285, 124] on div "Planned Maint Geneva (Cointrin) Planned Maint London (Farnborough) Unplanned Ma…" at bounding box center [322, 126] width 502 height 208
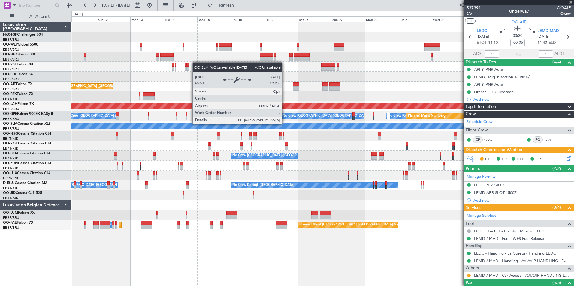
click at [318, 123] on div "Planned Maint Geneva (Cointrin) Planned Maint London (Farnborough) Planned Main…" at bounding box center [322, 126] width 502 height 208
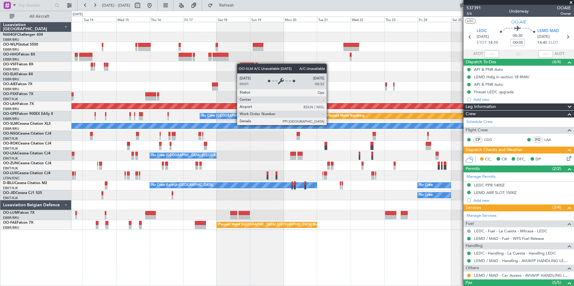
click at [321, 120] on div "Planned Maint Geneva (Cointrin) Planned Maint London (Farnborough) Planned Main…" at bounding box center [322, 126] width 502 height 208
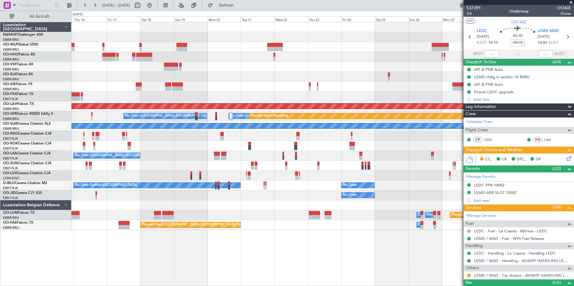
click at [303, 121] on div "Planned Maint London (Farnborough) Planned Maint Alton-st Louis (St Louis Regl)…" at bounding box center [322, 126] width 502 height 208
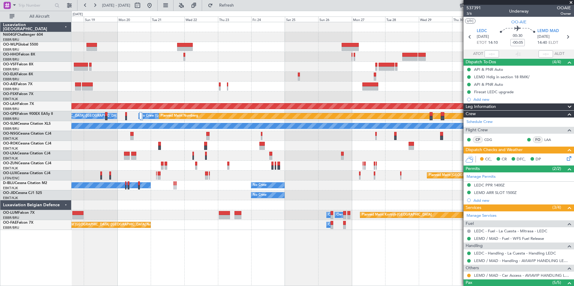
click at [285, 127] on div "Planned Maint Alton-st Louis (St Louis Regl) No Crew Brussels (Brussels Nationa…" at bounding box center [322, 126] width 502 height 208
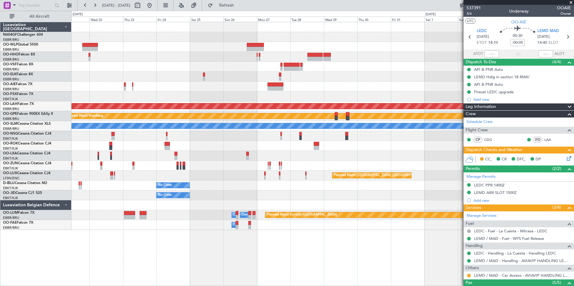
click at [294, 129] on div "Planned Maint Alton-st Louis (St Louis Regl) No Crew Brussels (Brussels Nationa…" at bounding box center [322, 126] width 502 height 208
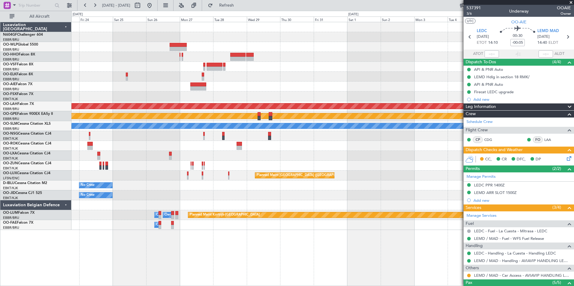
click at [285, 138] on div "Planned Maint Alton-st Louis (St Louis Regl) No Crew Brussels (Brussels Nationa…" at bounding box center [322, 126] width 502 height 208
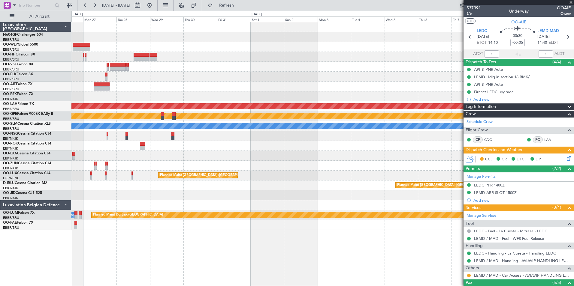
click at [284, 148] on div "Planned Maint Alton-st Louis (St Louis Regl) Planned Maint Nurnberg No Crew Bru…" at bounding box center [322, 126] width 502 height 208
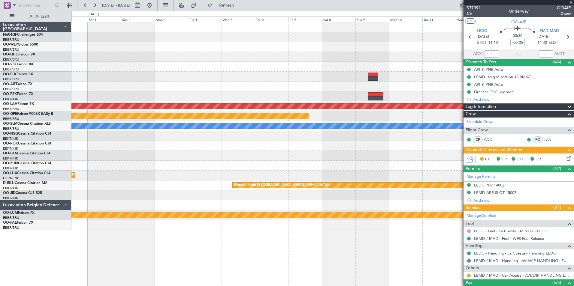
click at [287, 148] on div "Planned Maint Alton-st Louis (St Louis Regl) Planned Maint Nurnberg A/C Unavail…" at bounding box center [322, 126] width 502 height 208
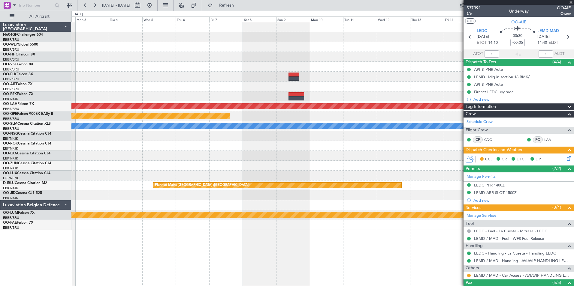
click at [285, 139] on div "Planned Maint Alton-st Louis (St Louis Regl) Planned Maint Nurnberg A/C Unavail…" at bounding box center [322, 126] width 502 height 208
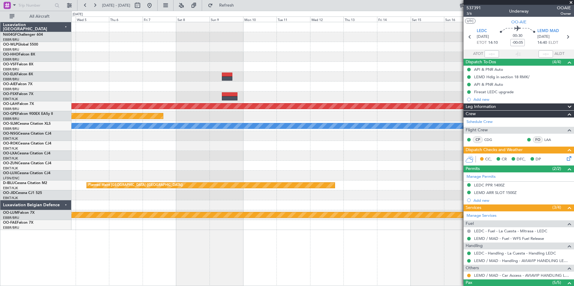
click at [285, 136] on div "Planned Maint Alton-st Louis (St Louis Regl) Planned Maint Nurnberg A/C Unavail…" at bounding box center [322, 126] width 502 height 208
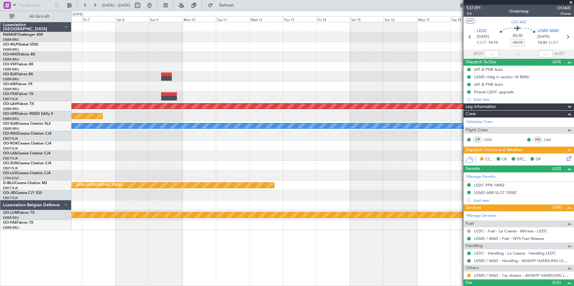
click at [280, 143] on div "Planned Maint Kortrijk-Wevelgem Planned Maint Alton-st Louis (St Louis Regl) Pl…" at bounding box center [322, 126] width 502 height 208
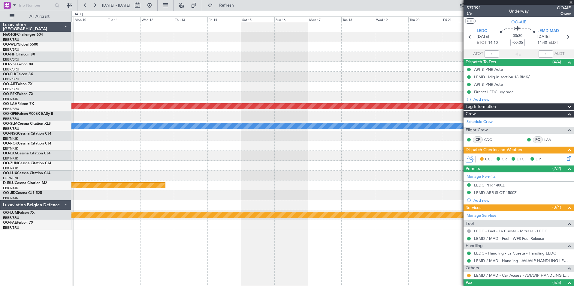
click at [282, 147] on div "Planned Maint Geneva (Cointrin) Planned Maint Kortrijk-Wevelgem Planned Maint A…" at bounding box center [322, 126] width 502 height 208
click at [269, 141] on div "Planned Maint Geneva (Cointrin) Planned Maint Kortrijk-Wevelgem Planned Maint A…" at bounding box center [322, 126] width 502 height 208
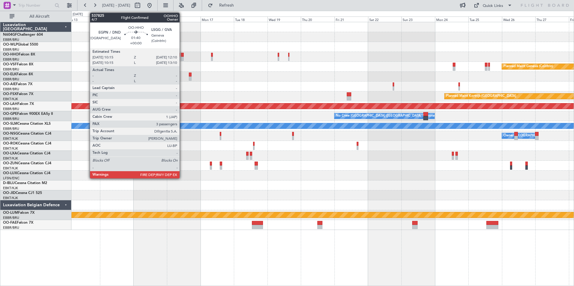
click at [182, 57] on div at bounding box center [182, 59] width 3 height 4
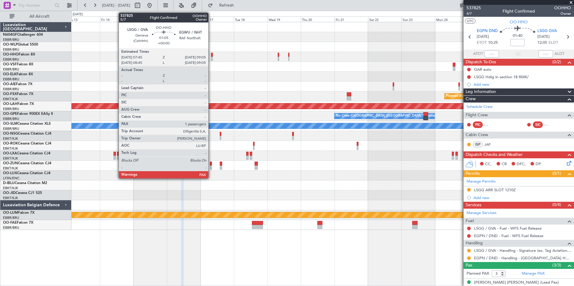
click at [211, 55] on div at bounding box center [212, 55] width 2 height 4
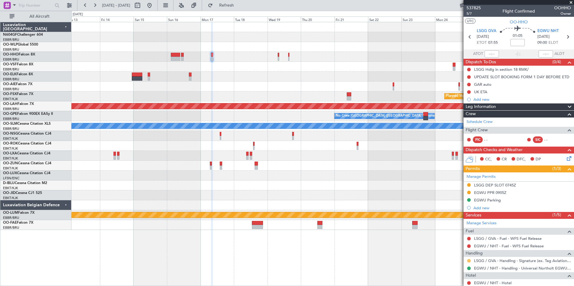
click at [468, 260] on button at bounding box center [469, 261] width 4 height 4
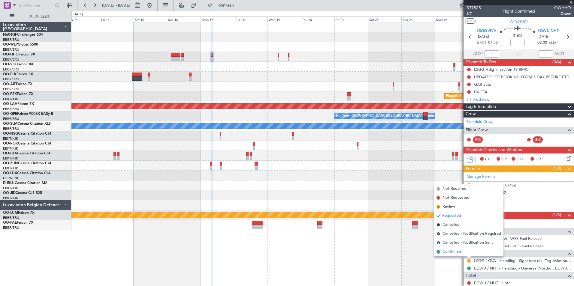
click at [466, 254] on li "Confirmed" at bounding box center [468, 252] width 69 height 9
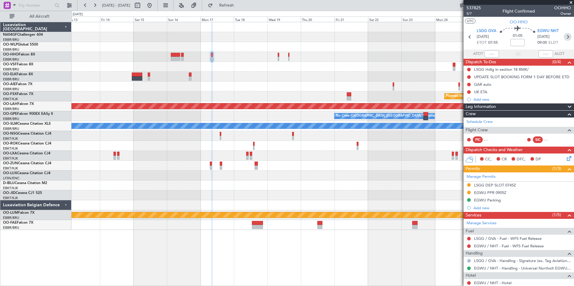
click at [564, 39] on icon at bounding box center [568, 37] width 8 height 8
type input "1"
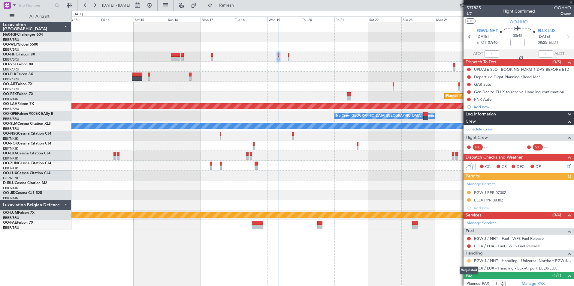
click at [470, 260] on button at bounding box center [469, 261] width 4 height 4
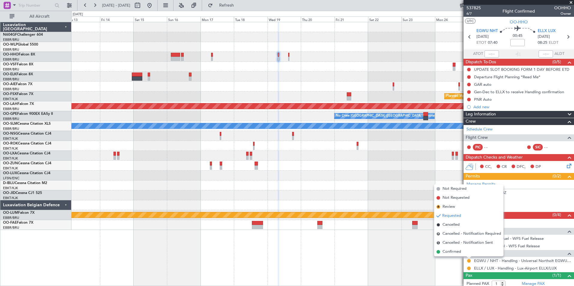
click at [437, 269] on div "Planned Maint Geneva (Cointrin) Planned Maint Kortrijk-Wevelgem Planned Maint A…" at bounding box center [322, 154] width 503 height 264
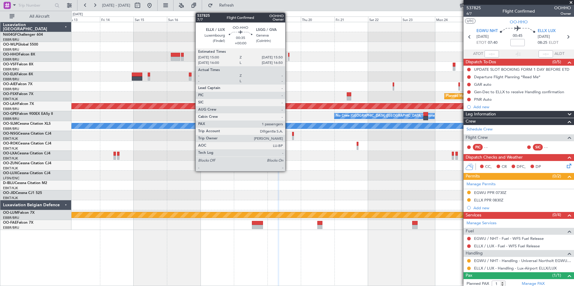
click at [288, 58] on div at bounding box center [288, 59] width 1 height 4
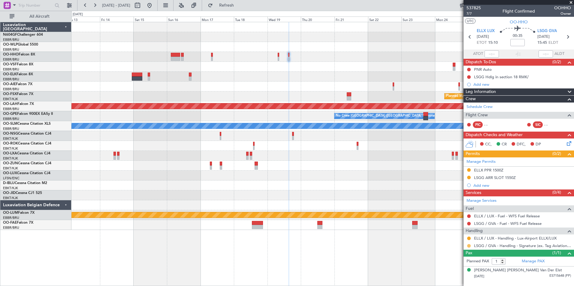
click at [469, 246] on button at bounding box center [469, 246] width 4 height 4
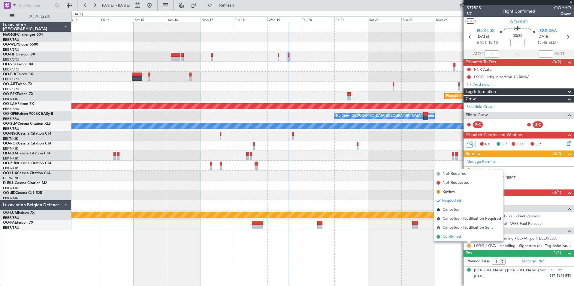
click at [448, 237] on span "Confirmed" at bounding box center [452, 237] width 19 height 6
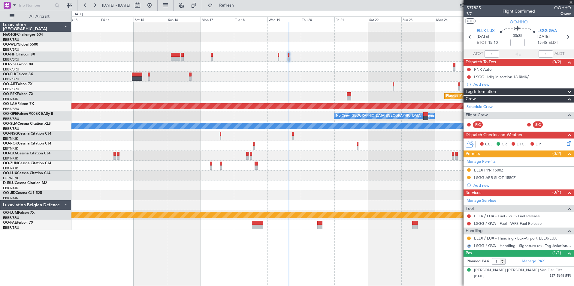
click at [399, 249] on div "Planned Maint Geneva (Cointrin) Planned Maint Kortrijk-Wevelgem Planned Maint A…" at bounding box center [322, 154] width 503 height 264
click at [342, 65] on div "Planned Maint Geneva (Cointrin) Planned Maint Kortrijk-Wevelgem Planned Maint A…" at bounding box center [322, 126] width 502 height 208
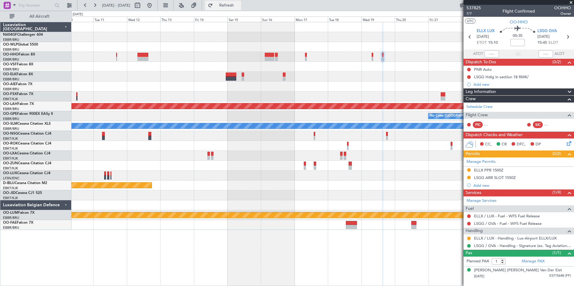
click at [239, 4] on span "Refresh" at bounding box center [226, 5] width 25 height 4
click at [158, 3] on fb-range-datepicker "10 Nov 2025 - 25 Nov 2025" at bounding box center [117, 5] width 80 height 11
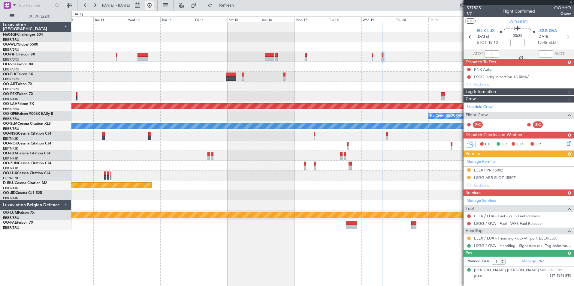
click at [154, 4] on button at bounding box center [150, 6] width 10 height 10
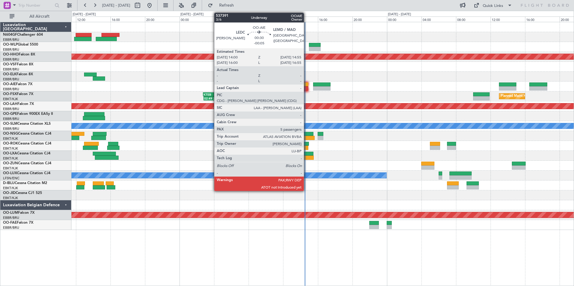
click at [307, 84] on div at bounding box center [304, 85] width 8 height 4
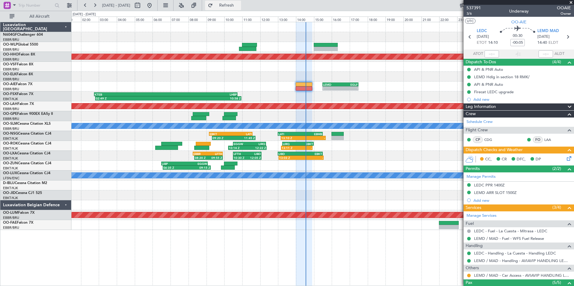
click at [239, 5] on span "Refresh" at bounding box center [226, 5] width 25 height 4
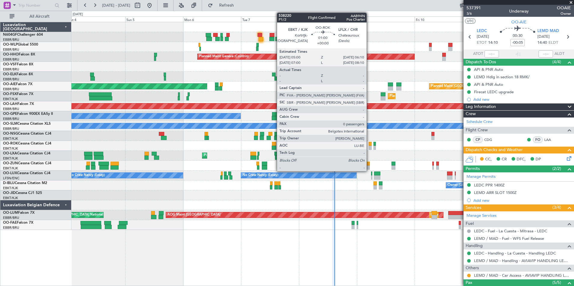
click at [369, 144] on div at bounding box center [370, 144] width 3 height 4
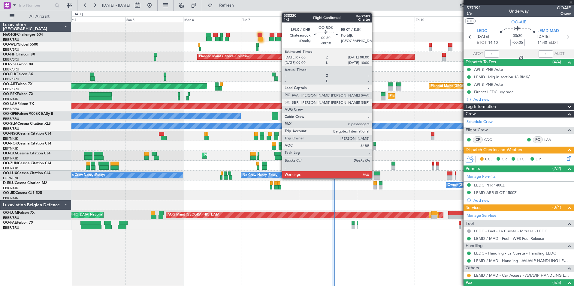
type input "0"
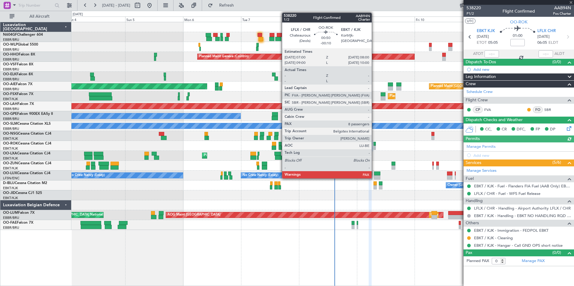
click at [374, 148] on div at bounding box center [374, 148] width 3 height 4
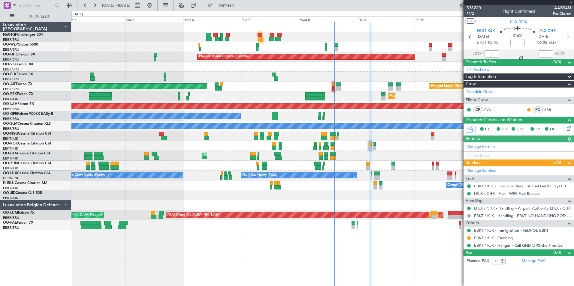
type input "-00:10"
type input "8"
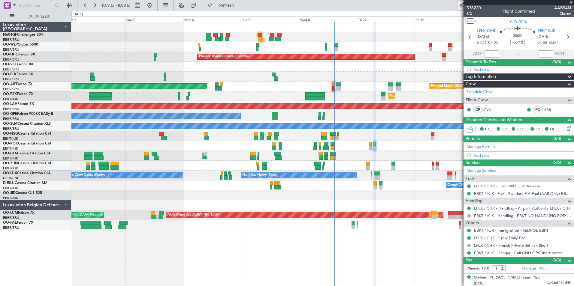
click at [239, 73] on div at bounding box center [322, 77] width 502 height 10
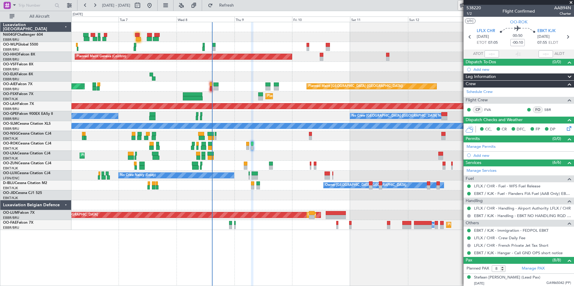
click at [220, 81] on div at bounding box center [322, 77] width 502 height 10
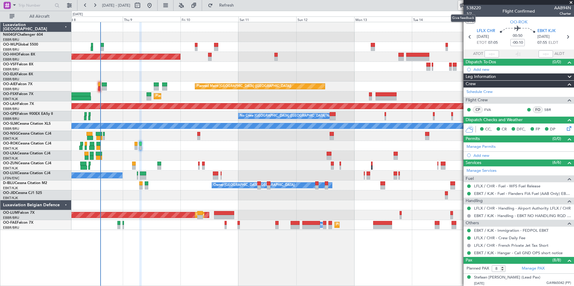
click at [200, 77] on div at bounding box center [322, 77] width 502 height 10
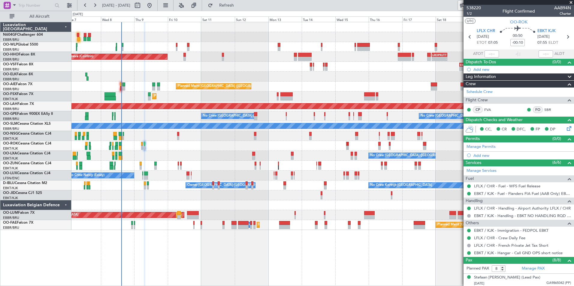
click at [213, 105] on div "- - EBLG 19:00 Z FIMP 06:10 Z - - LROP 21:15 Z RJTT 08:30 Z Planned Maint Genev…" at bounding box center [322, 126] width 502 height 208
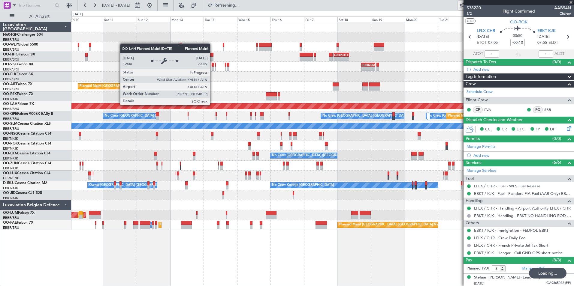
click at [217, 106] on div "- - EBLG 19:00 Z FIMP 06:10 Z - - LROP 21:15 Z RJTT 08:30 Z Planned Maint Genev…" at bounding box center [322, 126] width 502 height 208
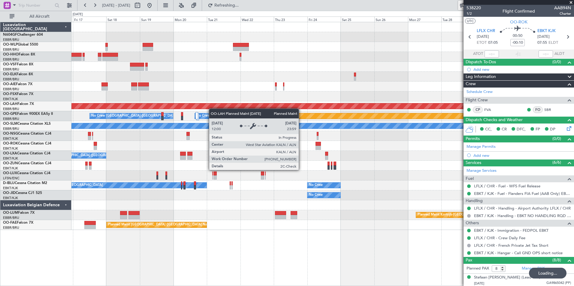
click at [211, 108] on div "Planned Maint Alton-st Louis (St Louis Regl) No Crew Brussels (Brussels Nationa…" at bounding box center [322, 126] width 502 height 208
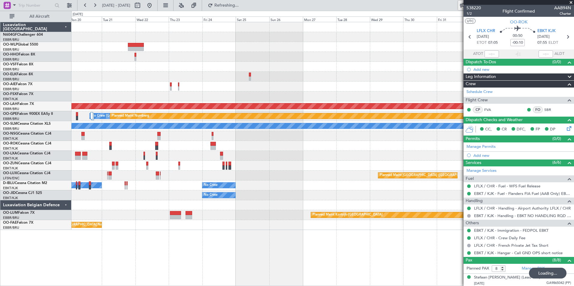
click at [197, 91] on div "Planned Maint Alton-st Louis (St Louis Regl) No Crew Brussels (Brussels Nationa…" at bounding box center [322, 126] width 502 height 208
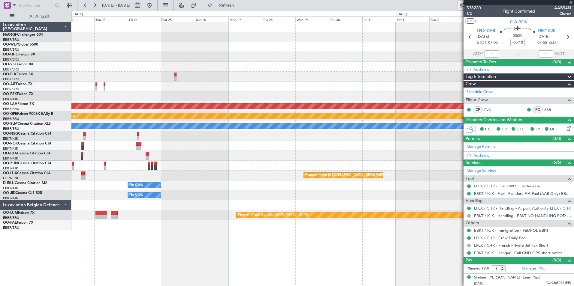
click at [188, 89] on div "Planned Maint Alton-st Louis (St Louis Regl) No Crew Brussels (Brussels Nationa…" at bounding box center [322, 126] width 502 height 208
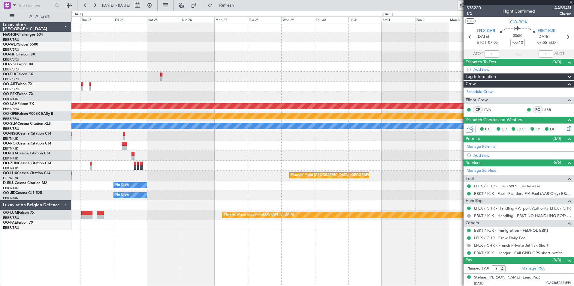
click at [190, 108] on div "Planned Maint Alton-st Louis (St Louis Regl) No Crew Brussels (Brussels Nationa…" at bounding box center [322, 126] width 502 height 208
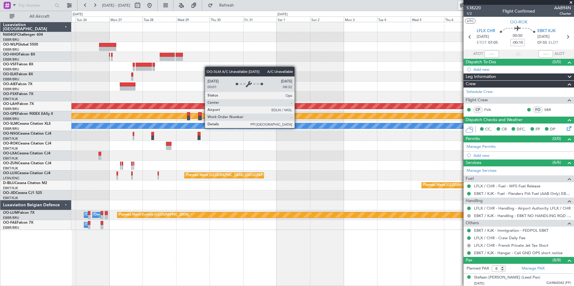
click at [201, 113] on div "Planned Maint Alton-st Louis (St Louis Regl) No Crew Brussels (Brussels Nationa…" at bounding box center [322, 126] width 502 height 208
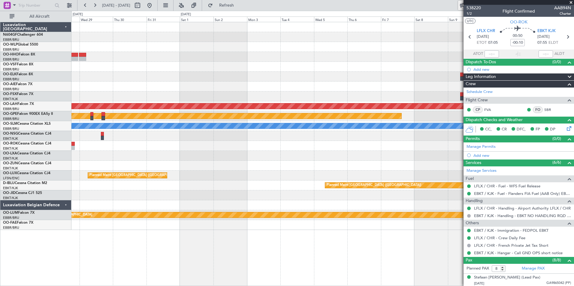
click at [224, 100] on div "Planned Maint Alton-st Louis (St Louis Regl) Planned Maint Nurnberg No Crew Bru…" at bounding box center [322, 126] width 502 height 208
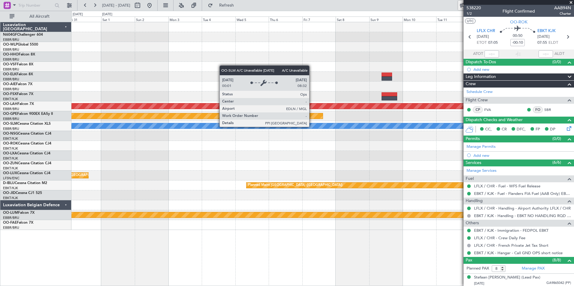
click at [190, 101] on div "Planned Maint Alton-st Louis (St Louis Regl) Planned Maint Nurnberg A/C Unavail…" at bounding box center [322, 126] width 502 height 208
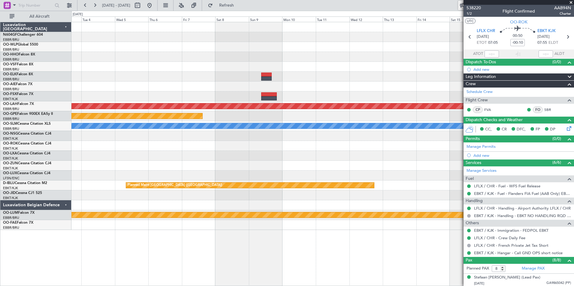
click at [181, 102] on div "Planned Maint Alton-st Louis (St Louis Regl) Planned Maint Nurnberg No Crew Bru…" at bounding box center [322, 126] width 502 height 208
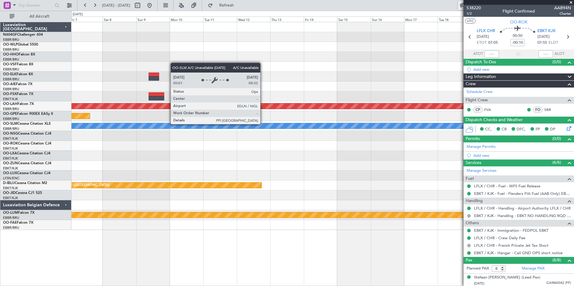
click at [198, 107] on div "Planned Maint Kortrijk-Wevelgem Planned Maint Alton-st Louis (St Louis Regl) Pl…" at bounding box center [322, 126] width 502 height 208
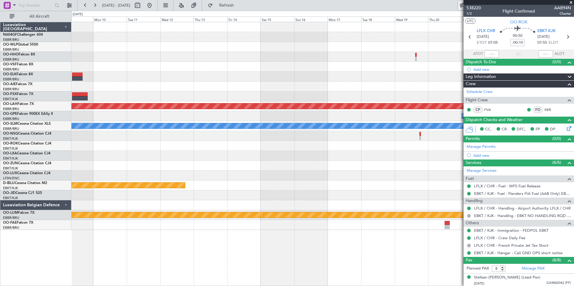
click at [214, 79] on div "Planned Maint Geneva (Cointrin) Planned Maint Kortrijk-Wevelgem Planned Maint A…" at bounding box center [322, 126] width 502 height 208
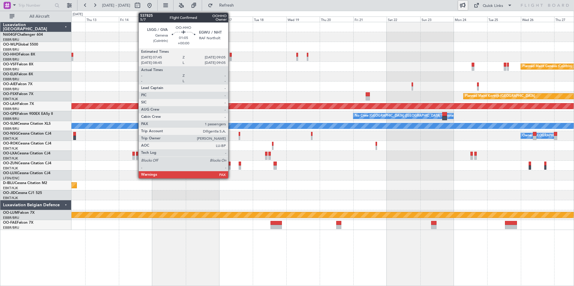
click at [231, 57] on div at bounding box center [231, 59] width 2 height 4
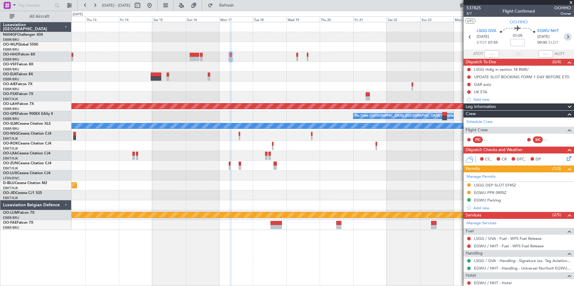
click at [564, 39] on icon at bounding box center [568, 37] width 8 height 8
type input "1"
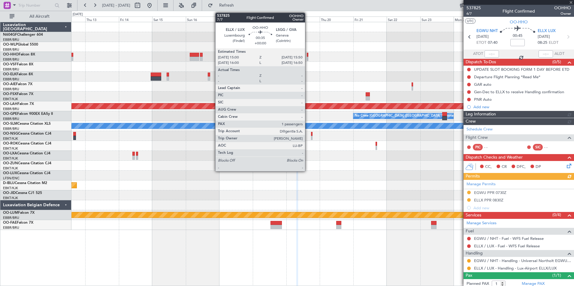
click at [308, 57] on div at bounding box center [307, 59] width 1 height 4
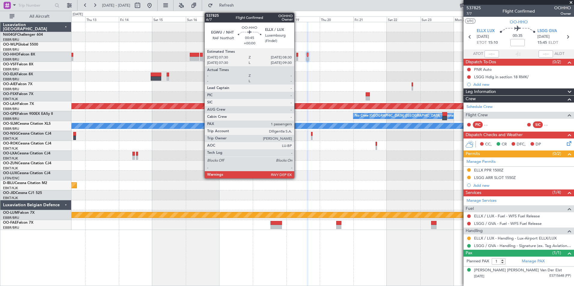
click at [297, 57] on div at bounding box center [297, 59] width 2 height 4
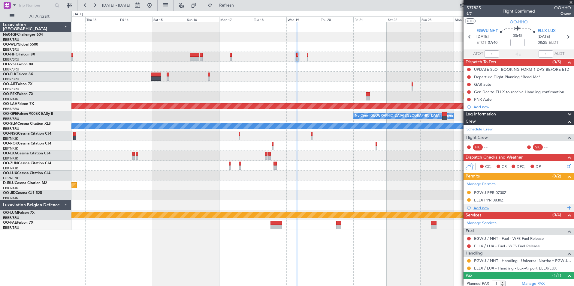
scroll to position [16, 0]
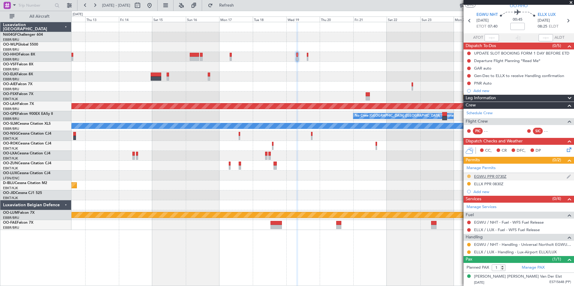
click at [469, 176] on button at bounding box center [469, 177] width 4 height 4
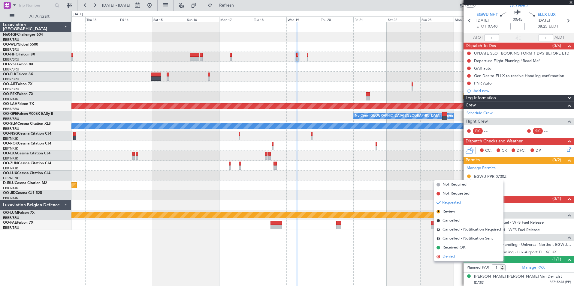
click at [456, 259] on li "D Denied" at bounding box center [468, 256] width 69 height 9
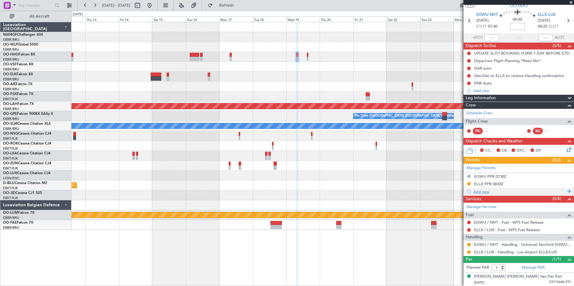
click at [480, 190] on div "Add new" at bounding box center [519, 191] width 92 height 5
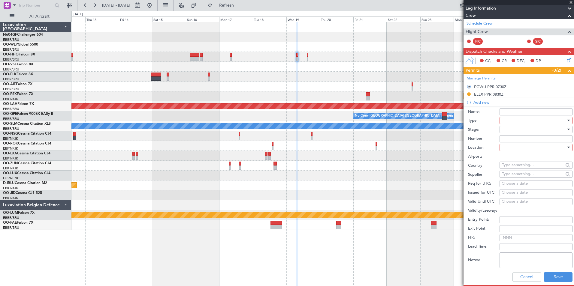
scroll to position [106, 0]
click at [526, 121] on div at bounding box center [534, 120] width 64 height 9
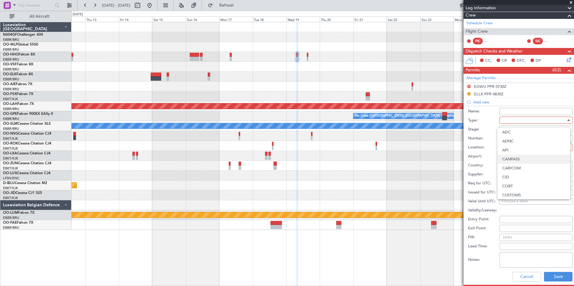
scroll to position [67, 0]
click at [524, 171] on span "PPR" at bounding box center [533, 170] width 63 height 9
click at [527, 129] on div at bounding box center [534, 129] width 64 height 9
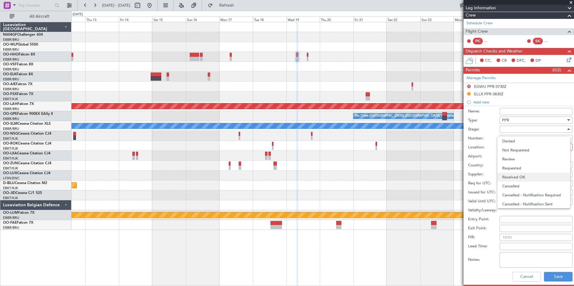
click at [529, 177] on span "Received OK" at bounding box center [533, 177] width 63 height 9
click at [529, 150] on div at bounding box center [534, 147] width 64 height 9
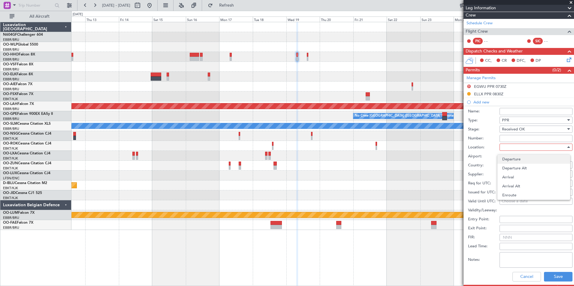
click at [527, 159] on span "Departure" at bounding box center [533, 159] width 63 height 9
type input "EGWU / NHT"
click at [524, 185] on div "Choose a date" at bounding box center [536, 184] width 69 height 6
select select "10"
select select "2025"
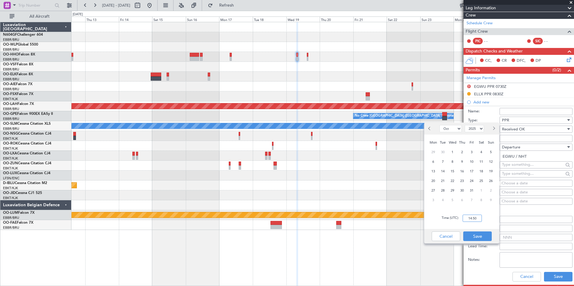
click at [467, 222] on input "14:50" at bounding box center [472, 218] width 19 height 7
type input "08:10"
click at [477, 234] on button "Save" at bounding box center [477, 237] width 29 height 10
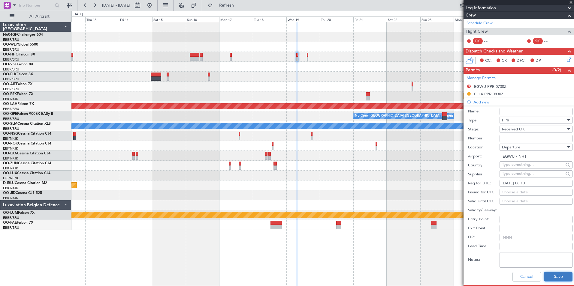
click at [553, 276] on button "Save" at bounding box center [558, 277] width 29 height 10
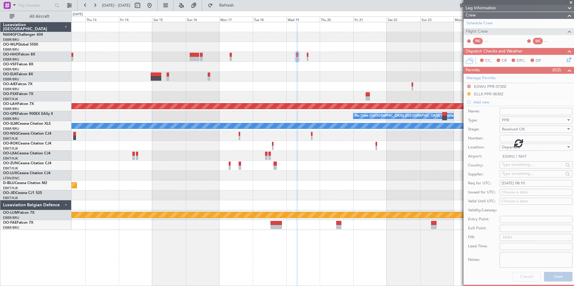
scroll to position [24, 0]
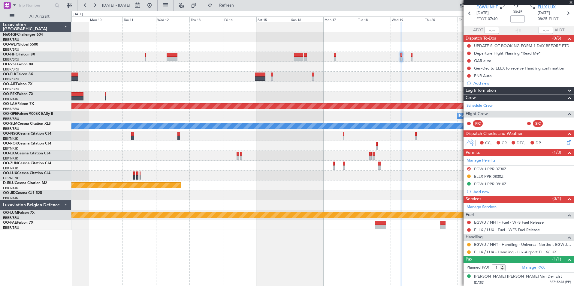
click at [376, 80] on div at bounding box center [322, 77] width 502 height 10
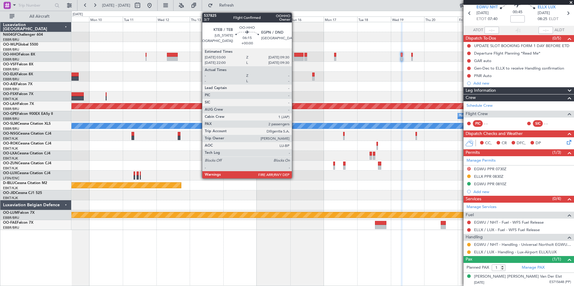
click at [313, 62] on div "Planned Maint Geneva (Cointrin) Planned Maint [GEOGRAPHIC_DATA]-[GEOGRAPHIC_DAT…" at bounding box center [322, 126] width 502 height 208
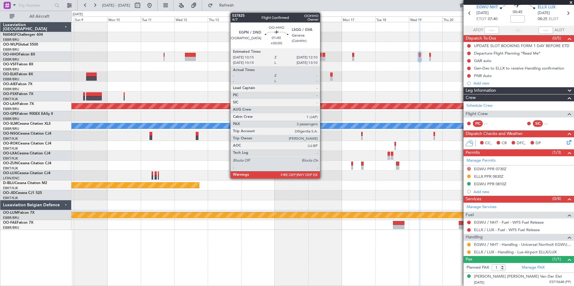
click at [323, 56] on div at bounding box center [323, 55] width 3 height 4
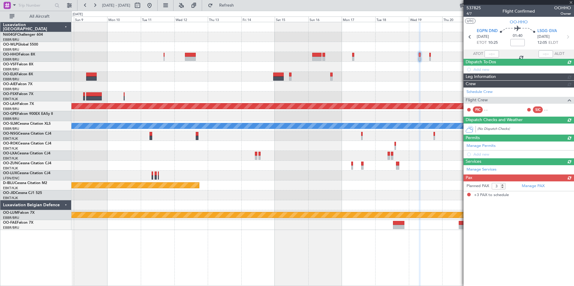
scroll to position [0, 0]
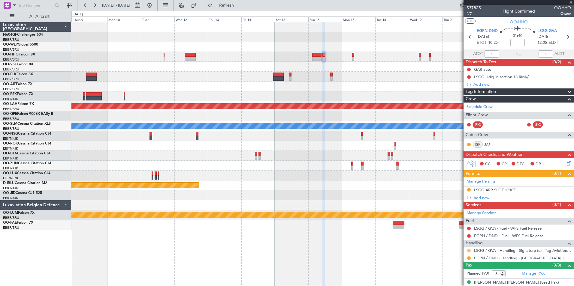
click at [469, 251] on button at bounding box center [469, 251] width 4 height 4
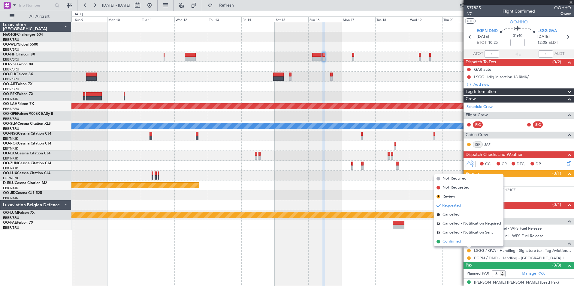
click at [455, 242] on span "Confirmed" at bounding box center [452, 242] width 19 height 6
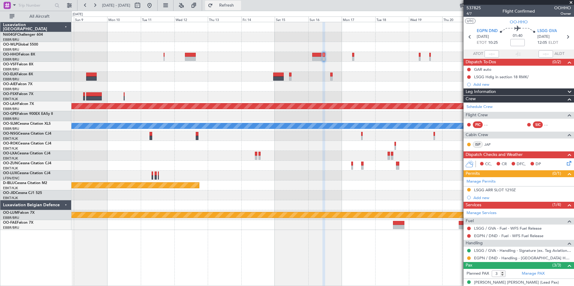
click at [239, 5] on span "Refresh" at bounding box center [226, 5] width 25 height 4
drag, startPoint x: 406, startPoint y: 49, endPoint x: 271, endPoint y: 62, distance: 134.8
click at [380, 53] on div at bounding box center [322, 57] width 502 height 10
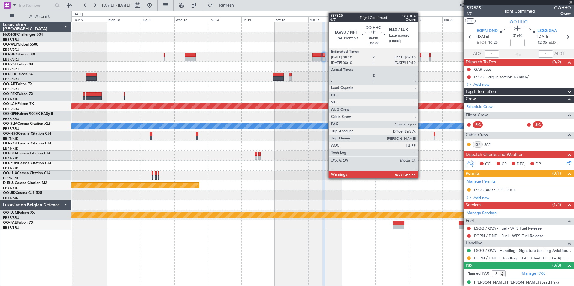
click at [421, 56] on div at bounding box center [421, 55] width 2 height 4
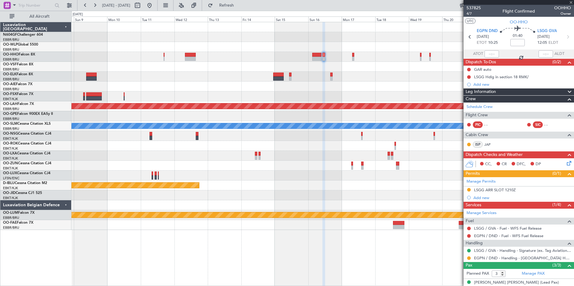
type input "1"
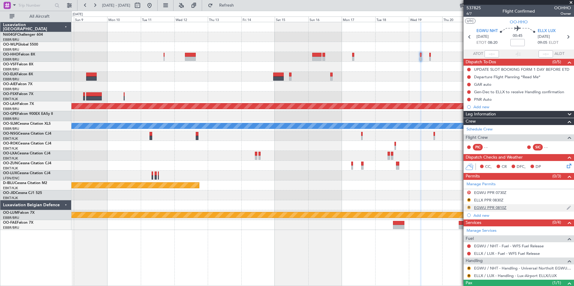
click at [469, 207] on button "R" at bounding box center [469, 208] width 4 height 4
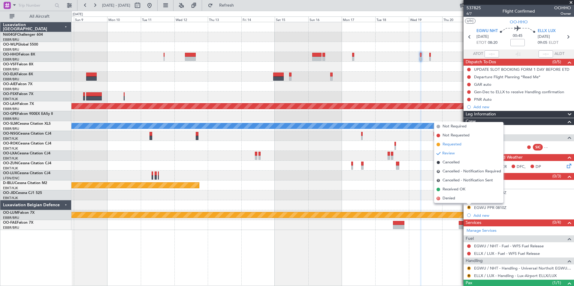
click at [456, 145] on span "Requested" at bounding box center [452, 145] width 19 height 6
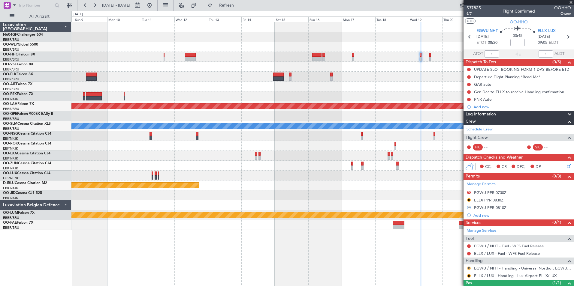
click at [467, 267] on button "R" at bounding box center [469, 269] width 4 height 4
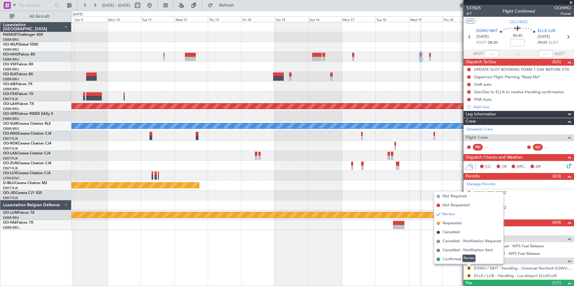
click at [460, 258] on mat-tooltip-component "Review" at bounding box center [469, 259] width 22 height 16
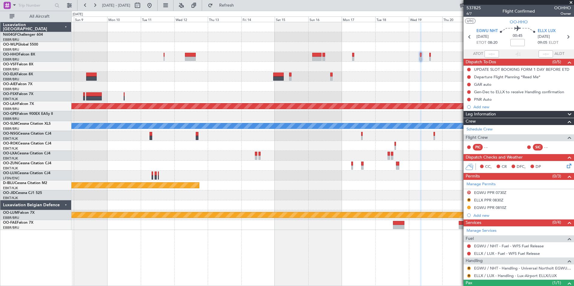
scroll to position [24, 0]
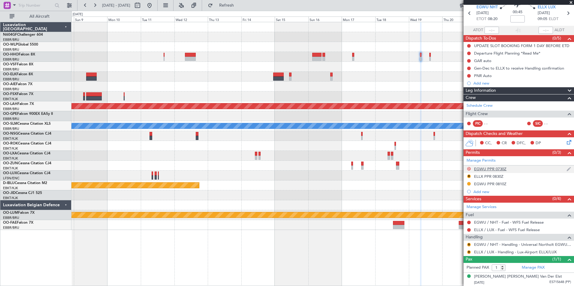
click at [468, 168] on button "D" at bounding box center [469, 169] width 4 height 4
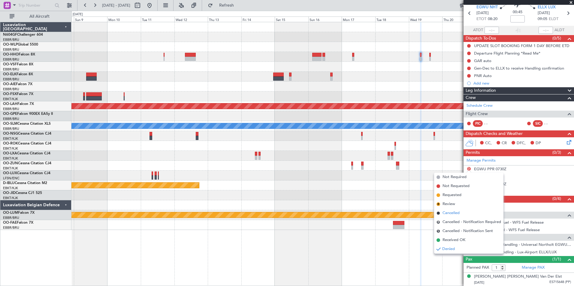
click at [459, 212] on span "Cancelled" at bounding box center [451, 213] width 17 height 6
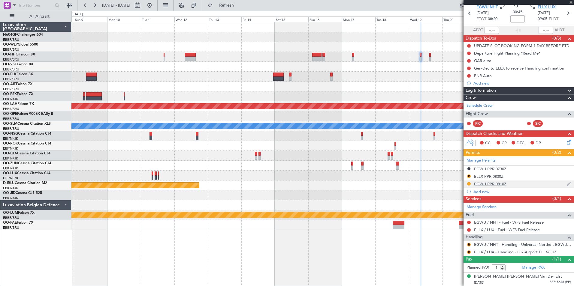
click at [485, 185] on div "EGWU PPR 0810Z" at bounding box center [490, 184] width 32 height 5
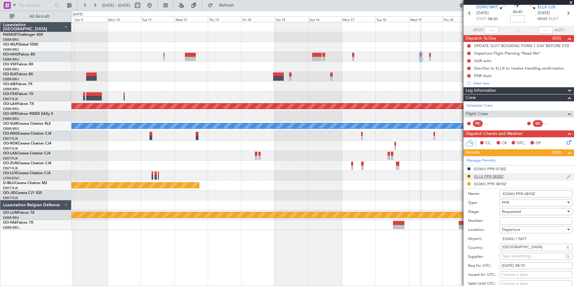
click at [487, 179] on div "R ELLX PPR 0830Z" at bounding box center [519, 177] width 110 height 8
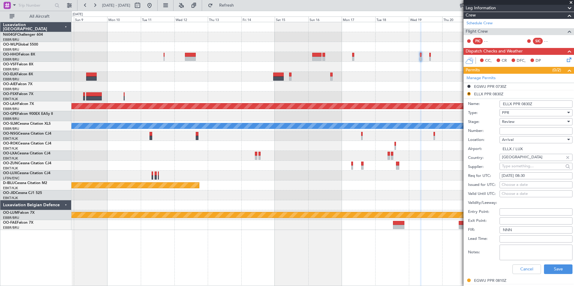
scroll to position [108, 0]
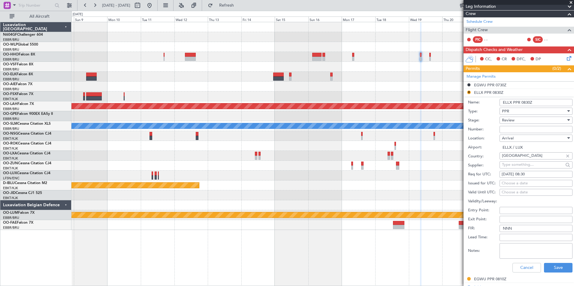
click at [550, 176] on div "[DATE] 08:30" at bounding box center [536, 175] width 69 height 6
select select "10"
select select "2025"
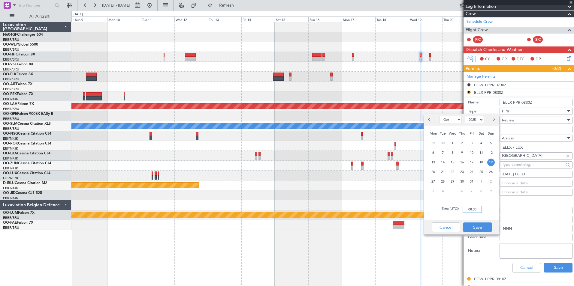
click at [479, 209] on input "08:30" at bounding box center [472, 209] width 19 height 7
type input "09:10"
click at [482, 225] on button "Save" at bounding box center [477, 228] width 29 height 10
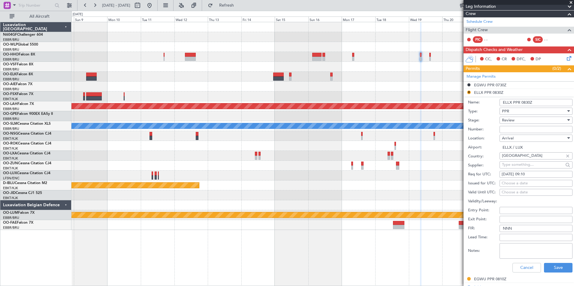
click at [541, 121] on div "Review" at bounding box center [534, 120] width 64 height 9
click at [533, 158] on span "Requested" at bounding box center [533, 159] width 63 height 9
click at [563, 266] on button "Save" at bounding box center [558, 268] width 29 height 10
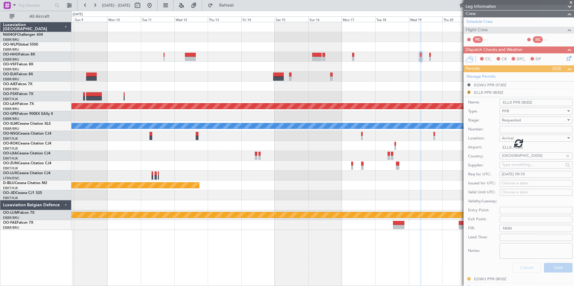
scroll to position [24, 0]
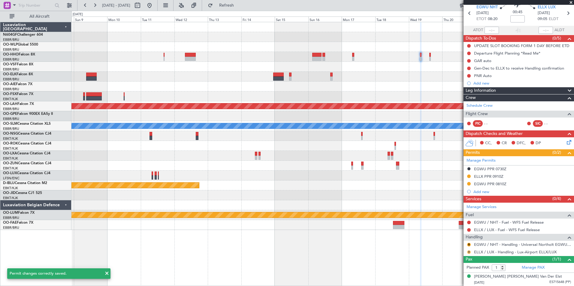
click at [469, 252] on button "R" at bounding box center [469, 253] width 4 height 4
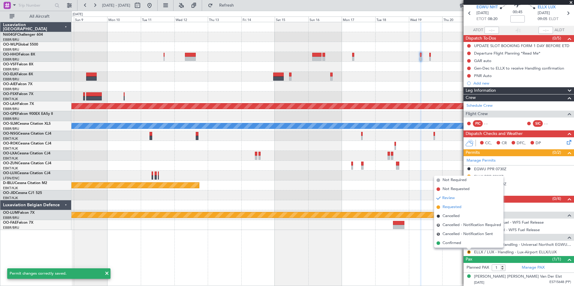
click at [460, 208] on span "Requested" at bounding box center [452, 207] width 19 height 6
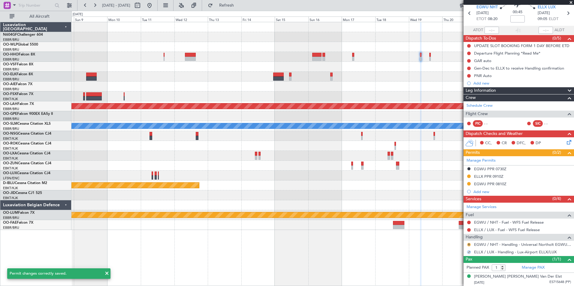
click at [468, 243] on button "R" at bounding box center [469, 245] width 4 height 4
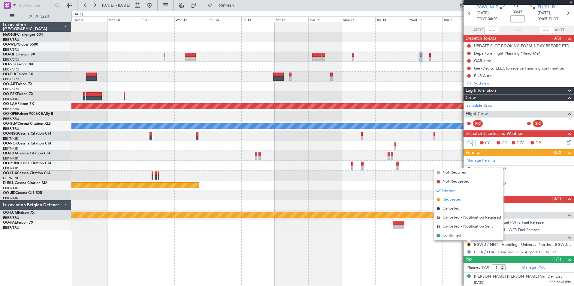
click at [460, 201] on span "Requested" at bounding box center [452, 200] width 19 height 6
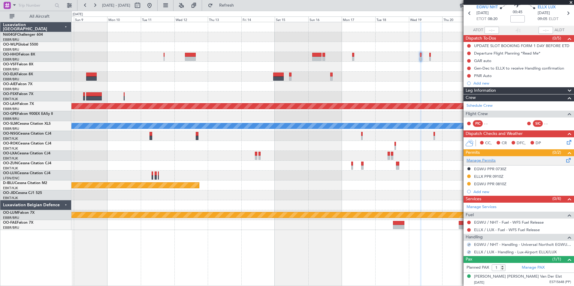
scroll to position [0, 0]
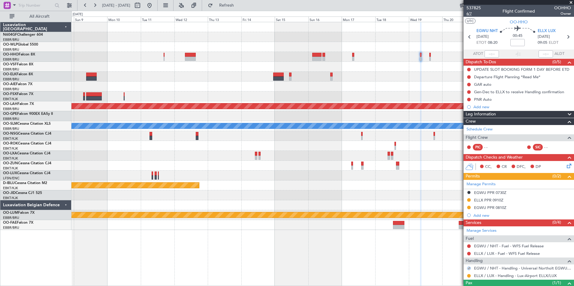
click at [471, 14] on span "6/7" at bounding box center [474, 13] width 14 height 5
click at [239, 4] on span "Refresh" at bounding box center [226, 5] width 25 height 4
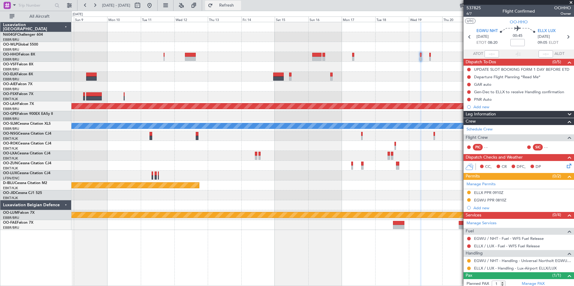
click at [241, 9] on button "Refresh" at bounding box center [223, 6] width 36 height 10
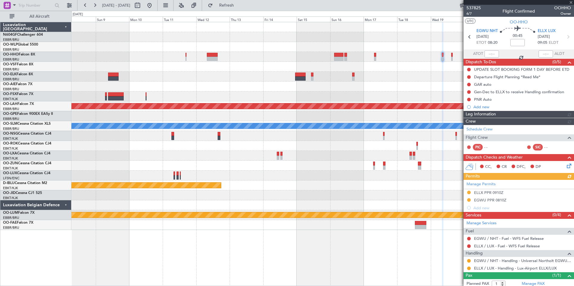
click at [320, 89] on div at bounding box center [322, 87] width 502 height 10
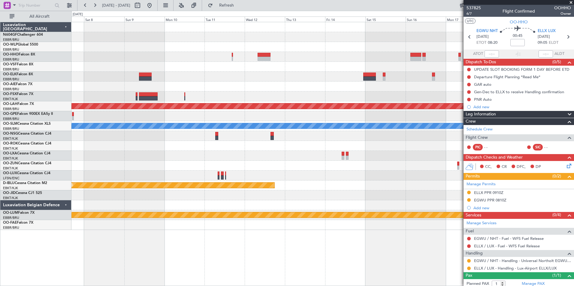
click at [389, 180] on div at bounding box center [322, 176] width 502 height 10
click at [352, 185] on div "Planned Maint [PERSON_NAME]-[GEOGRAPHIC_DATA][PERSON_NAME] ([GEOGRAPHIC_DATA][P…" at bounding box center [322, 126] width 502 height 208
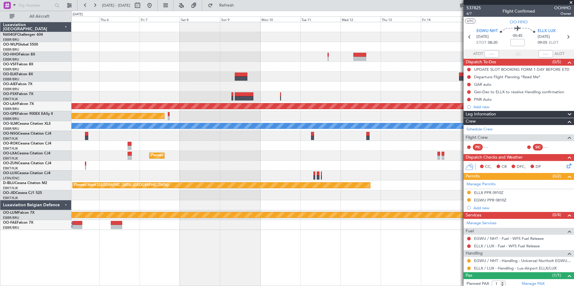
click at [158, 11] on fb-range-datepicker "[DATE] - [DATE]" at bounding box center [117, 5] width 80 height 11
click at [154, 8] on button at bounding box center [150, 6] width 10 height 10
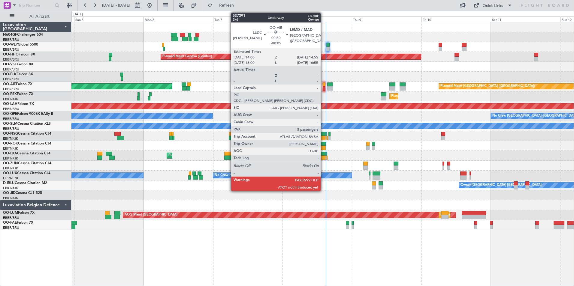
click at [323, 87] on div at bounding box center [324, 88] width 3 height 4
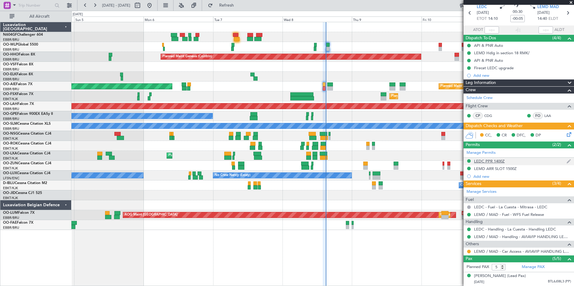
scroll to position [23, 0]
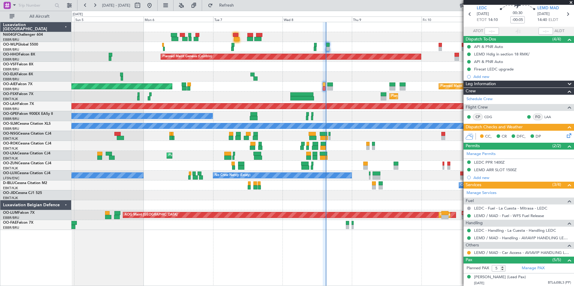
click at [566, 137] on icon at bounding box center [568, 134] width 5 height 5
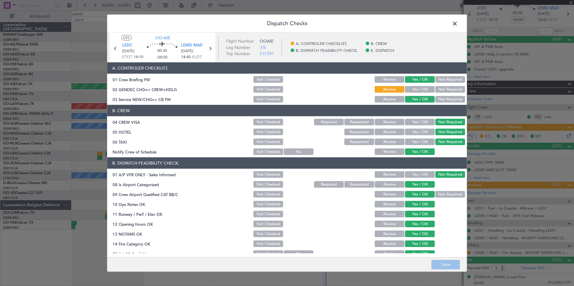
click at [418, 89] on button "Yes / OK" at bounding box center [420, 89] width 30 height 7
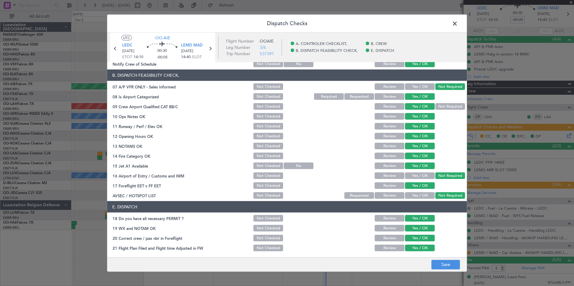
scroll to position [0, 0]
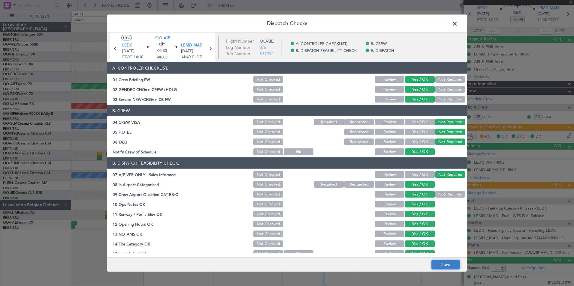
click at [445, 262] on button "Save" at bounding box center [445, 265] width 29 height 10
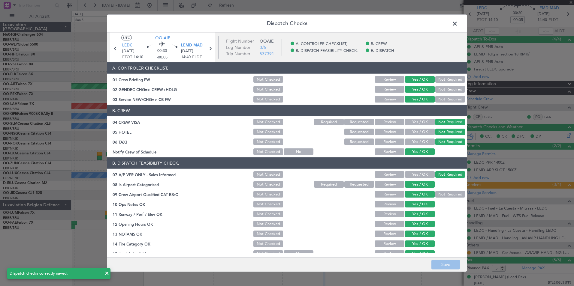
click at [458, 23] on span at bounding box center [458, 25] width 0 height 12
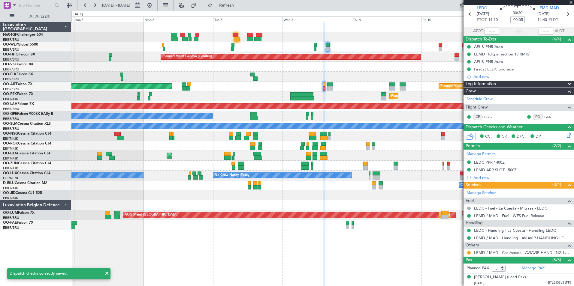
type input "14:55"
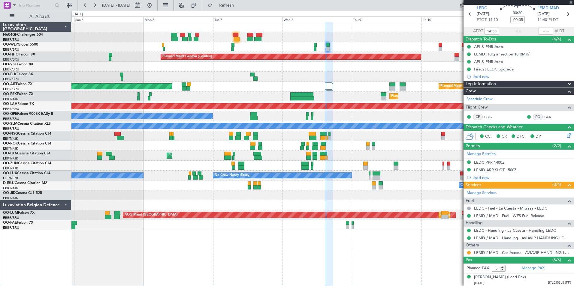
click at [359, 66] on div at bounding box center [322, 67] width 502 height 10
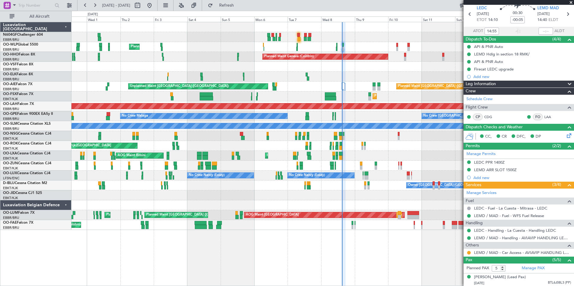
click at [232, 85] on div "Planned Maint Milan (Linate) Planned Maint Geneva (Cointrin) Planned Maint Kort…" at bounding box center [322, 126] width 502 height 208
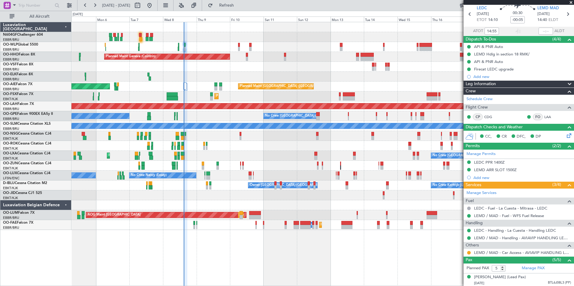
click at [185, 97] on div "Planned Maint Kortrijk-[GEOGRAPHIC_DATA]" at bounding box center [322, 97] width 502 height 10
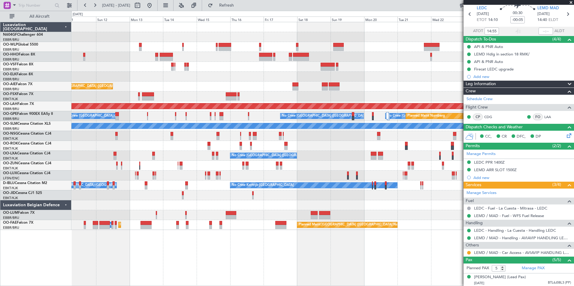
click at [215, 84] on div "Planned Maint [GEOGRAPHIC_DATA] ([GEOGRAPHIC_DATA])" at bounding box center [322, 87] width 502 height 10
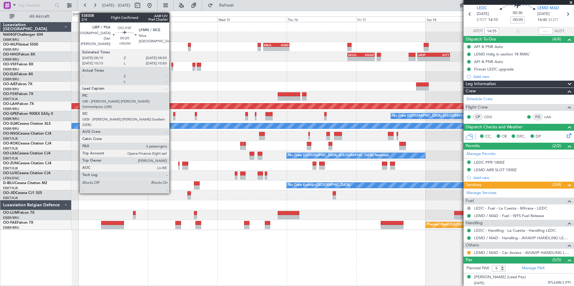
click at [172, 67] on div at bounding box center [172, 69] width 2 height 4
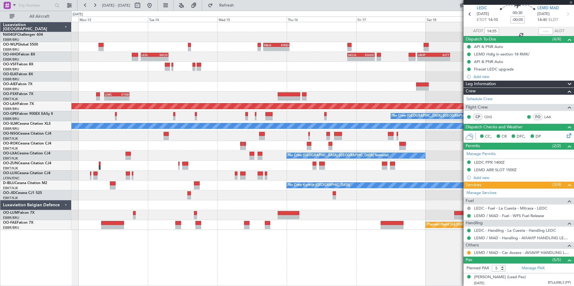
type input "3"
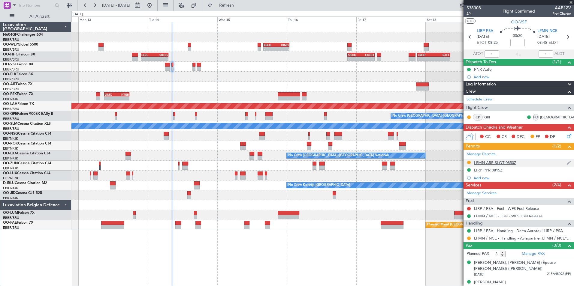
click at [492, 162] on div "LFMN ARR SLOT 0850Z" at bounding box center [495, 162] width 42 height 5
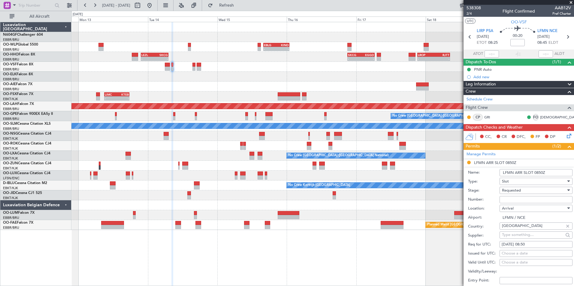
click at [523, 200] on input "Number:" at bounding box center [536, 199] width 73 height 7
paste input "LFMNA000094491"
type input "LFMNA000094491"
click at [533, 191] on div "Requested" at bounding box center [534, 190] width 64 height 9
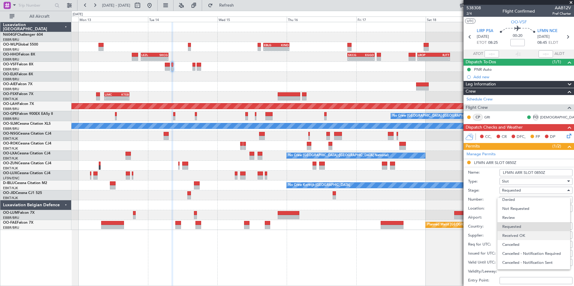
click at [529, 237] on span "Received OK" at bounding box center [533, 235] width 63 height 9
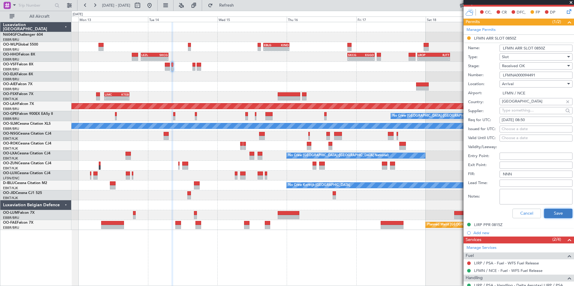
click at [554, 212] on button "Save" at bounding box center [558, 214] width 29 height 10
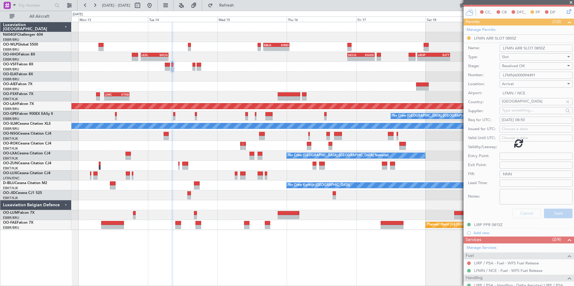
scroll to position [19, 0]
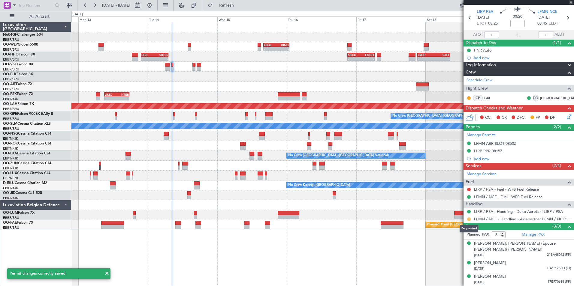
click at [470, 219] on button at bounding box center [469, 220] width 4 height 4
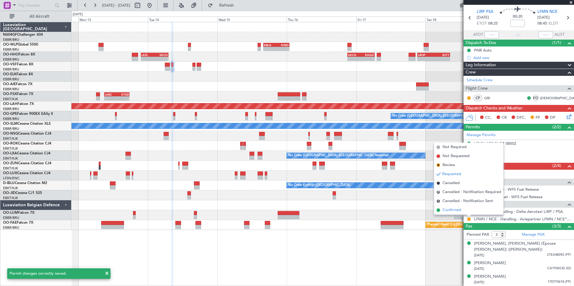
click at [460, 210] on span "Confirmed" at bounding box center [452, 210] width 19 height 6
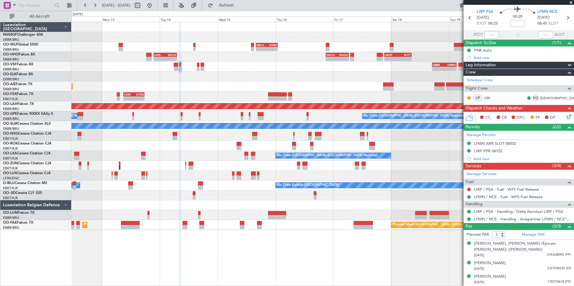
click at [314, 107] on div "- - EBLG 16:00 Z KIND 00:55 Z - - EBLG 19:00 Z FIMP 06:10 Z - - LEZL 21:40 Z SK…" at bounding box center [322, 126] width 502 height 208
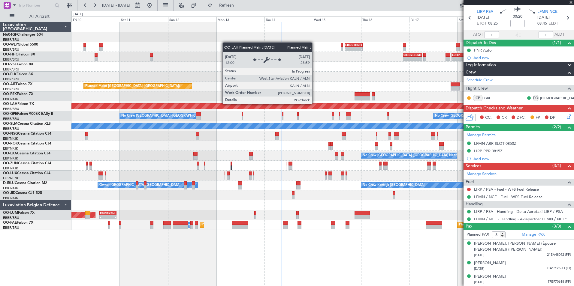
click at [385, 112] on div "- - EBLG 16:00 Z KIND 00:55 Z - - EBLG 19:00 Z FIMP 06:10 Z - - LEZL 21:40 Z SK…" at bounding box center [322, 126] width 502 height 208
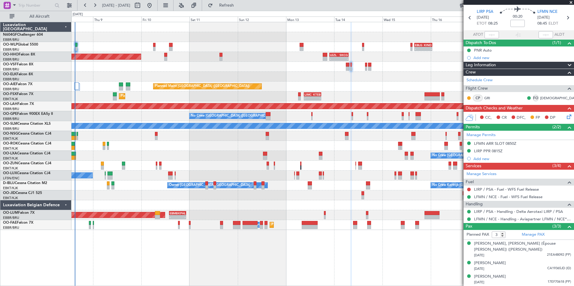
click at [376, 97] on div "- - EBLG 16:00 Z KIND 00:55 Z - - LEZL 21:40 Z SKCG 07:10 Z - - SKCG 21:00 Z EG…" at bounding box center [322, 126] width 502 height 208
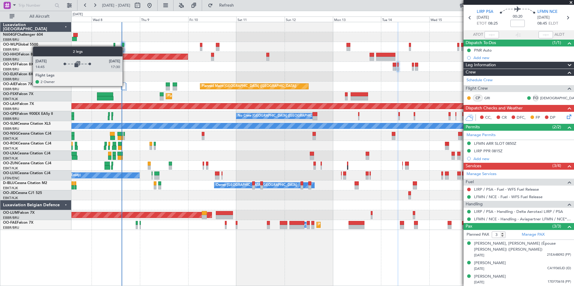
click at [125, 86] on div at bounding box center [123, 86] width 5 height 7
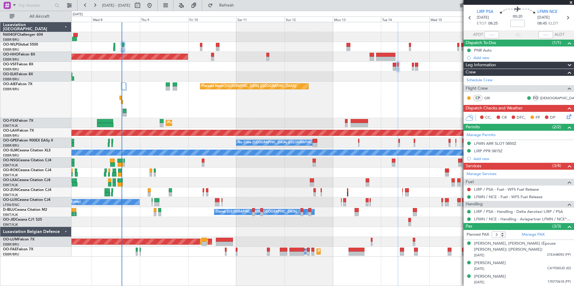
click at [189, 109] on div "Planned Maint [GEOGRAPHIC_DATA] ([GEOGRAPHIC_DATA]) Unplanned Maint [GEOGRAPHIC…" at bounding box center [322, 100] width 502 height 37
click at [262, 181] on div "No Crew Brussels (Brussels National) Planned Maint Kortrijk-Wevelgem" at bounding box center [322, 183] width 502 height 10
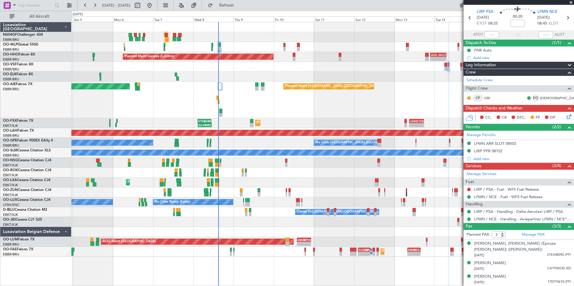
click at [316, 143] on div "No Crew [GEOGRAPHIC_DATA] ([GEOGRAPHIC_DATA] National)" at bounding box center [366, 142] width 101 height 9
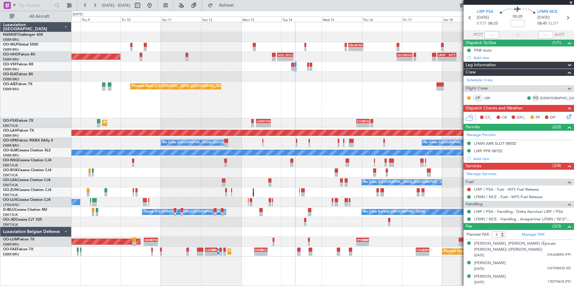
click at [193, 137] on div "Planned Maint [PERSON_NAME]-[GEOGRAPHIC_DATA][PERSON_NAME] ([GEOGRAPHIC_DATA][P…" at bounding box center [322, 133] width 502 height 10
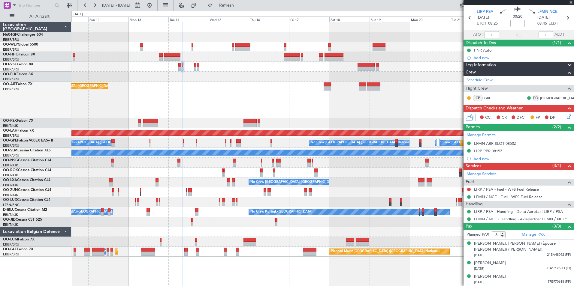
scroll to position [0, 0]
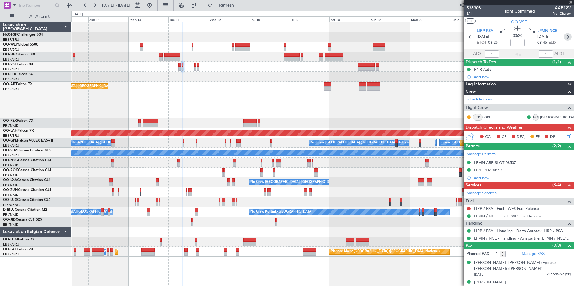
click at [565, 38] on icon at bounding box center [568, 37] width 8 height 8
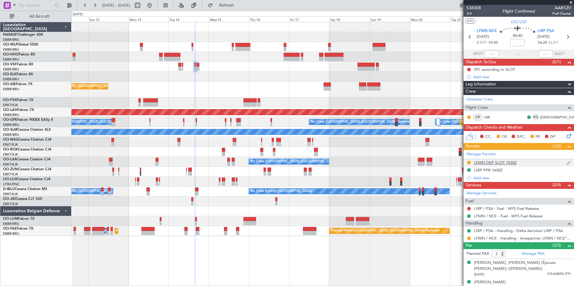
click at [498, 164] on div "LFMN DEP SLOT 1530Z" at bounding box center [495, 162] width 43 height 5
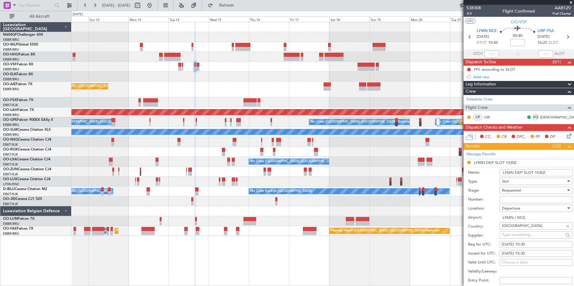
click at [528, 197] on input "Number:" at bounding box center [536, 199] width 73 height 7
paste input "LFMND000094492"
type input "LFMND000094492"
drag, startPoint x: 528, startPoint y: 197, endPoint x: 529, endPoint y: 194, distance: 3.6
click at [529, 194] on div "Requested" at bounding box center [534, 190] width 64 height 9
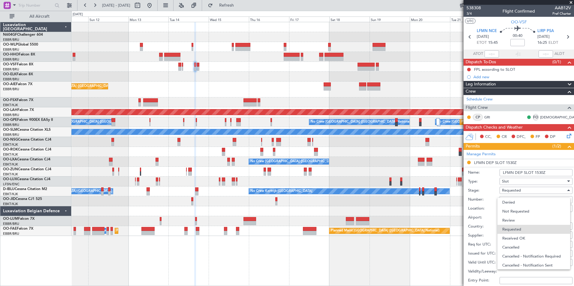
scroll to position [3, 0]
click at [524, 237] on span "Received OK" at bounding box center [533, 235] width 63 height 9
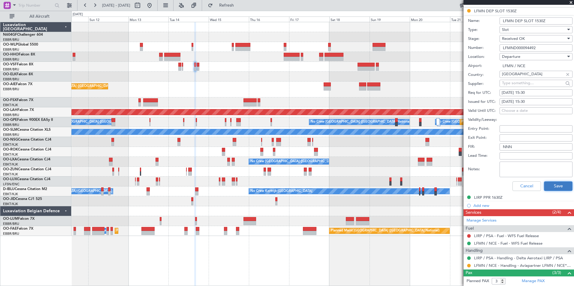
click at [552, 186] on button "Save" at bounding box center [558, 187] width 29 height 10
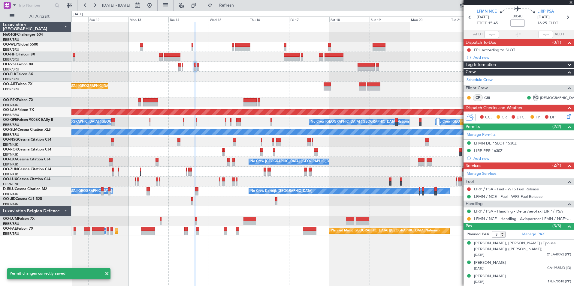
scroll to position [19, 0]
click at [468, 220] on button at bounding box center [469, 220] width 4 height 4
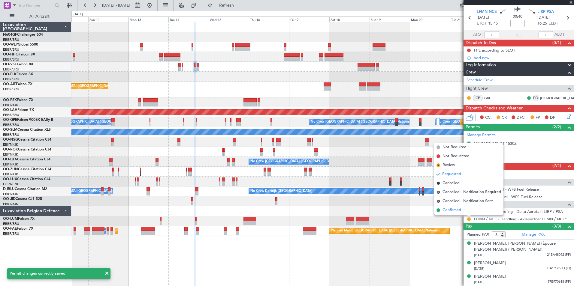
click at [465, 209] on li "Confirmed" at bounding box center [468, 210] width 69 height 9
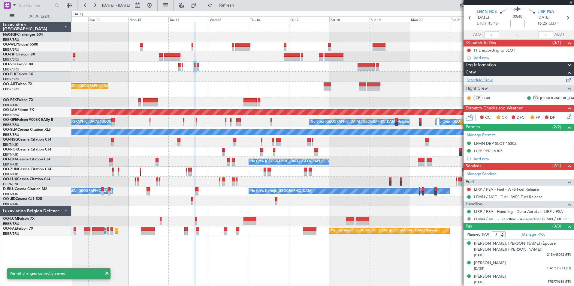
scroll to position [0, 0]
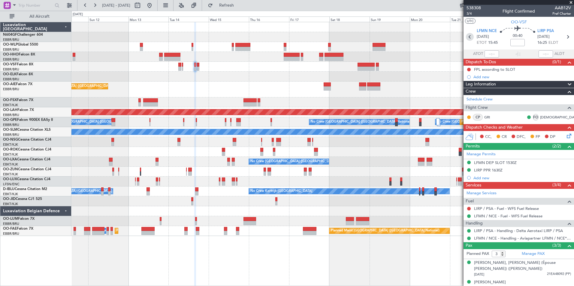
click at [469, 39] on icon at bounding box center [470, 37] width 8 height 8
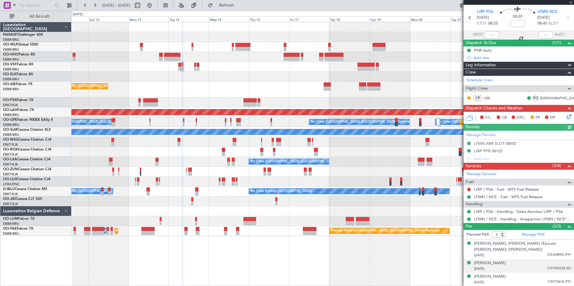
scroll to position [19, 0]
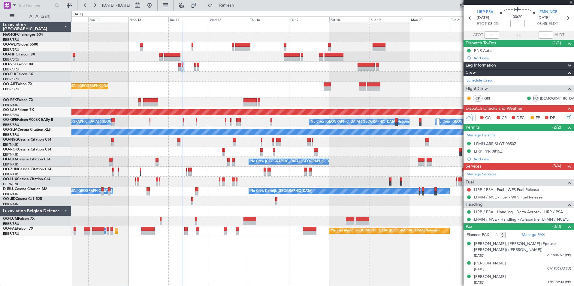
click at [345, 122] on div "Planned Maint Geneva (Cointrin) Planned Maint London (Farnborough) Planned Main…" at bounding box center [322, 129] width 502 height 214
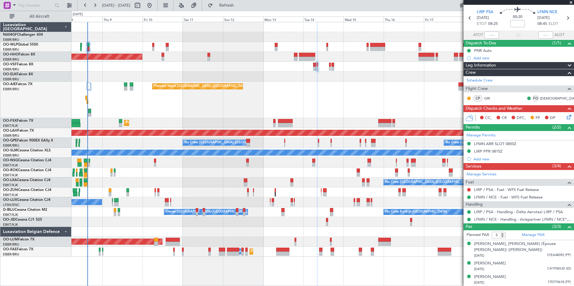
click at [338, 139] on div "No Crew Brussels (Brussels National) No Crew Brussels (Brussels National) No Cr…" at bounding box center [322, 143] width 502 height 10
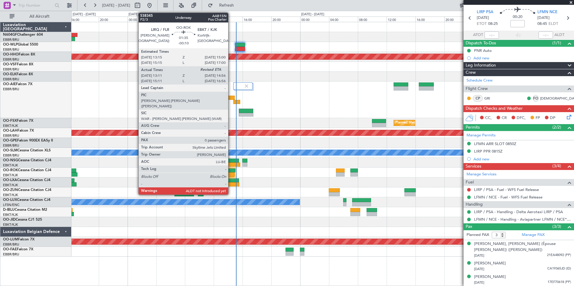
click at [231, 173] on div at bounding box center [228, 175] width 13 height 4
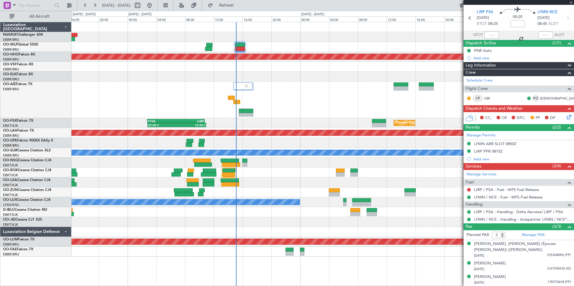
type input "-00:10"
type input "13:16"
type input "0"
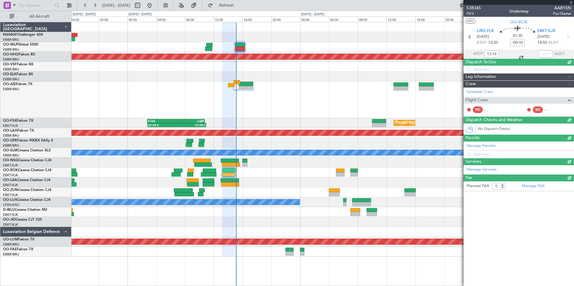
scroll to position [0, 0]
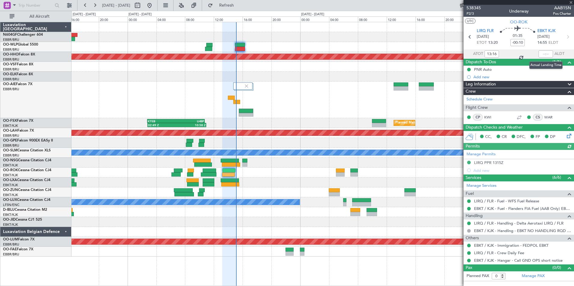
click at [542, 53] on div at bounding box center [546, 53] width 14 height 7
click at [545, 54] on input "text" at bounding box center [546, 53] width 14 height 7
type input "14:53"
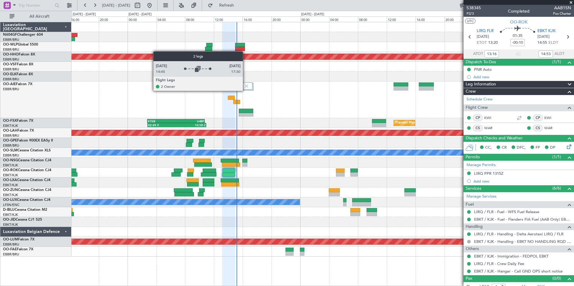
click at [246, 90] on div at bounding box center [243, 86] width 19 height 7
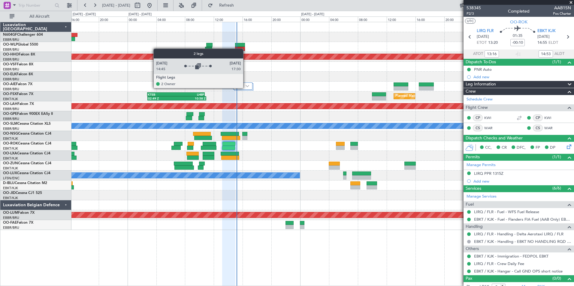
click at [246, 86] on img at bounding box center [248, 86] width 4 height 2
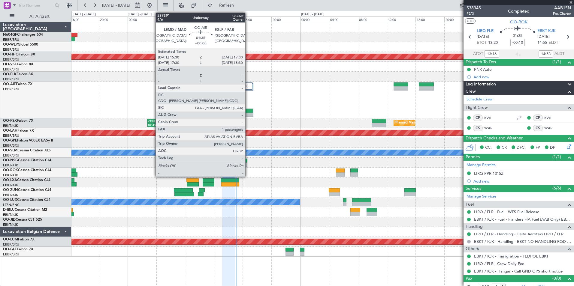
click at [248, 110] on div at bounding box center [246, 111] width 14 height 4
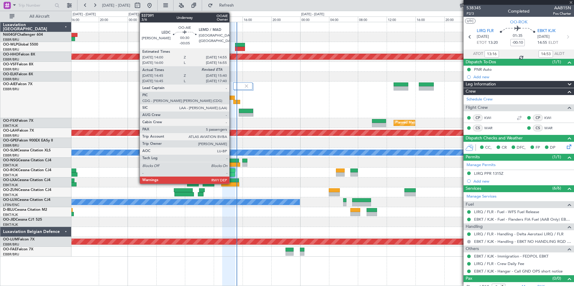
type input "1"
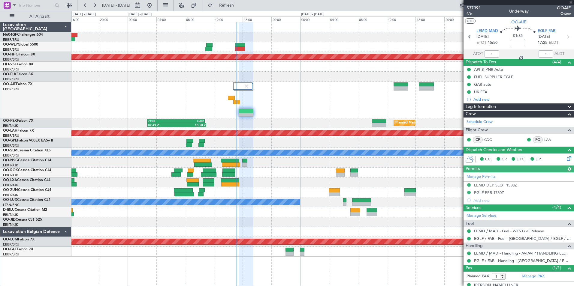
click at [517, 24] on span "OO-AIE" at bounding box center [518, 22] width 15 height 6
click at [244, 5] on fb-refresh-button "Refresh" at bounding box center [223, 5] width 42 height 11
click at [239, 6] on span "Refresh" at bounding box center [226, 5] width 25 height 4
click at [251, 46] on div at bounding box center [322, 47] width 502 height 10
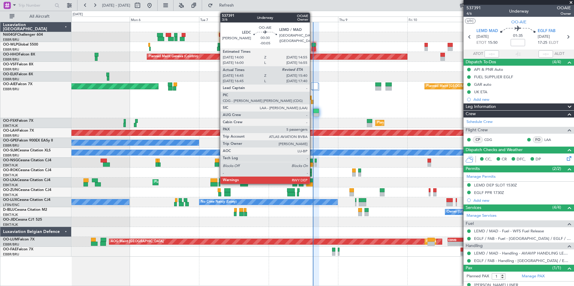
click at [313, 101] on div at bounding box center [312, 102] width 3 height 4
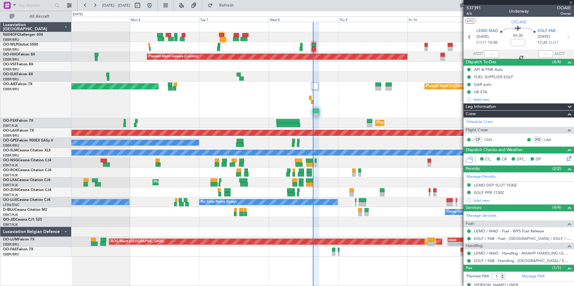
type input "-00:05"
type input "14:55"
type input "5"
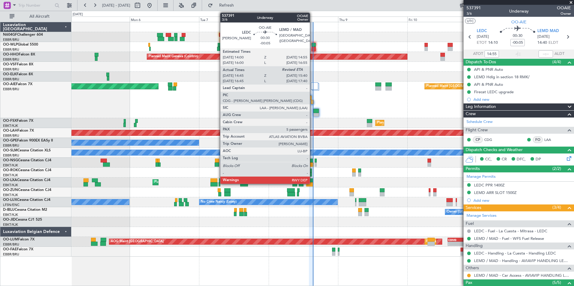
click at [313, 101] on div at bounding box center [312, 102] width 3 height 4
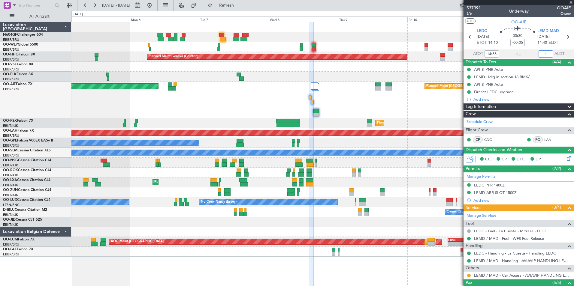
click at [540, 54] on input "text" at bounding box center [546, 53] width 14 height 7
click at [398, 98] on div "Unplanned Maint [GEOGRAPHIC_DATA] ([GEOGRAPHIC_DATA]) Planned Maint [GEOGRAPHIC…" at bounding box center [322, 100] width 502 height 37
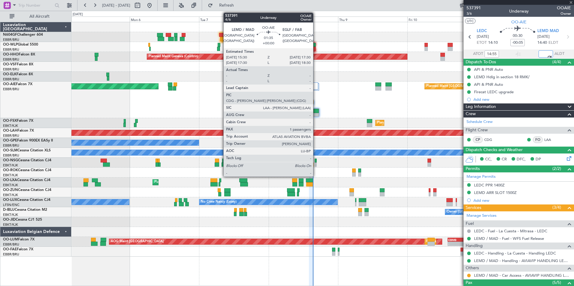
click at [316, 114] on div at bounding box center [315, 115] width 5 height 4
type input "15:22"
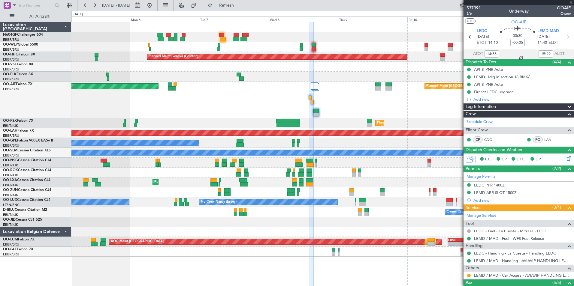
type input "1"
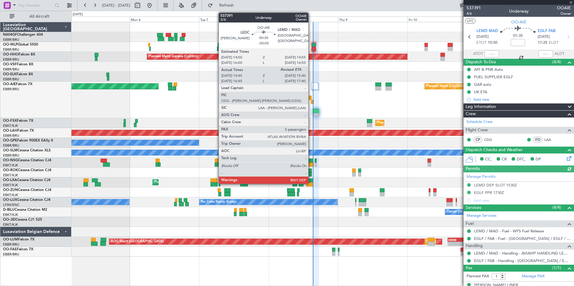
click at [311, 101] on div at bounding box center [312, 102] width 3 height 4
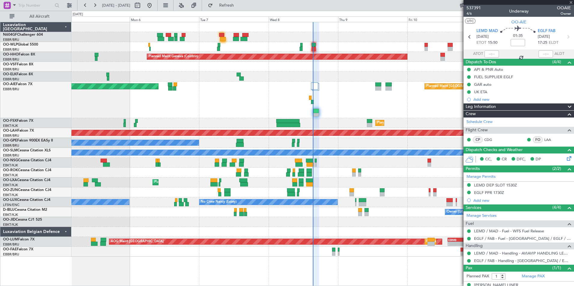
type input "-00:05"
type input "14:55"
type input "5"
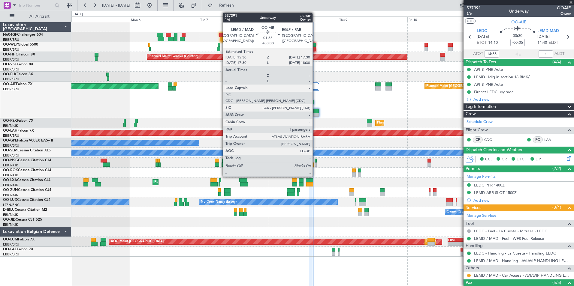
click at [315, 111] on div at bounding box center [315, 111] width 5 height 4
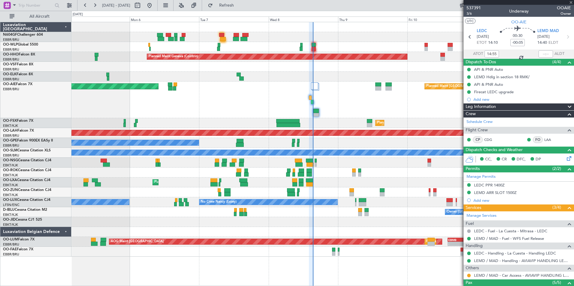
type input "1"
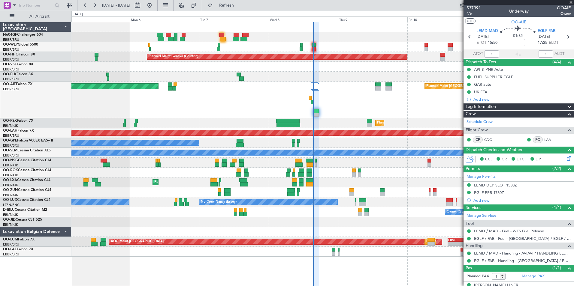
scroll to position [9, 0]
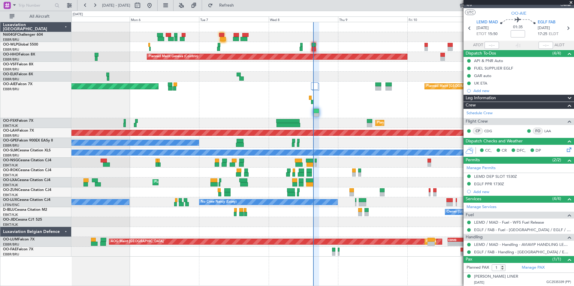
click at [310, 184] on div at bounding box center [310, 185] width 8 height 4
type input "-00:05"
type input "13:08"
type input "8"
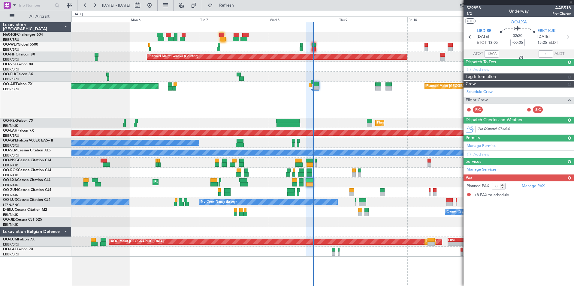
scroll to position [0, 0]
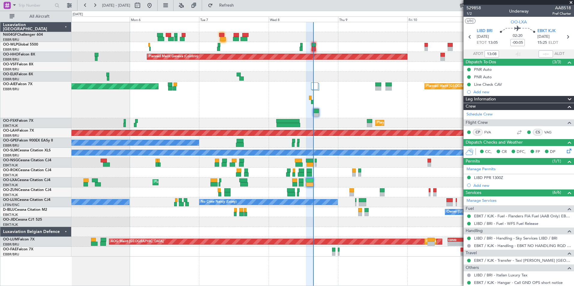
click at [342, 161] on div "Planned Maint Geneva (Cointrin) - - LEZL 21:40 Z SKCG 07:10 Z Unplanned Maint […" at bounding box center [322, 139] width 502 height 235
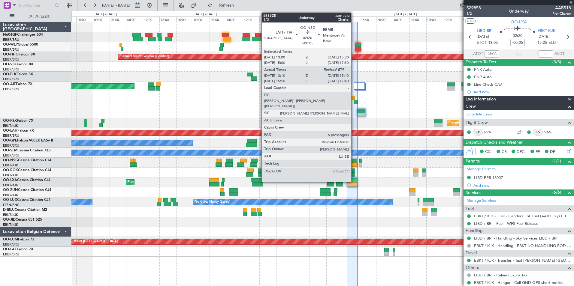
click at [354, 166] on div at bounding box center [352, 165] width 11 height 4
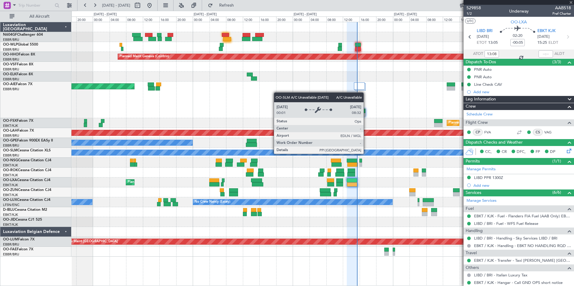
type input "+00:05"
type input "13:15"
type input "6"
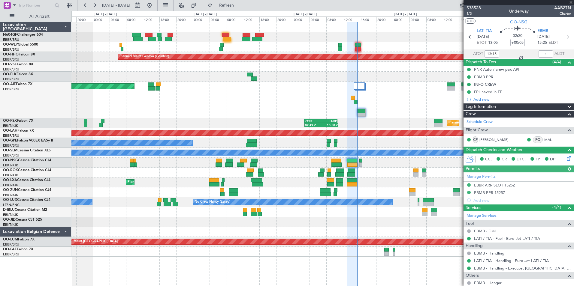
scroll to position [121, 0]
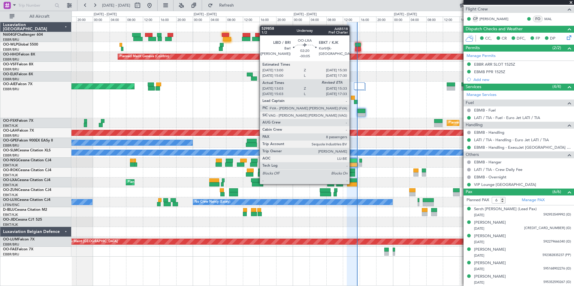
click at [352, 184] on div at bounding box center [352, 185] width 11 height 4
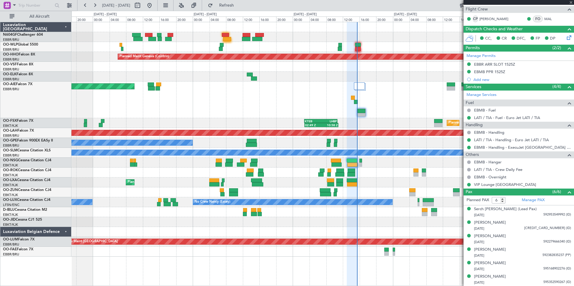
type input "-00:05"
type input "13:08"
type input "8"
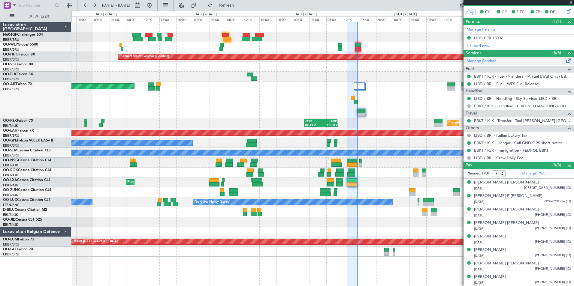
scroll to position [0, 0]
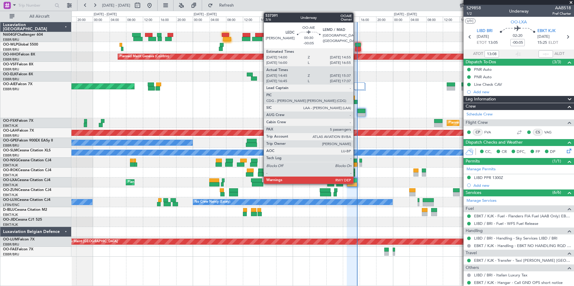
click at [356, 102] on div at bounding box center [356, 102] width 4 height 4
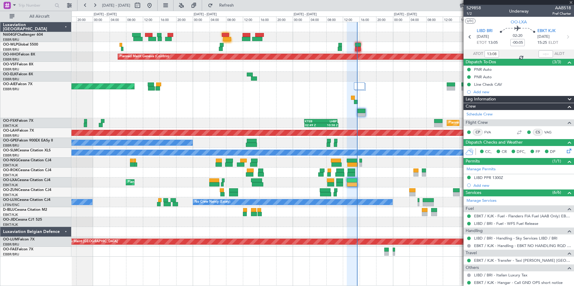
type input "14:55"
type input "15:22"
type input "5"
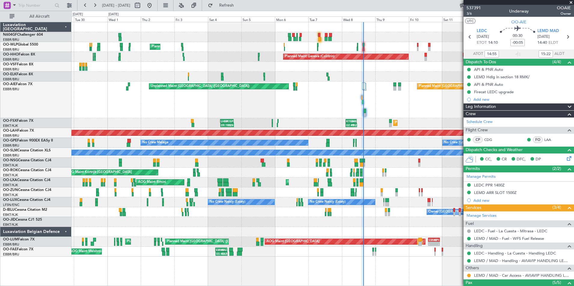
click at [324, 189] on div at bounding box center [322, 193] width 502 height 10
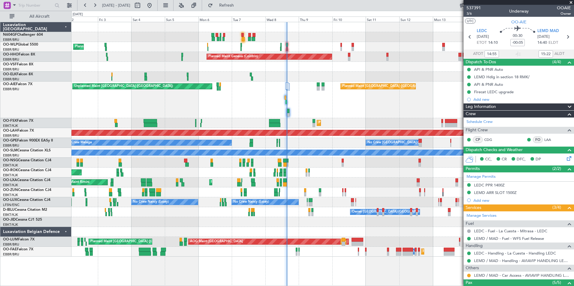
click at [340, 117] on div "Unplanned Maint [GEOGRAPHIC_DATA] ([GEOGRAPHIC_DATA]) Planned Maint [GEOGRAPHIC…" at bounding box center [322, 100] width 502 height 37
click at [248, 11] on div "Planned Maint Milan (Linate) Planned Maint Geneva ([GEOGRAPHIC_DATA]) Planned M…" at bounding box center [287, 149] width 574 height 276
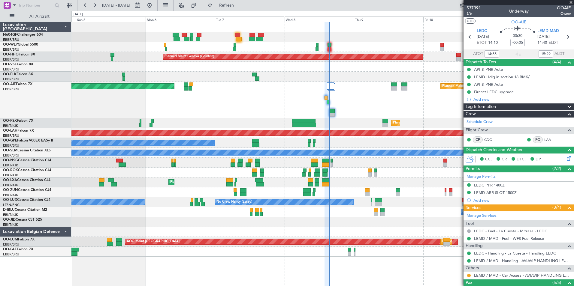
click at [357, 121] on div "Planned Maint Geneva (Cointrin) Planned Maint [GEOGRAPHIC_DATA] ([GEOGRAPHIC_DA…" at bounding box center [322, 139] width 502 height 235
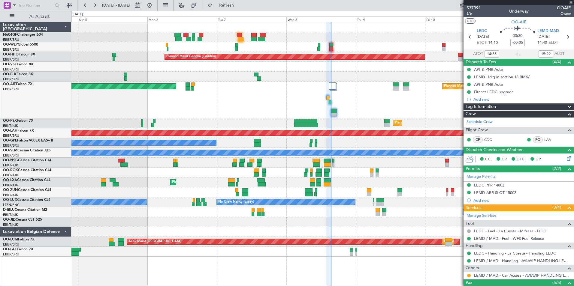
click at [329, 47] on div at bounding box center [322, 47] width 502 height 10
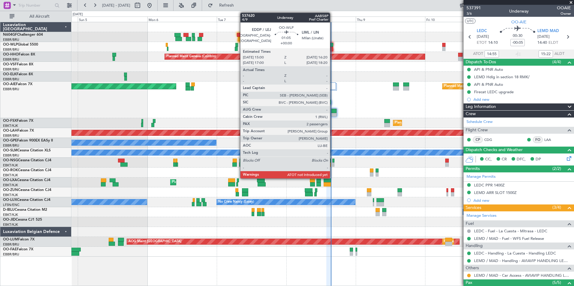
click at [333, 47] on div at bounding box center [331, 49] width 4 height 4
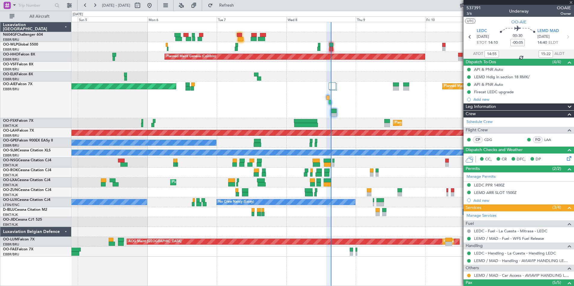
type input "2"
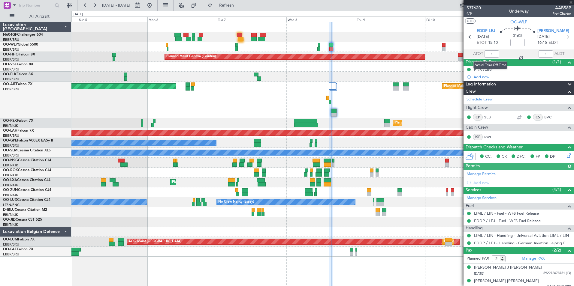
click at [488, 53] on div at bounding box center [492, 53] width 14 height 7
click at [488, 54] on input "text" at bounding box center [492, 53] width 14 height 7
click at [434, 68] on div at bounding box center [322, 67] width 502 height 10
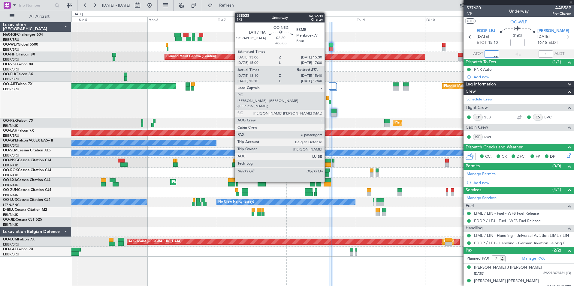
click at [327, 165] on div at bounding box center [328, 165] width 8 height 4
type input "15:26"
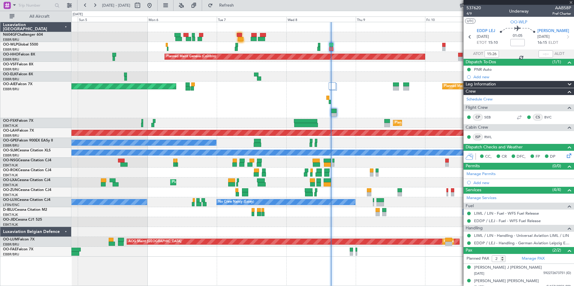
type input "+00:05"
type input "13:15"
type input "6"
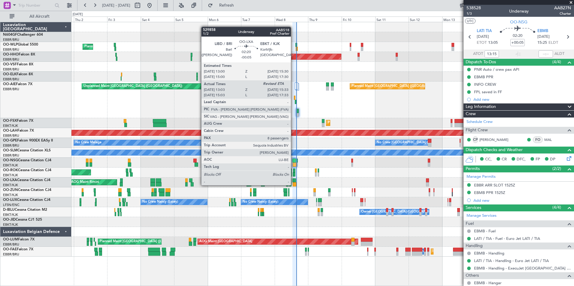
click at [294, 185] on div at bounding box center [295, 185] width 4 height 4
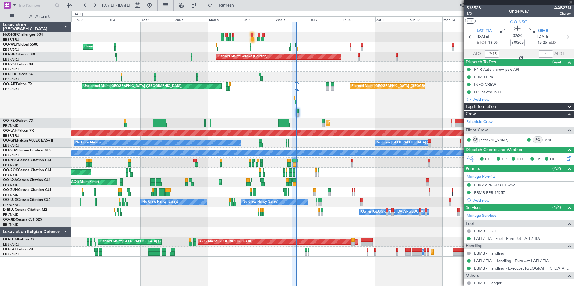
type input "-00:05"
type input "13:08"
type input "8"
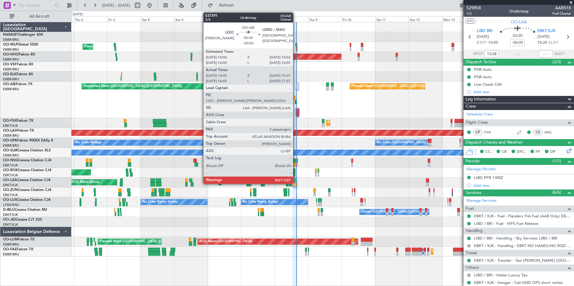
click at [296, 102] on div at bounding box center [296, 102] width 2 height 4
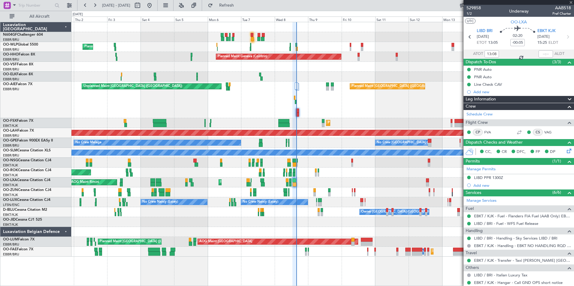
type input "14:55"
type input "15:22"
type input "5"
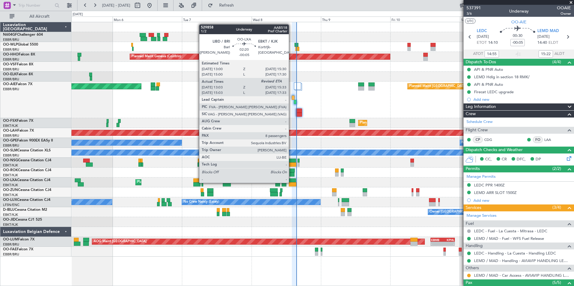
click at [292, 182] on div at bounding box center [293, 181] width 8 height 4
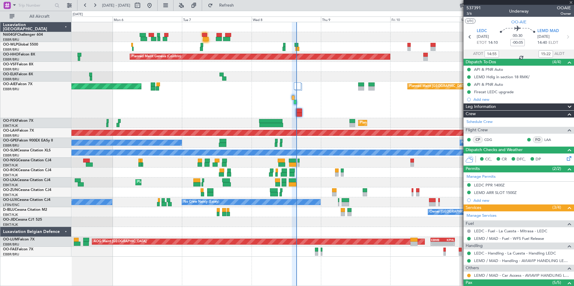
type input "13:08"
type input "8"
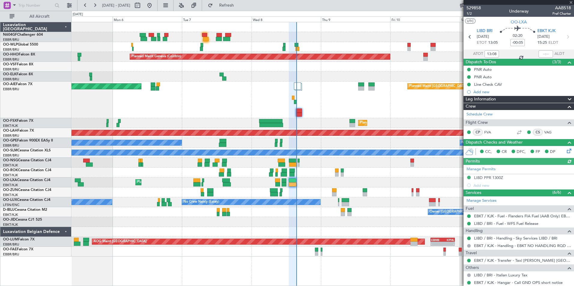
click at [543, 56] on div at bounding box center [546, 53] width 14 height 7
click at [543, 54] on div at bounding box center [546, 53] width 14 height 7
click at [541, 54] on div at bounding box center [546, 53] width 14 height 7
click at [541, 54] on input "text" at bounding box center [546, 53] width 14 height 7
click at [349, 84] on div "Planned Maint [GEOGRAPHIC_DATA] ([GEOGRAPHIC_DATA]) Unplanned Maint [GEOGRAPHIC…" at bounding box center [322, 100] width 502 height 37
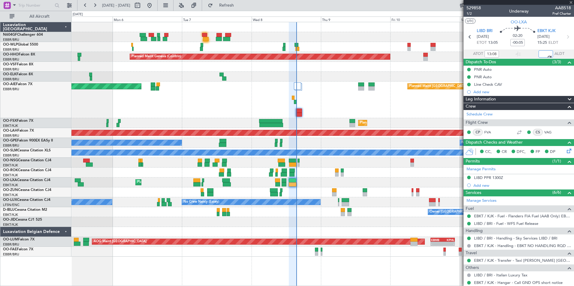
click at [332, 110] on div "Planned Maint [GEOGRAPHIC_DATA] ([GEOGRAPHIC_DATA]) Unplanned Maint [GEOGRAPHIC…" at bounding box center [322, 100] width 502 height 37
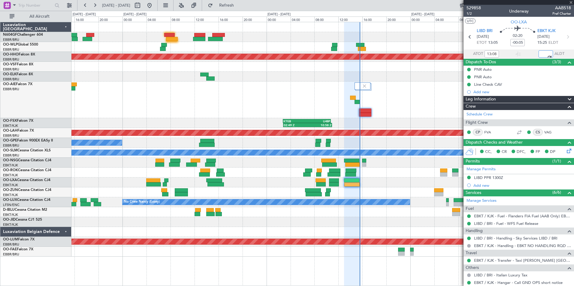
click at [382, 165] on div at bounding box center [322, 163] width 502 height 10
click at [395, 108] on div "Planned Maint [GEOGRAPHIC_DATA] ([GEOGRAPHIC_DATA]) Unplanned Maint [GEOGRAPHIC…" at bounding box center [322, 100] width 502 height 37
type input "15:30"
click at [239, 4] on span "Refresh" at bounding box center [226, 5] width 25 height 4
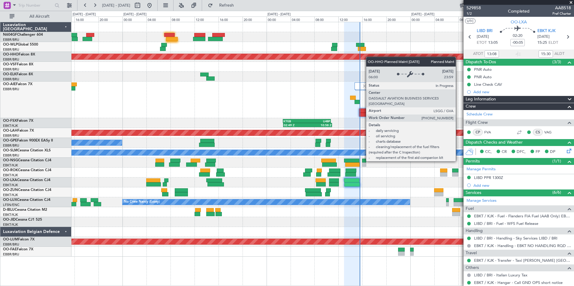
click at [369, 57] on div "Planned Maint Geneva (Cointrin)" at bounding box center [283, 56] width 539 height 5
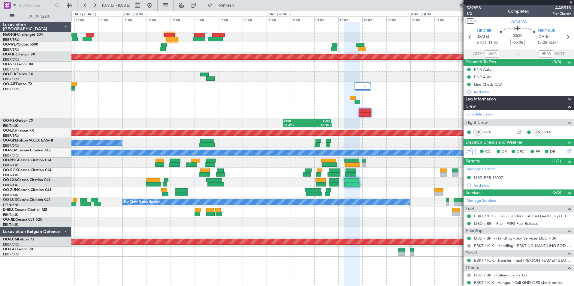
click at [381, 73] on div at bounding box center [322, 77] width 502 height 10
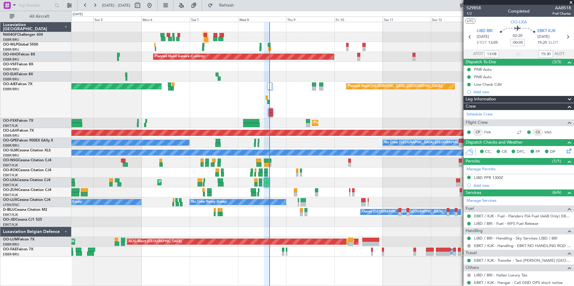
click at [289, 169] on div "Planned Maint Milan (Linate) Planned Maint Geneva (Cointrin) Planned Maint Lond…" at bounding box center [322, 139] width 502 height 235
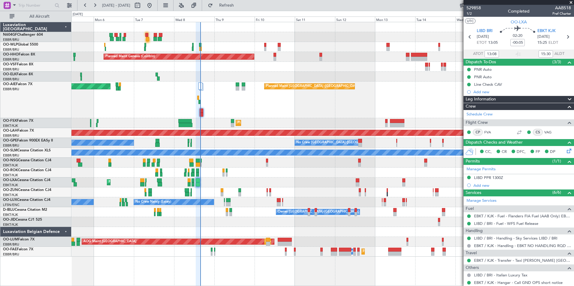
click at [337, 180] on div "Planned Maint Milan (Linate) Planned Maint Geneva (Cointrin) Planned Maint Lond…" at bounding box center [322, 139] width 502 height 235
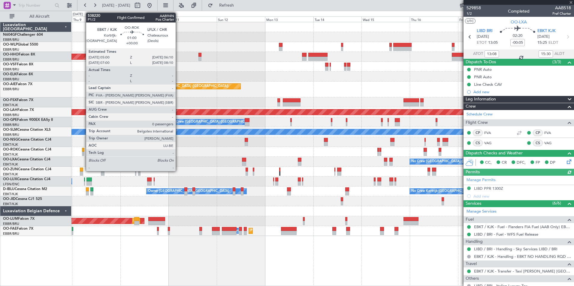
click at [83, 153] on div at bounding box center [83, 154] width 2 height 4
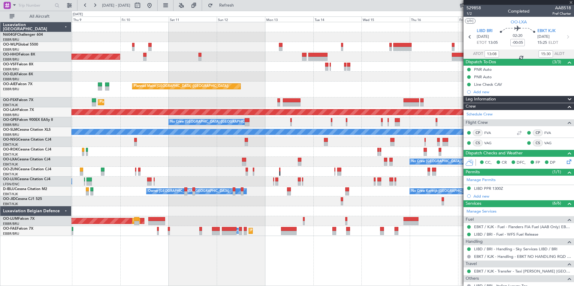
type input "0"
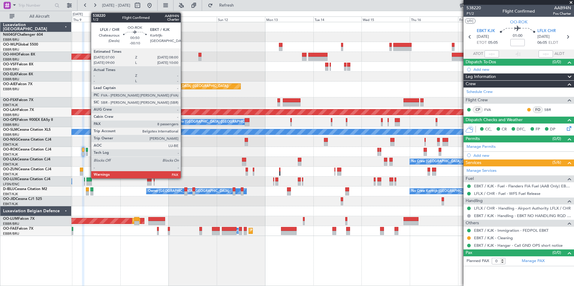
click at [88, 150] on div at bounding box center [87, 150] width 2 height 4
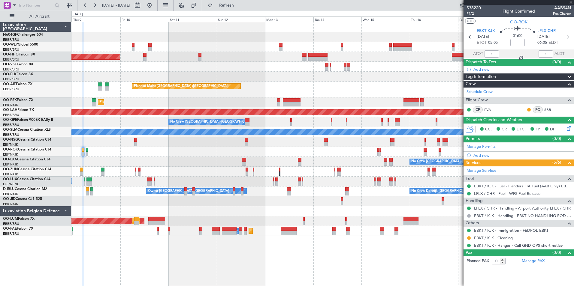
type input "-00:10"
type input "8"
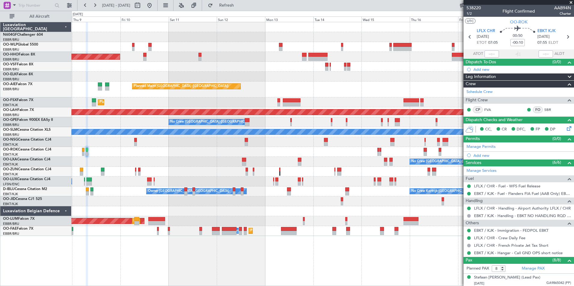
drag, startPoint x: 494, startPoint y: 30, endPoint x: 472, endPoint y: 28, distance: 22.6
click at [472, 28] on section "LFLX CHR 09/10/2025 ETOT 07:05 00:50 -00:10 EBKT KJK 09/10/2025 07:55 ELDT" at bounding box center [519, 38] width 110 height 24
drag, startPoint x: 499, startPoint y: 31, endPoint x: 506, endPoint y: 31, distance: 6.9
click at [506, 31] on icon at bounding box center [517, 29] width 35 height 7
drag, startPoint x: 526, startPoint y: 33, endPoint x: 515, endPoint y: 31, distance: 11.7
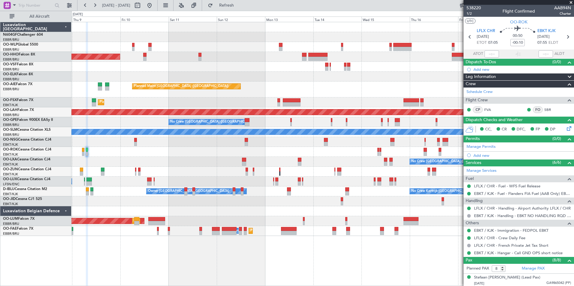
click at [515, 31] on div "00:50 -00:10" at bounding box center [518, 37] width 40 height 22
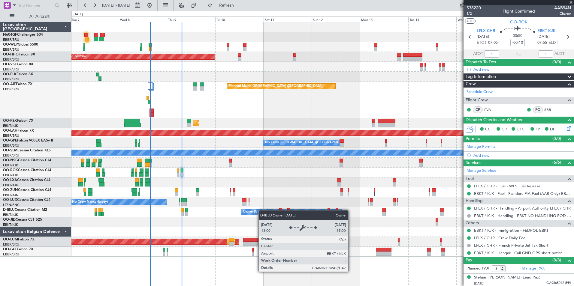
click at [303, 214] on div "No Crew Kortrijk-Wevelgem Owner Kortrijk-Wevelgem" at bounding box center [322, 212] width 502 height 10
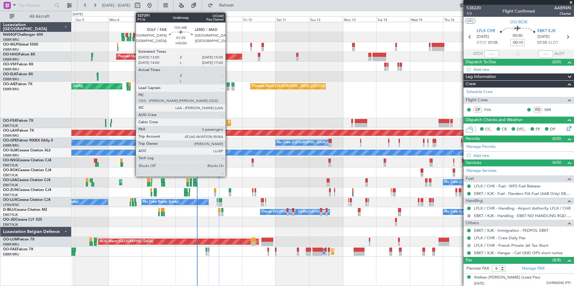
click at [229, 86] on div at bounding box center [228, 88] width 3 height 4
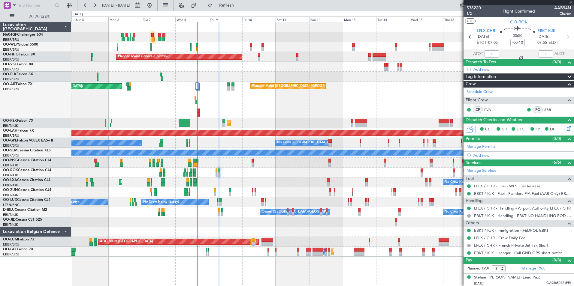
type input "0"
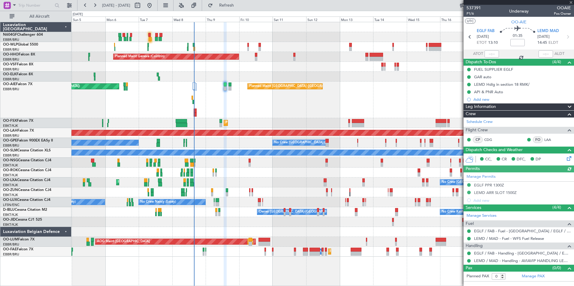
click at [293, 96] on div "Unplanned Maint London (Farnborough) Planned Maint London (Farnborough)" at bounding box center [322, 100] width 502 height 37
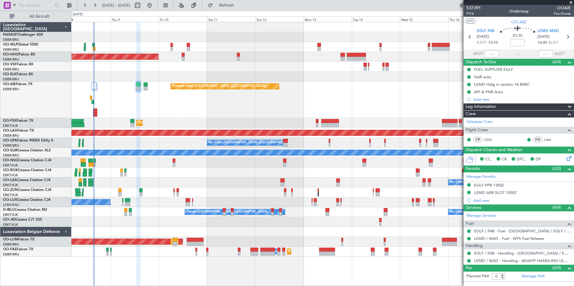
click at [240, 96] on div "Planned Maint London (Farnborough) Unplanned Maint London (Farnborough)" at bounding box center [322, 100] width 502 height 37
click at [285, 139] on div "Planned Maint Geneva (Cointrin) Planned Maint London (Farnborough) Unplanned Ma…" at bounding box center [322, 139] width 502 height 235
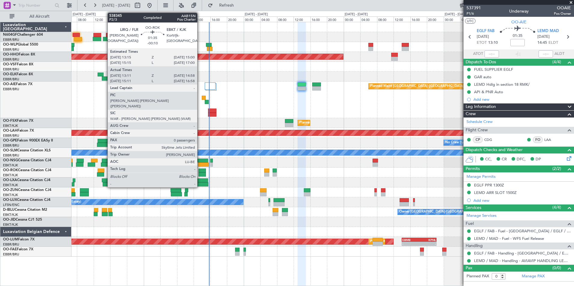
click at [200, 169] on div at bounding box center [202, 171] width 8 height 4
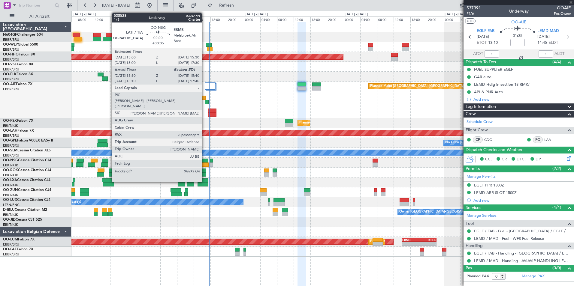
click at [204, 165] on div at bounding box center [203, 165] width 11 height 4
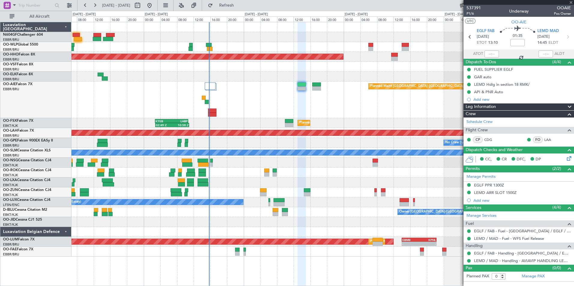
type input "+00:05"
type input "13:15"
type input "6"
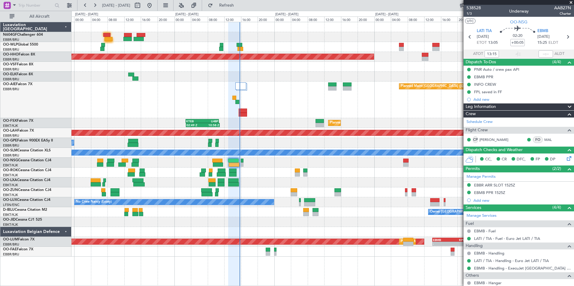
click at [251, 138] on div "Planned Maint Geneva (Cointrin) Planned Maint London (Farnborough) Unplanned Ma…" at bounding box center [322, 139] width 502 height 235
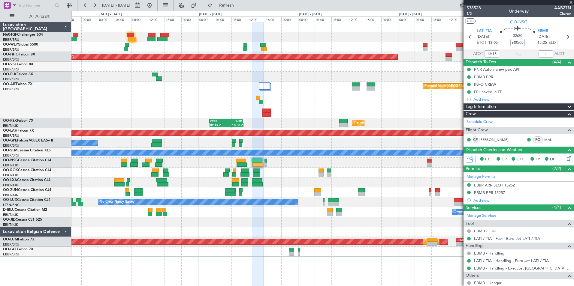
click at [369, 199] on div "Planned Maint Geneva (Cointrin) Planned Maint London (Farnborough) Unplanned Ma…" at bounding box center [322, 139] width 502 height 235
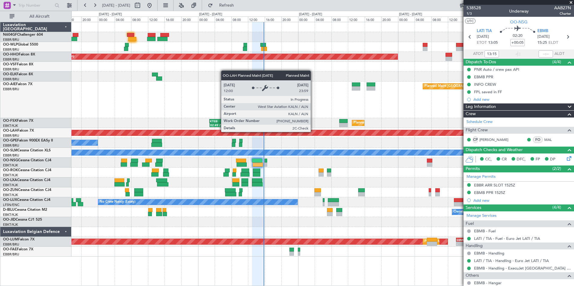
click at [295, 131] on div "Planned Maint [PERSON_NAME]-[GEOGRAPHIC_DATA][PERSON_NAME] ([GEOGRAPHIC_DATA][P…" at bounding box center [323, 132] width 1506 height 5
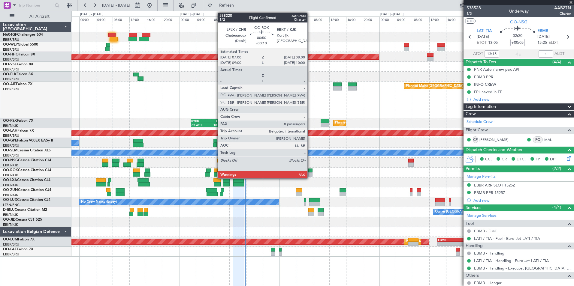
click at [310, 171] on div at bounding box center [310, 171] width 4 height 4
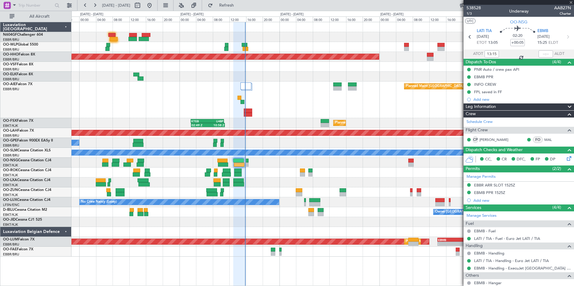
type input "-00:10"
type input "8"
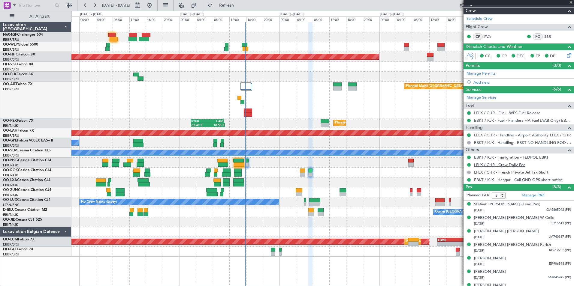
scroll to position [80, 0]
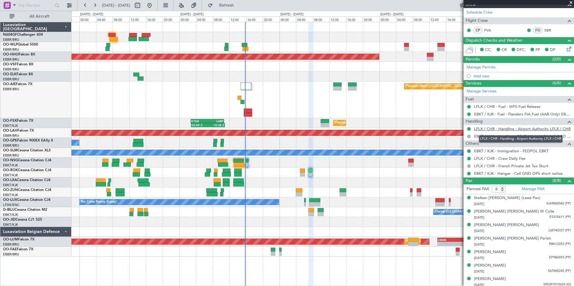
click at [526, 130] on link "LFLX / CHR - Handling - Airport Authority LFLX / CHR" at bounding box center [522, 128] width 97 height 5
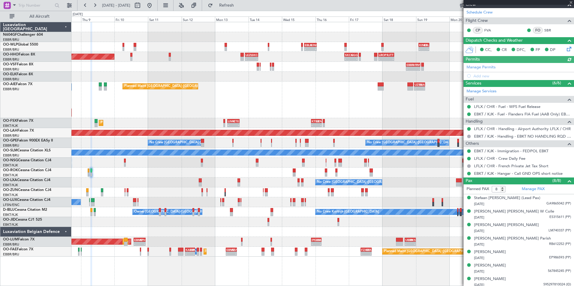
click at [191, 183] on div "- - EBLG 16:00 Z KIND 00:55 Z - - KIND 02:05 Z EBLG 09:35 Z - - EBLG 19:00 Z FI…" at bounding box center [322, 139] width 502 height 235
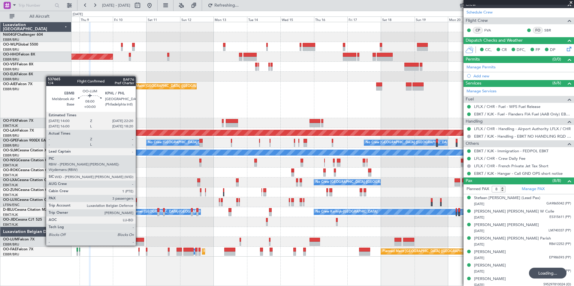
click at [241, 229] on div "Planned Maint Geneva (Cointrin) Planned Maint London (Farnborough) Unplanned Ma…" at bounding box center [322, 139] width 502 height 235
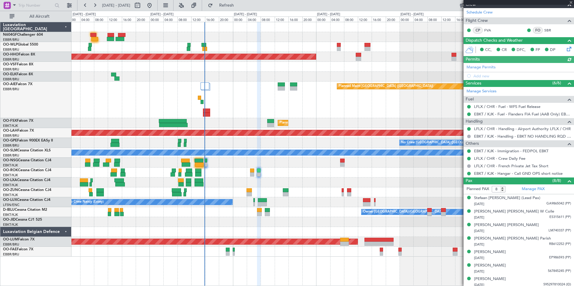
click at [206, 173] on div "Planned Maint Geneva (Cointrin) Planned Maint London (Farnborough) Unplanned Ma…" at bounding box center [322, 139] width 502 height 235
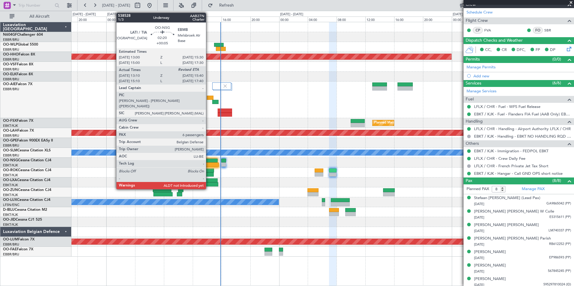
click at [209, 162] on div at bounding box center [209, 161] width 18 height 4
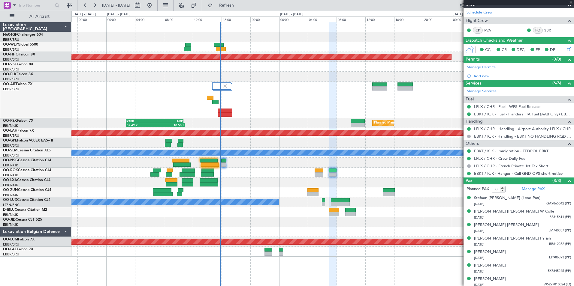
type input "+00:05"
type input "13:15"
type input "6"
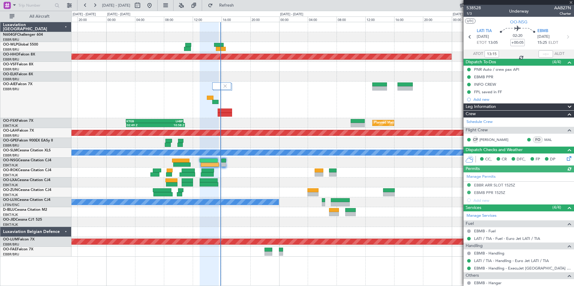
click at [540, 53] on div at bounding box center [546, 53] width 14 height 7
click at [543, 54] on input "text" at bounding box center [546, 53] width 14 height 7
click at [406, 50] on div at bounding box center [322, 47] width 502 height 10
type input "15:38"
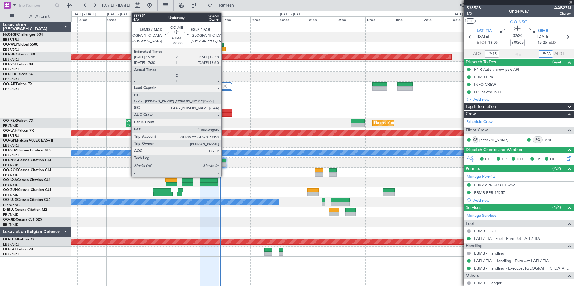
click at [224, 114] on div at bounding box center [225, 115] width 14 height 4
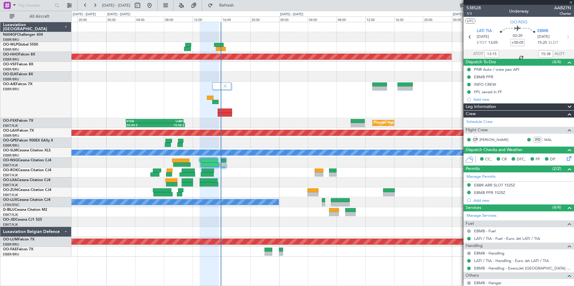
click at [268, 115] on div "Planned Maint [GEOGRAPHIC_DATA] ([GEOGRAPHIC_DATA])" at bounding box center [322, 100] width 502 height 37
type input "1"
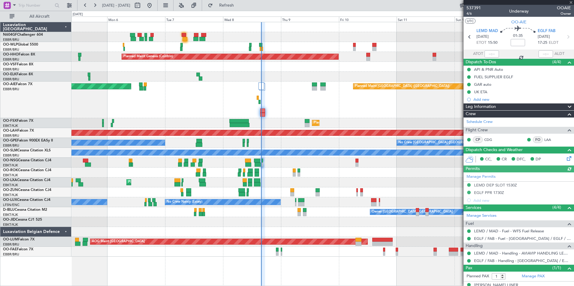
scroll to position [9, 0]
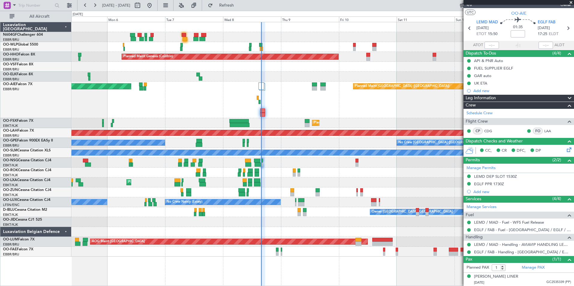
click at [271, 197] on div "Planned Maint Geneva (Cointrin) Planned Maint London (Farnborough) Unplanned Ma…" at bounding box center [322, 139] width 502 height 235
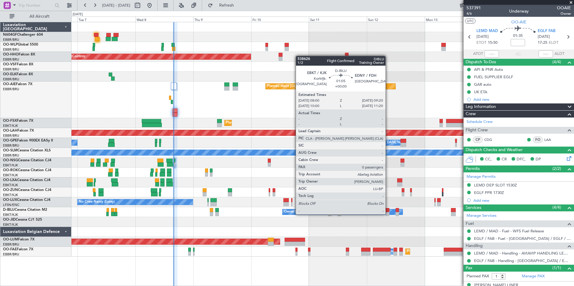
scroll to position [9, 0]
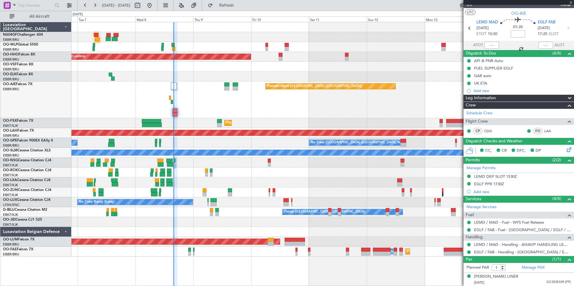
type input "0"
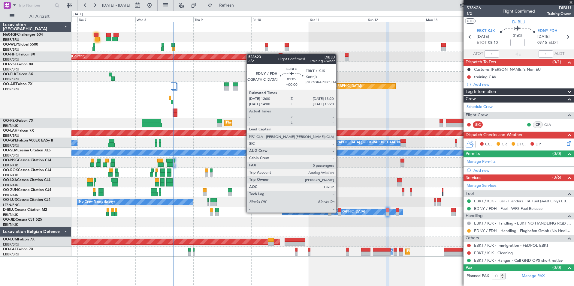
click at [339, 212] on div at bounding box center [339, 214] width 3 height 4
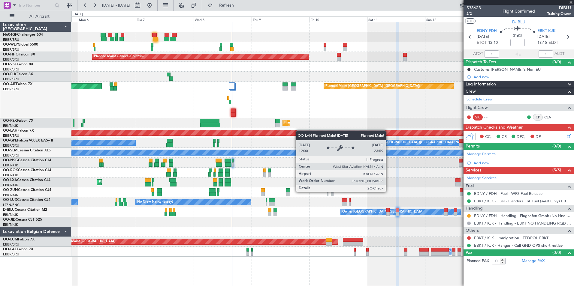
click at [330, 134] on div "Planned Maint [PERSON_NAME]-[GEOGRAPHIC_DATA][PERSON_NAME] ([GEOGRAPHIC_DATA][P…" at bounding box center [322, 133] width 502 height 10
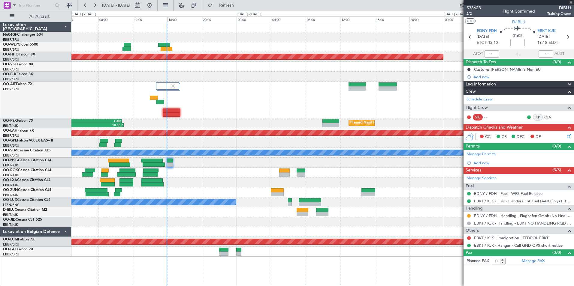
click at [186, 169] on div "Planned Maint Geneva (Cointrin) Planned Maint [GEOGRAPHIC_DATA] ([GEOGRAPHIC_DA…" at bounding box center [322, 139] width 502 height 235
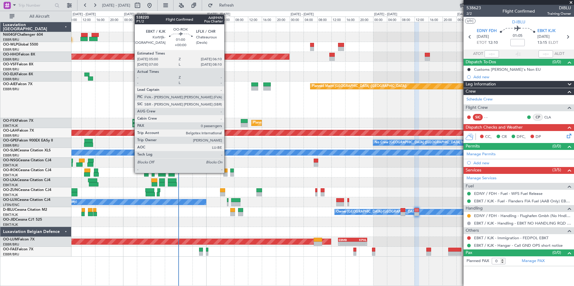
click at [227, 173] on div at bounding box center [225, 175] width 4 height 4
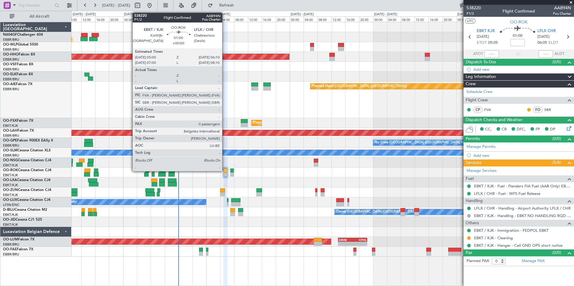
click at [225, 170] on div at bounding box center [225, 171] width 4 height 4
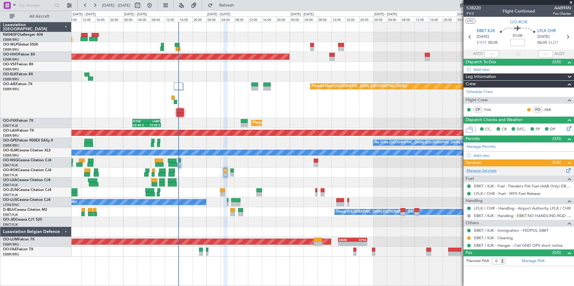
click at [483, 171] on link "Manage Services" at bounding box center [482, 171] width 30 height 6
click at [241, 2] on button "Refresh" at bounding box center [223, 6] width 36 height 10
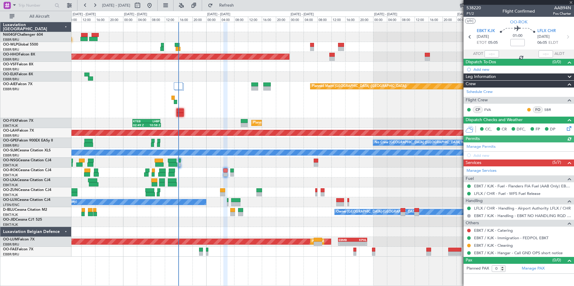
click at [471, 231] on div at bounding box center [469, 230] width 5 height 5
click at [470, 231] on button at bounding box center [469, 231] width 4 height 4
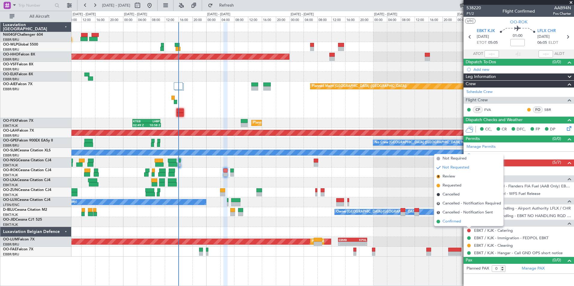
click at [458, 218] on li "Confirmed" at bounding box center [468, 221] width 69 height 9
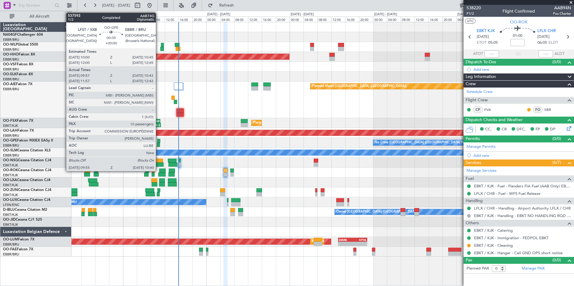
click at [159, 142] on div at bounding box center [158, 141] width 3 height 4
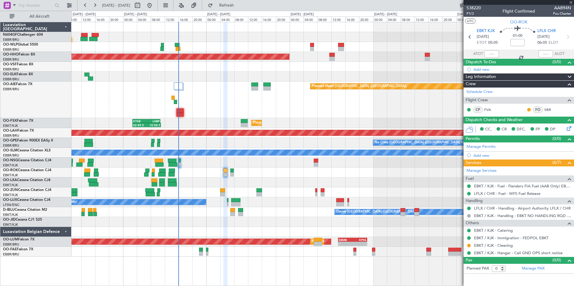
type input "10:02"
type input "10:37"
type input "10"
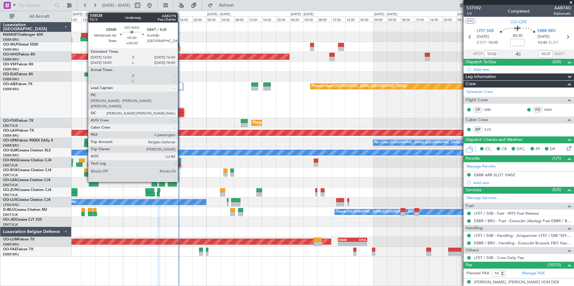
click at [180, 165] on div at bounding box center [179, 165] width 2 height 4
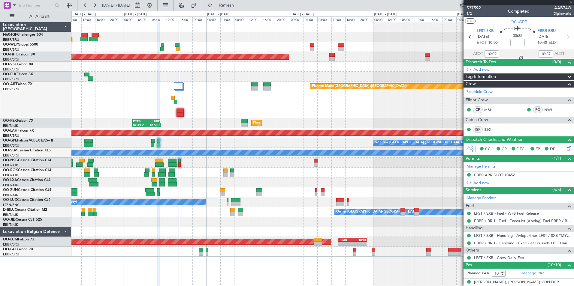
type input "+00:20"
type input "0"
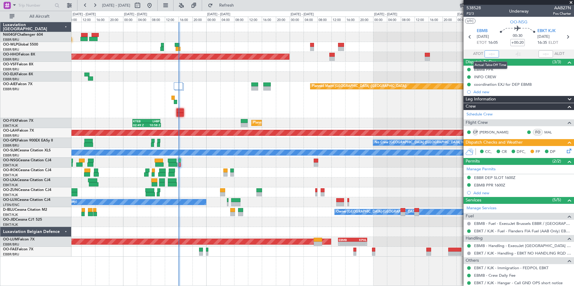
click at [490, 54] on input "text" at bounding box center [492, 53] width 14 height 7
click at [357, 67] on div at bounding box center [322, 67] width 502 height 10
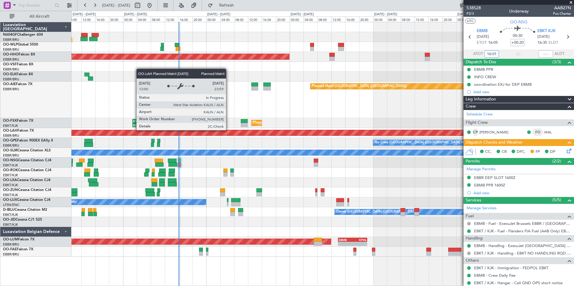
click at [294, 137] on div "Planned Maint [PERSON_NAME]-[GEOGRAPHIC_DATA][PERSON_NAME] ([GEOGRAPHIC_DATA][P…" at bounding box center [322, 133] width 502 height 10
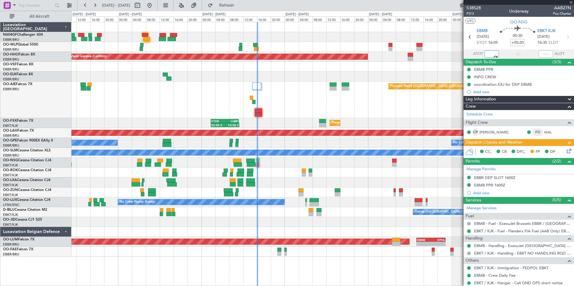
click at [325, 187] on div "Planned Maint Kortrijk-[GEOGRAPHIC_DATA]" at bounding box center [322, 183] width 502 height 10
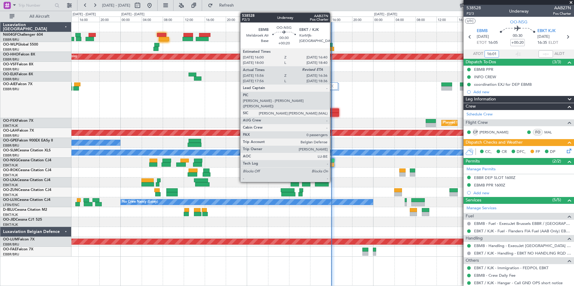
click at [333, 164] on div at bounding box center [333, 165] width 4 height 4
type input "16:01"
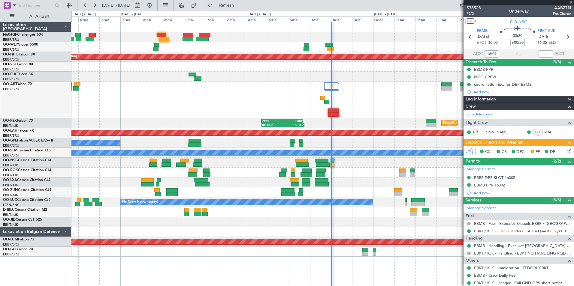
scroll to position [0, 0]
click at [566, 150] on icon at bounding box center [568, 149] width 5 height 5
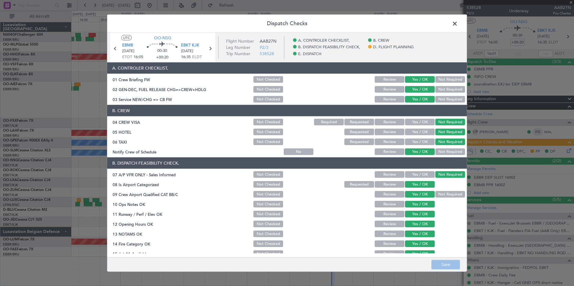
scroll to position [111, 0]
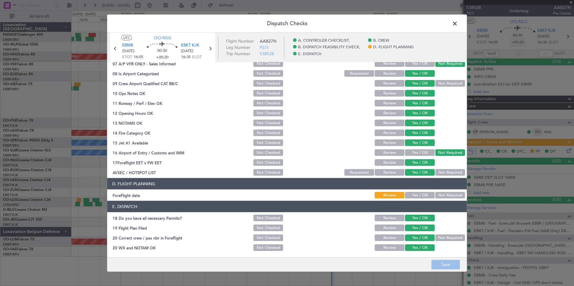
click at [435, 197] on button "Not Required" at bounding box center [450, 195] width 30 height 7
click at [432, 267] on button "Save" at bounding box center [445, 265] width 29 height 10
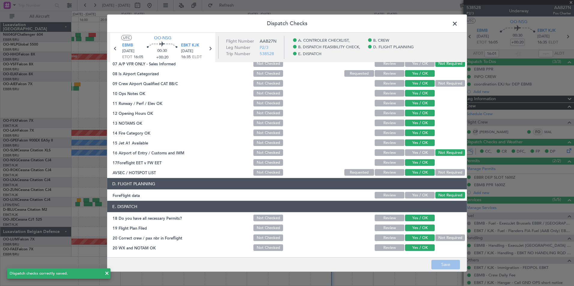
click at [458, 20] on span at bounding box center [458, 25] width 0 height 12
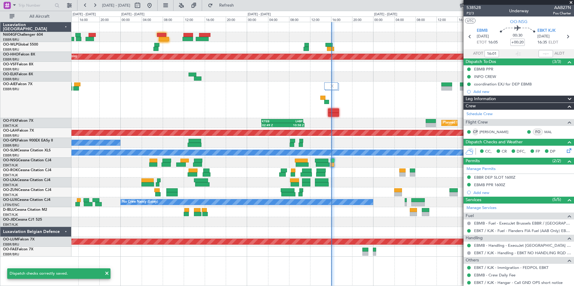
click at [355, 138] on div "No Crew Malaga No Crew Brussels (Brussels National)" at bounding box center [322, 143] width 502 height 10
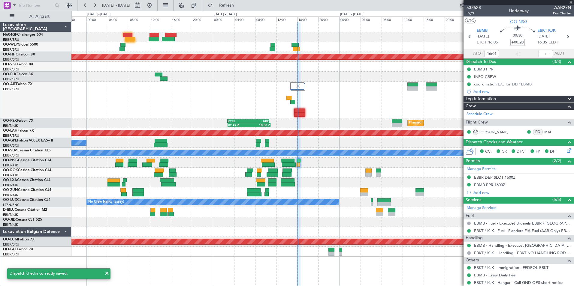
click at [347, 124] on div "Planned Maint Kortrijk-Wevelgem 02:49 Z 10:58 Z KTEB 02:45 Z LHBP 10:45 Z" at bounding box center [322, 123] width 502 height 10
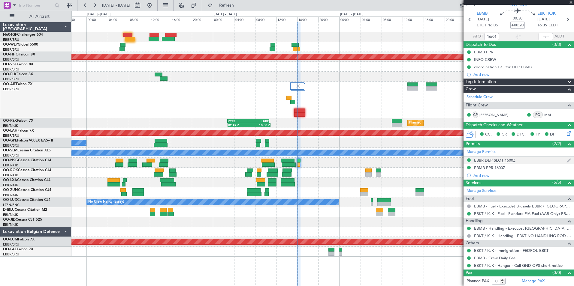
scroll to position [0, 0]
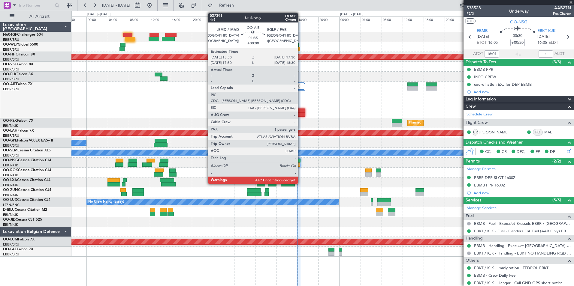
click at [301, 113] on div at bounding box center [299, 115] width 11 height 4
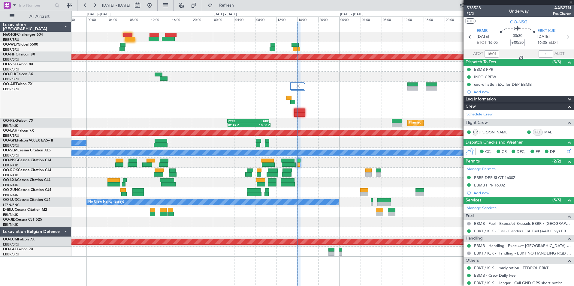
type input "1"
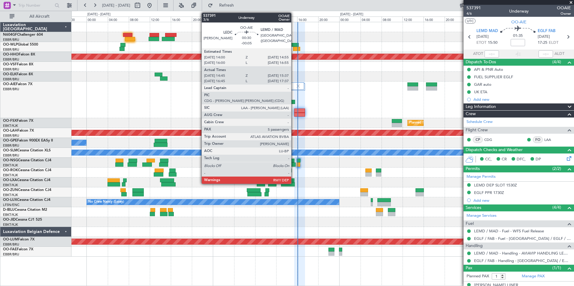
click at [294, 100] on div at bounding box center [292, 102] width 5 height 4
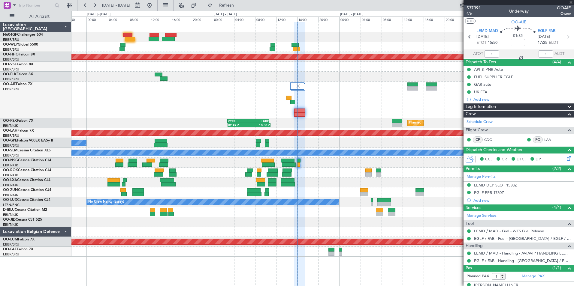
type input "-00:05"
type input "14:55"
type input "15:22"
type input "5"
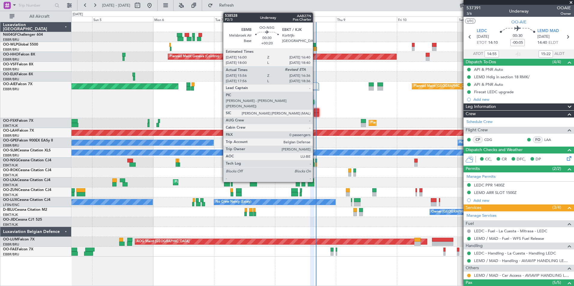
click at [316, 161] on div at bounding box center [316, 161] width 2 height 4
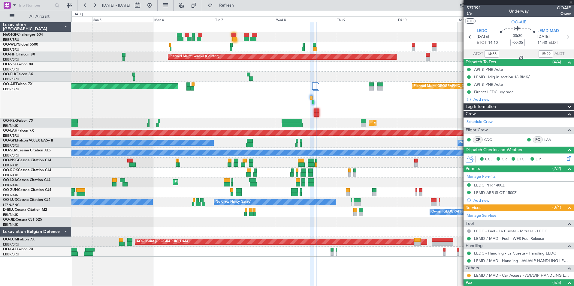
type input "+00:20"
type input "16:01"
type input "0"
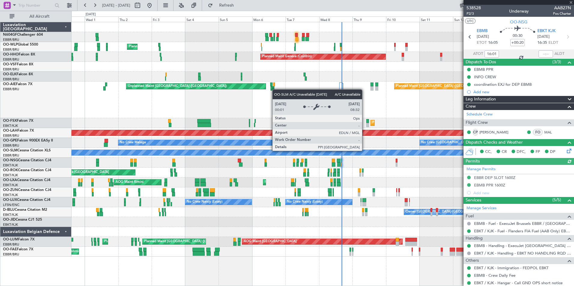
click at [296, 164] on div "Planned Maint Milan (Linate) Planned Maint Geneva (Cointrin) - - LEZL 21:40 Z S…" at bounding box center [322, 139] width 502 height 235
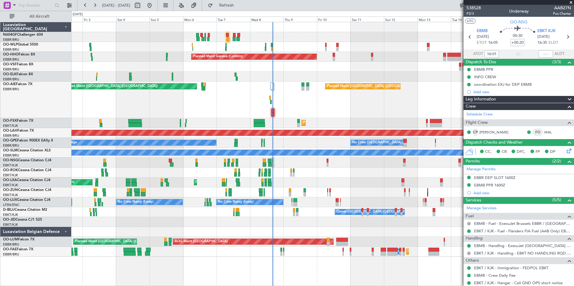
click at [313, 183] on div "Planned Maint Kortrijk-Wevelgem AOG Maint Rimini No Crew Brussels (Brussels Nat…" at bounding box center [322, 183] width 502 height 10
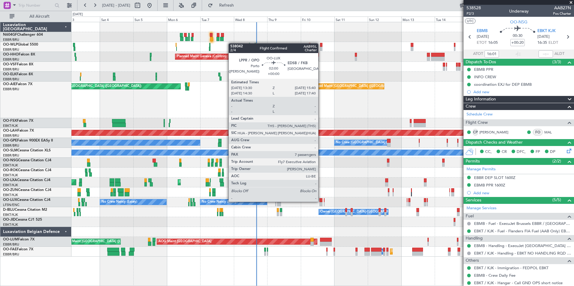
click at [321, 202] on div at bounding box center [320, 200] width 3 height 4
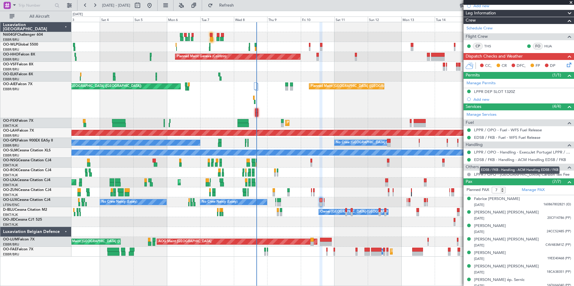
scroll to position [97, 0]
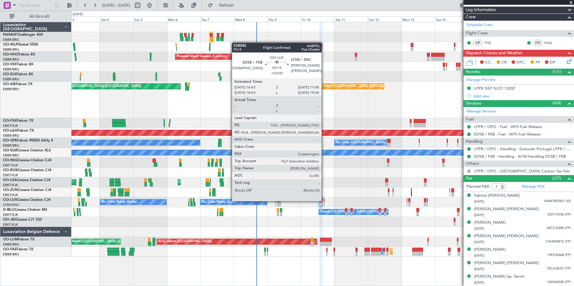
click at [324, 201] on div at bounding box center [324, 200] width 1 height 4
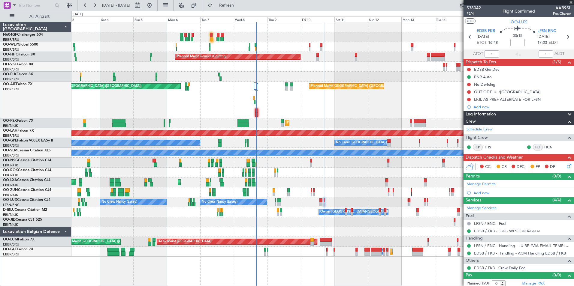
scroll to position [2, 0]
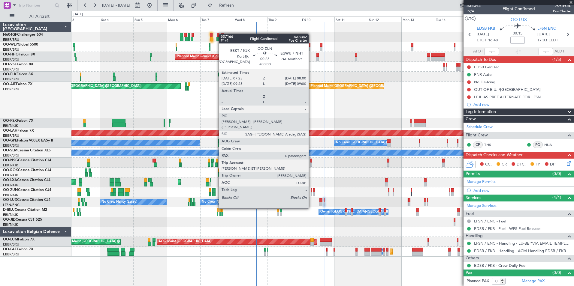
click at [311, 192] on div at bounding box center [311, 191] width 1 height 4
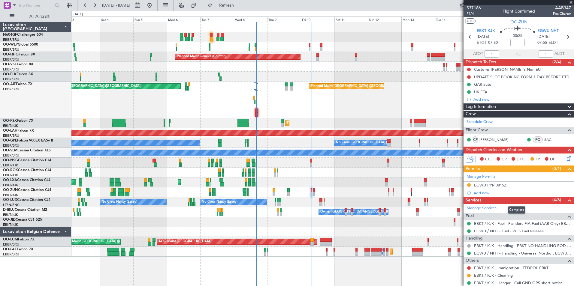
scroll to position [1, 0]
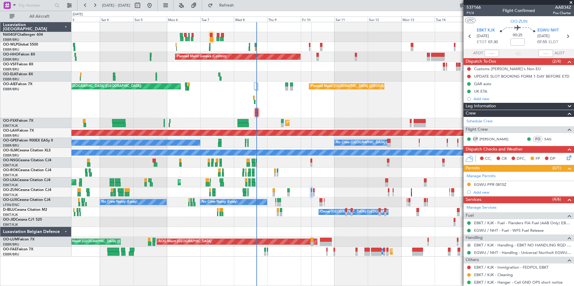
click at [297, 101] on div "Planned Maint London (Farnborough) Unplanned Maint London (Farnborough)" at bounding box center [322, 100] width 502 height 37
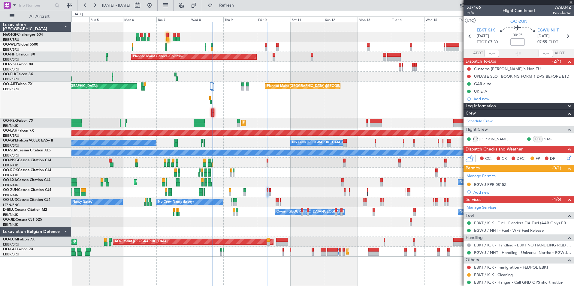
click at [328, 92] on div "Planned Maint London (Farnborough) Unplanned Maint London (Farnborough)" at bounding box center [322, 100] width 502 height 37
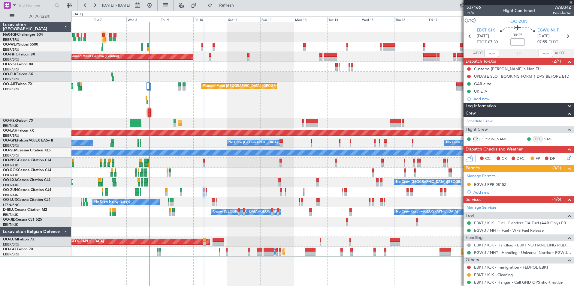
click at [299, 96] on div "Planned Maint London (Farnborough) Unplanned Maint London (Farnborough)" at bounding box center [322, 100] width 502 height 37
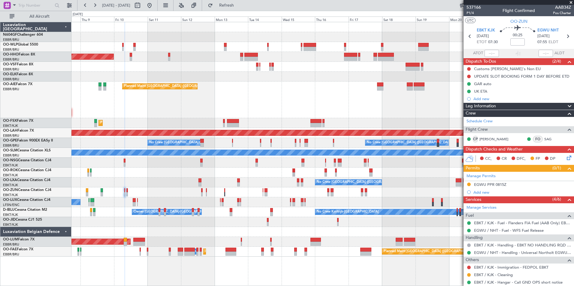
click at [274, 95] on div "Planned Maint London (Farnborough) Unplanned Maint London (Farnborough)" at bounding box center [322, 100] width 502 height 37
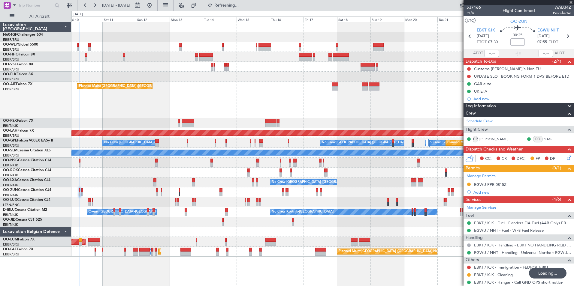
click at [331, 186] on div "Planned Maint Geneva (Cointrin) Planned Maint London (Farnborough) Unplanned Ma…" at bounding box center [322, 139] width 502 height 235
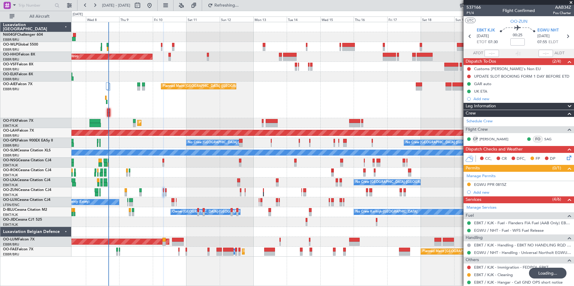
click at [351, 204] on div "Planned Maint Geneva (Cointrin) Planned Maint London (Farnborough) Unplanned Ma…" at bounding box center [322, 139] width 502 height 235
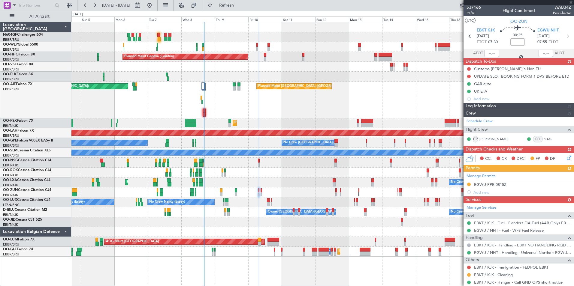
click at [245, 180] on div "Planned Maint Milan (Linate) Planned Maint Geneva (Cointrin) Planned Maint Lond…" at bounding box center [322, 139] width 502 height 235
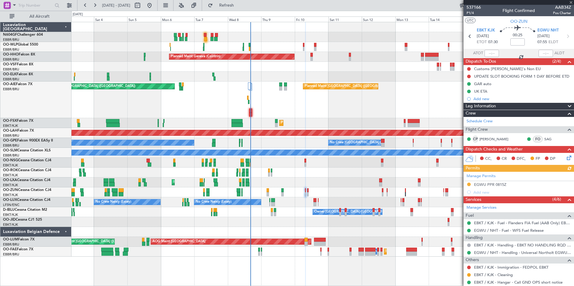
click at [141, 176] on div "Planned Maint Milan (Linate) Planned Maint Geneva (Cointrin) Planned Maint Kort…" at bounding box center [322, 139] width 502 height 235
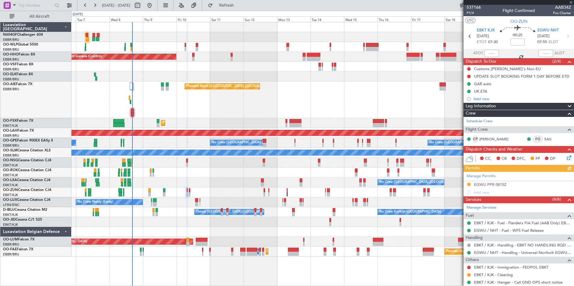
click at [191, 165] on div "Planned Maint Geneva (Cointrin) Planned Maint London (Farnborough) Unplanned Ma…" at bounding box center [322, 139] width 502 height 235
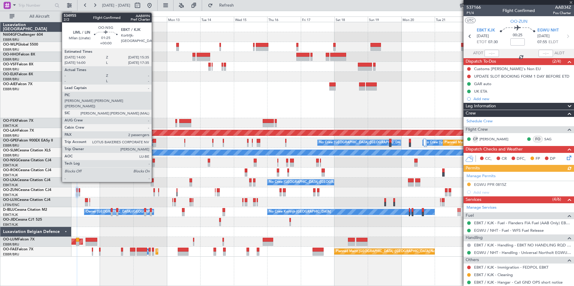
click at [154, 161] on div at bounding box center [154, 161] width 2 height 4
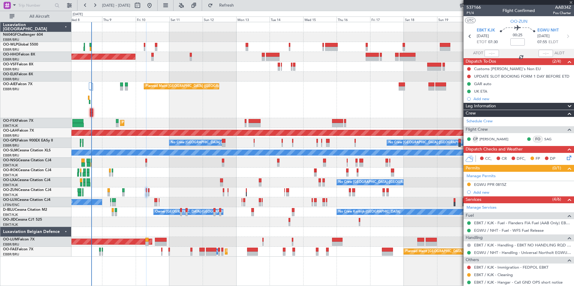
click at [231, 185] on div "Planned Maint Geneva (Cointrin) Planned Maint London (Farnborough) Unplanned Ma…" at bounding box center [322, 139] width 502 height 235
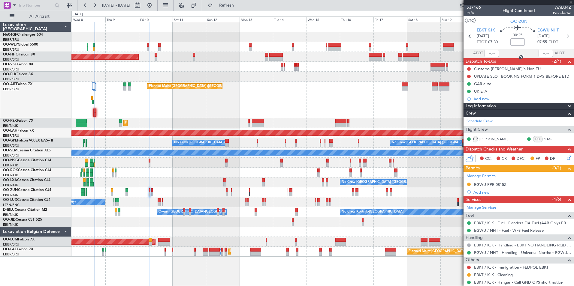
type input "2"
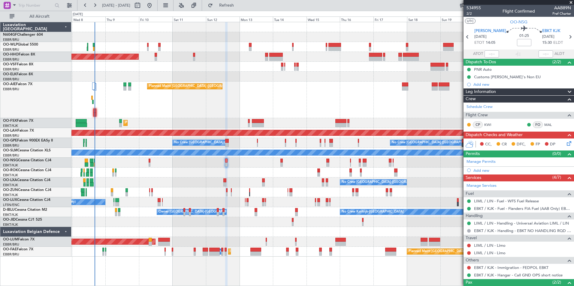
click at [275, 195] on div "Planned Maint Geneva (Cointrin) Planned Maint London (Farnborough) Unplanned Ma…" at bounding box center [322, 139] width 502 height 235
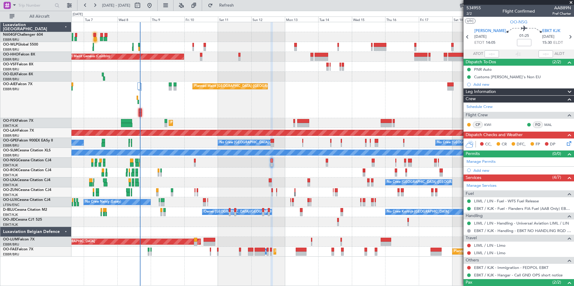
click at [323, 190] on div "Planned Maint Geneva (Cointrin) Planned Maint London (Farnborough) Unplanned Ma…" at bounding box center [322, 139] width 502 height 235
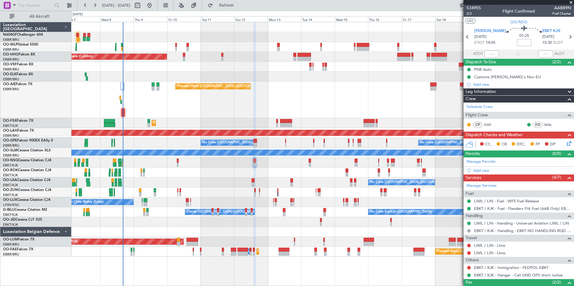
click at [234, 138] on div "Planned Maint Geneva (Cointrin) Planned Maint London (Farnborough) Unplanned Ma…" at bounding box center [322, 139] width 502 height 235
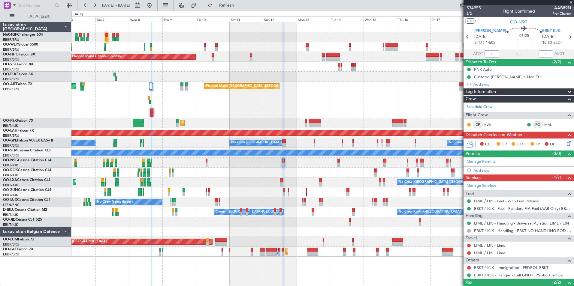
click at [274, 160] on div "Planned Maint Milan (Linate) Planned Maint Geneva (Cointrin) Planned Maint Lond…" at bounding box center [322, 139] width 502 height 235
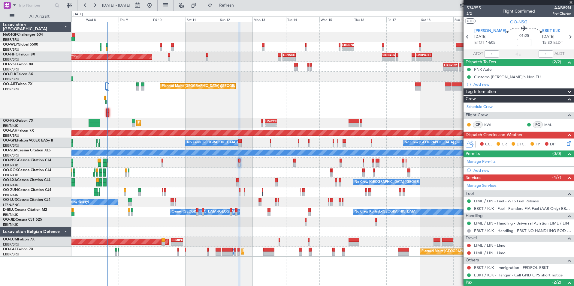
click at [184, 145] on div "- - EBLG 16:00 Z KIND 00:55 Z - - EBLG 19:00 Z FIMP 06:10 Z Planned Maint Genev…" at bounding box center [322, 139] width 502 height 235
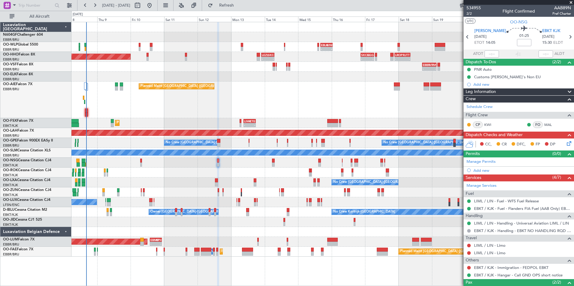
click at [228, 159] on div at bounding box center [322, 163] width 502 height 10
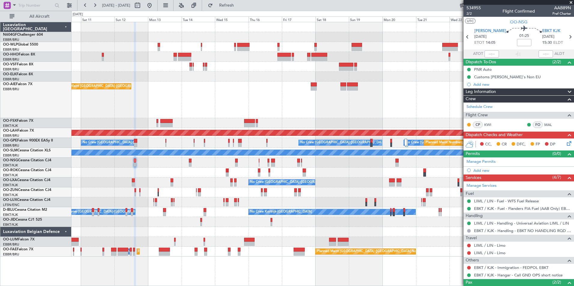
click at [176, 149] on div "Planned Maint Geneva (Cointrin) Planned Maint London (Farnborough) Planned Main…" at bounding box center [322, 139] width 502 height 235
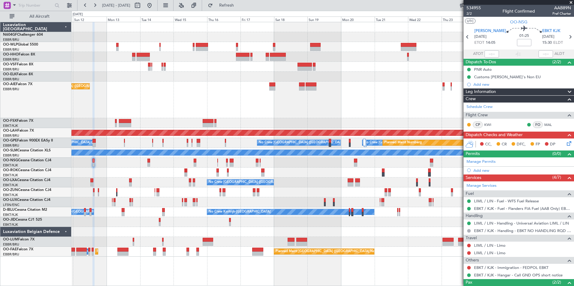
click at [72, 106] on div "Planned Maint [GEOGRAPHIC_DATA] ([GEOGRAPHIC_DATA])" at bounding box center [322, 100] width 502 height 37
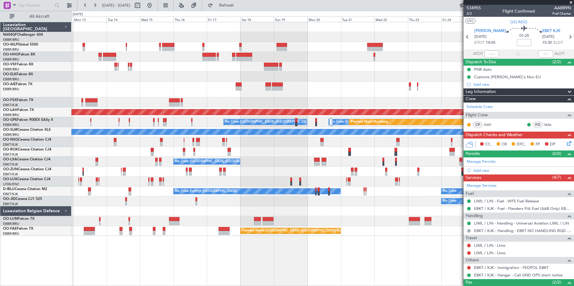
click at [78, 182] on div "Planned Maint [GEOGRAPHIC_DATA] ([GEOGRAPHIC_DATA])" at bounding box center [322, 182] width 502 height 10
click at [373, 166] on div "Planned Maint Geneva (Cointrin) Planned Maint London (Farnborough) Planned Main…" at bounding box center [322, 129] width 502 height 214
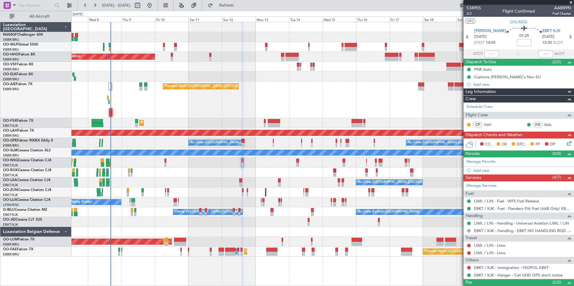
click at [274, 143] on div "No Crew Brussels (Brussels National) No Crew Brussels (Brussels National) Plann…" at bounding box center [322, 143] width 502 height 10
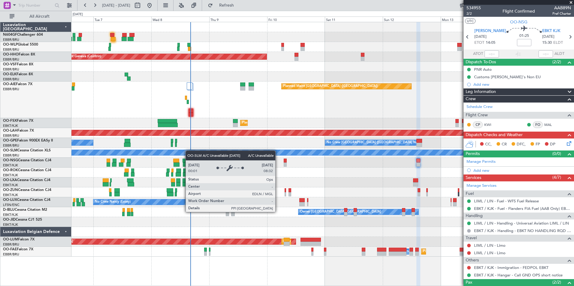
click at [191, 151] on div "Planned Maint Geneva (Cointrin) Planned Maint London (Farnborough) Unplanned Ma…" at bounding box center [322, 139] width 502 height 235
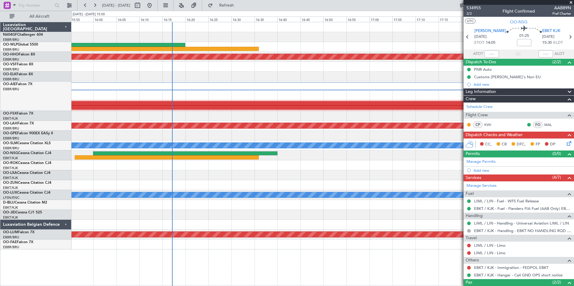
click at [190, 162] on div at bounding box center [322, 166] width 502 height 10
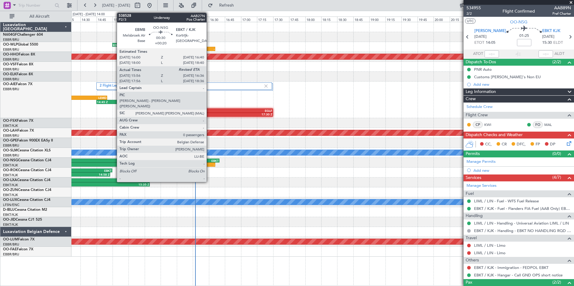
click at [210, 161] on div "EBKT" at bounding box center [208, 161] width 21 height 4
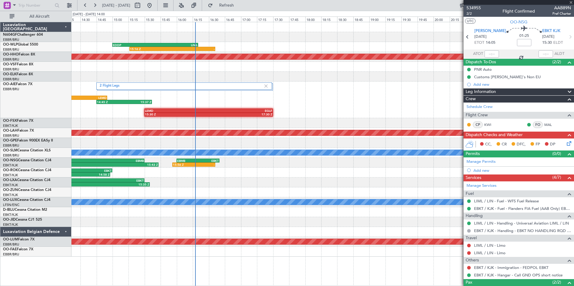
type input "+00:20"
type input "16:01"
type input "0"
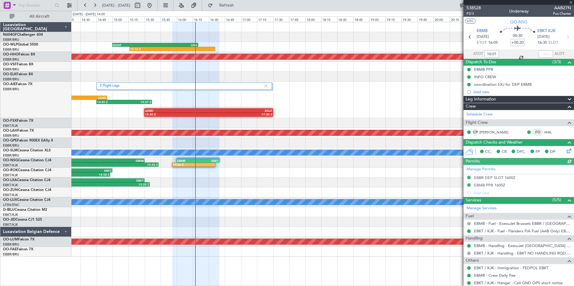
click at [541, 53] on div at bounding box center [546, 53] width 14 height 7
click at [541, 54] on input "text" at bounding box center [546, 53] width 14 height 7
click at [455, 78] on div at bounding box center [322, 77] width 502 height 10
type input "16:15"
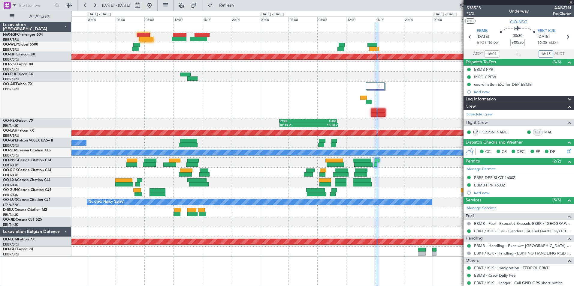
click at [401, 105] on div "Planned Maint London (Farnborough) Unplanned Maint London (Farnborough)" at bounding box center [322, 100] width 502 height 37
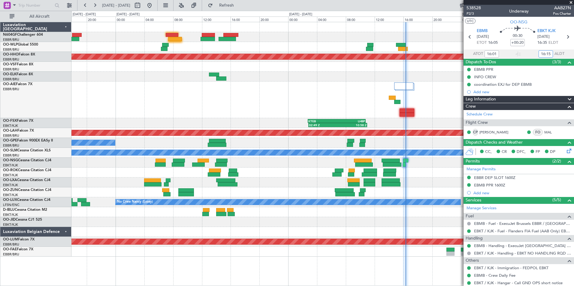
click at [431, 169] on div at bounding box center [322, 173] width 502 height 10
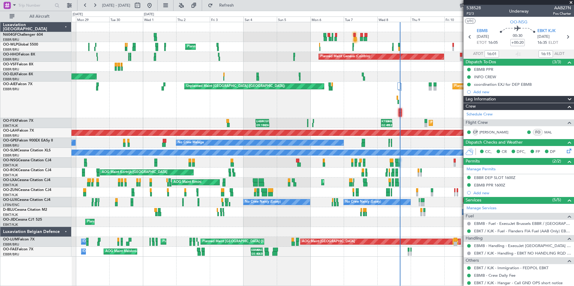
click at [364, 180] on div "Planned Maint Milan (Linate) - - EBLG 16:00 Z KIND 00:55 Z Planned Maint Geneva…" at bounding box center [322, 139] width 502 height 235
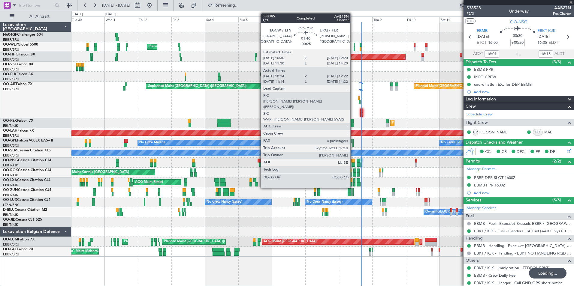
click at [322, 171] on div "AOG Maint Kortrijk-[GEOGRAPHIC_DATA] Planned Maint [GEOGRAPHIC_DATA]-[GEOGRAPHI…" at bounding box center [322, 173] width 502 height 10
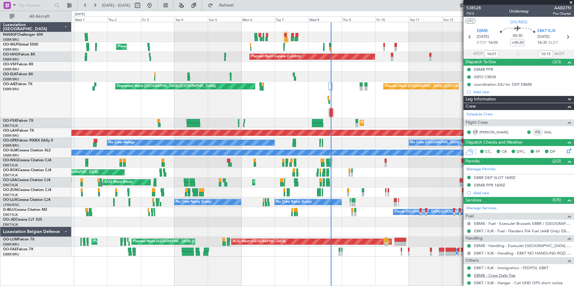
type input "16:15"
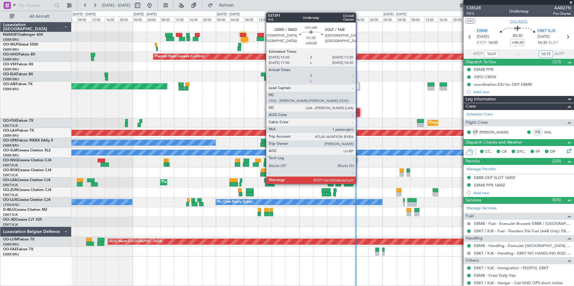
click at [358, 115] on div at bounding box center [356, 115] width 7 height 4
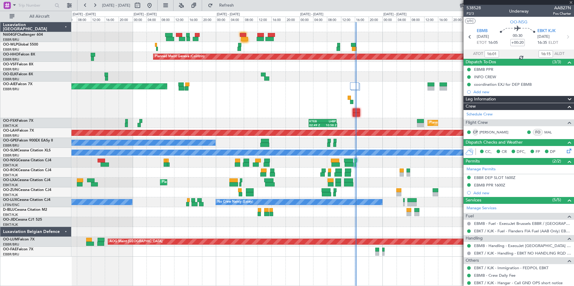
type input "1"
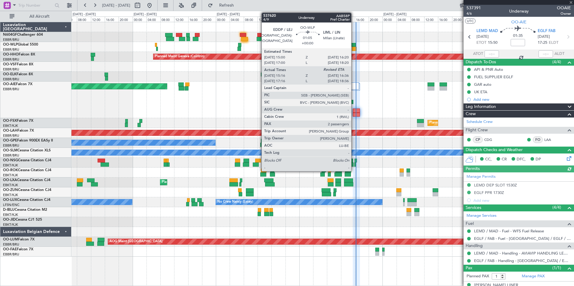
click at [354, 51] on div at bounding box center [354, 49] width 5 height 4
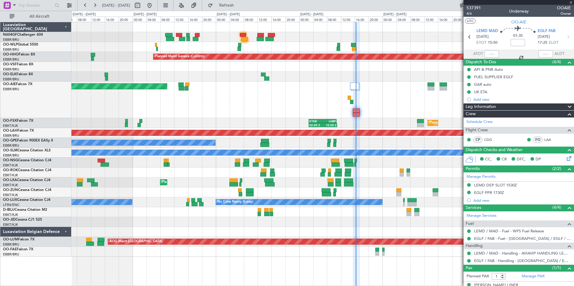
type input "15:26"
type input "2"
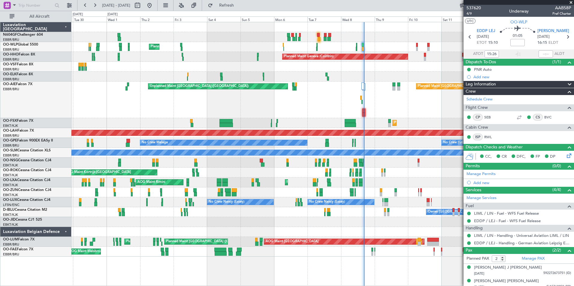
click at [320, 133] on div "Planned Maint Milan (Linate) Planned Maint Geneva ([GEOGRAPHIC_DATA]) Planned M…" at bounding box center [322, 139] width 502 height 235
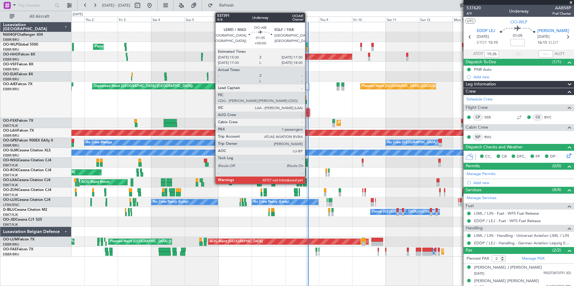
click at [308, 113] on div at bounding box center [308, 115] width 3 height 4
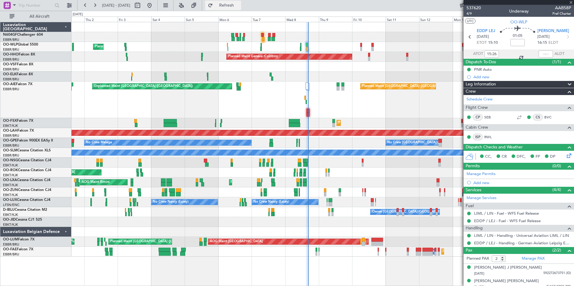
click at [239, 4] on span "Refresh" at bounding box center [226, 5] width 25 height 4
type input "1"
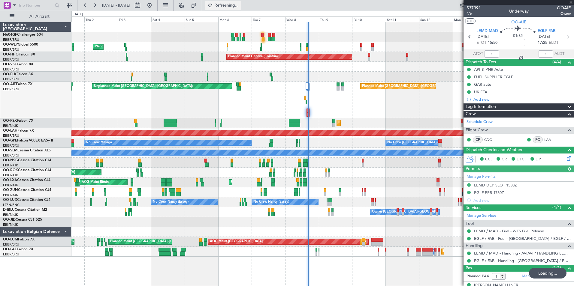
type input "16:21"
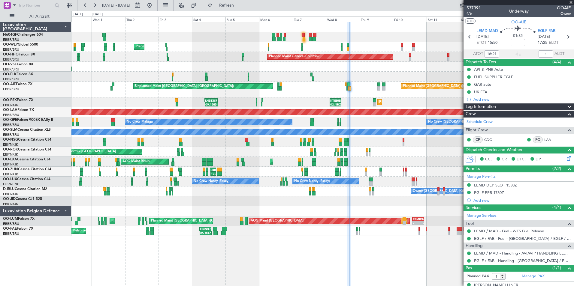
click at [340, 138] on div "Planned Maint [GEOGRAPHIC_DATA] ([GEOGRAPHIC_DATA])" at bounding box center [322, 142] width 502 height 10
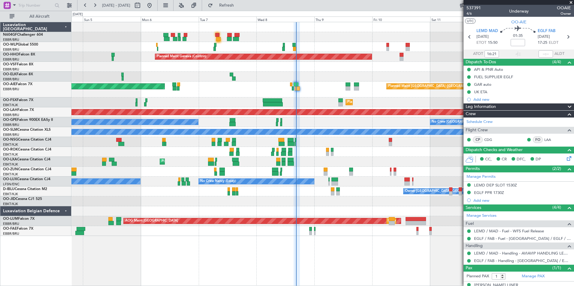
click at [309, 160] on div "Planned Maint Geneva (Cointrin) Planned Maint [GEOGRAPHIC_DATA] ([GEOGRAPHIC_DA…" at bounding box center [322, 129] width 502 height 214
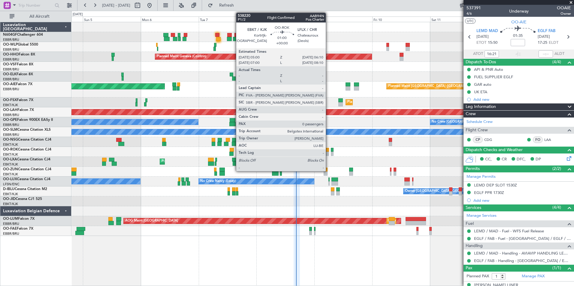
click at [328, 154] on div at bounding box center [327, 154] width 3 height 4
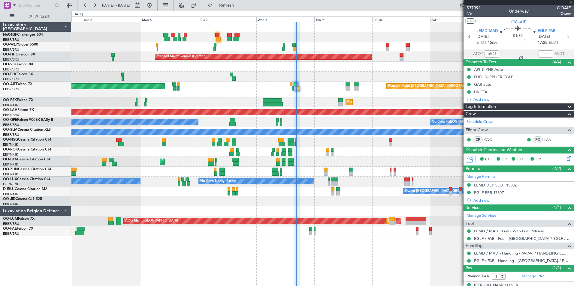
type input "0"
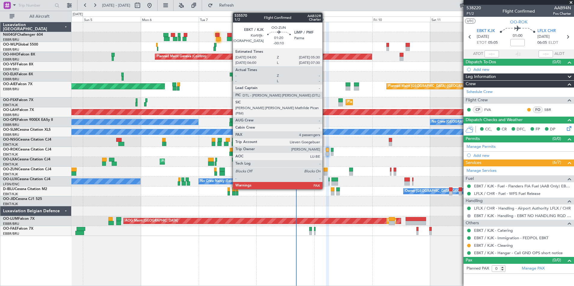
click at [325, 174] on div at bounding box center [326, 174] width 4 height 4
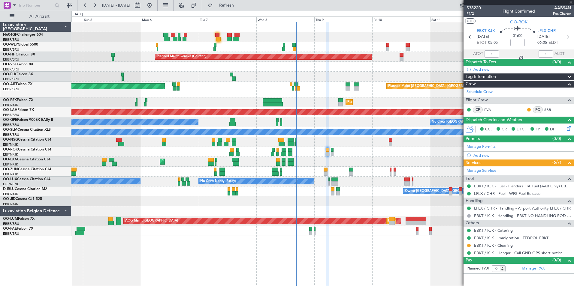
type input "-00:10"
type input "4"
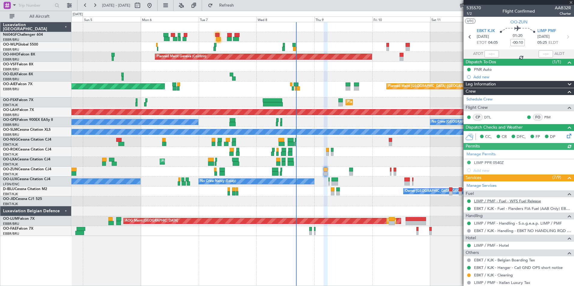
scroll to position [94, 0]
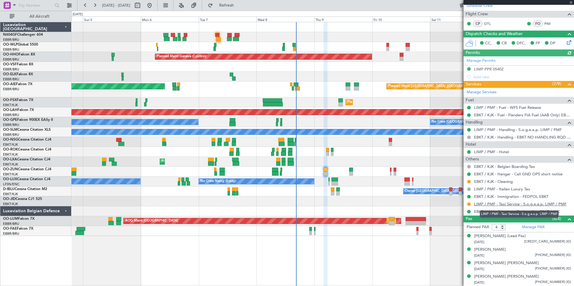
click at [509, 205] on link "LIMP / PMF - Taxi Service - S.o.g.e.a.p. LIMP / PMF" at bounding box center [520, 204] width 92 height 5
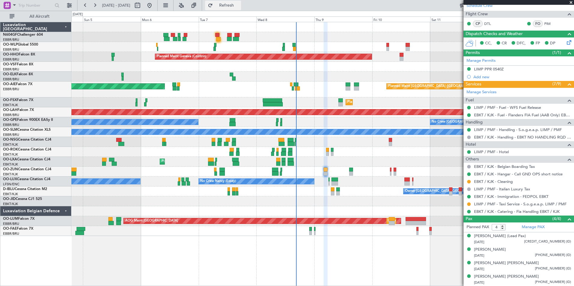
click at [241, 8] on button "Refresh" at bounding box center [223, 6] width 36 height 10
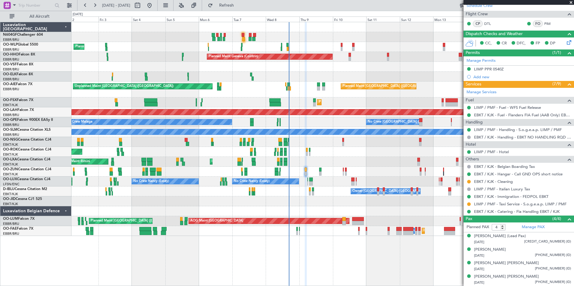
click at [253, 153] on div "Planned Maint Milan (Linate) Planned Maint Geneva ([GEOGRAPHIC_DATA]) - - LROP …" at bounding box center [322, 129] width 502 height 214
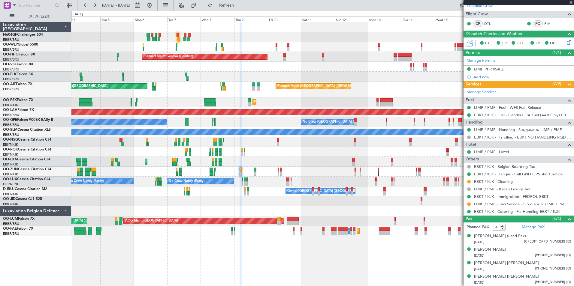
click at [204, 172] on div "Planned Maint Milan (Linate) - - EBLG 19:00 Z FIMP 06:10 Z Planned Maint Geneva…" at bounding box center [322, 129] width 502 height 214
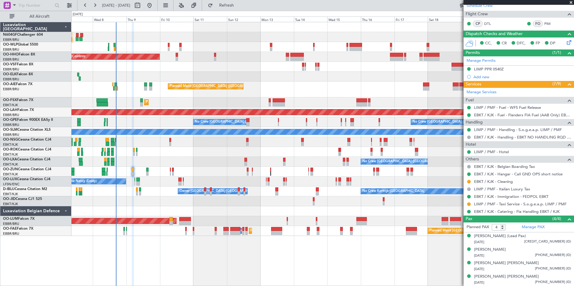
click at [223, 155] on div at bounding box center [322, 152] width 502 height 10
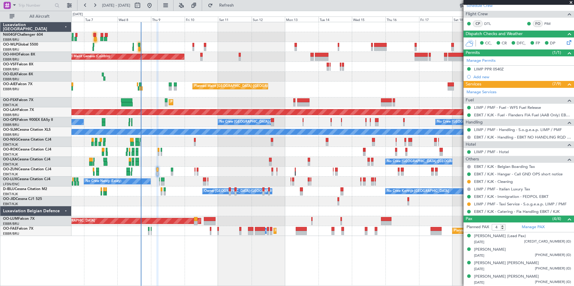
click at [324, 252] on div "Planned Maint Geneva (Cointrin) Planned Maint [GEOGRAPHIC_DATA] ([GEOGRAPHIC_DA…" at bounding box center [322, 154] width 503 height 264
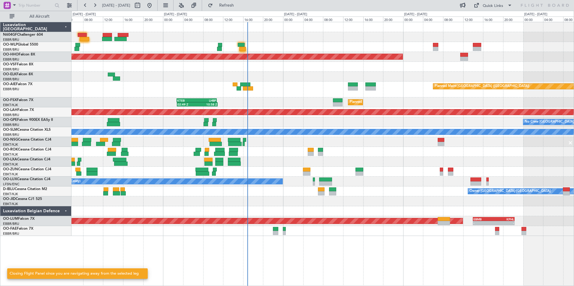
scroll to position [0, 0]
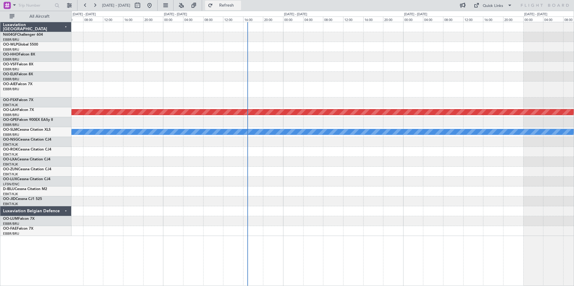
click at [239, 5] on span "Refresh" at bounding box center [226, 5] width 25 height 4
click at [158, 3] on fb-range-datepicker "[DATE] - [DATE]" at bounding box center [117, 5] width 80 height 11
click at [154, 3] on button at bounding box center [150, 6] width 10 height 10
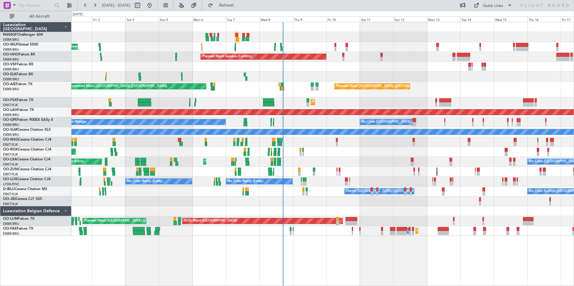
click at [328, 197] on div "Planned Maint Milan (Linate) Planned Maint Geneva ([GEOGRAPHIC_DATA]) Planned M…" at bounding box center [322, 129] width 502 height 214
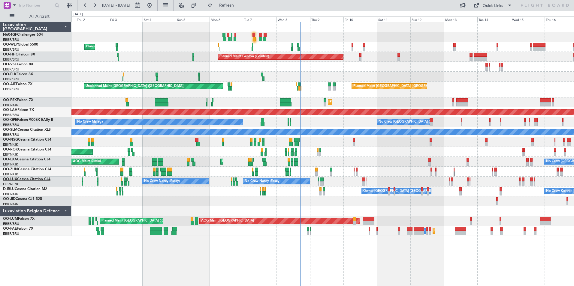
click at [29, 179] on link "OO-LUX Cessna Citation CJ4" at bounding box center [26, 180] width 47 height 4
click at [235, 3] on button "Refresh" at bounding box center [223, 6] width 36 height 10
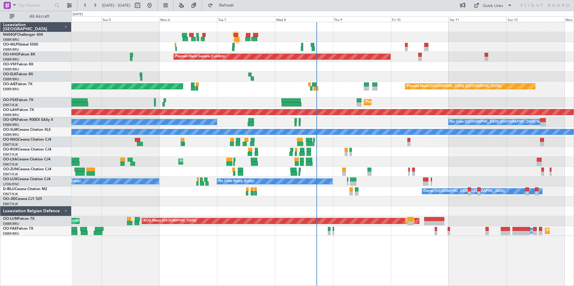
click at [303, 80] on div "Planned Maint Milan (Linate) Planned Maint Geneva ([GEOGRAPHIC_DATA]) Unplanned…" at bounding box center [322, 129] width 502 height 214
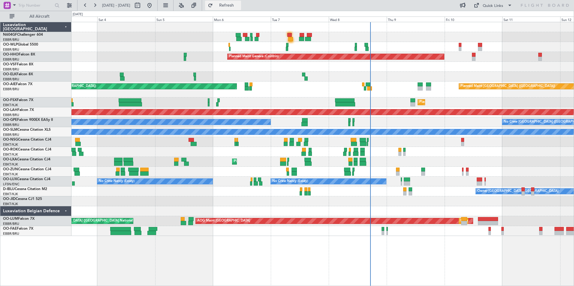
click at [239, 5] on span "Refresh" at bounding box center [226, 5] width 25 height 4
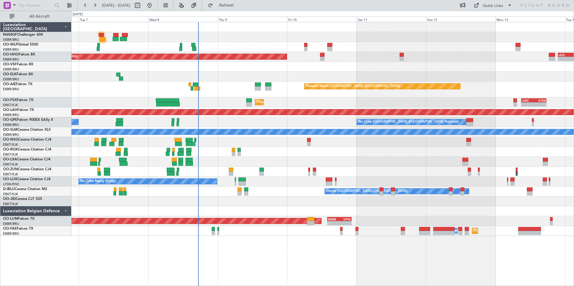
click at [277, 178] on div "- - EBLG 16:00 Z KIND 00:55 Z Planned Maint Geneva (Cointrin) - - LEZL 21:40 Z …" at bounding box center [322, 129] width 502 height 214
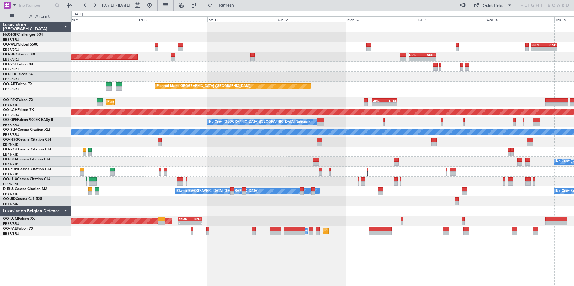
click at [118, 138] on div "- - EBLG 16:00 Z KIND 00:55 Z Planned Maint Geneva (Cointrin) - - LEZL 21:40 Z …" at bounding box center [322, 129] width 502 height 214
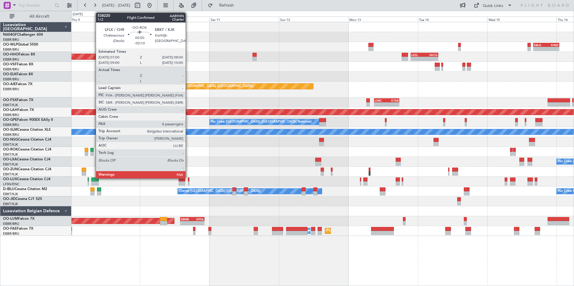
click at [93, 154] on div at bounding box center [91, 154] width 3 height 4
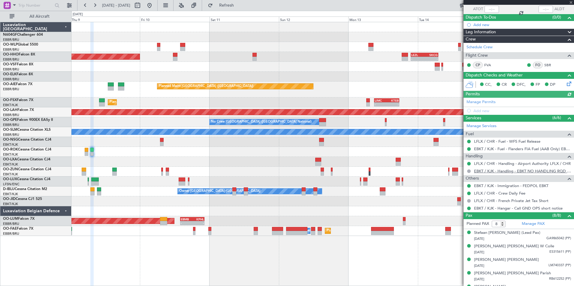
scroll to position [95, 0]
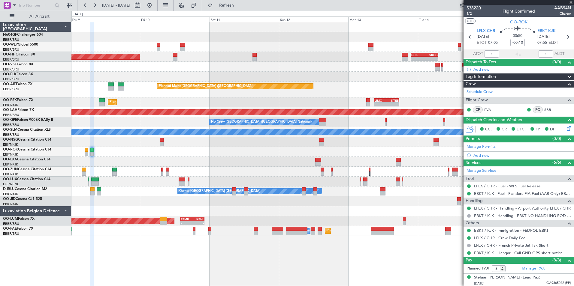
click at [475, 8] on span "538220" at bounding box center [474, 8] width 14 height 6
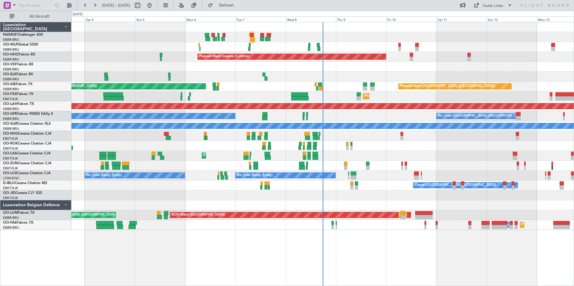
click at [288, 63] on div at bounding box center [322, 67] width 502 height 10
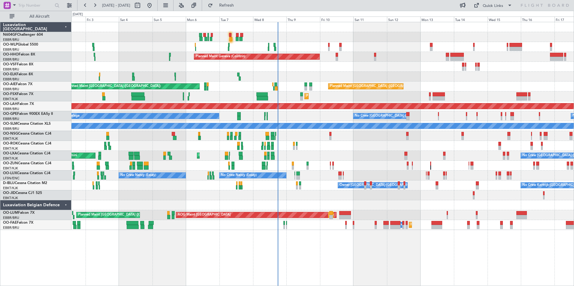
click at [320, 163] on div "Planned Maint Milan (Linate) Planned Maint Geneva ([GEOGRAPHIC_DATA]) Planned M…" at bounding box center [322, 126] width 502 height 208
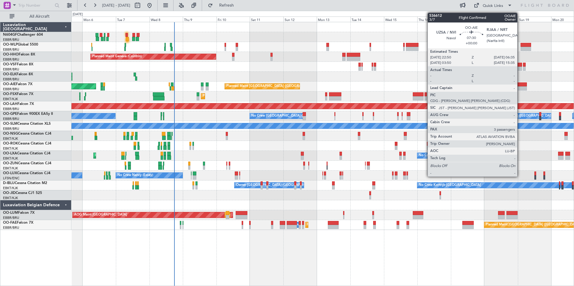
click at [520, 84] on div at bounding box center [521, 85] width 11 height 4
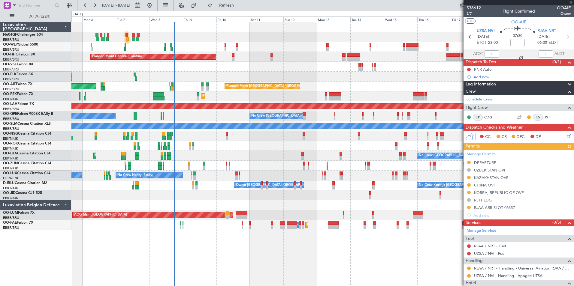
scroll to position [71, 0]
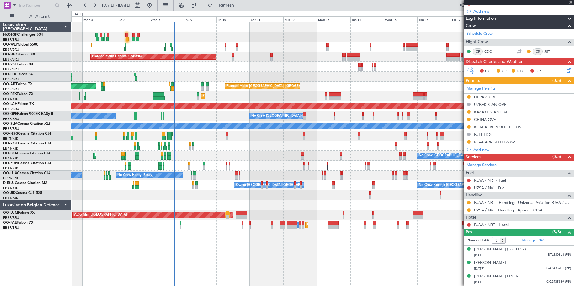
click at [390, 173] on div "No Crew Nancy (Essey) No Crew Nancy (Essey)" at bounding box center [322, 176] width 502 height 10
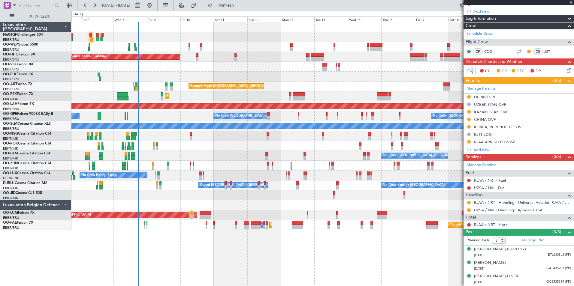
click at [389, 171] on div "No Crew Nancy (Essey) No Crew Nancy (Essey)" at bounding box center [322, 176] width 502 height 10
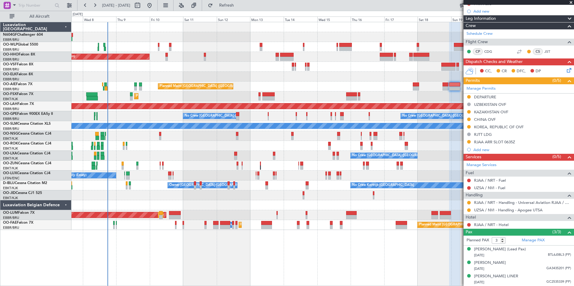
click at [386, 157] on div "Planned Maint Geneva (Cointrin) Planned Maint London (Farnborough) Unplanned Ma…" at bounding box center [322, 126] width 502 height 208
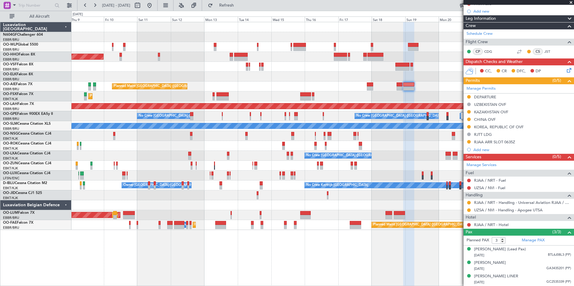
click at [380, 149] on div "Planned Maint Geneva (Cointrin) Planned Maint London (Farnborough) Unplanned Ma…" at bounding box center [322, 126] width 502 height 208
click at [337, 124] on div "Planned Maint Geneva (Cointrin) Planned Maint London (Farnborough) Unplanned Ma…" at bounding box center [322, 126] width 502 height 208
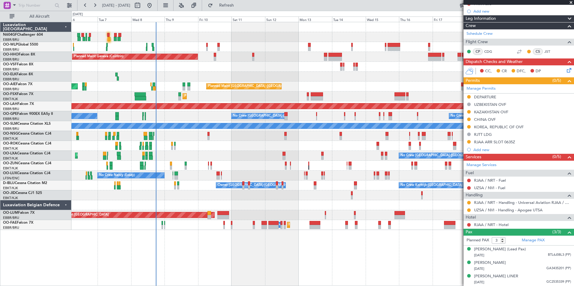
click at [339, 109] on div "Planned Maint [PERSON_NAME]-[GEOGRAPHIC_DATA][PERSON_NAME] ([GEOGRAPHIC_DATA][P…" at bounding box center [322, 106] width 502 height 10
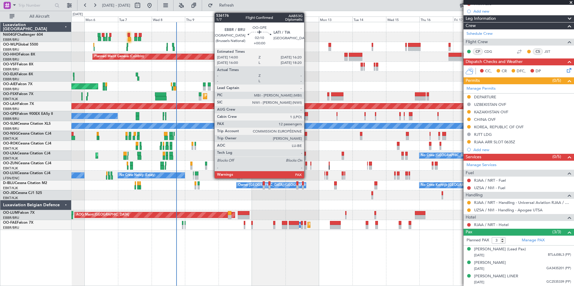
click at [307, 119] on div at bounding box center [306, 118] width 3 height 4
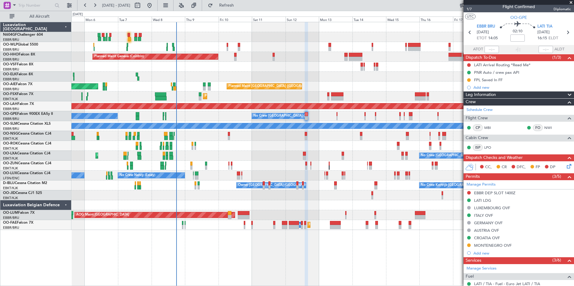
scroll to position [0, 0]
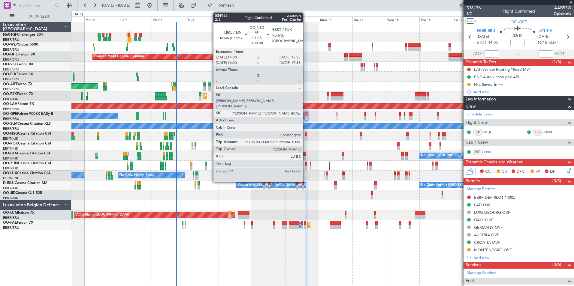
click at [306, 135] on div at bounding box center [306, 134] width 2 height 4
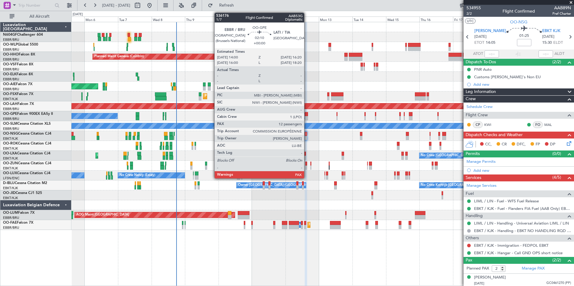
click at [307, 116] on div at bounding box center [306, 114] width 3 height 4
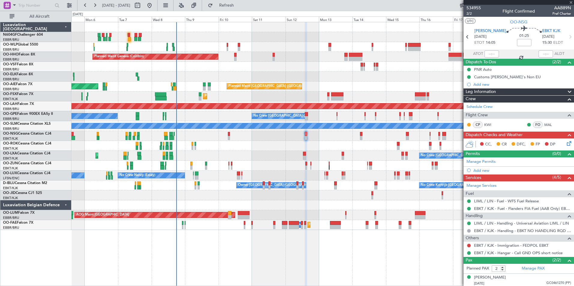
type input "12"
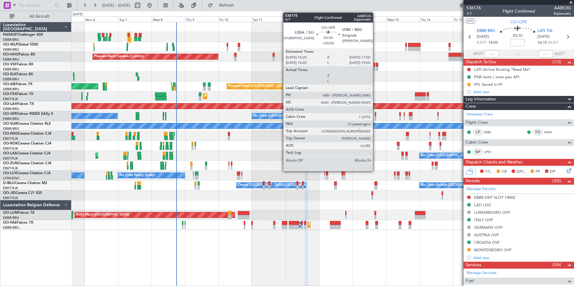
click at [376, 118] on div at bounding box center [375, 118] width 1 height 4
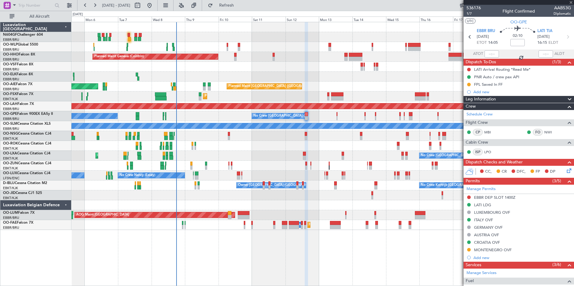
type input "+00:05"
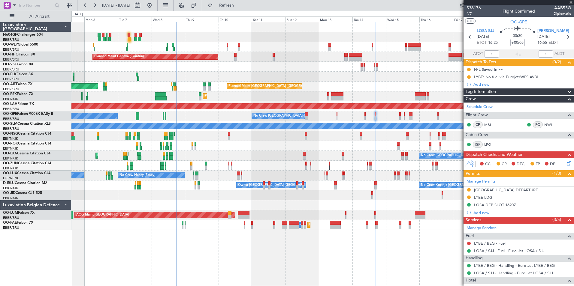
click at [227, 141] on div at bounding box center [322, 136] width 502 height 10
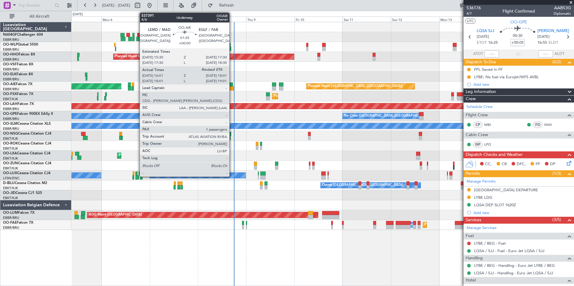
click at [232, 87] on div at bounding box center [232, 88] width 4 height 4
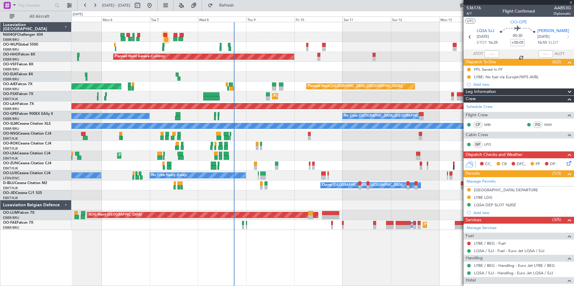
type input "16:21"
type input "1"
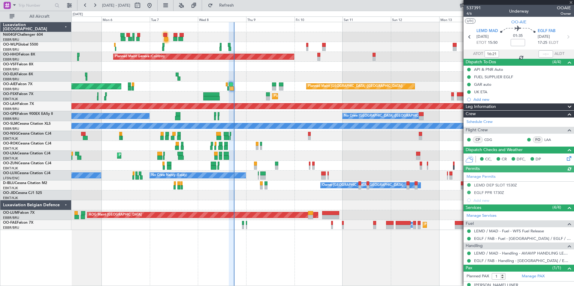
click at [540, 54] on div at bounding box center [546, 53] width 14 height 7
click at [542, 54] on input "text" at bounding box center [546, 53] width 14 height 7
click at [352, 164] on div at bounding box center [322, 166] width 502 height 10
click at [258, 143] on div at bounding box center [322, 146] width 502 height 10
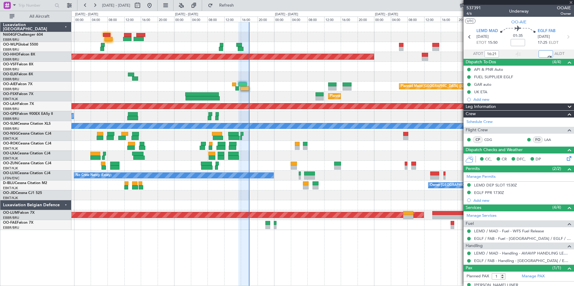
click at [253, 88] on div "Planned Maint London (Farnborough) Unplanned Maint London (Farnborough)" at bounding box center [322, 87] width 502 height 10
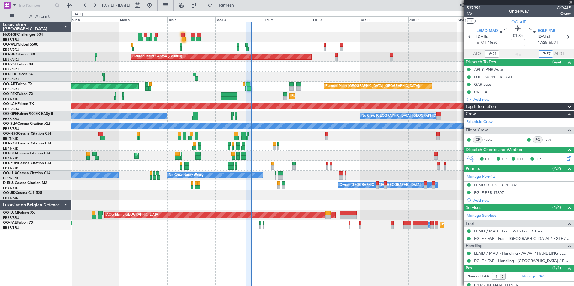
click at [236, 152] on div "Planned Maint Kortrijk-Wevelgem No Crew Brussels (Brussels National) AOG Maint …" at bounding box center [322, 156] width 502 height 10
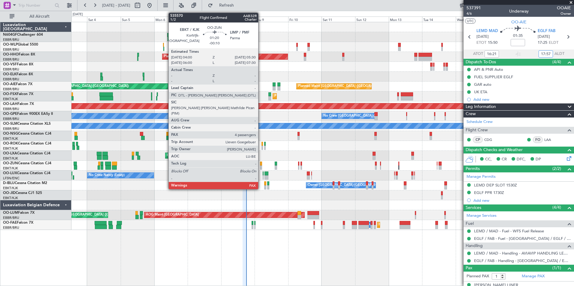
click at [261, 166] on div at bounding box center [261, 168] width 2 height 4
type input "17:57"
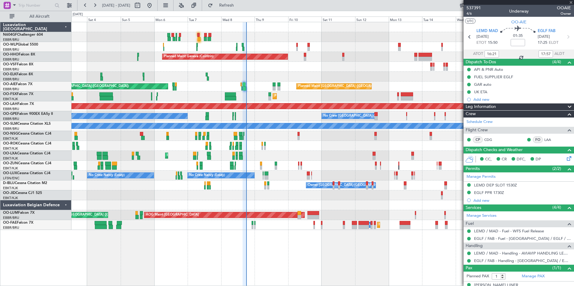
type input "-00:10"
type input "4"
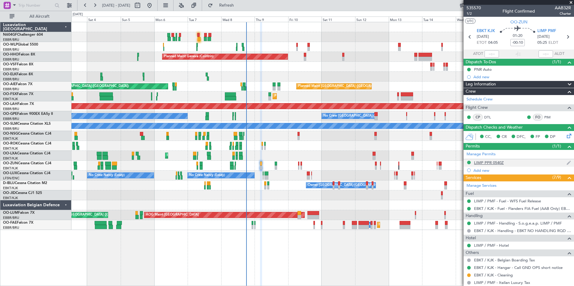
scroll to position [94, 0]
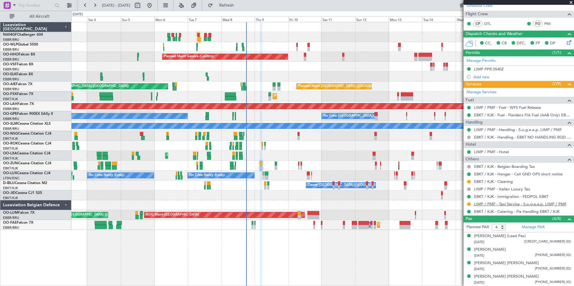
click at [554, 204] on link "LIMP / PMF - Taxi Service - S.o.g.e.a.p. LIMP / PMF" at bounding box center [520, 204] width 92 height 5
click at [241, 10] on button "Refresh" at bounding box center [223, 6] width 36 height 10
click at [299, 103] on div "Planned Maint [PERSON_NAME]-[GEOGRAPHIC_DATA][PERSON_NAME] ([GEOGRAPHIC_DATA][P…" at bounding box center [322, 106] width 502 height 10
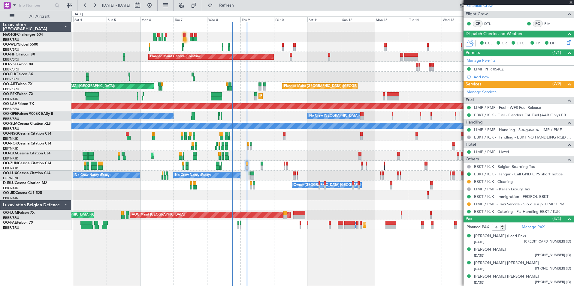
click at [213, 99] on div "Planned Maint Kortrijk-[GEOGRAPHIC_DATA]" at bounding box center [322, 97] width 502 height 10
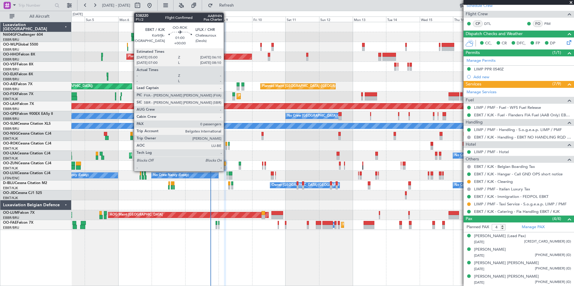
click at [219, 140] on div "Planned Maint Milan (Linate) Planned Maint Geneva (Cointrin) Planned Maint Lond…" at bounding box center [322, 126] width 502 height 208
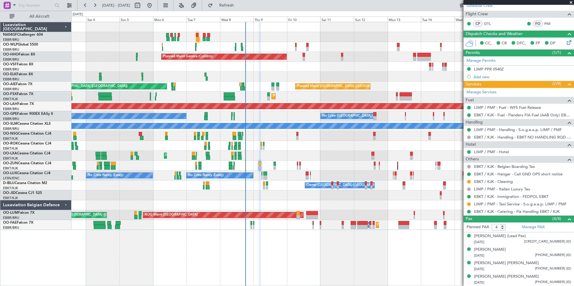
click at [289, 179] on div "No Crew Nancy (Essey) No Crew Nancy (Essey)" at bounding box center [322, 176] width 502 height 10
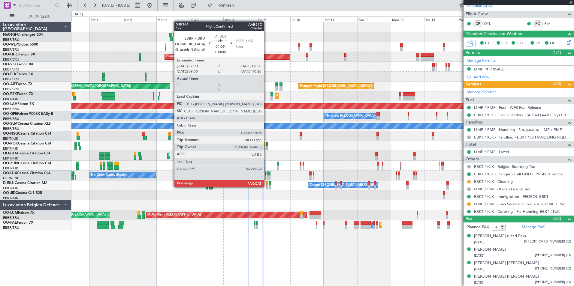
click at [267, 187] on div at bounding box center [267, 188] width 2 height 4
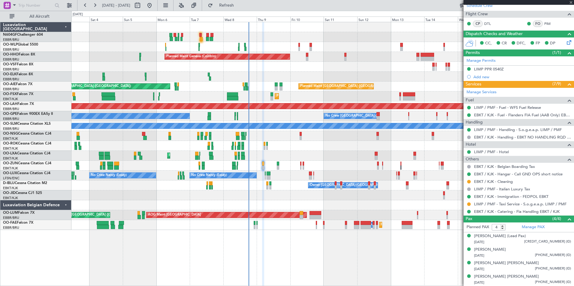
type input "+00:05"
type input "1"
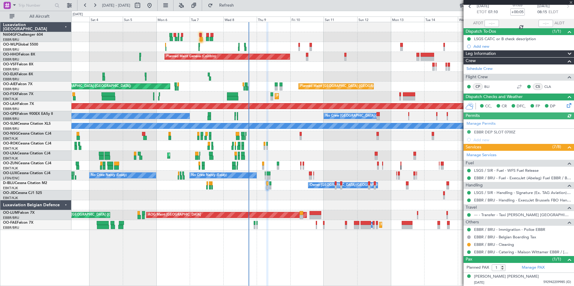
scroll to position [0, 0]
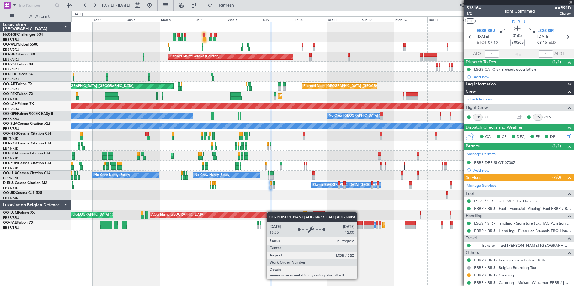
click at [272, 213] on div "Planned Maint Brussels (Brussels National) AOG Maint Sibiu Planned Maint Brusse…" at bounding box center [322, 215] width 502 height 10
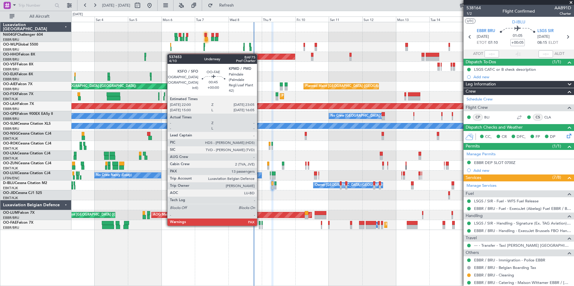
click at [260, 225] on div at bounding box center [260, 227] width 2 height 4
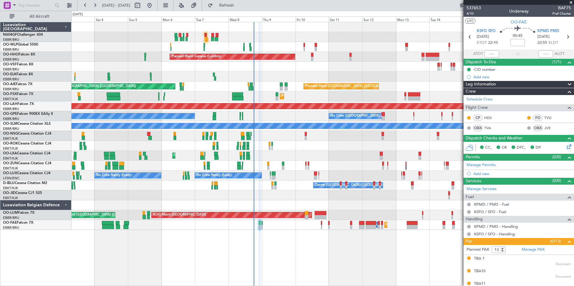
click at [329, 237] on div "Planned Maint Milan (Linate) Planned Maint Geneva (Cointrin) Planned Maint Kort…" at bounding box center [322, 154] width 503 height 264
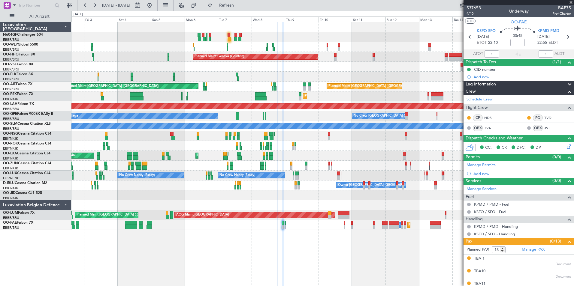
click at [363, 242] on div "Planned Maint Milan (Linate) Planned Maint Geneva (Cointrin) Planned Maint Kort…" at bounding box center [322, 154] width 503 height 264
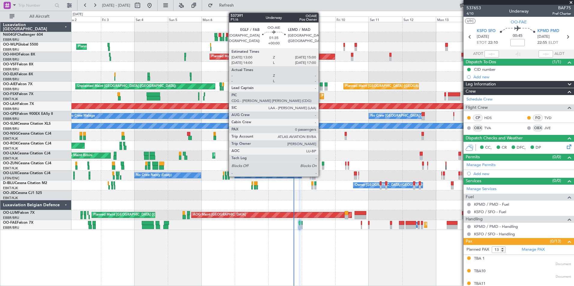
click at [321, 89] on div at bounding box center [321, 88] width 3 height 4
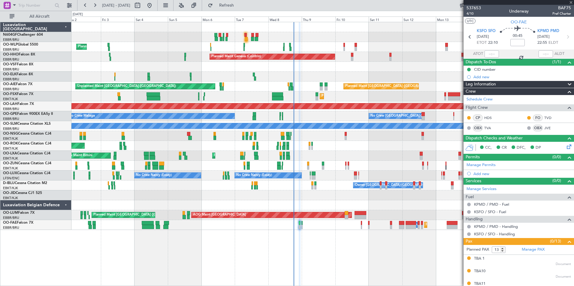
type input "0"
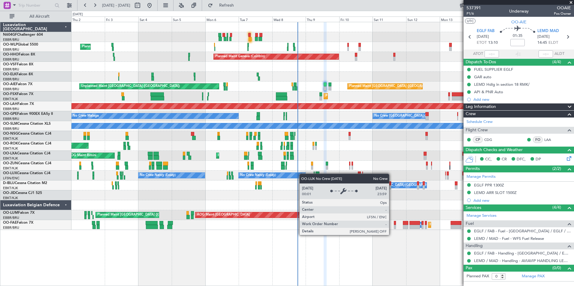
click at [304, 174] on div "No Crew Nancy (Essey)" at bounding box center [271, 176] width 67 height 6
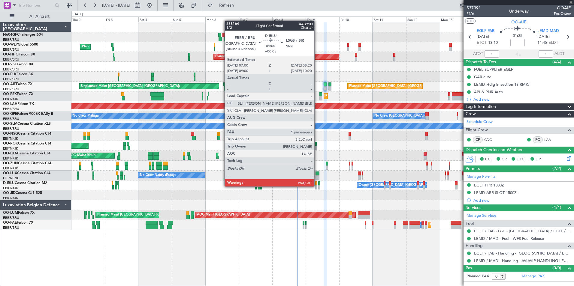
click at [317, 187] on div at bounding box center [316, 188] width 2 height 4
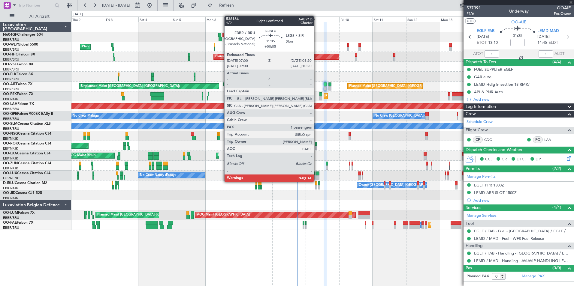
type input "+00:05"
type input "1"
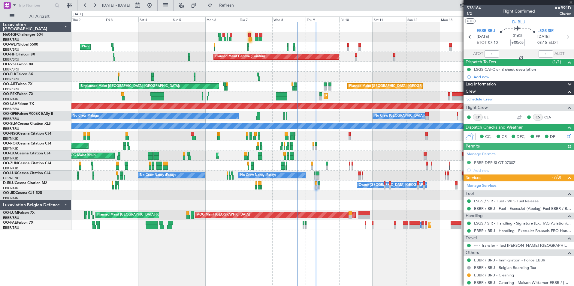
scroll to position [31, 0]
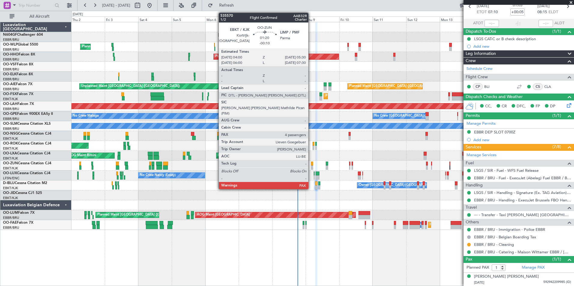
click at [311, 167] on div at bounding box center [312, 168] width 2 height 4
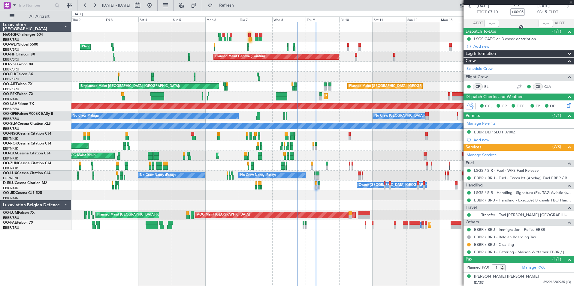
type input "-00:10"
type input "4"
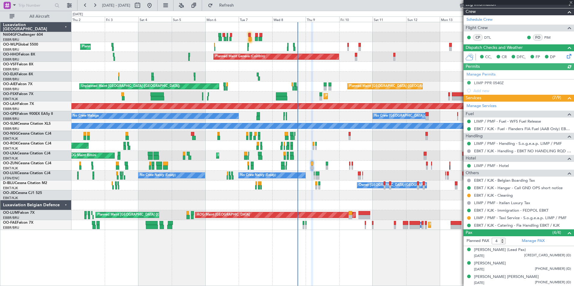
scroll to position [0, 0]
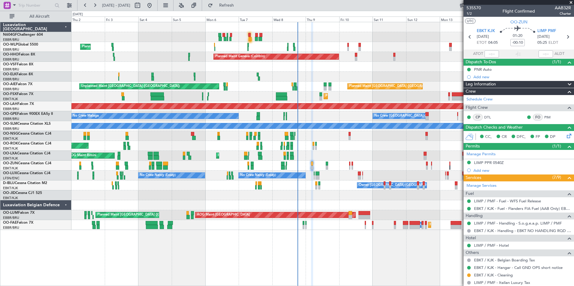
click at [324, 103] on div "Planned Maint [PERSON_NAME]-[GEOGRAPHIC_DATA][PERSON_NAME] ([GEOGRAPHIC_DATA][P…" at bounding box center [322, 106] width 502 height 10
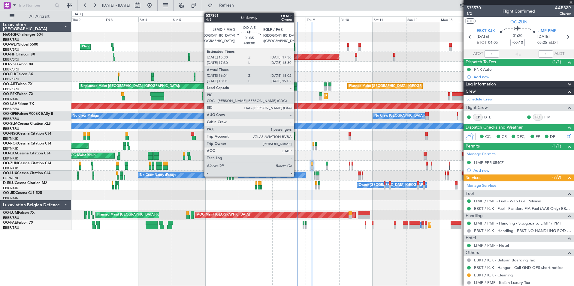
click at [297, 88] on div at bounding box center [295, 88] width 3 height 4
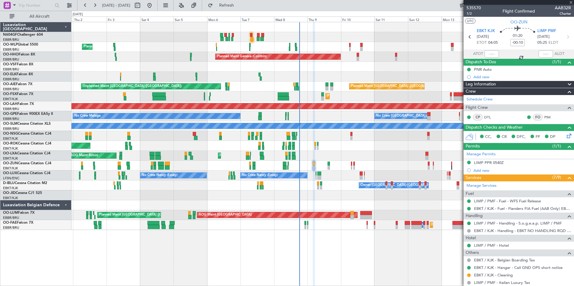
type input "16:21"
type input "17:57"
type input "1"
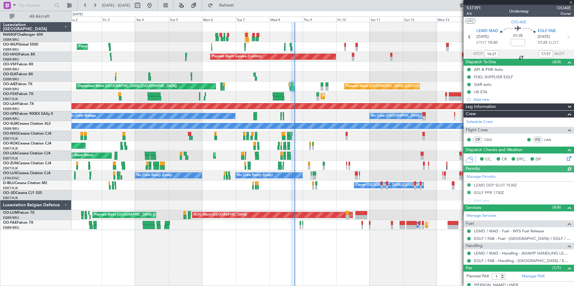
click at [310, 122] on div "A/C Unavailable [GEOGRAPHIC_DATA]" at bounding box center [322, 126] width 502 height 10
click at [314, 119] on div "No Crew Brussels (Brussels National) No Crew Malaga No Crew Brussels (Brussels …" at bounding box center [322, 116] width 502 height 10
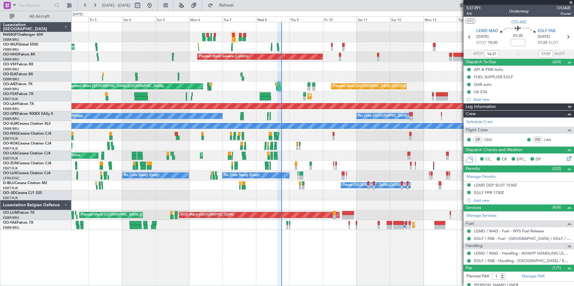
click at [288, 103] on div "Planned Maint [PERSON_NAME]-[GEOGRAPHIC_DATA][PERSON_NAME] ([GEOGRAPHIC_DATA][P…" at bounding box center [322, 106] width 502 height 10
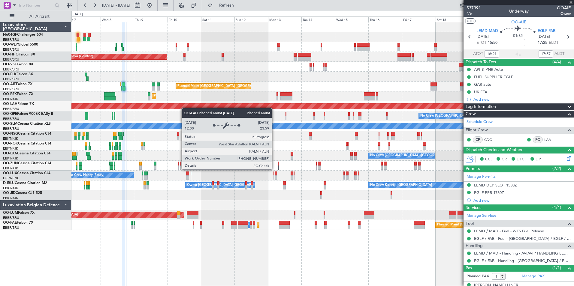
click at [171, 107] on div "Planned Maint Geneva (Cointrin) Planned Maint London (Farnborough) Unplanned Ma…" at bounding box center [322, 126] width 502 height 208
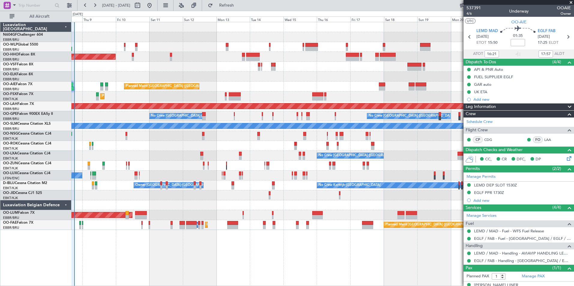
click at [223, 120] on div "No Crew Brussels (Brussels National) No Crew Brussels (Brussels National) No Cr…" at bounding box center [322, 116] width 502 height 10
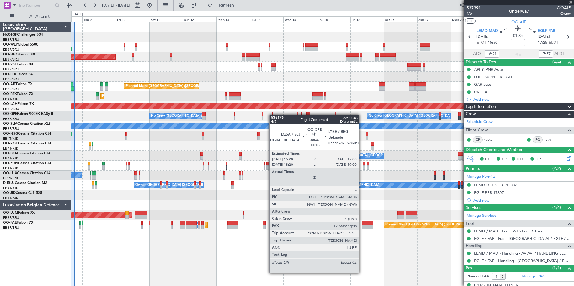
click at [273, 115] on div "No Crew Brussels (Brussels National) No Crew Brussels (Brussels National) No Cr…" at bounding box center [322, 116] width 502 height 10
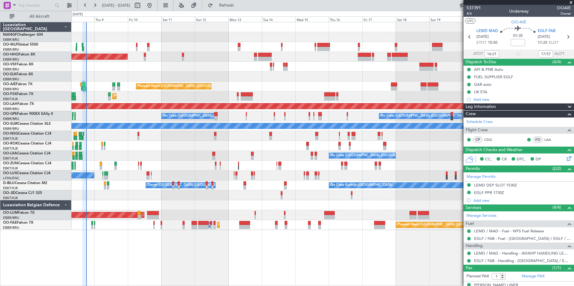
click at [286, 117] on div "No Crew Brussels (Brussels National) No Crew Brussels (Brussels National) No Cr…" at bounding box center [322, 116] width 502 height 10
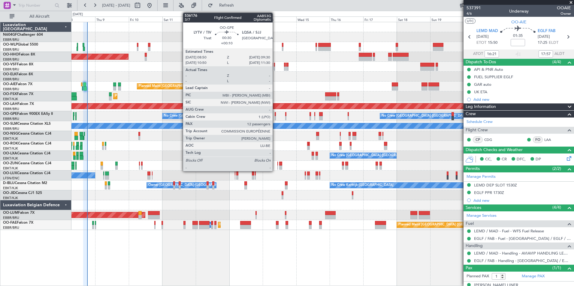
click at [275, 116] on div at bounding box center [275, 118] width 1 height 4
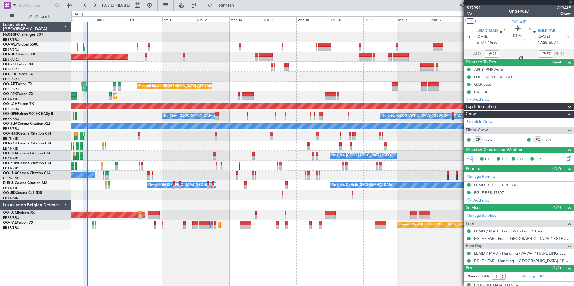
type input "+00:10"
type input "12"
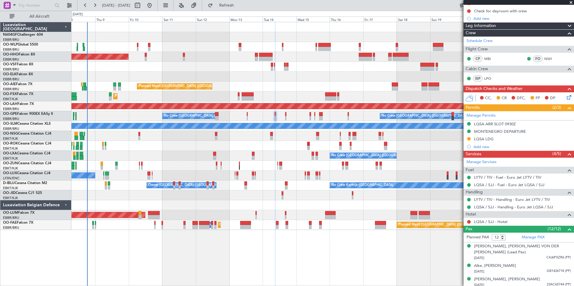
scroll to position [66, 0]
click at [282, 153] on div "Planned Maint Geneva (Cointrin) Planned Maint [GEOGRAPHIC_DATA] ([GEOGRAPHIC_DA…" at bounding box center [322, 126] width 502 height 208
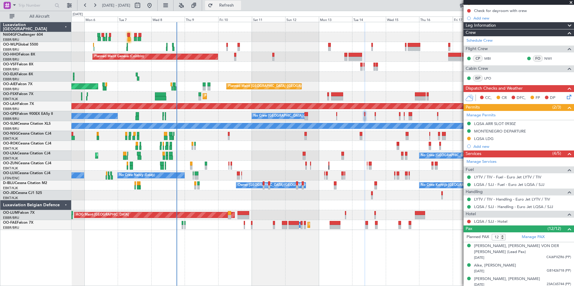
click at [239, 6] on span "Refresh" at bounding box center [226, 5] width 25 height 4
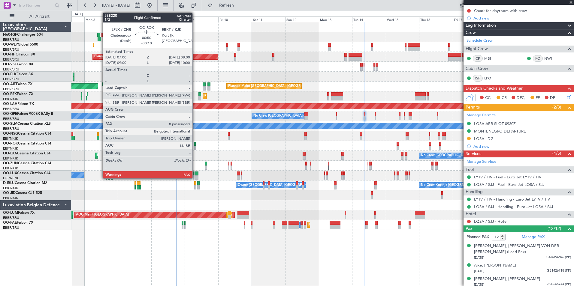
click at [195, 147] on div at bounding box center [195, 148] width 2 height 4
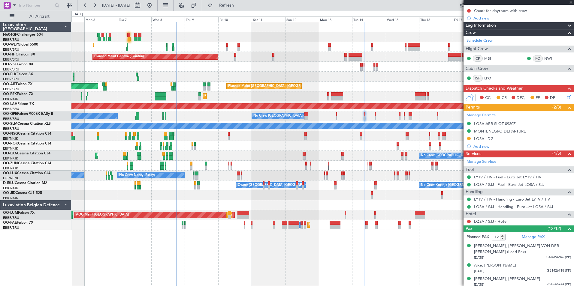
type input "-00:10"
type input "8"
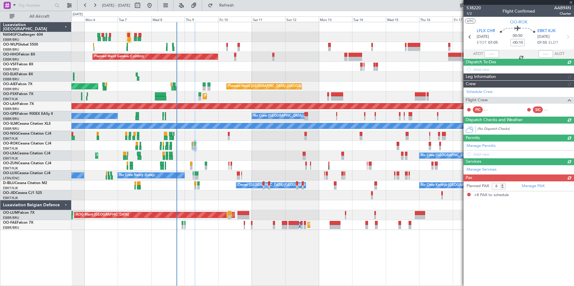
scroll to position [0, 0]
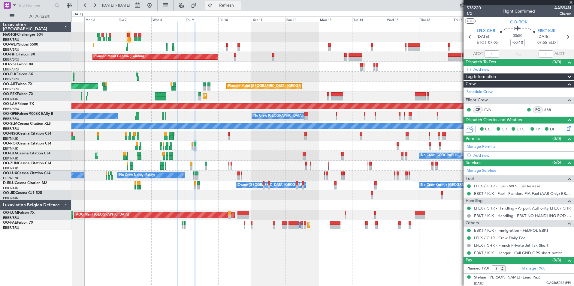
click at [229, 5] on button "Refresh" at bounding box center [223, 6] width 36 height 10
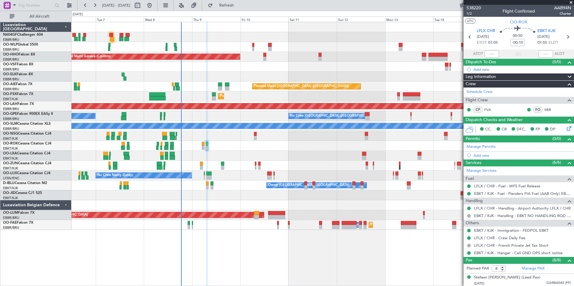
click at [244, 166] on div at bounding box center [322, 166] width 502 height 10
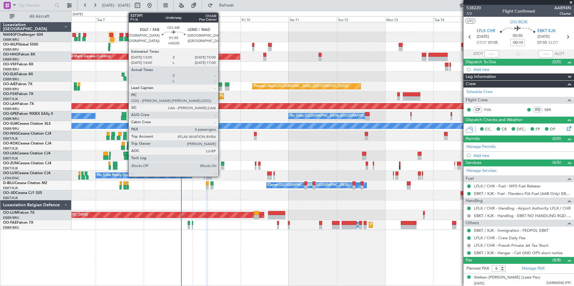
click at [221, 89] on div at bounding box center [220, 88] width 4 height 4
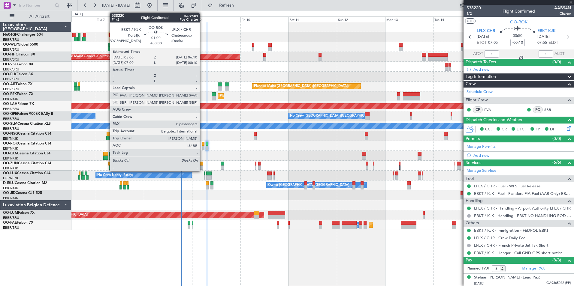
type input "0"
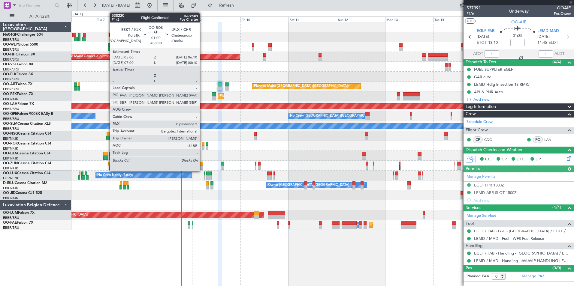
click at [202, 145] on div at bounding box center [203, 144] width 2 height 4
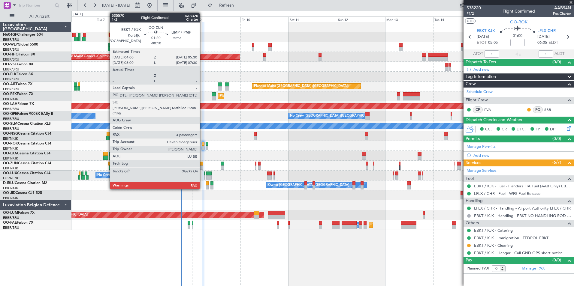
click at [202, 167] on div at bounding box center [201, 168] width 3 height 4
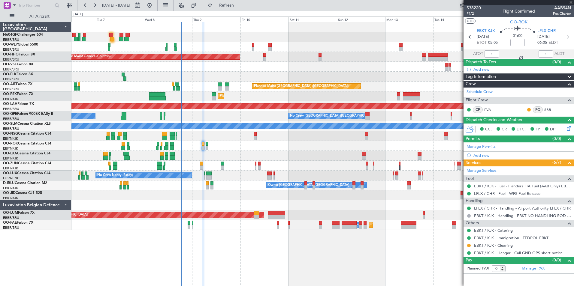
type input "-00:10"
type input "4"
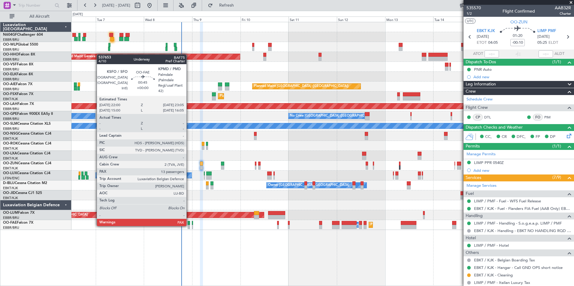
click at [250, 148] on div at bounding box center [322, 146] width 502 height 10
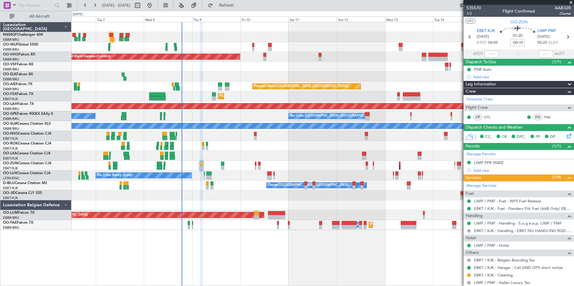
click at [171, 131] on div "Planned Maint Geneva (Cointrin) Planned Maint [GEOGRAPHIC_DATA] ([GEOGRAPHIC_DA…" at bounding box center [322, 126] width 502 height 208
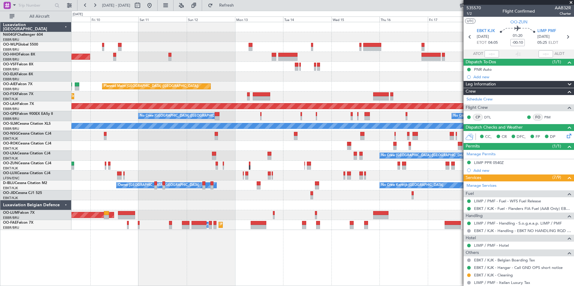
click at [167, 129] on div "Planned Maint Geneva (Cointrin) Planned Maint [GEOGRAPHIC_DATA] ([GEOGRAPHIC_DA…" at bounding box center [322, 126] width 502 height 208
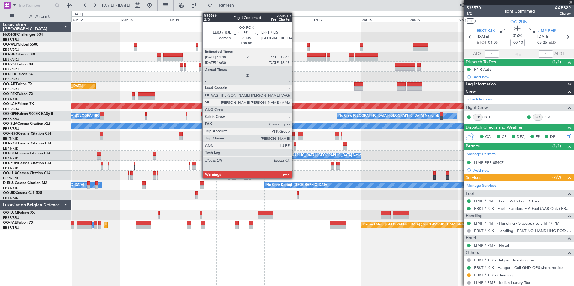
click at [189, 119] on div "Planned Maint Geneva (Cointrin) Planned Maint [GEOGRAPHIC_DATA] ([GEOGRAPHIC_DA…" at bounding box center [322, 126] width 502 height 208
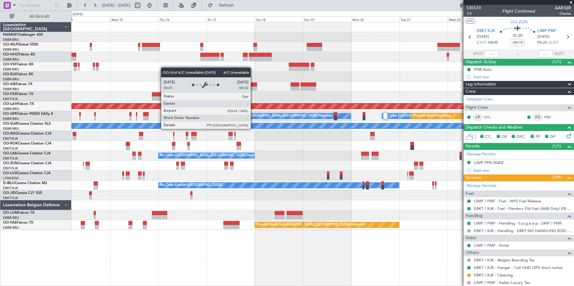
click at [206, 119] on div "- - FIMP 17:00 Z EBLG 05:10 Z Planned Maint [GEOGRAPHIC_DATA] ([GEOGRAPHIC_DATA…" at bounding box center [322, 126] width 502 height 208
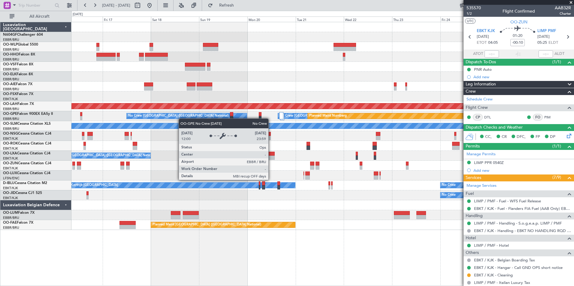
click at [180, 118] on div "- - FIMP 17:00 Z EBLG 05:10 Z Planned [GEOGRAPHIC_DATA][PERSON_NAME]-[GEOGRAPHI…" at bounding box center [322, 126] width 502 height 208
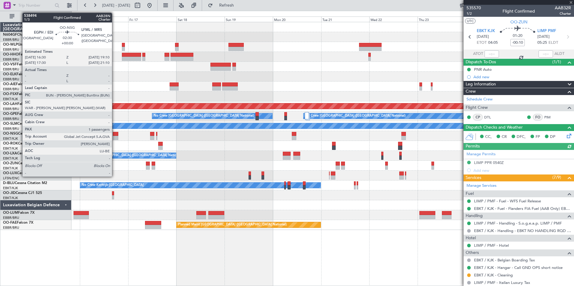
click at [115, 138] on div at bounding box center [115, 138] width 5 height 4
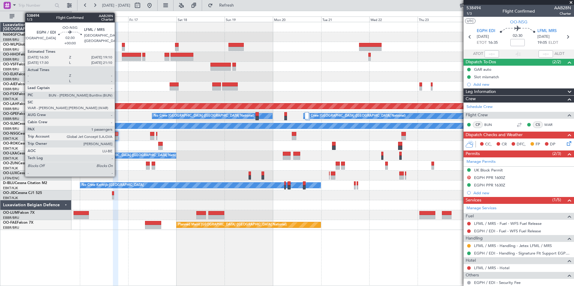
click at [117, 139] on div at bounding box center [115, 138] width 5 height 4
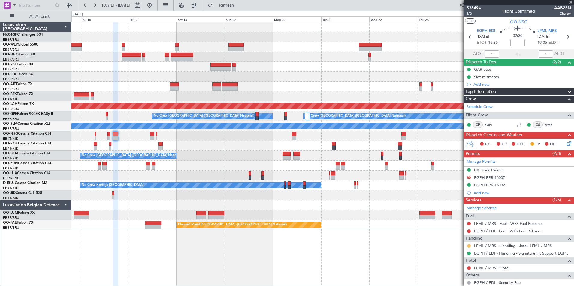
click at [470, 245] on button at bounding box center [469, 246] width 4 height 4
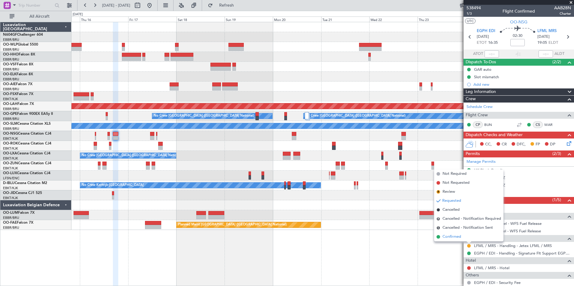
click at [467, 237] on li "Confirmed" at bounding box center [468, 237] width 69 height 9
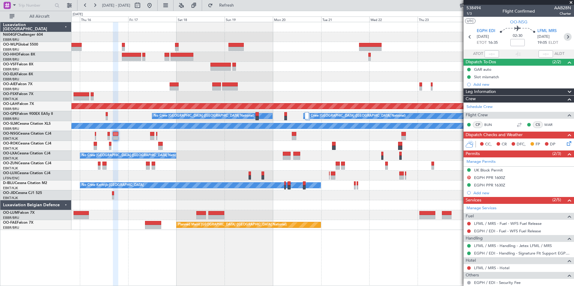
click at [566, 35] on icon at bounding box center [568, 37] width 8 height 8
type input "0"
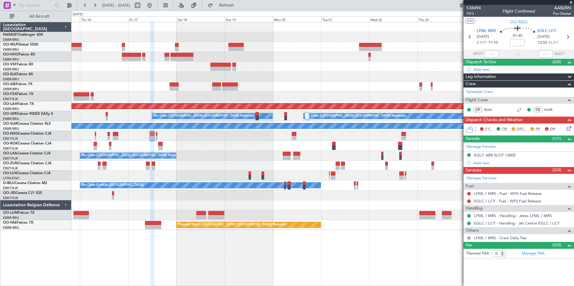
click at [349, 191] on div "No Crew" at bounding box center [322, 196] width 502 height 10
click at [205, 145] on div at bounding box center [322, 146] width 502 height 10
click at [315, 202] on div "- - FIMP 17:00 Z EBLG 05:10 Z Planned [GEOGRAPHIC_DATA][PERSON_NAME]-[GEOGRAPHI…" at bounding box center [322, 126] width 502 height 208
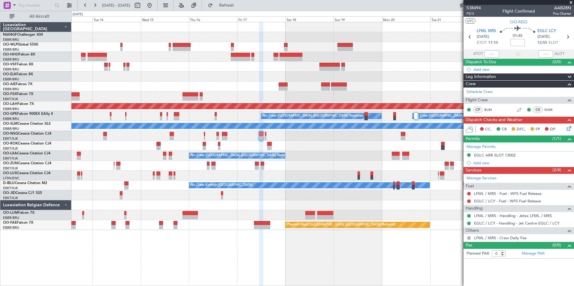
click at [340, 172] on div "Planned Maint [GEOGRAPHIC_DATA] ([GEOGRAPHIC_DATA]) Planned [GEOGRAPHIC_DATA][P…" at bounding box center [322, 126] width 502 height 208
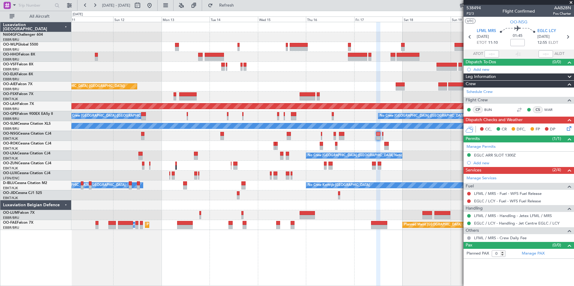
click at [284, 179] on div "Planned Maint Geneva (Cointrin) Planned Maint [GEOGRAPHIC_DATA] ([GEOGRAPHIC_DA…" at bounding box center [322, 126] width 502 height 208
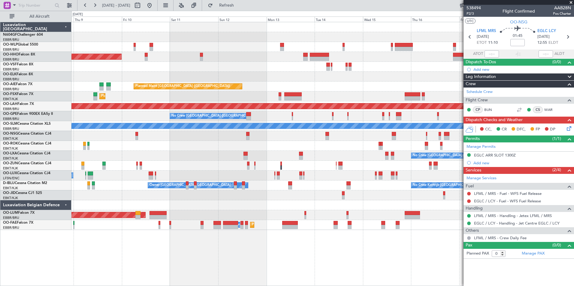
click at [235, 173] on div "Planned Maint Geneva (Cointrin) Planned Maint [GEOGRAPHIC_DATA] ([GEOGRAPHIC_DA…" at bounding box center [322, 126] width 502 height 208
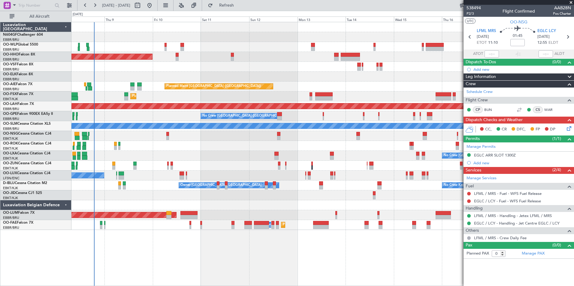
click at [149, 147] on div "Planned Maint Geneva (Cointrin) Planned Maint [GEOGRAPHIC_DATA] ([GEOGRAPHIC_DA…" at bounding box center [322, 126] width 502 height 208
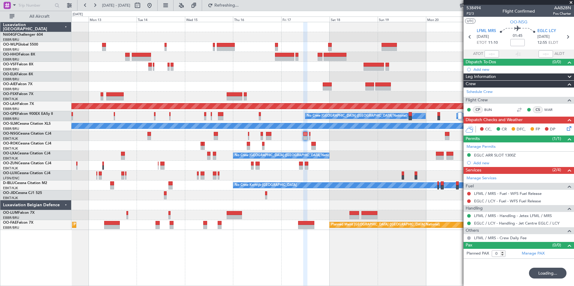
click at [371, 148] on div "Planned Maint [GEOGRAPHIC_DATA] ([GEOGRAPHIC_DATA]) Planned [GEOGRAPHIC_DATA][P…" at bounding box center [322, 126] width 502 height 208
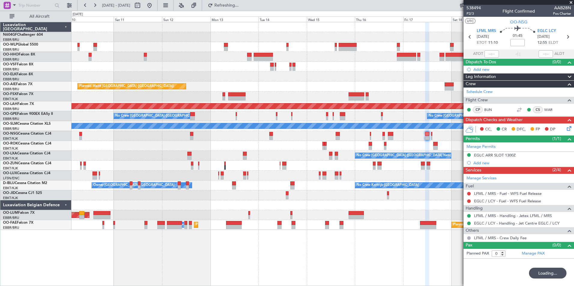
click at [330, 148] on div "Planned Maint Geneva (Cointrin) Planned Maint [GEOGRAPHIC_DATA] ([GEOGRAPHIC_DA…" at bounding box center [322, 126] width 502 height 208
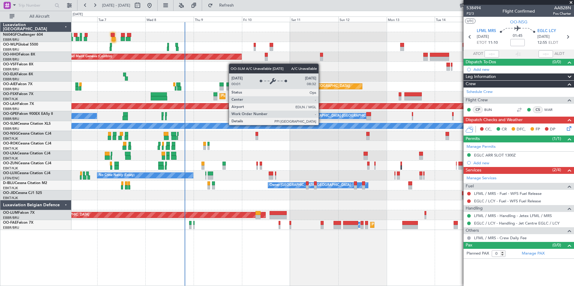
click at [223, 158] on div "Planned Maint Geneva (Cointrin) Planned Maint [GEOGRAPHIC_DATA] ([GEOGRAPHIC_DA…" at bounding box center [322, 126] width 502 height 208
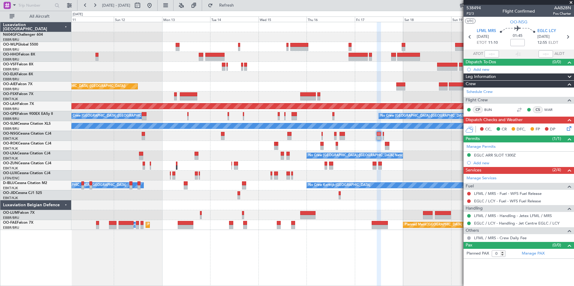
click at [218, 110] on div "Planned Maint Geneva (Cointrin) Planned Maint [GEOGRAPHIC_DATA] ([GEOGRAPHIC_DA…" at bounding box center [322, 126] width 502 height 208
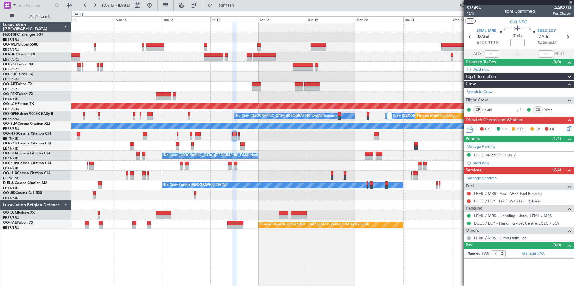
click at [147, 115] on div "- - FIMP 17:00 Z EBLG 05:10 Z Planned Maint [GEOGRAPHIC_DATA] ([GEOGRAPHIC_DATA…" at bounding box center [322, 126] width 502 height 208
click at [140, 132] on div "- - FIMP 17:00 Z EBLG 05:10 Z Planned Maint [GEOGRAPHIC_DATA] ([GEOGRAPHIC_DATA…" at bounding box center [322, 126] width 502 height 208
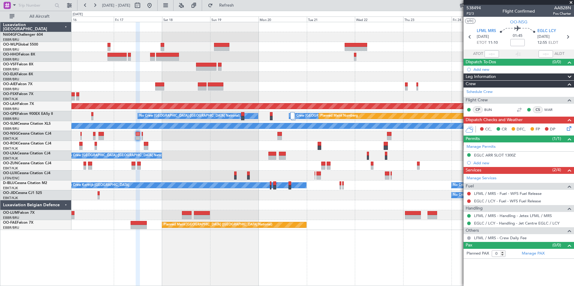
click at [109, 122] on div "- - FIMP 17:00 Z EBLG 05:10 Z Planned [GEOGRAPHIC_DATA][PERSON_NAME]-[GEOGRAPHI…" at bounding box center [322, 126] width 502 height 208
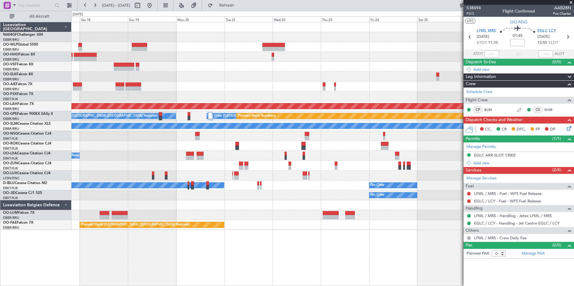
click at [115, 114] on div "- - FIMP 17:00 Z EBLG 05:10 Z Planned [GEOGRAPHIC_DATA][PERSON_NAME]-[GEOGRAPHI…" at bounding box center [322, 126] width 502 height 208
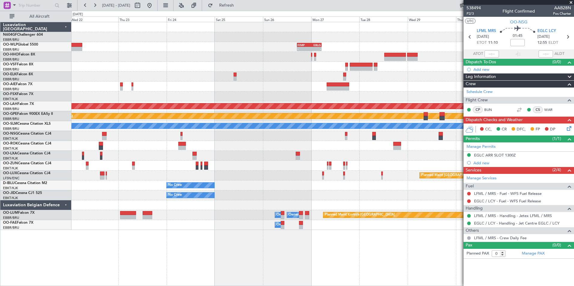
click at [123, 102] on div "- - FIMP 17:00 Z EBLG 05:10 Z Planned [GEOGRAPHIC_DATA][PERSON_NAME]-[GEOGRAPHI…" at bounding box center [322, 126] width 502 height 208
click at [142, 133] on div "- - FIMP 17:00 Z EBLG 05:10 Z Planned [GEOGRAPHIC_DATA][PERSON_NAME]-[GEOGRAPHI…" at bounding box center [322, 126] width 502 height 208
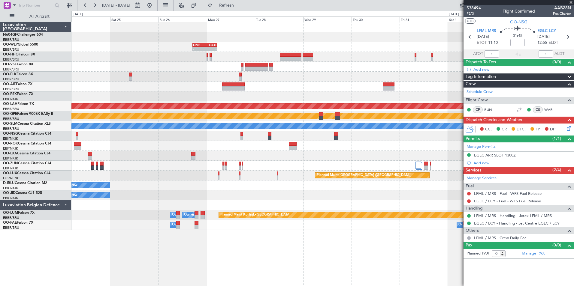
click at [153, 135] on div "- - FIMP 17:00 Z EBLG 05:10 Z Planned [GEOGRAPHIC_DATA][PERSON_NAME]-[GEOGRAPHI…" at bounding box center [322, 126] width 502 height 208
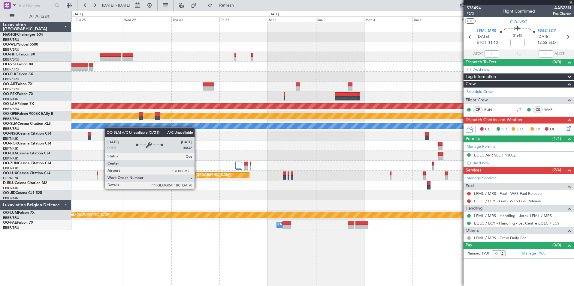
click at [92, 125] on div "- - FIMP 17:00 Z EBLG 05:10 Z Planned [GEOGRAPHIC_DATA][PERSON_NAME]-[GEOGRAPHI…" at bounding box center [322, 126] width 502 height 208
click at [89, 110] on div "- - FIMP 17:00 Z EBLG 05:10 Z Planned [GEOGRAPHIC_DATA][PERSON_NAME]-[GEOGRAPHI…" at bounding box center [322, 126] width 502 height 208
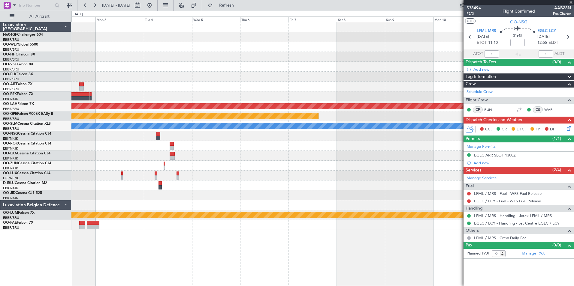
click at [70, 102] on div "Planned Maint [PERSON_NAME]-[GEOGRAPHIC_DATA][PERSON_NAME] ([GEOGRAPHIC_DATA][P…" at bounding box center [287, 149] width 574 height 276
click at [77, 97] on div "Planned Maint [PERSON_NAME]-[GEOGRAPHIC_DATA][PERSON_NAME] ([GEOGRAPHIC_DATA][P…" at bounding box center [322, 126] width 502 height 208
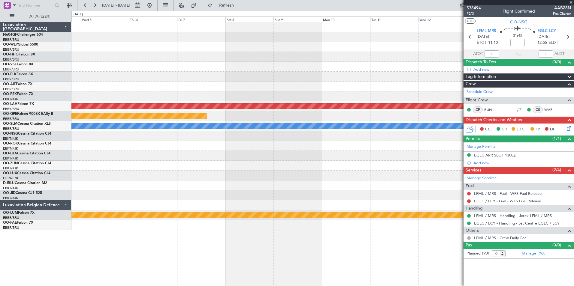
click at [47, 80] on div "Planned Maint [PERSON_NAME]-[GEOGRAPHIC_DATA][PERSON_NAME] ([GEOGRAPHIC_DATA][P…" at bounding box center [287, 149] width 574 height 276
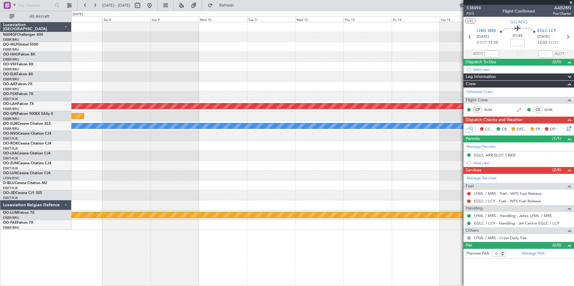
click at [218, 116] on div "Planned Maint Nurnberg" at bounding box center [322, 116] width 502 height 10
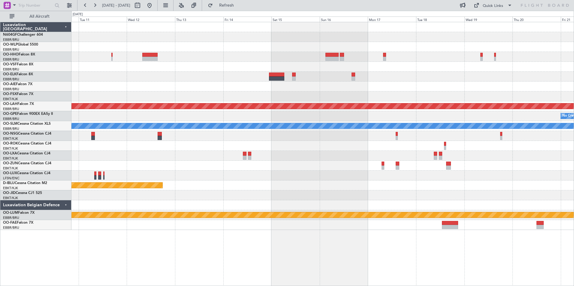
click at [241, 181] on div "Planned Maint [PERSON_NAME]-[GEOGRAPHIC_DATA][PERSON_NAME] ([GEOGRAPHIC_DATA][P…" at bounding box center [322, 126] width 502 height 208
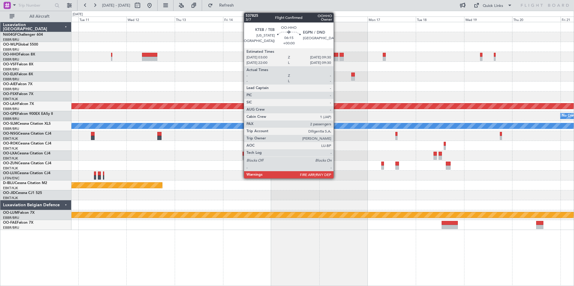
click at [336, 59] on div at bounding box center [331, 59] width 13 height 4
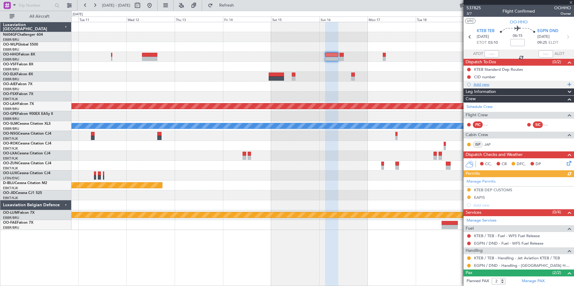
click at [484, 86] on div "Add new" at bounding box center [519, 84] width 92 height 5
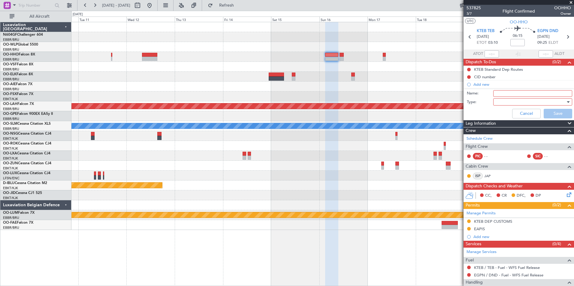
click at [521, 93] on input "Name:" at bounding box center [532, 93] width 79 height 7
click at [519, 100] on div at bounding box center [531, 102] width 70 height 9
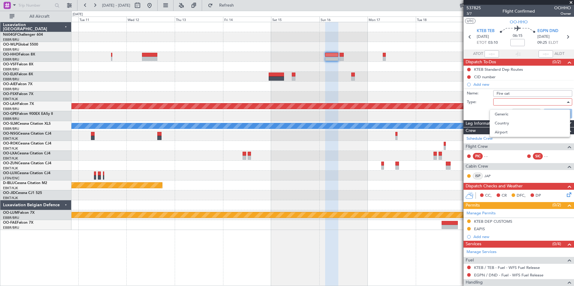
click at [519, 110] on div "[GEOGRAPHIC_DATA]" at bounding box center [530, 124] width 80 height 28
click at [520, 116] on span "Generic" at bounding box center [530, 114] width 70 height 9
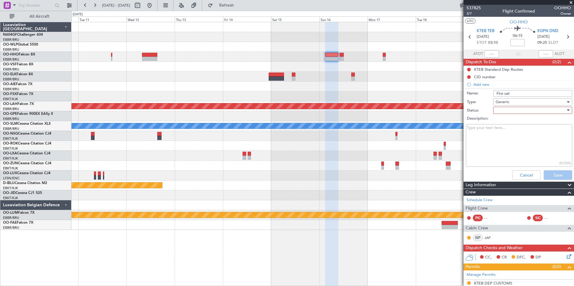
click at [520, 93] on input "Fire cat" at bounding box center [532, 93] width 79 height 7
click at [536, 94] on input "Fire cat upgrade" at bounding box center [532, 93] width 79 height 7
type input "Fire cat upgrade EGPN"
click at [533, 108] on div at bounding box center [531, 110] width 70 height 9
drag, startPoint x: 529, startPoint y: 124, endPoint x: 535, endPoint y: 147, distance: 23.2
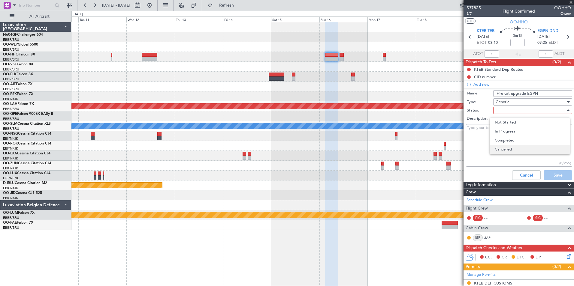
click at [535, 147] on div "Not Started In Progress Completed Cancelled" at bounding box center [530, 136] width 80 height 37
click at [535, 147] on span "Cancelled" at bounding box center [530, 149] width 70 height 9
click at [531, 113] on div "Cancelled" at bounding box center [531, 110] width 70 height 9
click at [521, 143] on span "Completed" at bounding box center [530, 140] width 70 height 9
click at [552, 176] on button "Save" at bounding box center [558, 176] width 29 height 10
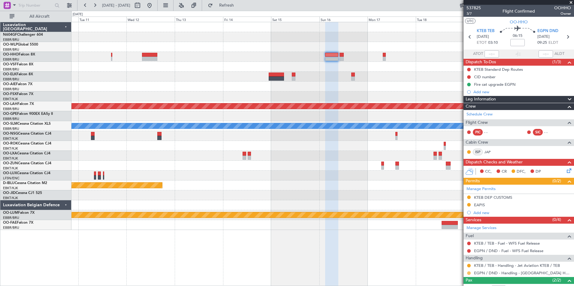
click at [469, 275] on button at bounding box center [469, 274] width 4 height 4
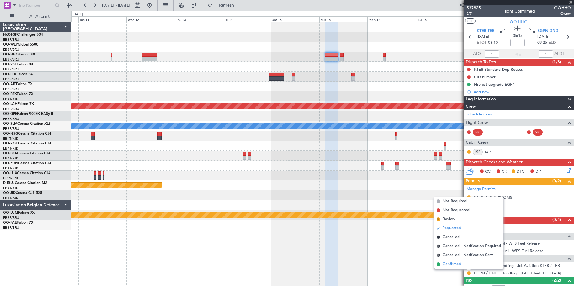
click at [459, 266] on span "Confirmed" at bounding box center [452, 264] width 19 height 6
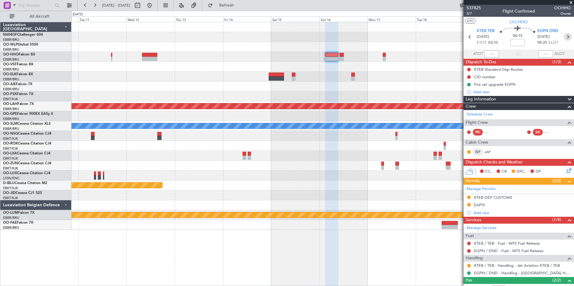
click at [564, 38] on icon at bounding box center [568, 37] width 8 height 8
type input "3"
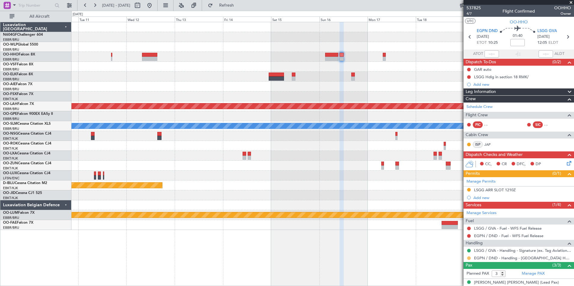
click at [470, 258] on button at bounding box center [469, 259] width 4 height 4
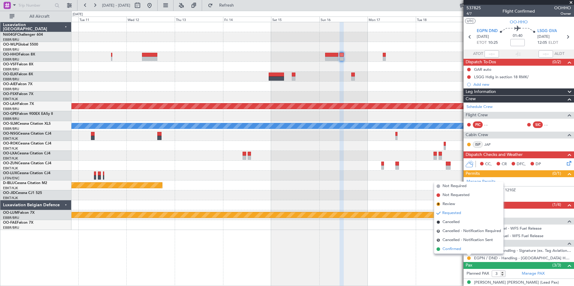
click at [462, 248] on li "Confirmed" at bounding box center [468, 249] width 69 height 9
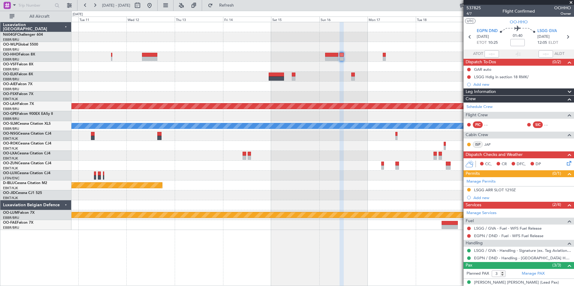
click at [377, 69] on div at bounding box center [322, 67] width 502 height 10
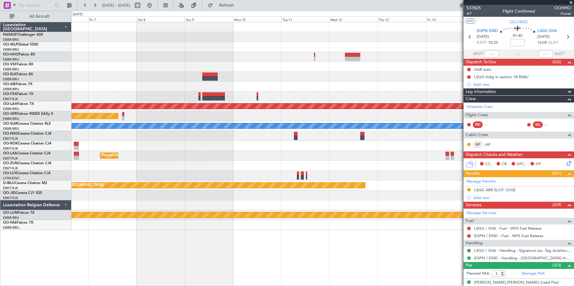
click at [330, 98] on div "Planned Maint [PERSON_NAME]-[GEOGRAPHIC_DATA][PERSON_NAME] ([GEOGRAPHIC_DATA][P…" at bounding box center [322, 126] width 502 height 208
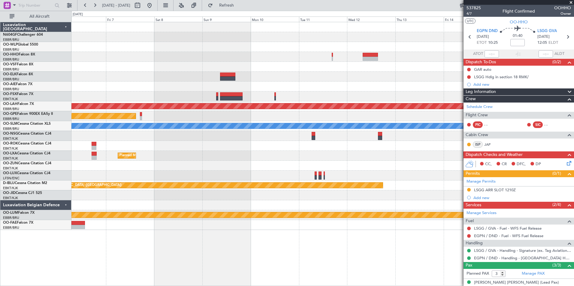
click at [363, 115] on div "Planned Maint [PERSON_NAME]-[GEOGRAPHIC_DATA][PERSON_NAME] ([GEOGRAPHIC_DATA][P…" at bounding box center [322, 126] width 502 height 208
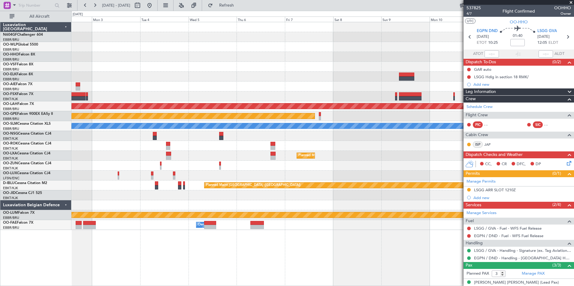
click at [303, 98] on div "Planned Maint [PERSON_NAME]-[GEOGRAPHIC_DATA][PERSON_NAME] ([GEOGRAPHIC_DATA][P…" at bounding box center [322, 126] width 502 height 208
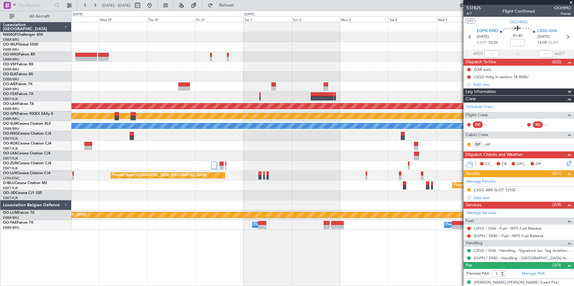
click at [298, 66] on div "- - FIMP 17:00 Z EBLG 05:10 Z Planned [GEOGRAPHIC_DATA][PERSON_NAME]-[GEOGRAPHI…" at bounding box center [322, 126] width 502 height 208
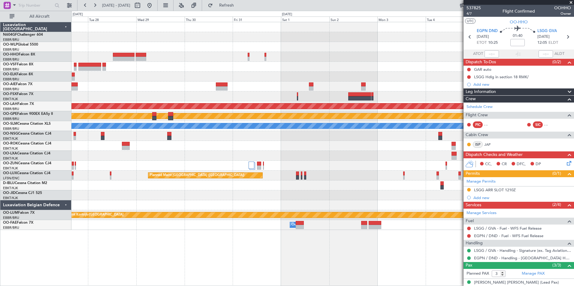
click at [345, 122] on div "- - FIMP 17:00 Z EBLG 05:10 Z Planned [GEOGRAPHIC_DATA][PERSON_NAME]-[GEOGRAPHI…" at bounding box center [322, 126] width 502 height 208
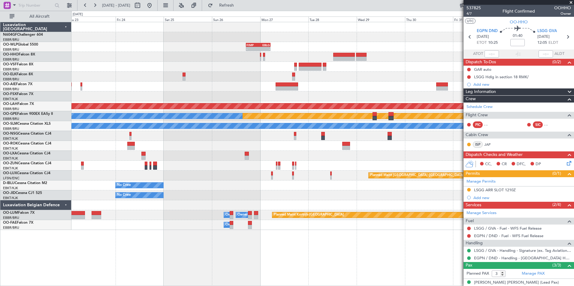
click at [251, 107] on div "- - FIMP 17:00 Z EBLG 05:10 Z Planned [GEOGRAPHIC_DATA][PERSON_NAME]-[GEOGRAPHI…" at bounding box center [322, 126] width 502 height 208
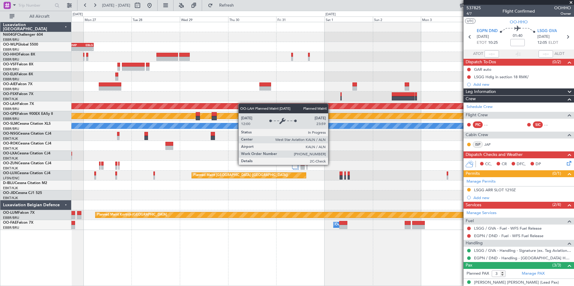
click at [470, 165] on fb-app "[DATE] - [DATE] Refresh Quick Links All Aircraft - - FIMP 17:00 Z EBLG 05:10 Z …" at bounding box center [287, 146] width 574 height 282
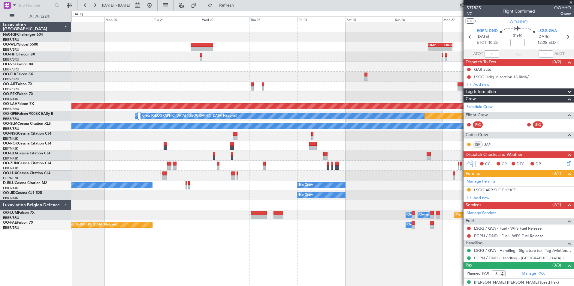
click at [398, 173] on div "- - FIMP 17:00 Z EBLG 05:10 Z Planned [GEOGRAPHIC_DATA][PERSON_NAME]-[GEOGRAPHI…" at bounding box center [322, 126] width 502 height 208
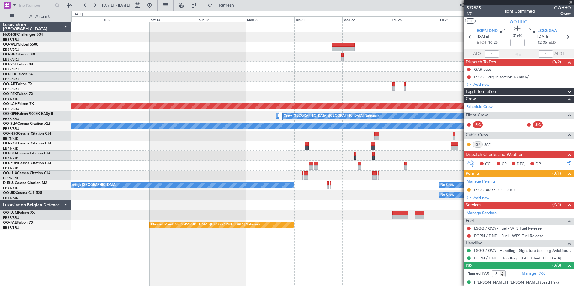
click at [373, 184] on div "- - FIMP 17:00 Z EBLG 05:10 Z Planned [GEOGRAPHIC_DATA][PERSON_NAME]-[GEOGRAPHI…" at bounding box center [322, 126] width 502 height 208
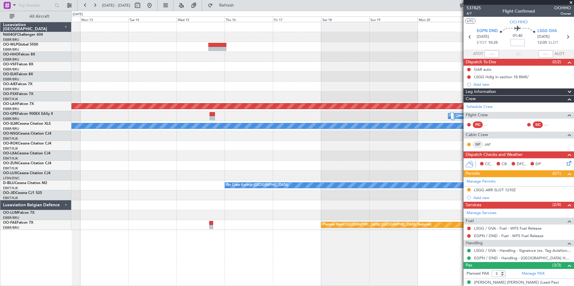
click at [377, 200] on div "Planned Maint [GEOGRAPHIC_DATA] ([GEOGRAPHIC_DATA]) Planned [GEOGRAPHIC_DATA][P…" at bounding box center [322, 126] width 502 height 208
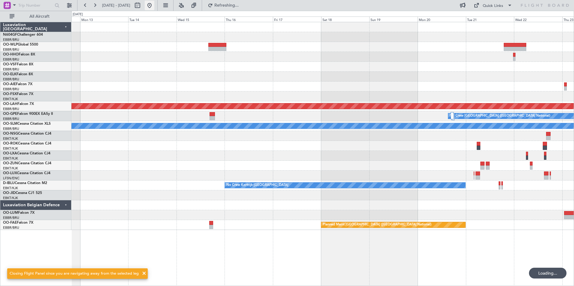
click at [154, 4] on button at bounding box center [150, 6] width 10 height 10
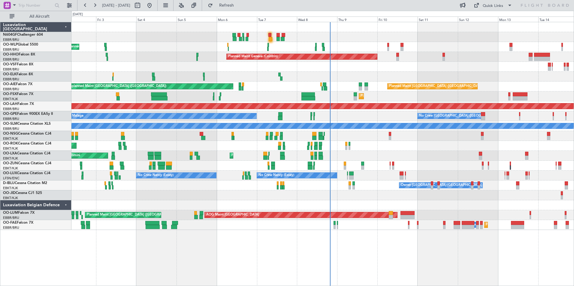
click at [370, 159] on div "AOG Maint Rimini Planned Maint [GEOGRAPHIC_DATA]-[GEOGRAPHIC_DATA] No Crew [GEO…" at bounding box center [322, 156] width 502 height 10
click at [239, 6] on span "Refresh" at bounding box center [226, 5] width 25 height 4
click at [241, 9] on button "Refresh" at bounding box center [223, 6] width 36 height 10
click at [284, 84] on div "Planned Maint Milan (Linate) Planned Maint Geneva ([GEOGRAPHIC_DATA]) Planned M…" at bounding box center [322, 126] width 502 height 208
